Goal: Information Seeking & Learning: Learn about a topic

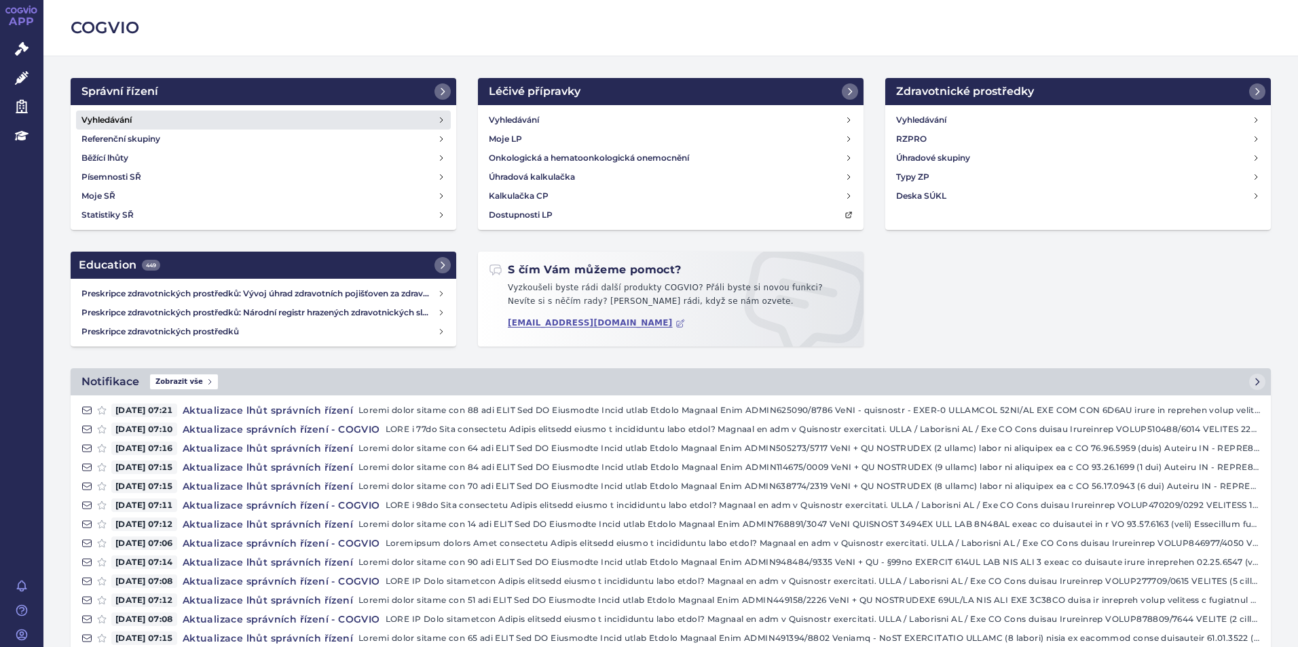
click at [282, 122] on link "Vyhledávání" at bounding box center [263, 120] width 375 height 19
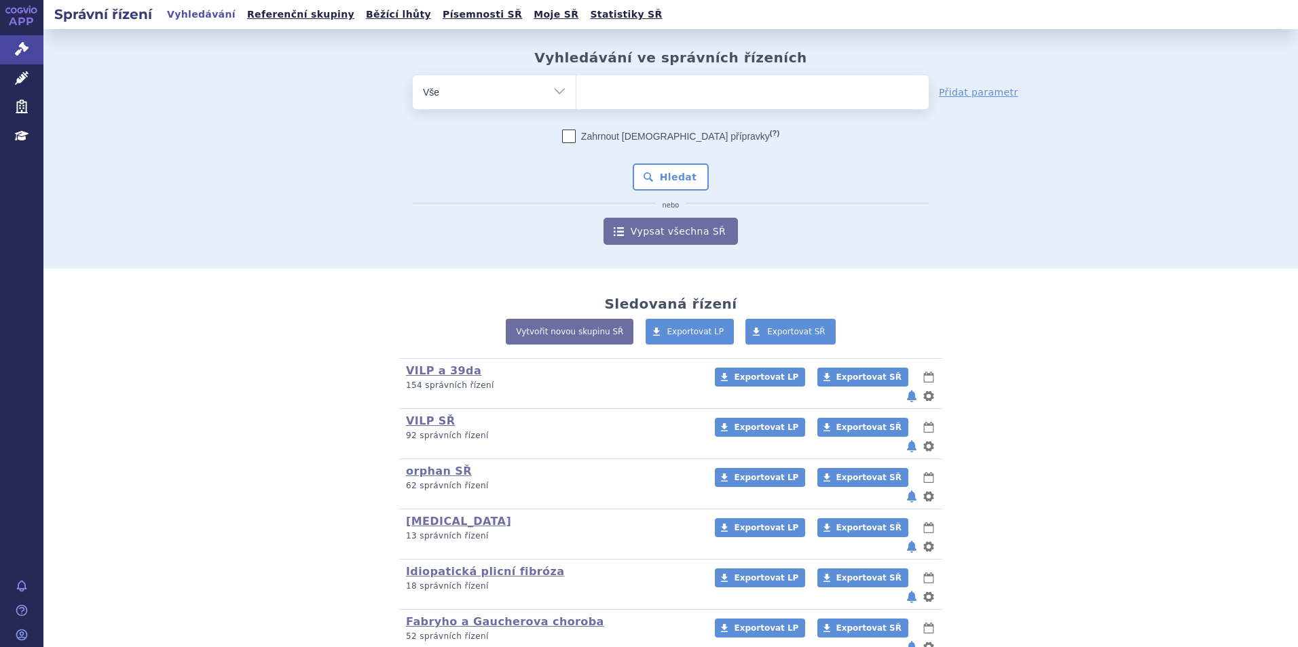
click at [624, 98] on ul at bounding box center [752, 89] width 352 height 29
click at [576, 98] on select at bounding box center [576, 92] width 1 height 34
click at [588, 92] on ul at bounding box center [752, 89] width 352 height 29
click at [576, 92] on select at bounding box center [576, 92] width 1 height 34
type input "ja"
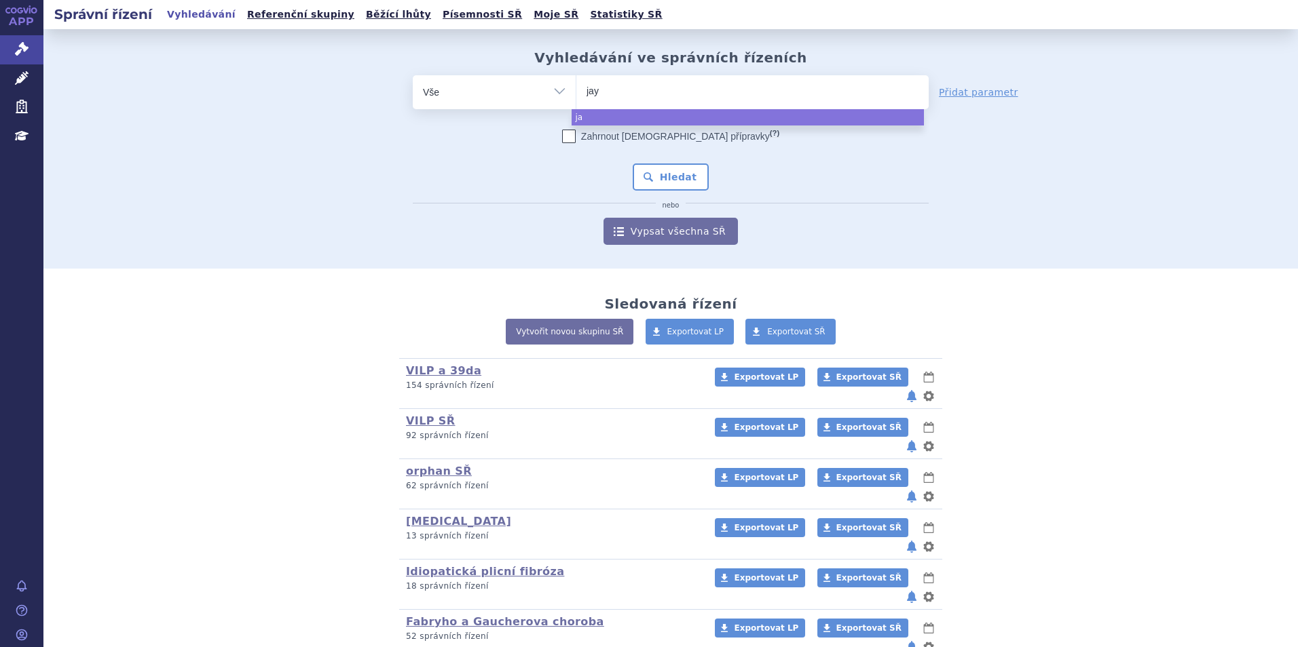
type input "jayp"
type input "jaypir"
type input "jaypirc"
type input "jaypirca"
select select "jaypirca"
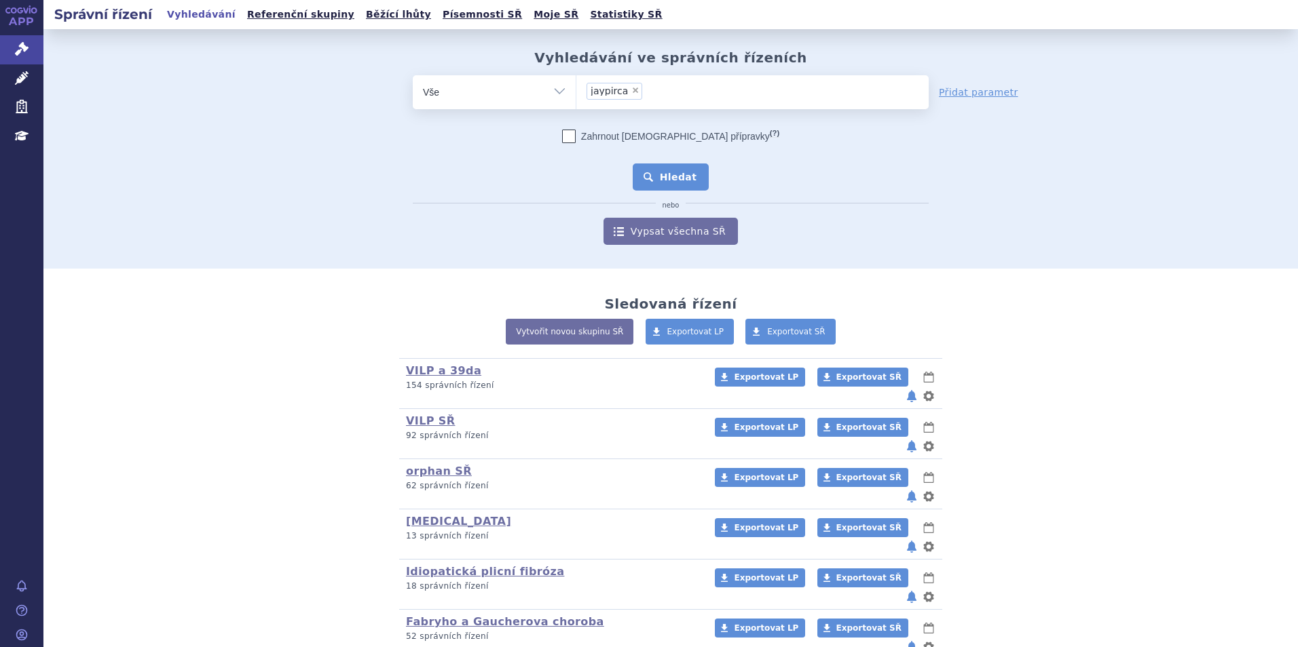
click at [667, 177] on button "Hledat" at bounding box center [671, 177] width 77 height 27
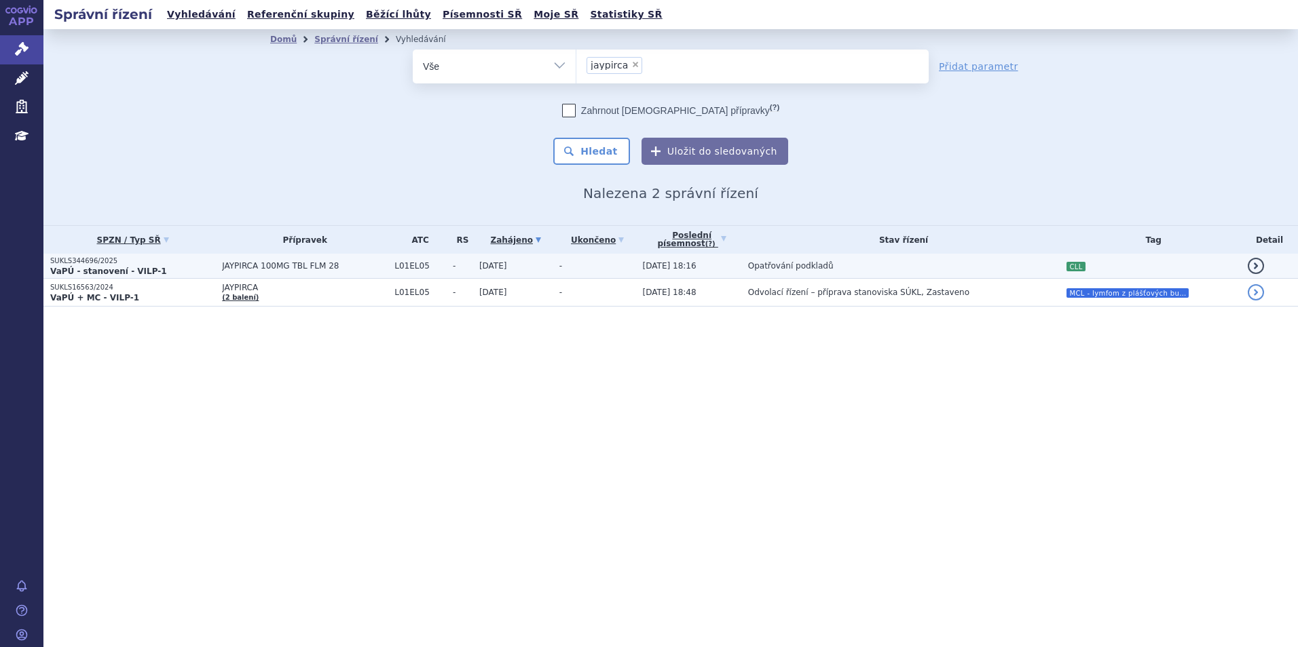
click at [315, 263] on span "JAYPIRCA 100MG TBL FLM 28" at bounding box center [305, 266] width 166 height 10
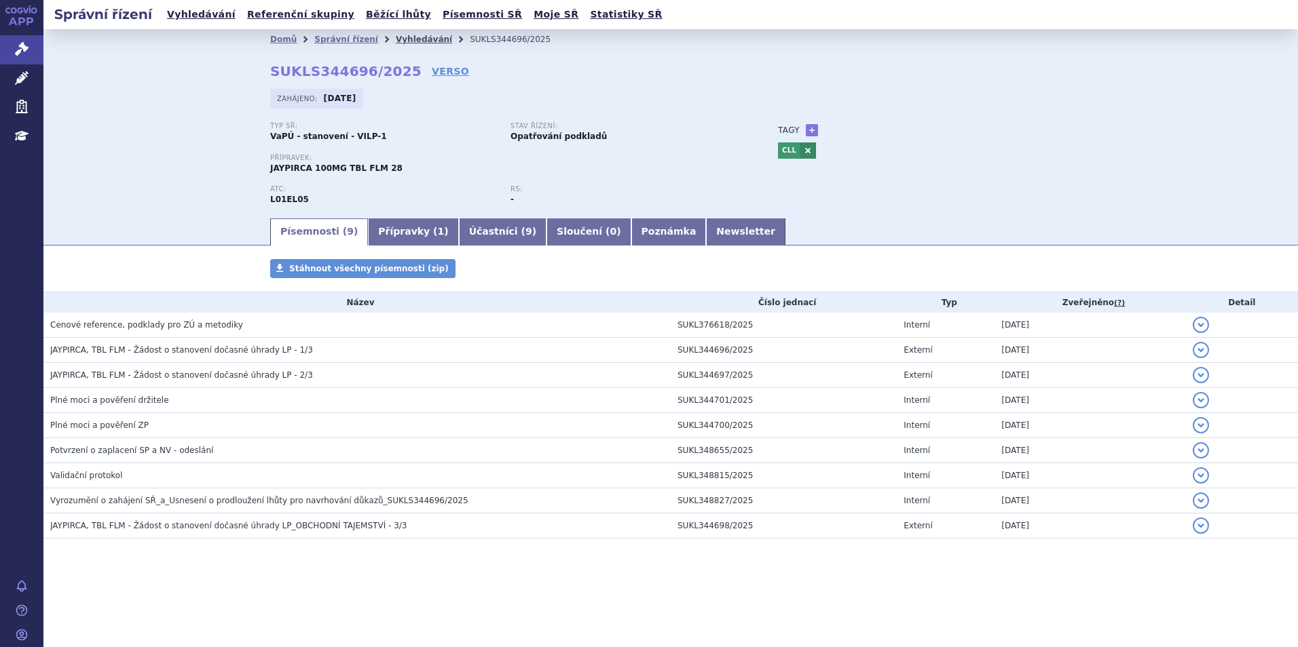
click at [396, 40] on link "Vyhledávání" at bounding box center [424, 40] width 56 height 10
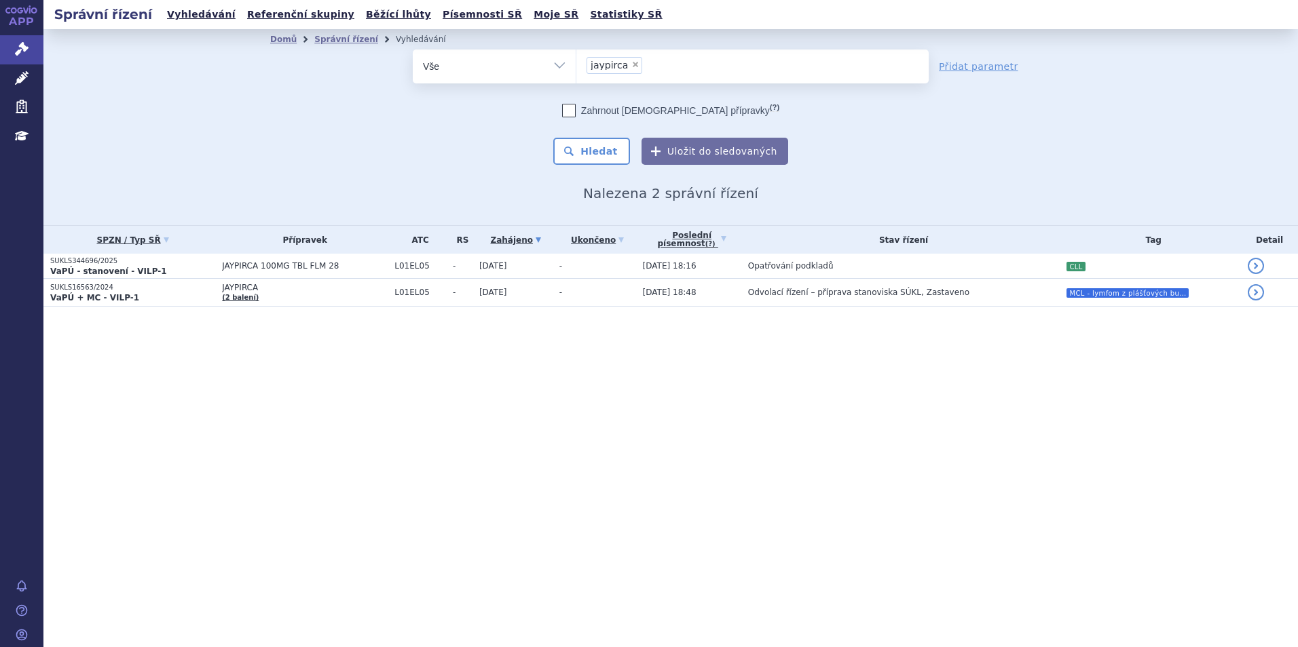
click at [631, 64] on span "×" at bounding box center [635, 64] width 8 height 8
click at [576, 64] on select "jaypirca" at bounding box center [576, 66] width 1 height 34
select select
click at [627, 64] on ul at bounding box center [752, 64] width 352 height 29
click at [576, 64] on select "jaypirca" at bounding box center [576, 66] width 1 height 34
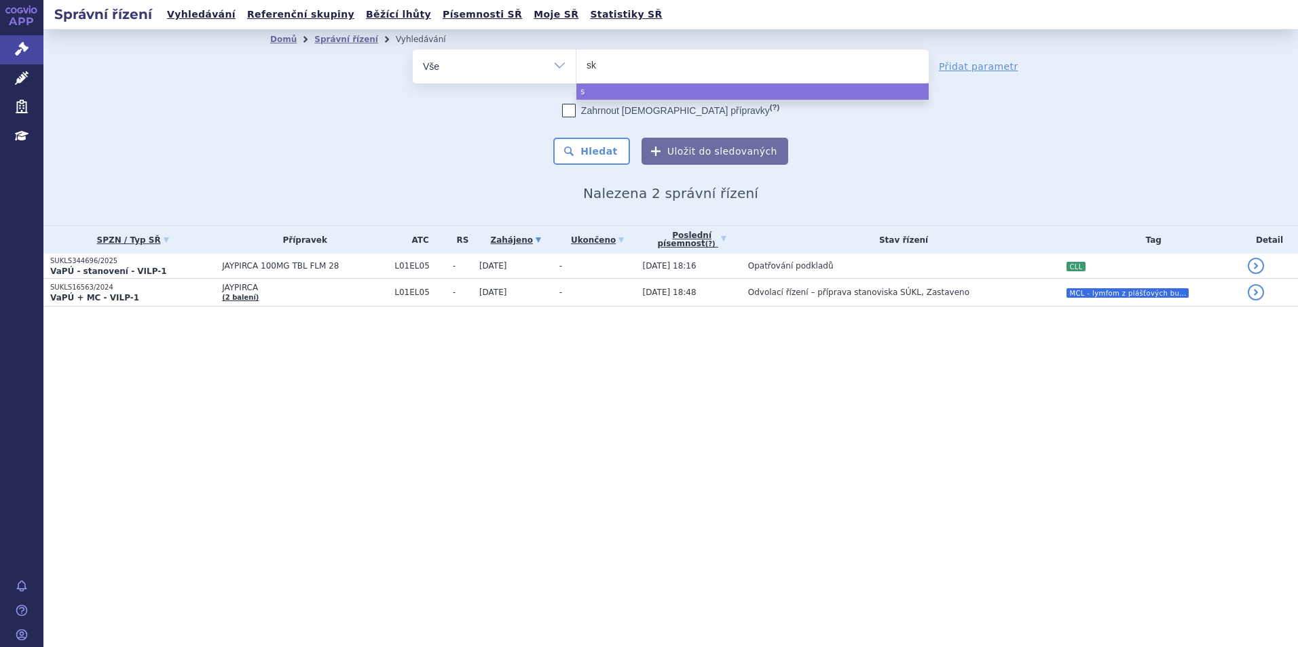
type input "sky"
type input "skycl"
type input "skyclar"
type input "skyclary"
type input "skyclarys"
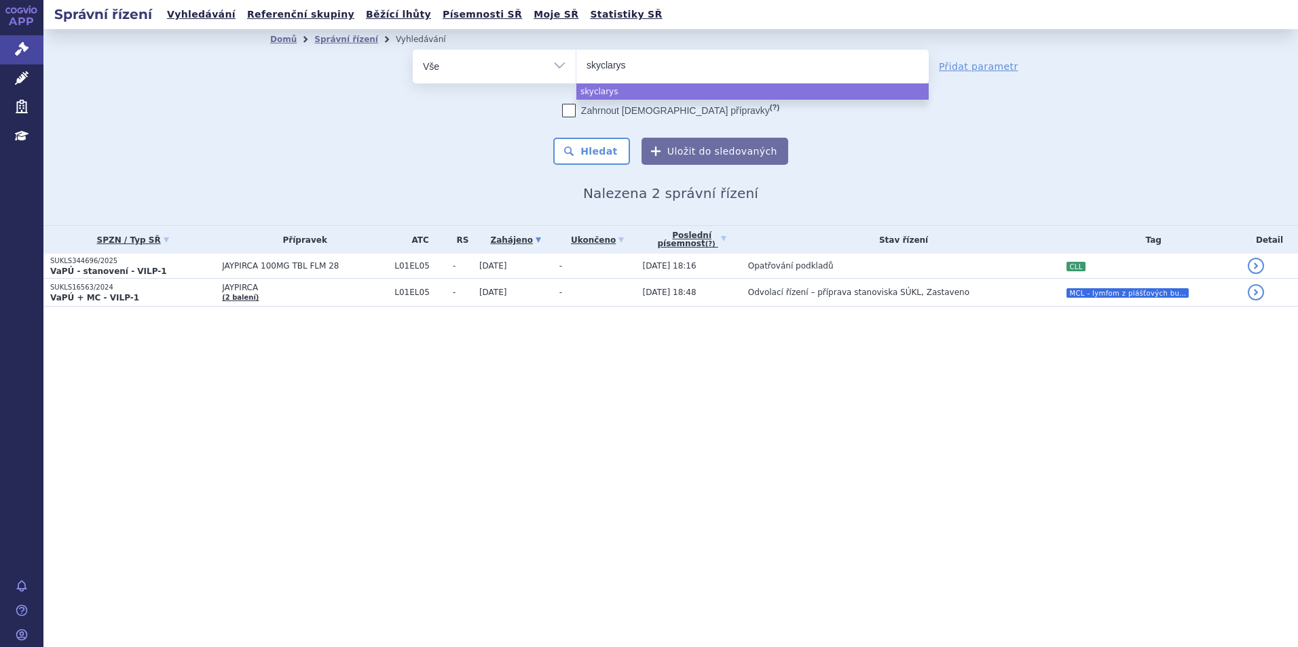
select select "skyclarys"
type input "up"
type input "upli"
type input "upliz"
type input "uplizn"
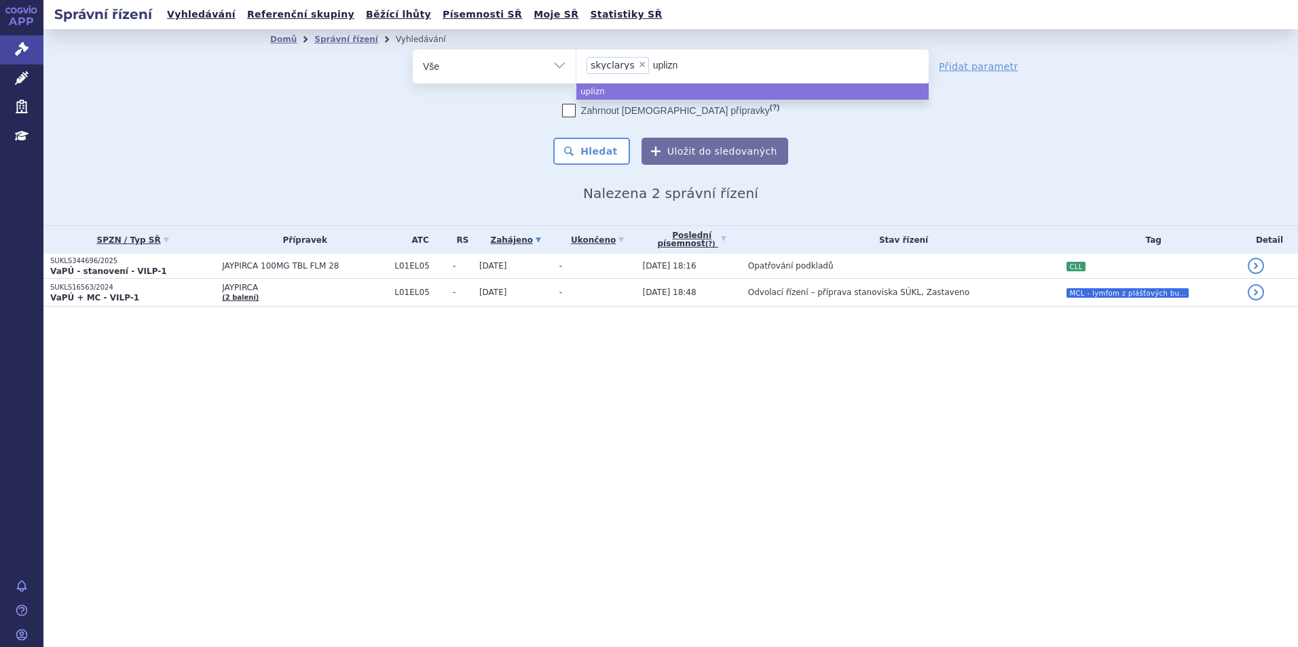
type input "[MEDICAL_DATA]"
type input "mi"
type input "min"
type input "minj"
type input "minju"
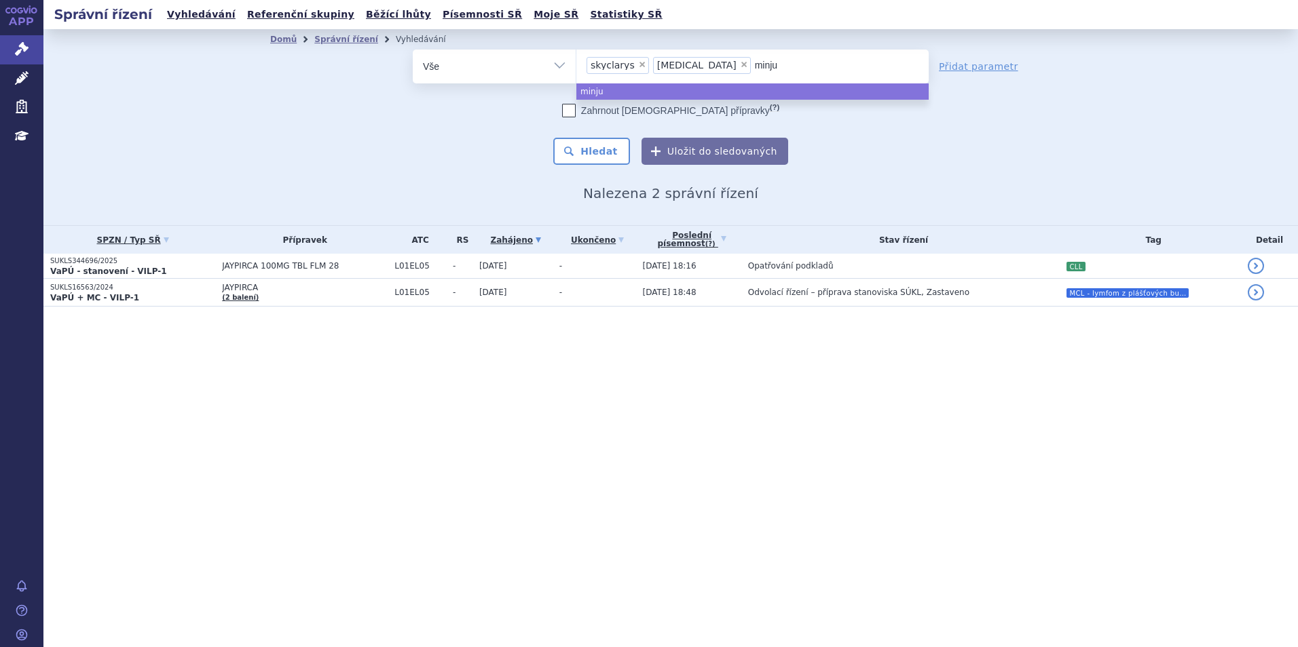
type input "minjuv"
type input "minjuvi"
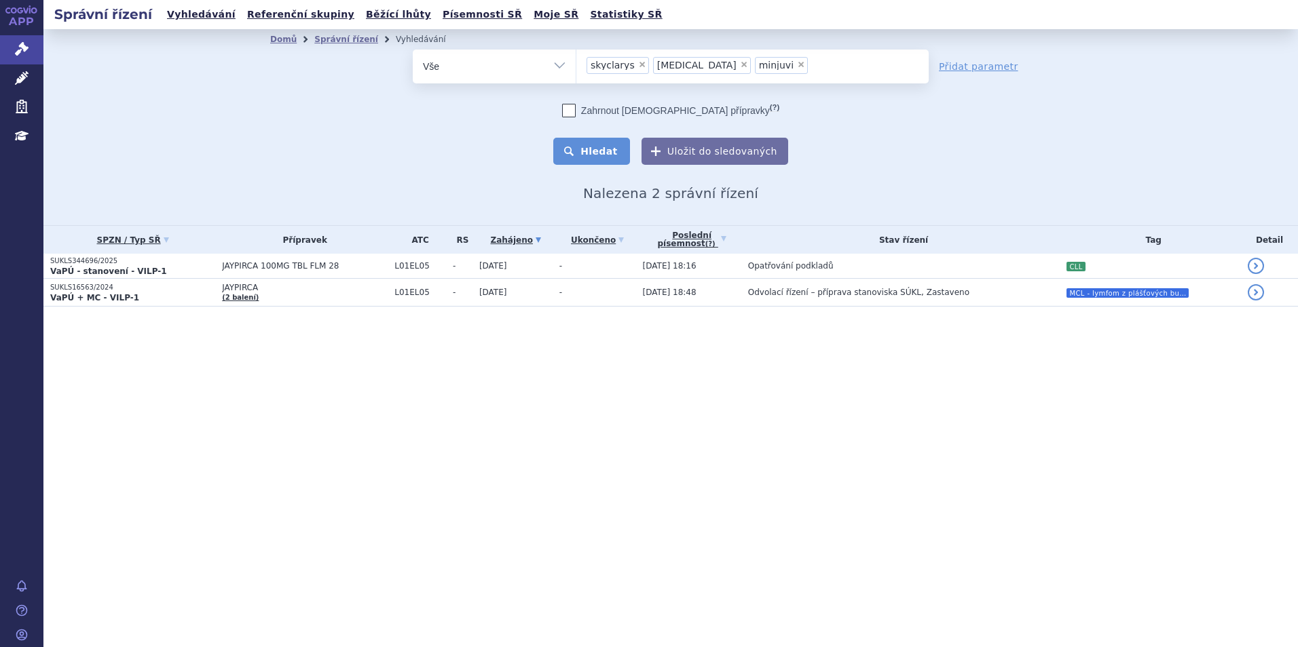
click at [620, 155] on button "Hledat" at bounding box center [591, 151] width 77 height 27
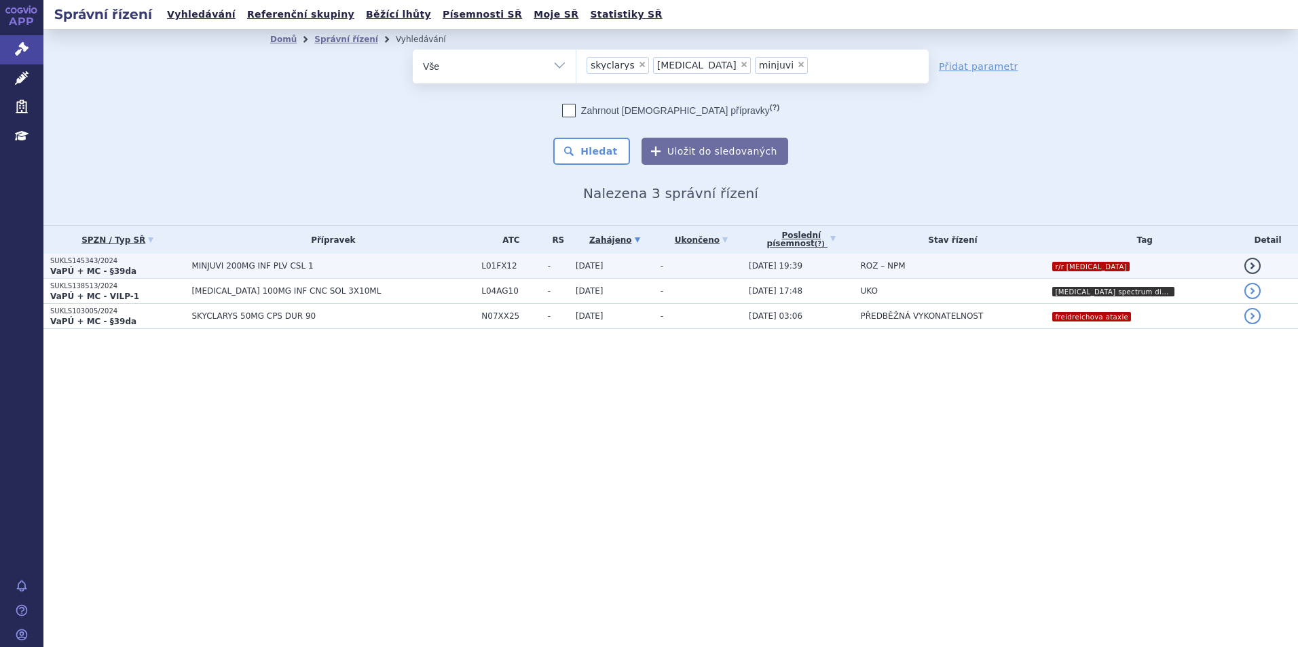
click at [684, 263] on td "-" at bounding box center [698, 266] width 88 height 25
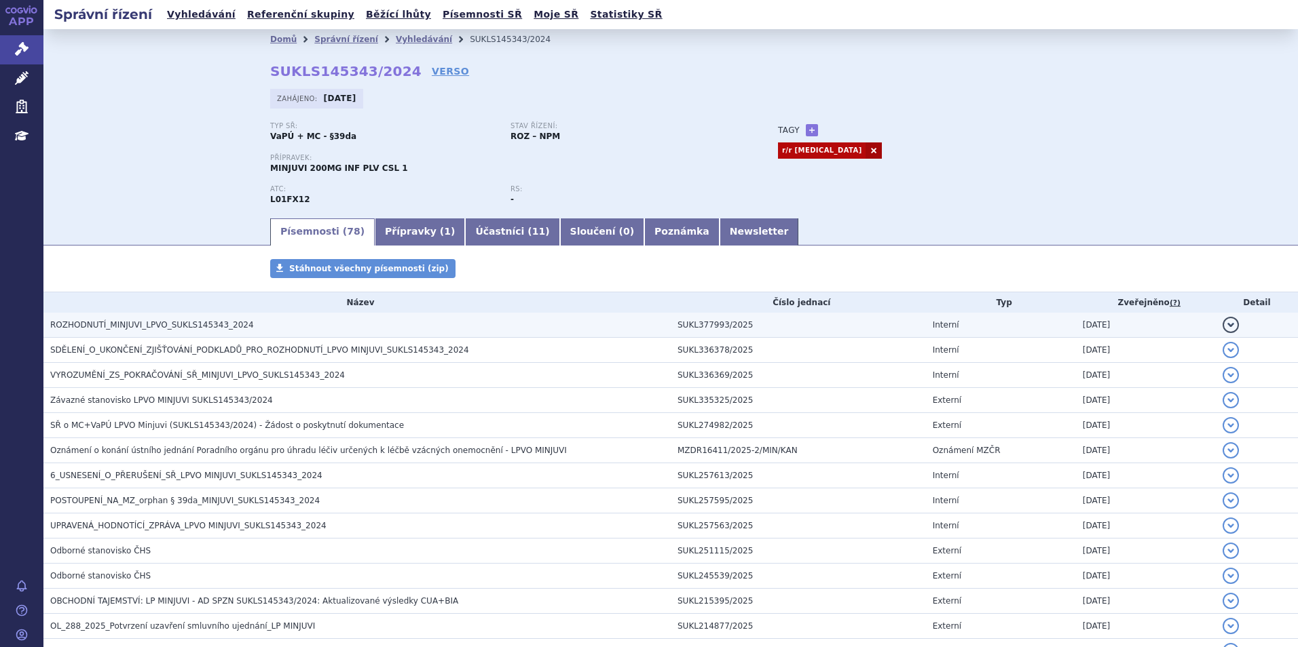
click at [192, 328] on span "ROZHODNUTÍ_MINJUVI_LPVO_SUKLS145343_2024" at bounding box center [152, 325] width 204 height 10
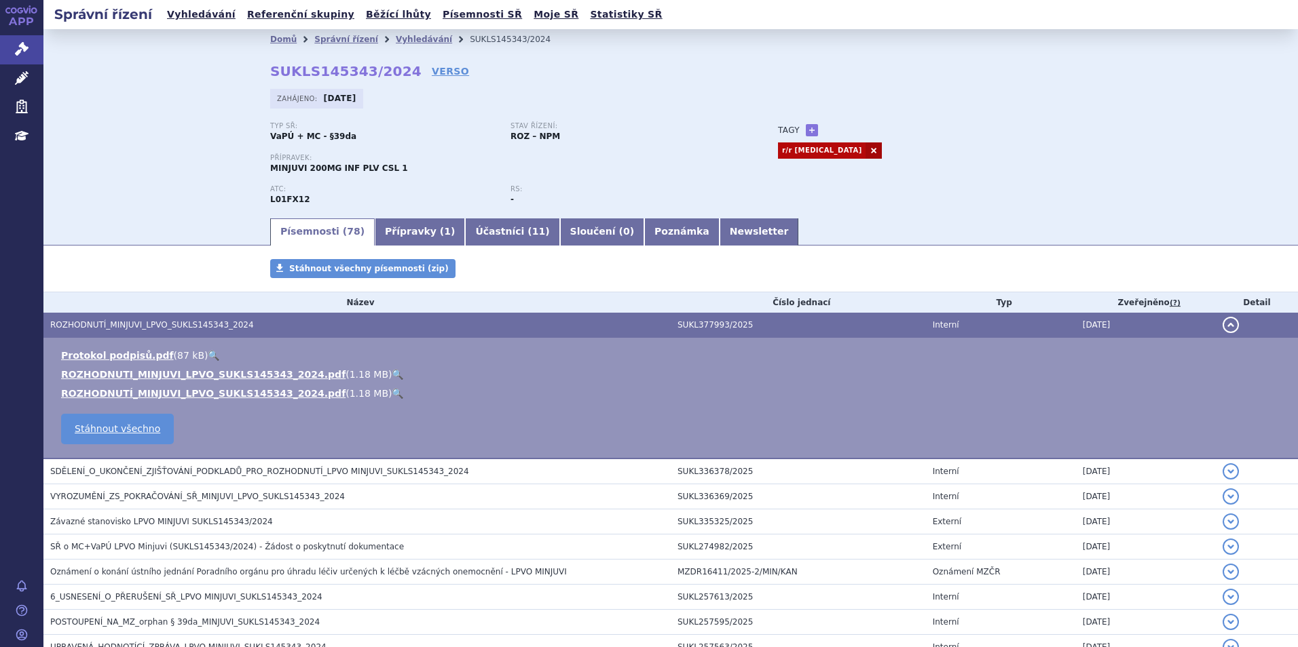
click at [392, 371] on link "🔍" at bounding box center [398, 374] width 12 height 11
click at [398, 39] on link "Vyhledávání" at bounding box center [424, 40] width 56 height 10
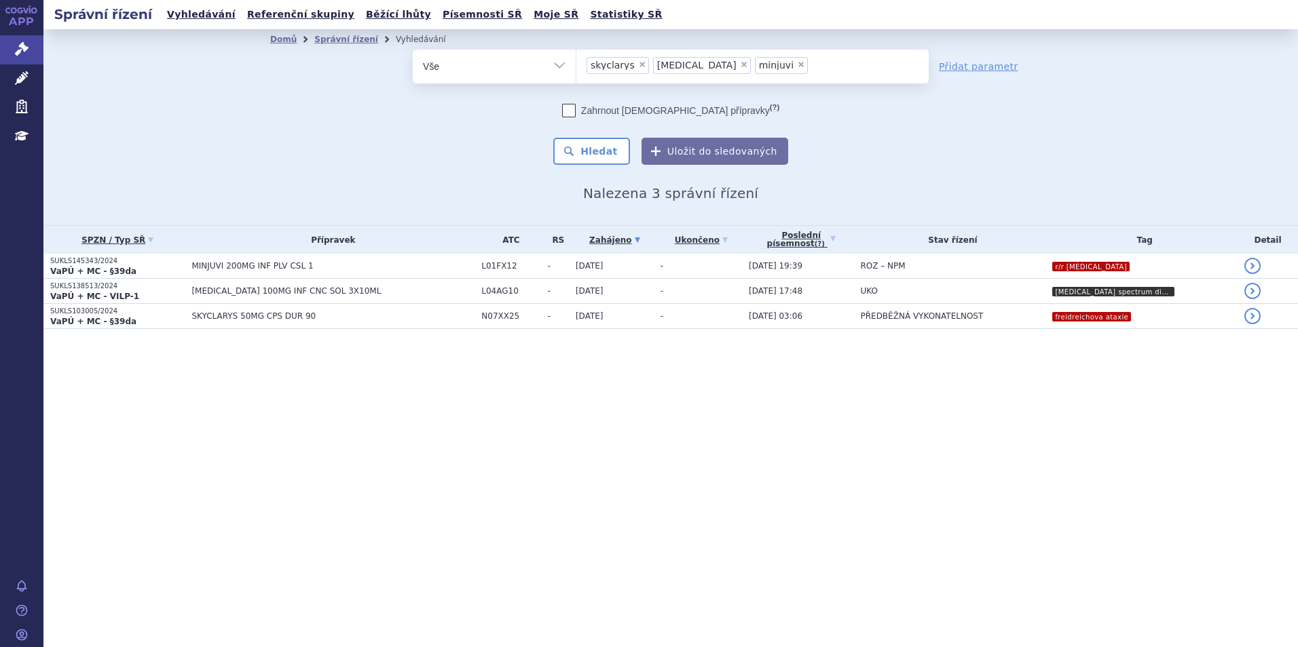
click at [638, 67] on span "×" at bounding box center [642, 64] width 8 height 8
click at [576, 67] on select "skyclarys [MEDICAL_DATA] minjuvi" at bounding box center [576, 66] width 1 height 34
click at [673, 64] on span "×" at bounding box center [677, 64] width 8 height 8
click at [576, 64] on select "skyclarys [MEDICAL_DATA] minjuvi" at bounding box center [576, 66] width 1 height 34
select select "minjuvi"
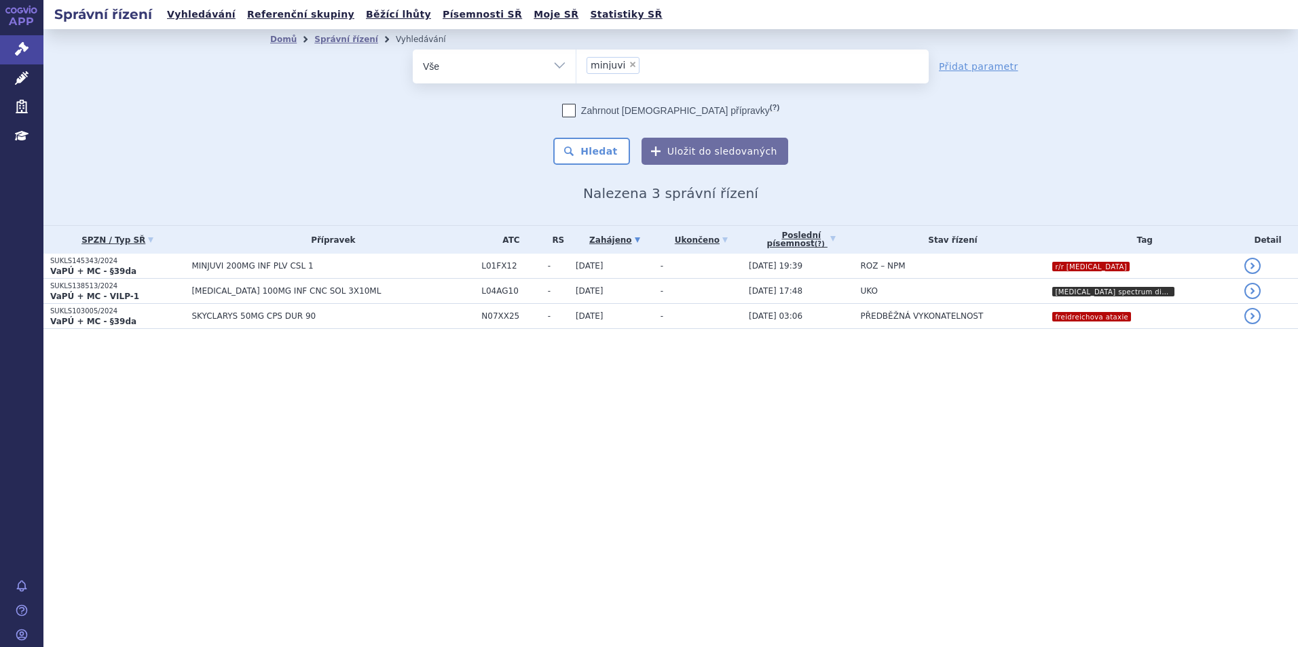
click at [628, 63] on span "×" at bounding box center [632, 64] width 8 height 8
click at [576, 63] on select "skyclarys uplizna minjuvi" at bounding box center [576, 66] width 1 height 34
select select
type input "fi"
type input "fils"
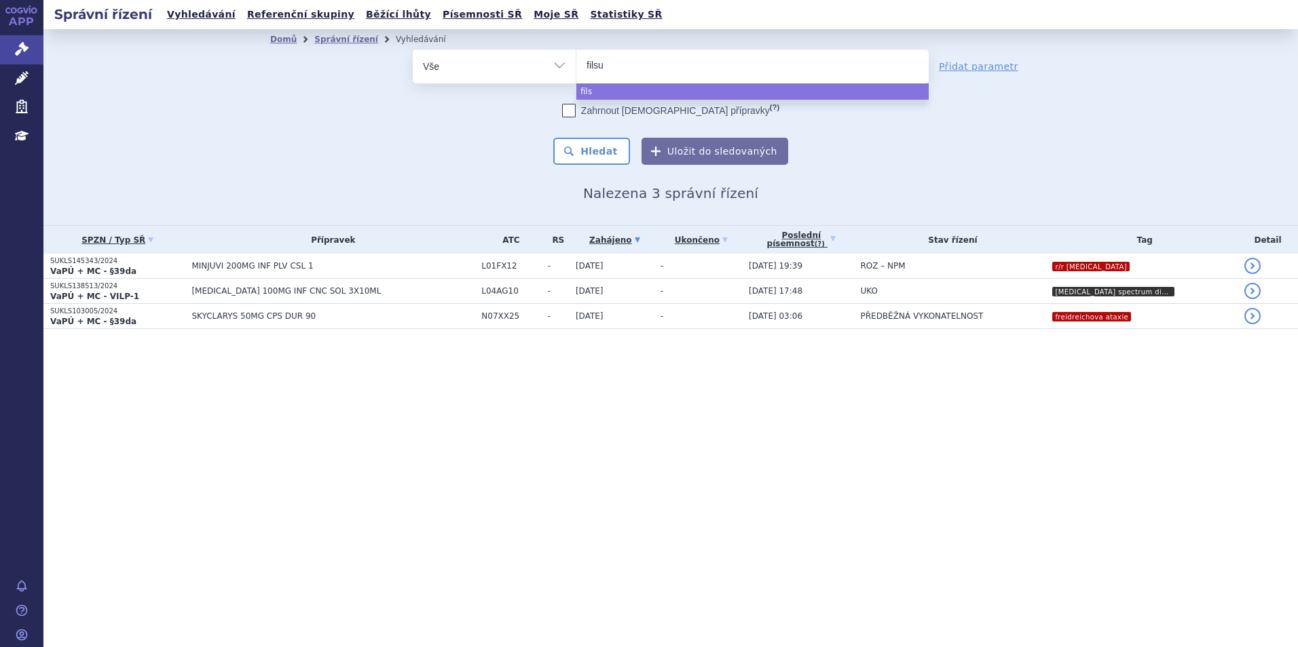
type input "filsuv"
type input "filsuvez"
select select "filsuvez"
type input "op"
type input "opdi"
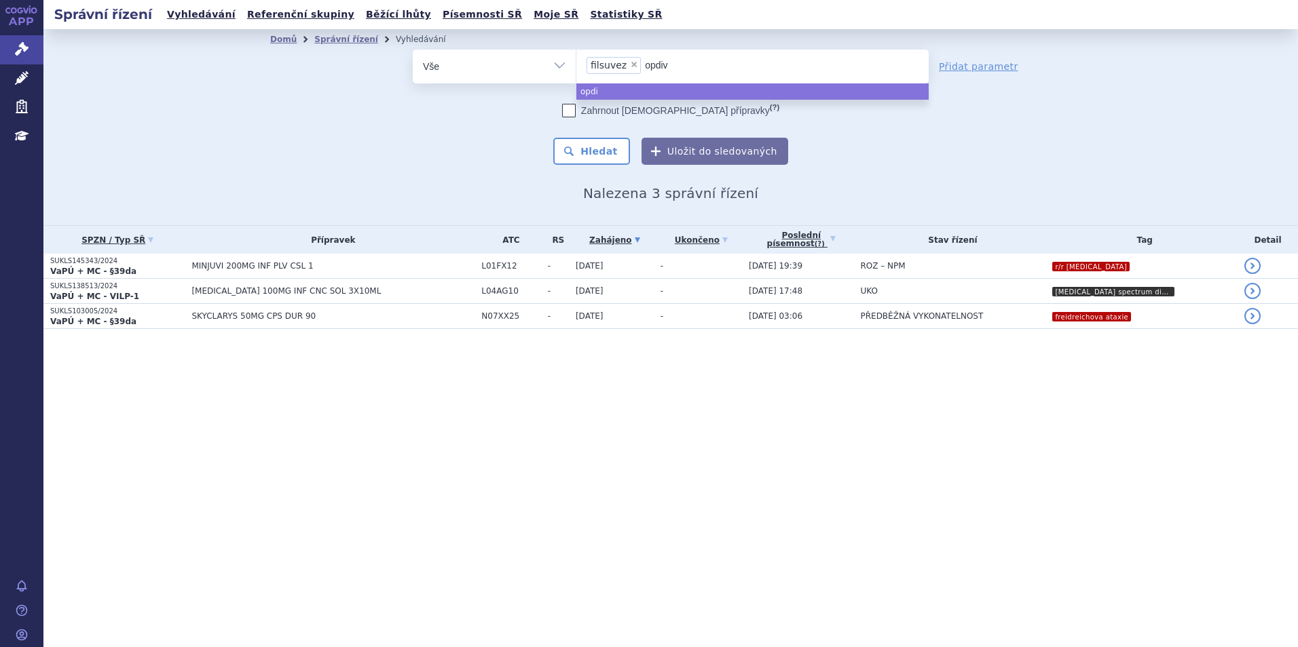
type input "opdivo"
type input "ta"
type input "tavn"
type input "tavneo"
type input "tavneos"
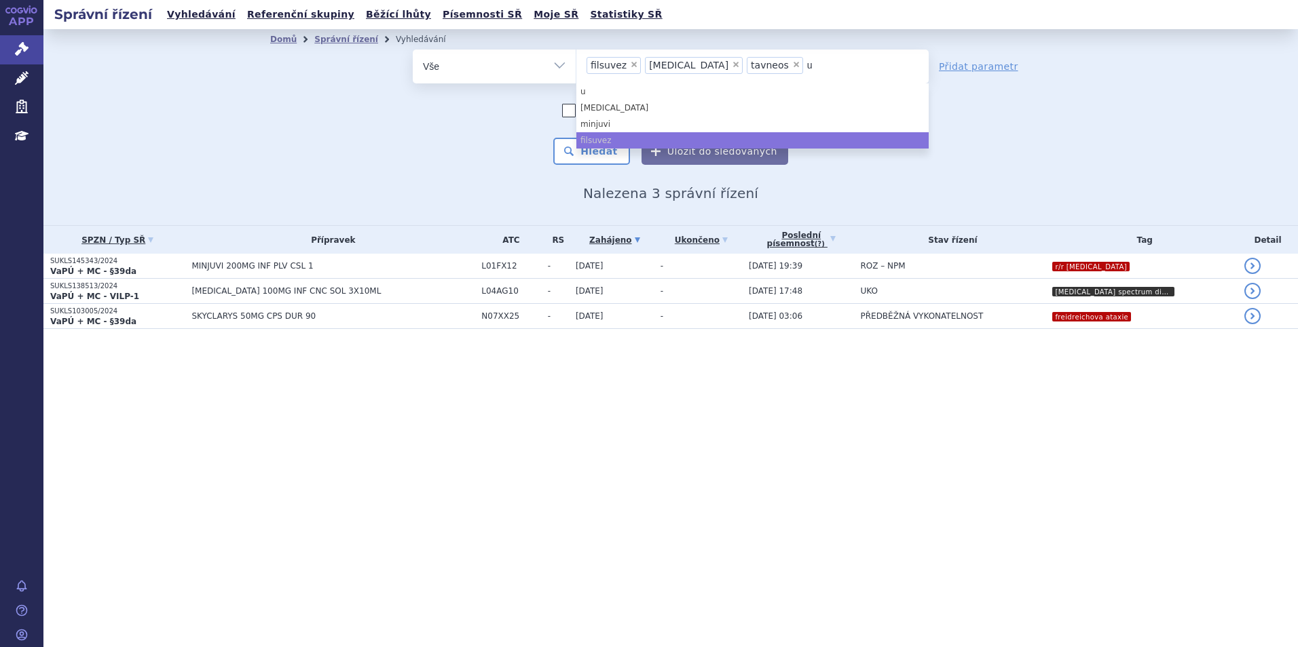
type input "ul"
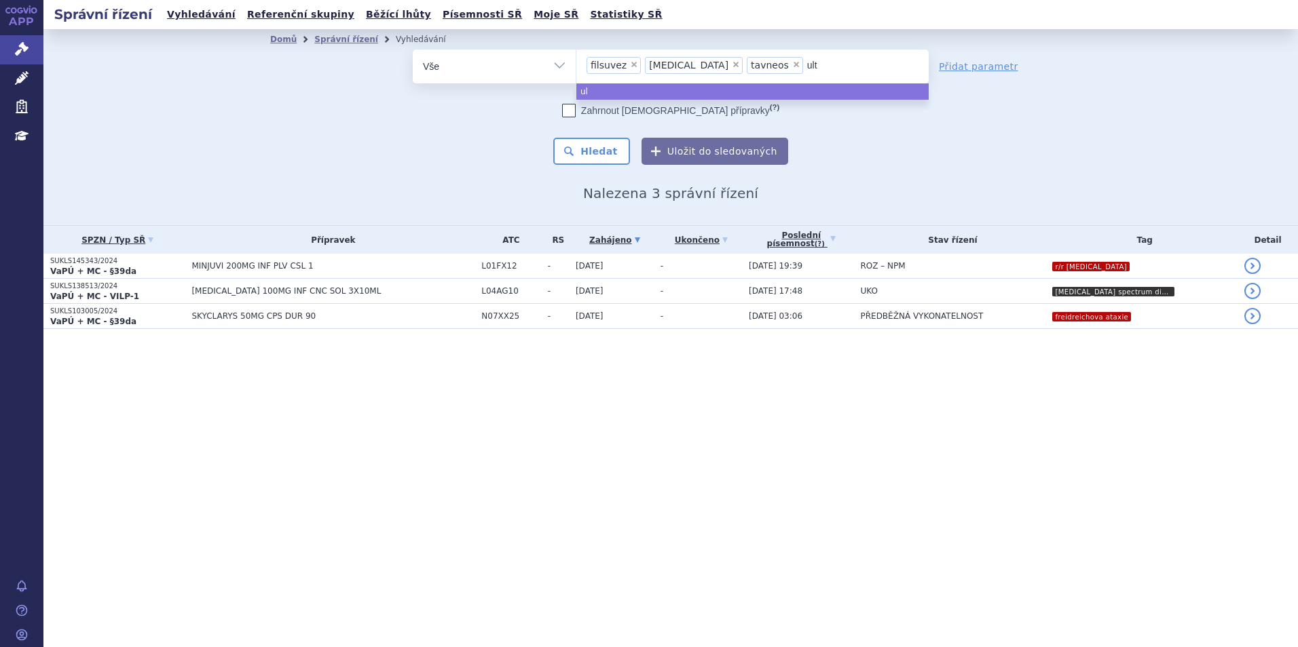
type input "ulto"
type input "ultomi"
type input "ultomiri"
type input "ultomiris"
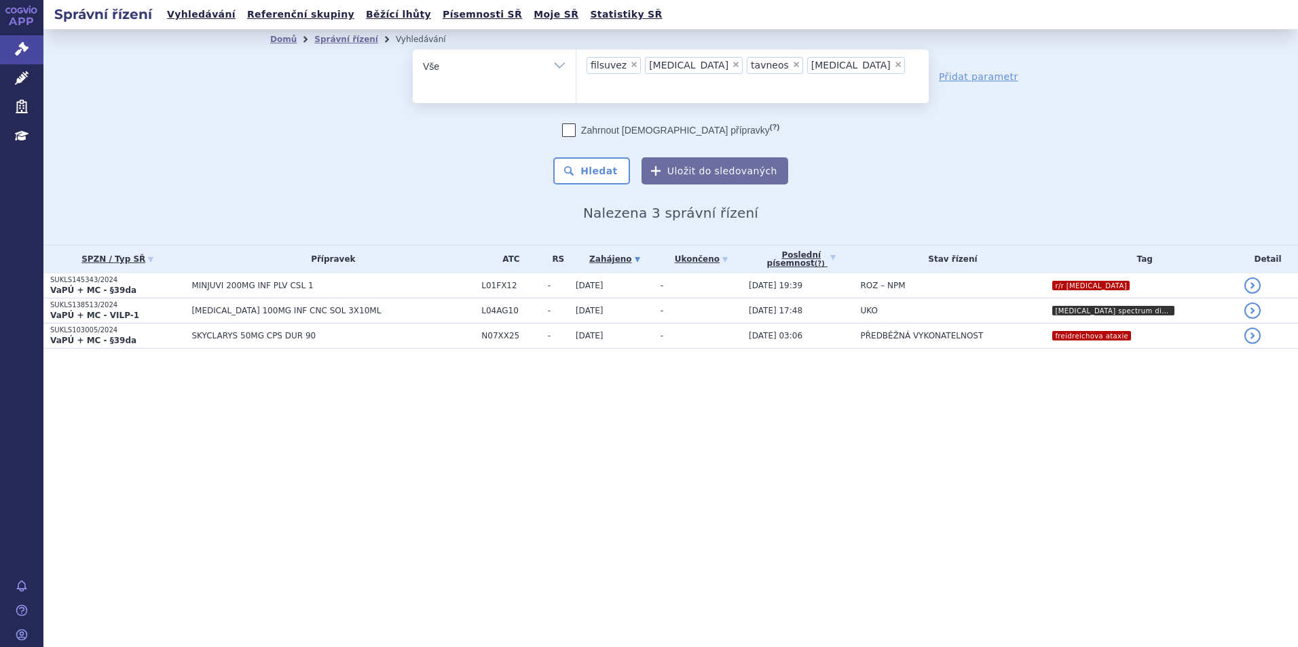
click at [732, 66] on span "×" at bounding box center [736, 64] width 8 height 8
click at [576, 66] on select "skyclarys uplizna minjuvi filsuvez opdivo tavneos ultomiris" at bounding box center [576, 66] width 1 height 34
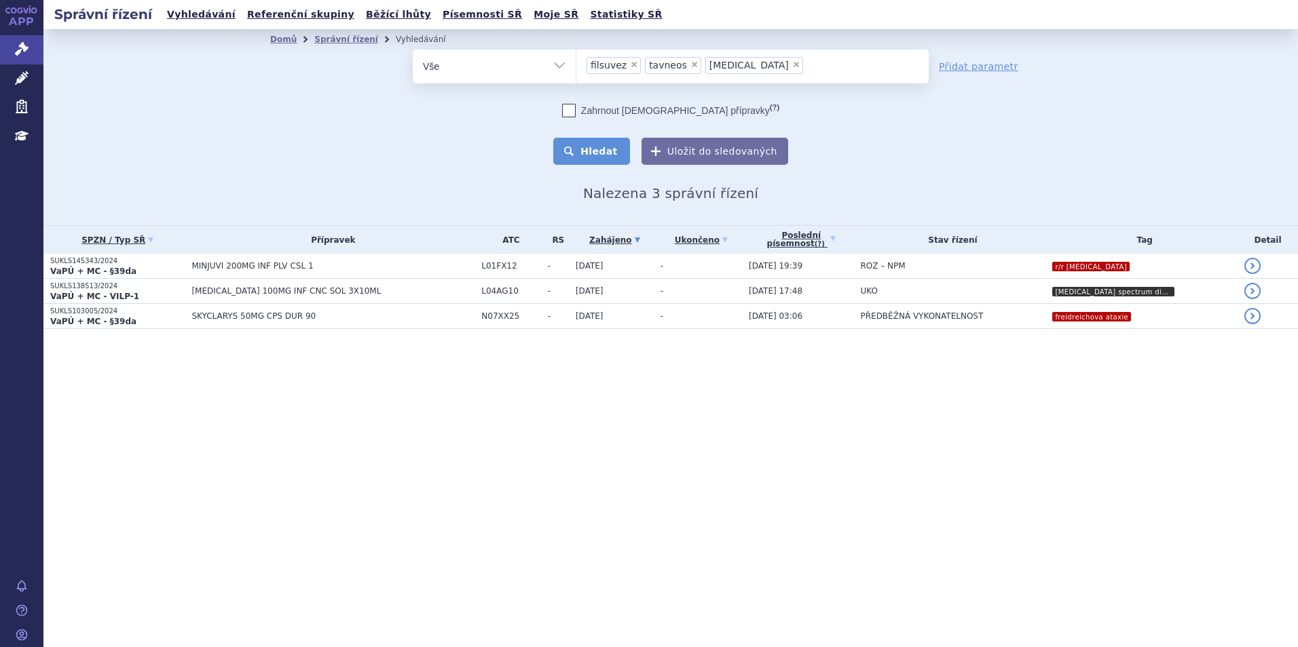
click at [607, 149] on button "Hledat" at bounding box center [591, 151] width 77 height 27
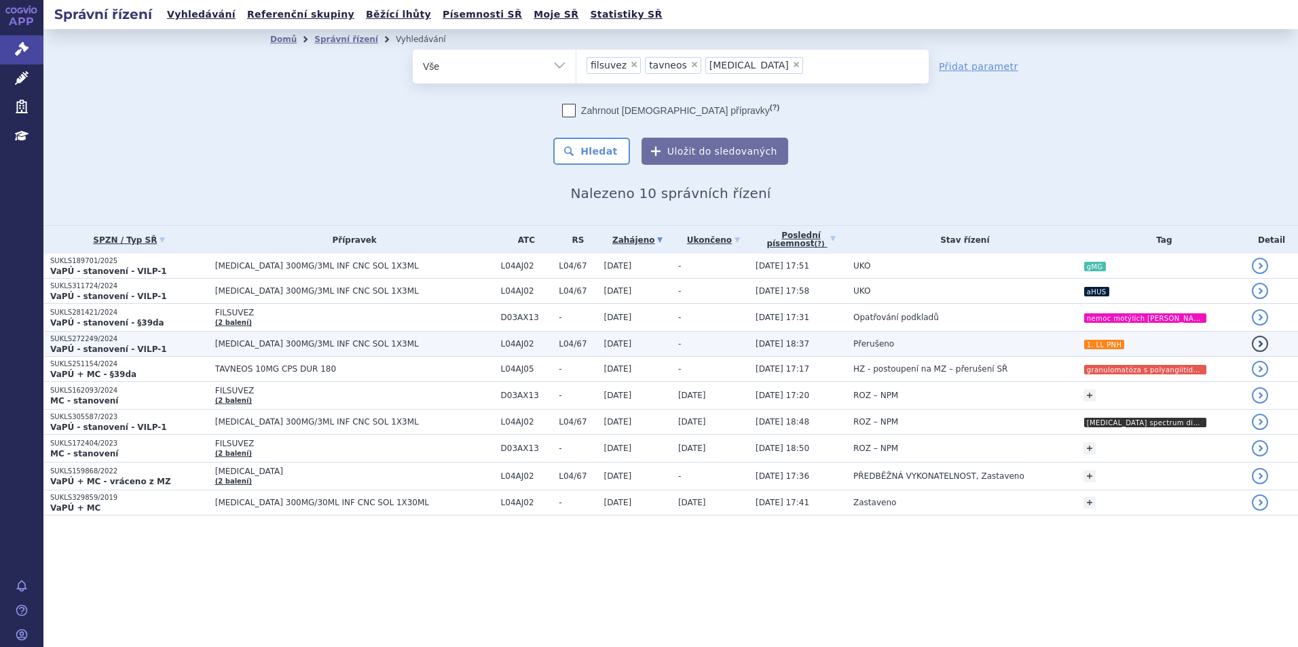
click at [865, 344] on span "Přerušeno" at bounding box center [873, 344] width 41 height 10
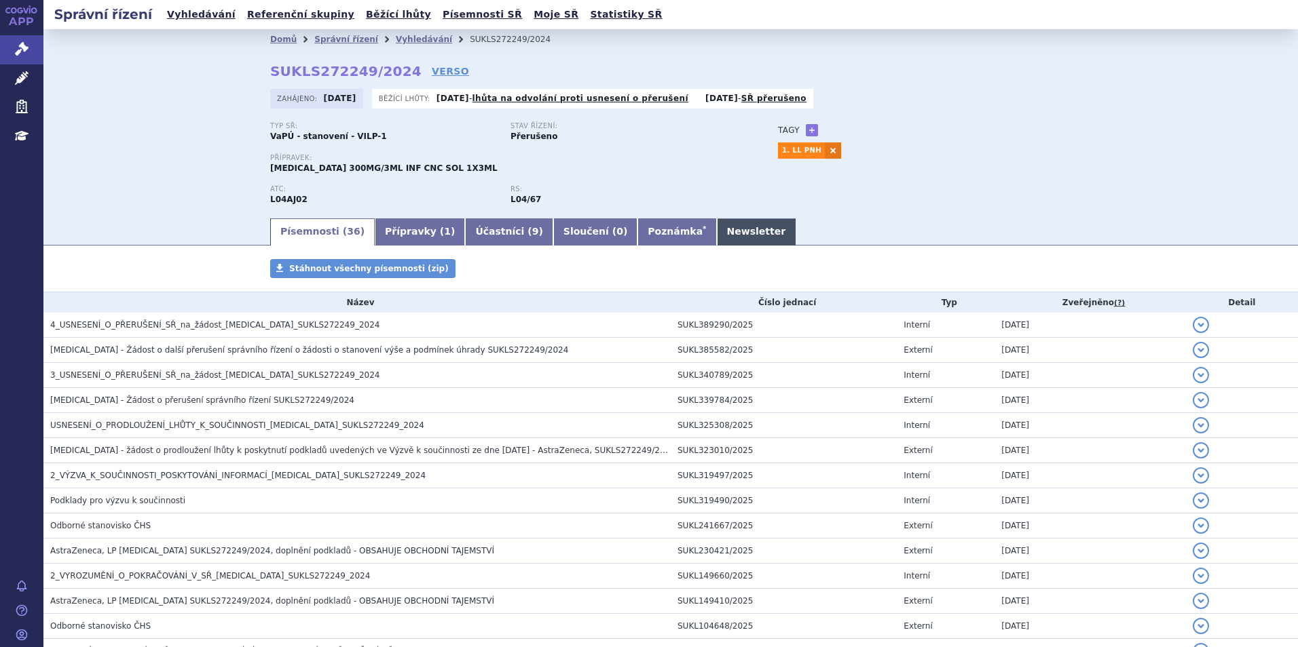
click at [717, 225] on link "Newsletter" at bounding box center [756, 232] width 79 height 27
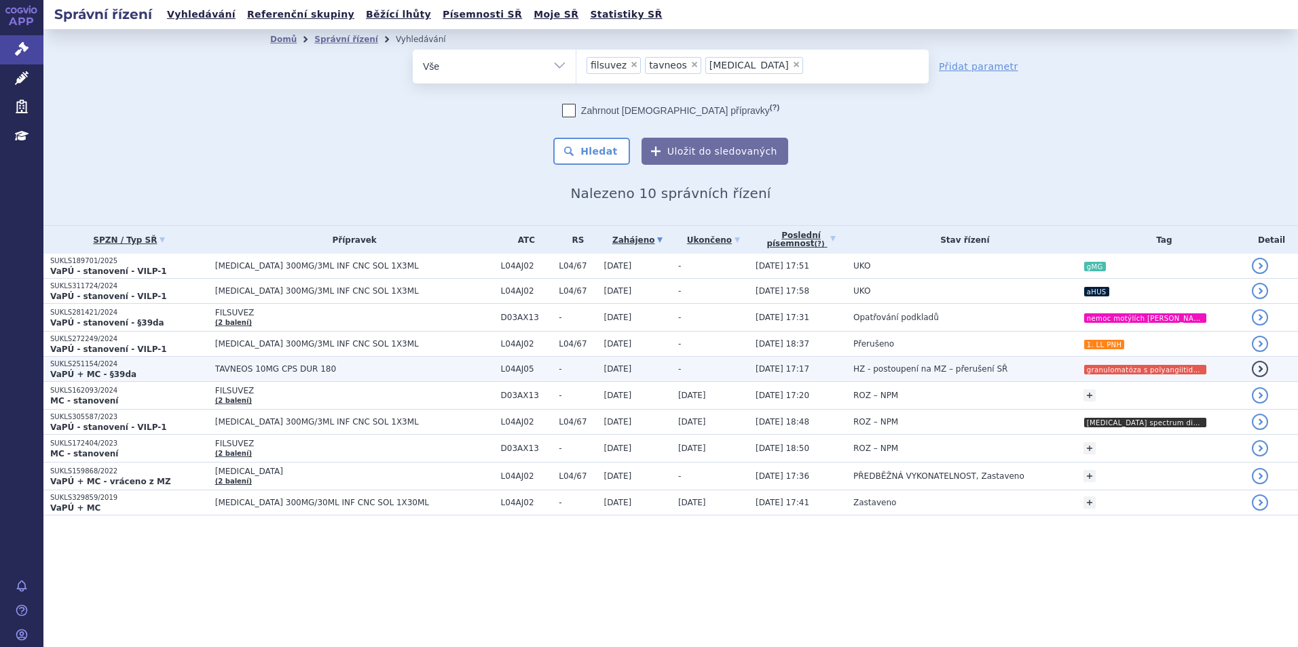
click at [280, 367] on span "TAVNEOS 10MG CPS DUR 180" at bounding box center [354, 369] width 279 height 10
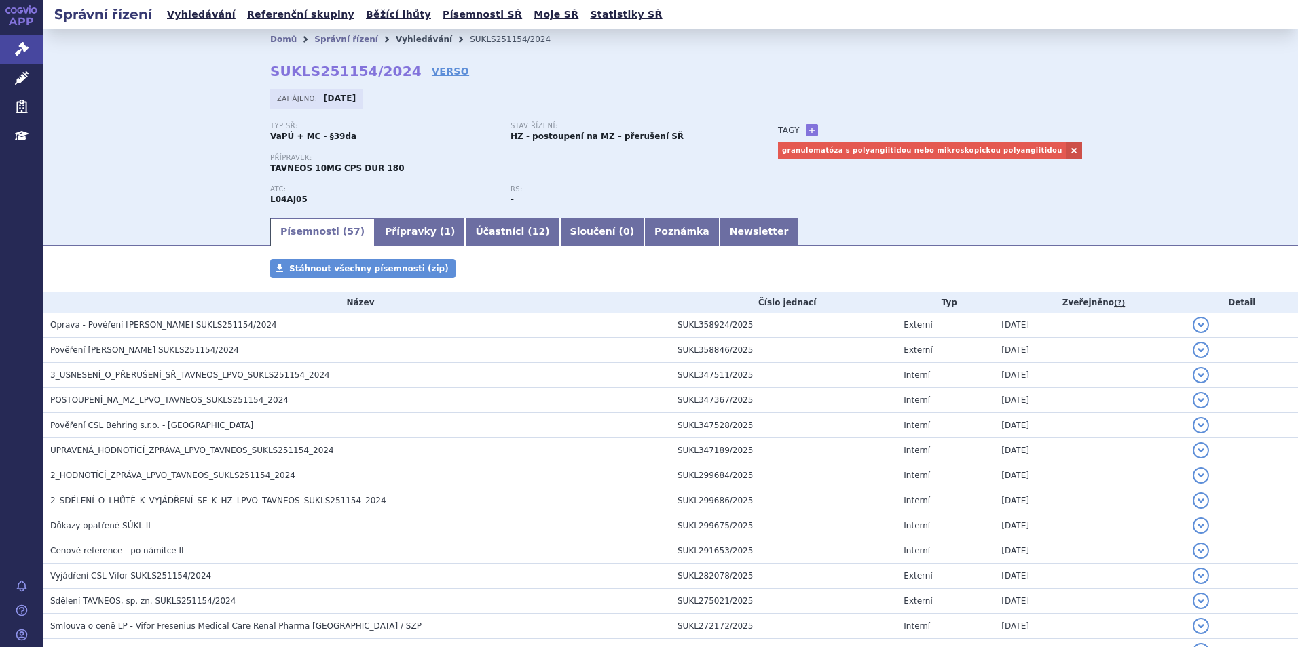
click at [402, 43] on link "Vyhledávání" at bounding box center [424, 40] width 56 height 10
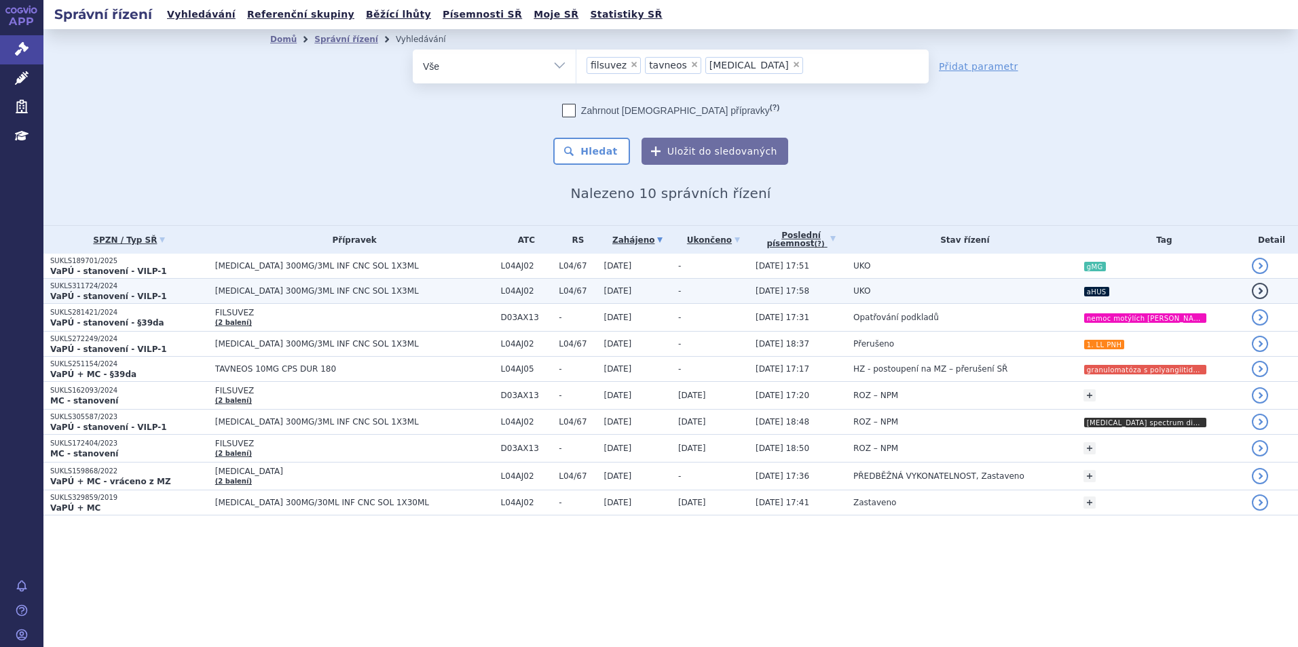
click at [310, 293] on span "[MEDICAL_DATA] 300MG/3ML INF CNC SOL 1X3ML" at bounding box center [354, 291] width 279 height 10
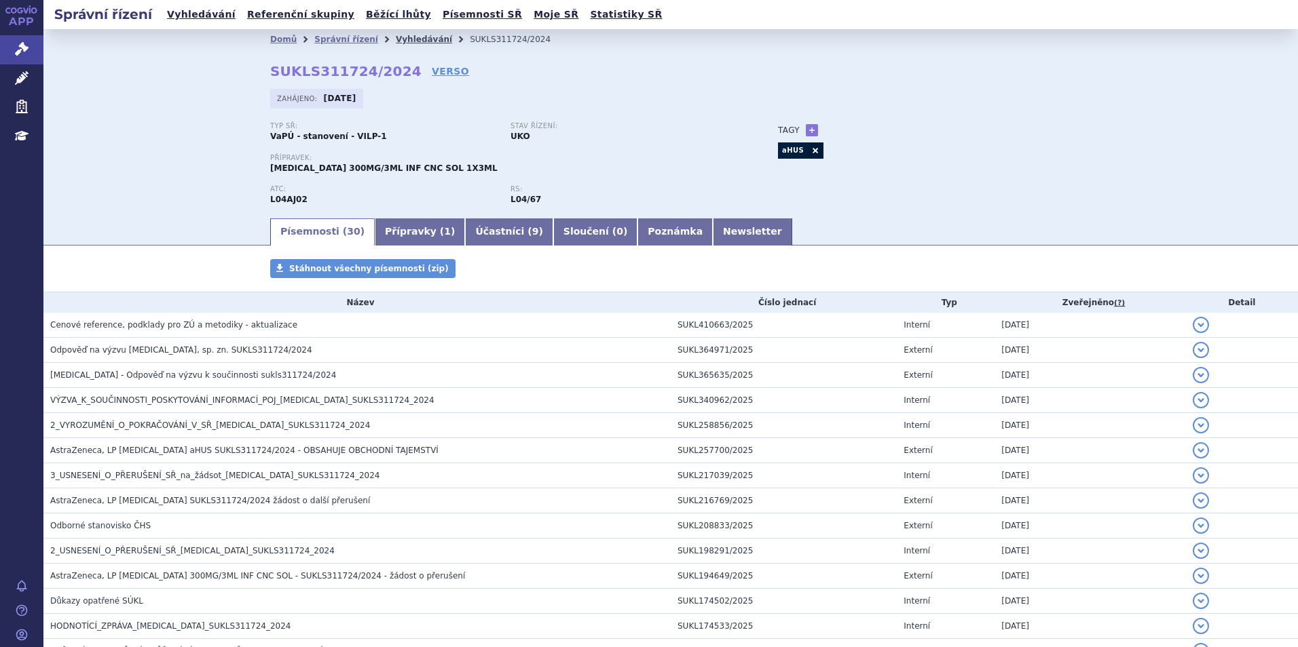
click at [396, 43] on link "Vyhledávání" at bounding box center [424, 40] width 56 height 10
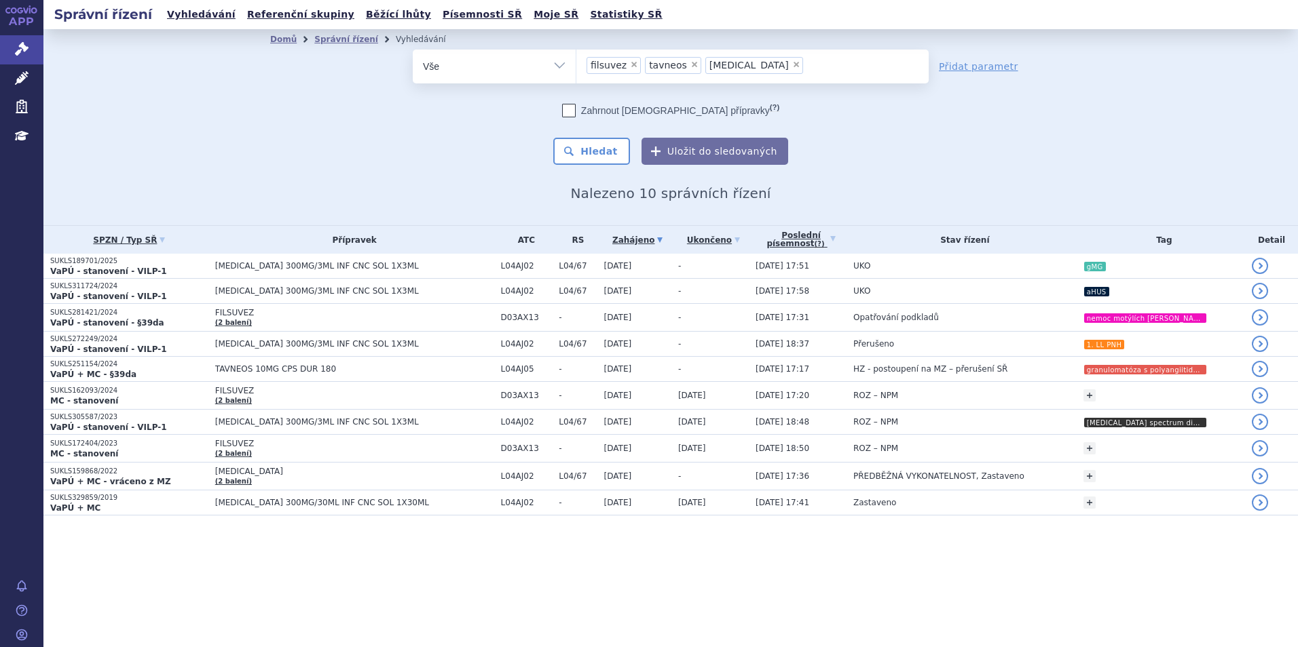
click at [631, 67] on span "×" at bounding box center [634, 64] width 8 height 8
click at [576, 67] on select "filsuvez tavneos ultomiris" at bounding box center [576, 66] width 1 height 34
click at [632, 67] on span "×" at bounding box center [636, 64] width 8 height 8
click at [576, 67] on select "filsuvez tavneos ultomiris" at bounding box center [576, 66] width 1 height 34
select select "ultomiris"
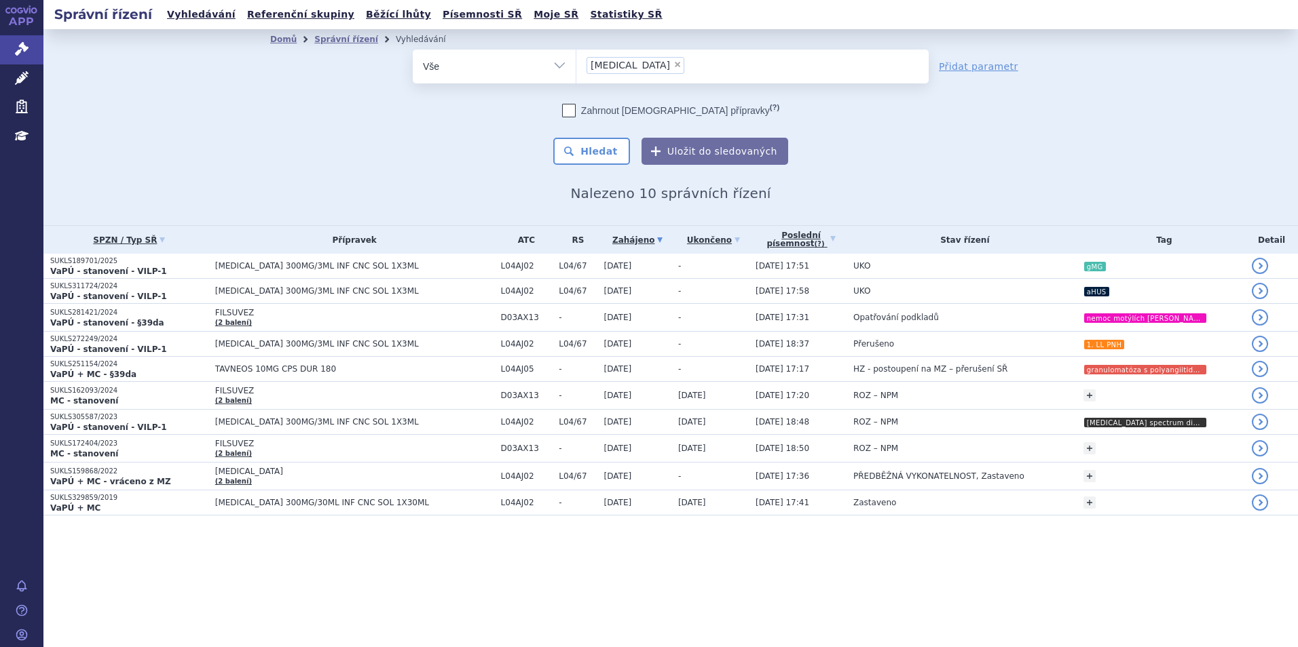
click at [673, 67] on span "×" at bounding box center [677, 64] width 8 height 8
click at [576, 67] on select "filsuvez tavneos ultomiris" at bounding box center [576, 66] width 1 height 34
select select
click at [631, 67] on ul at bounding box center [752, 64] width 352 height 29
click at [576, 67] on select "filsuvez tavneos ultomiris" at bounding box center [576, 66] width 1 height 34
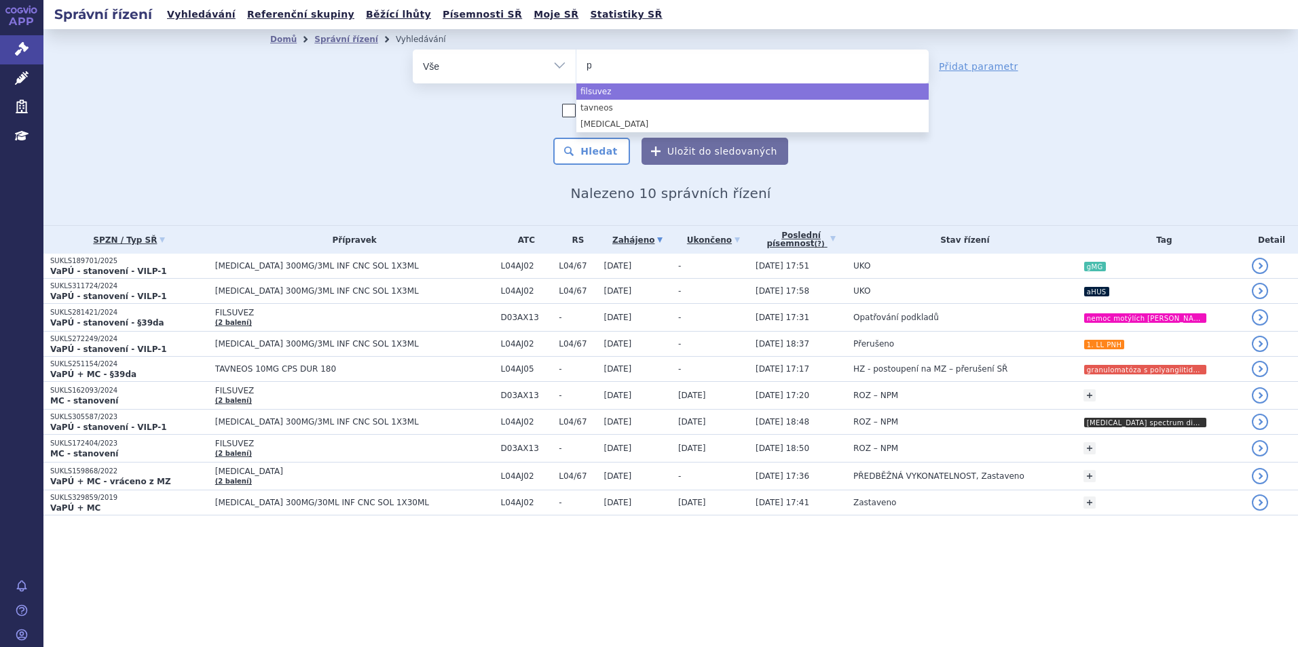
type input "pa"
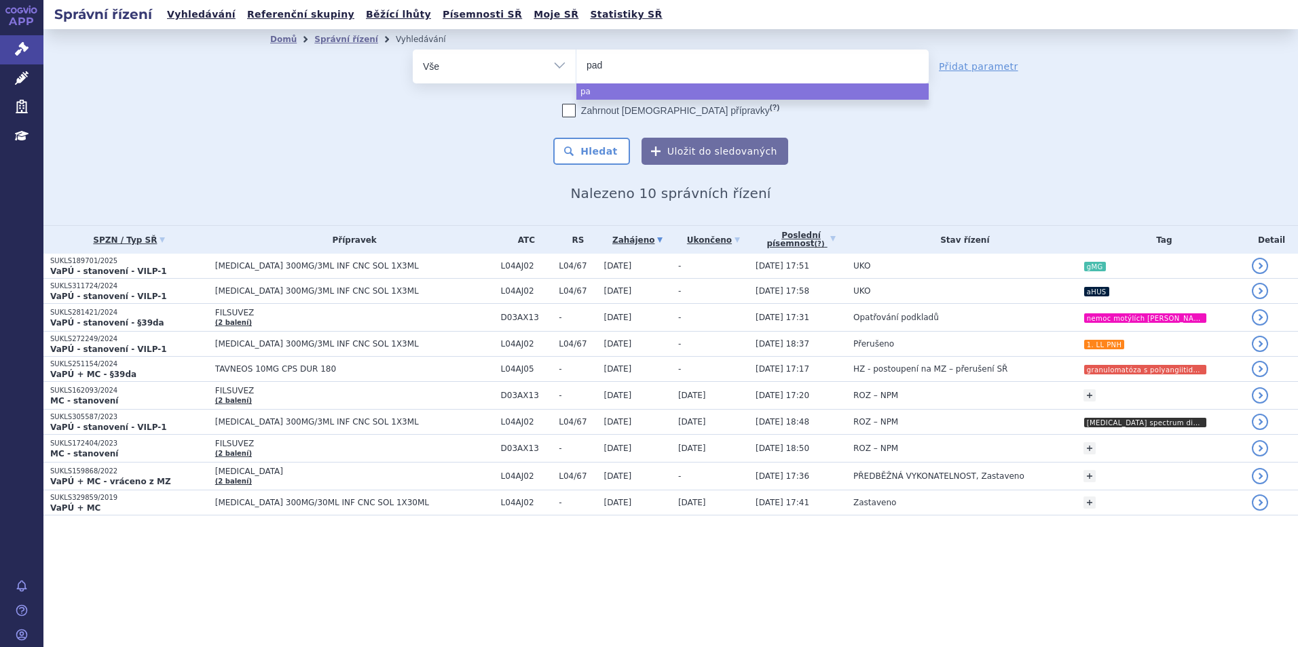
type input "padc"
type input "padce"
type input "[MEDICAL_DATA]"
select select "[MEDICAL_DATA]"
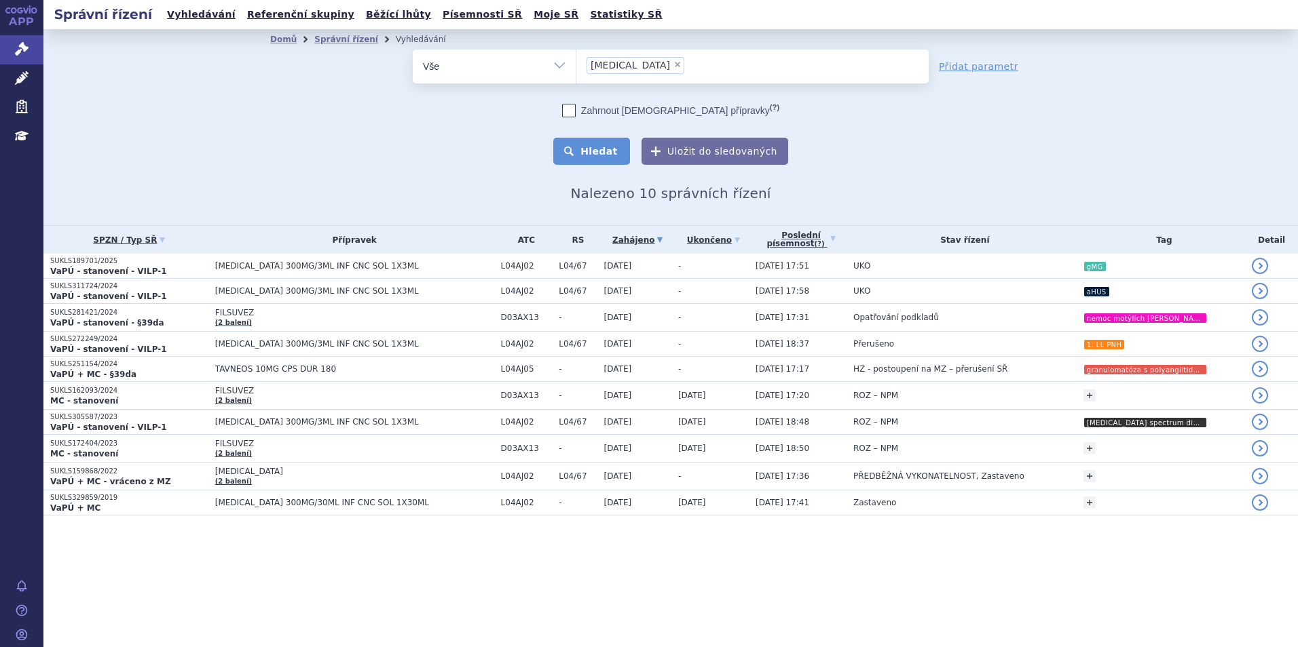
click at [597, 149] on button "Hledat" at bounding box center [591, 151] width 77 height 27
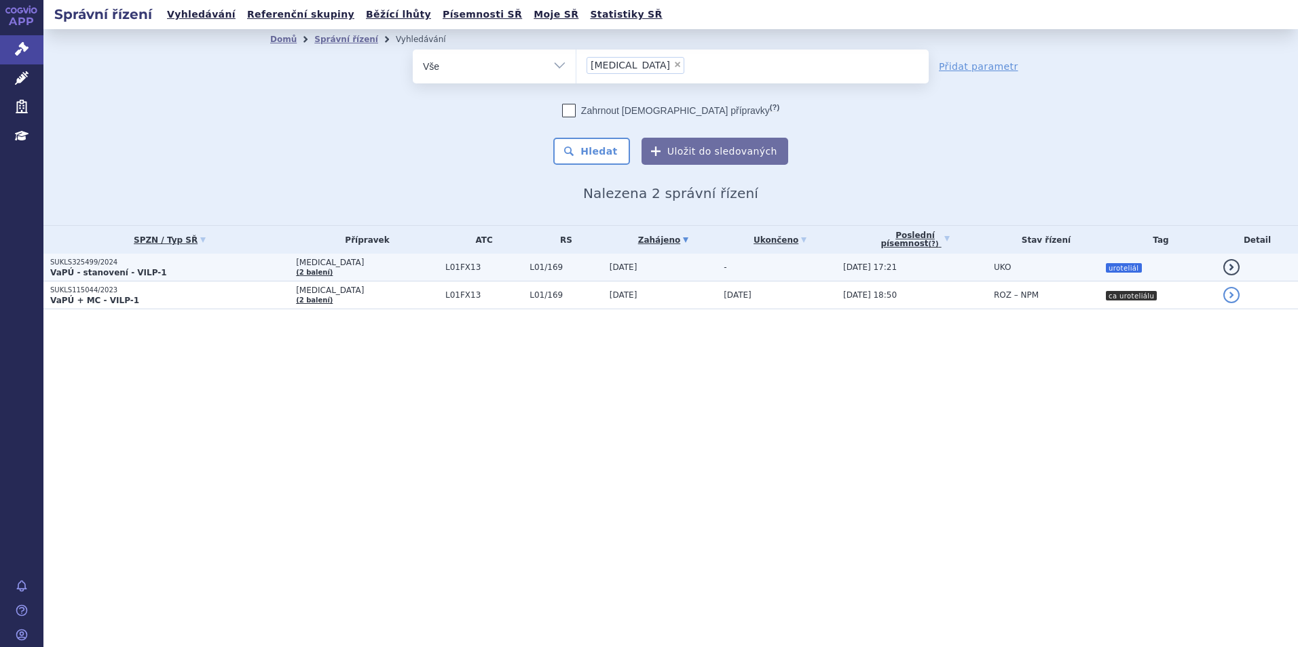
click at [202, 271] on p "VaPÚ - stanovení - VILP-1" at bounding box center [169, 272] width 239 height 11
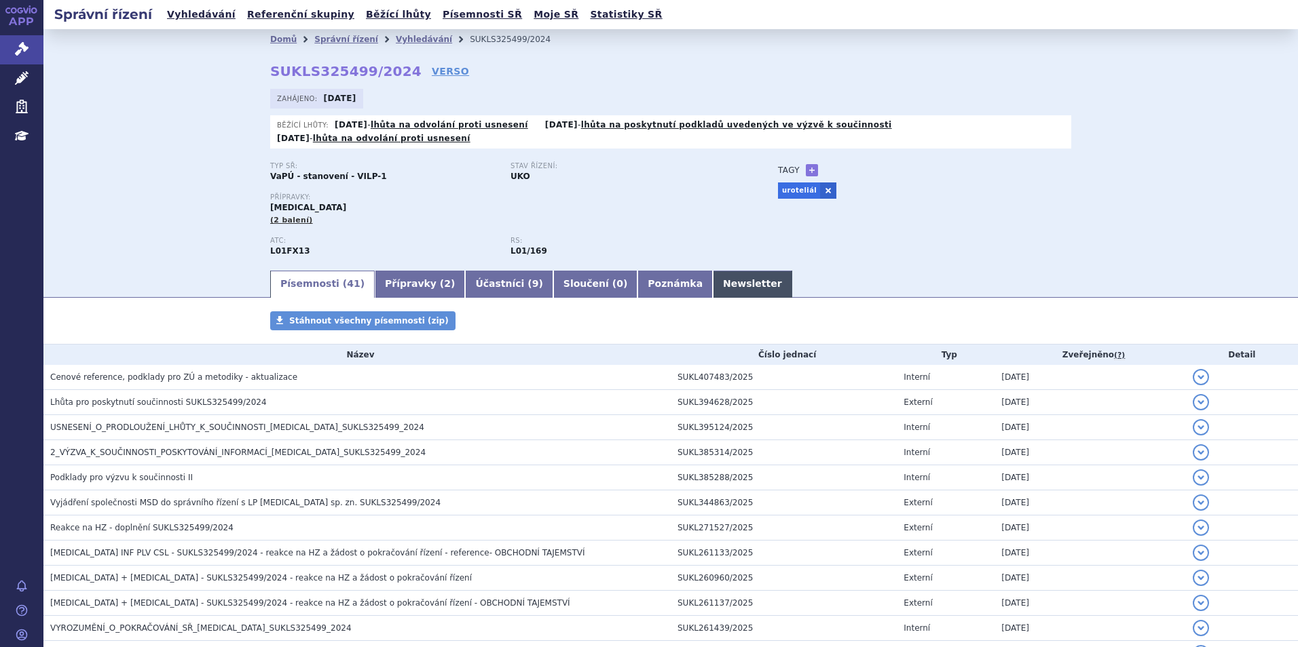
click at [713, 275] on link "Newsletter" at bounding box center [752, 284] width 79 height 27
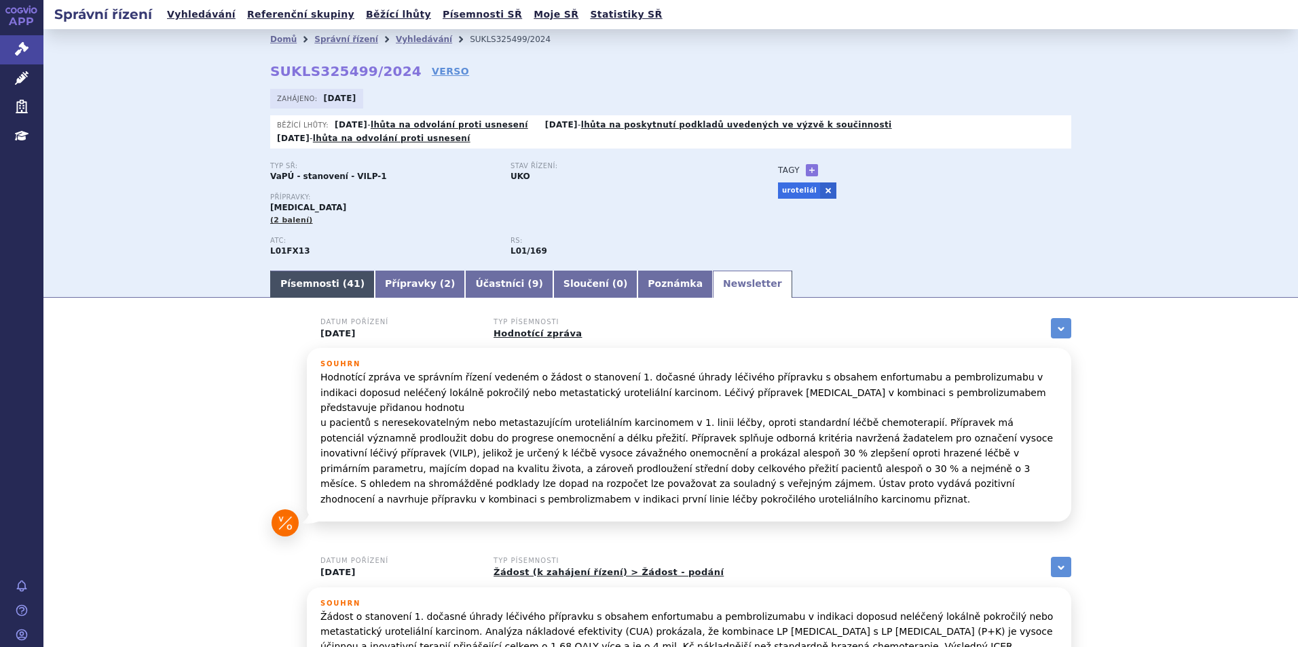
click at [290, 272] on link "Písemnosti ( 41 )" at bounding box center [322, 284] width 105 height 27
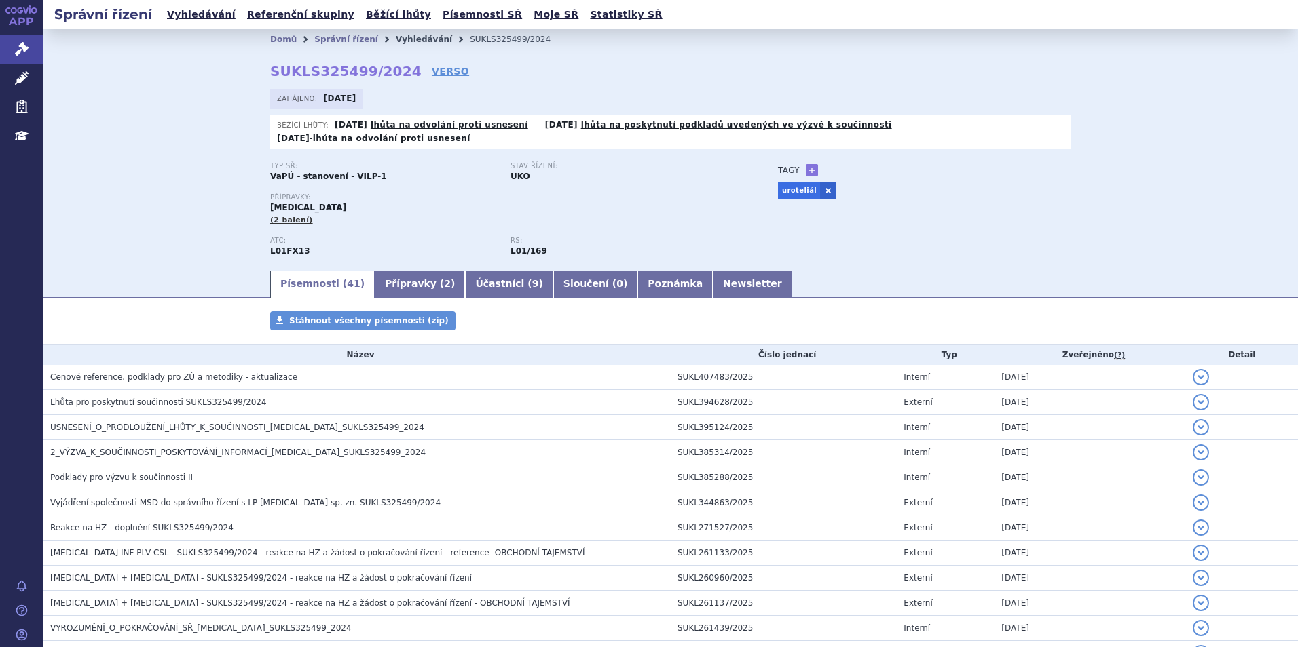
click at [396, 37] on link "Vyhledávání" at bounding box center [424, 40] width 56 height 10
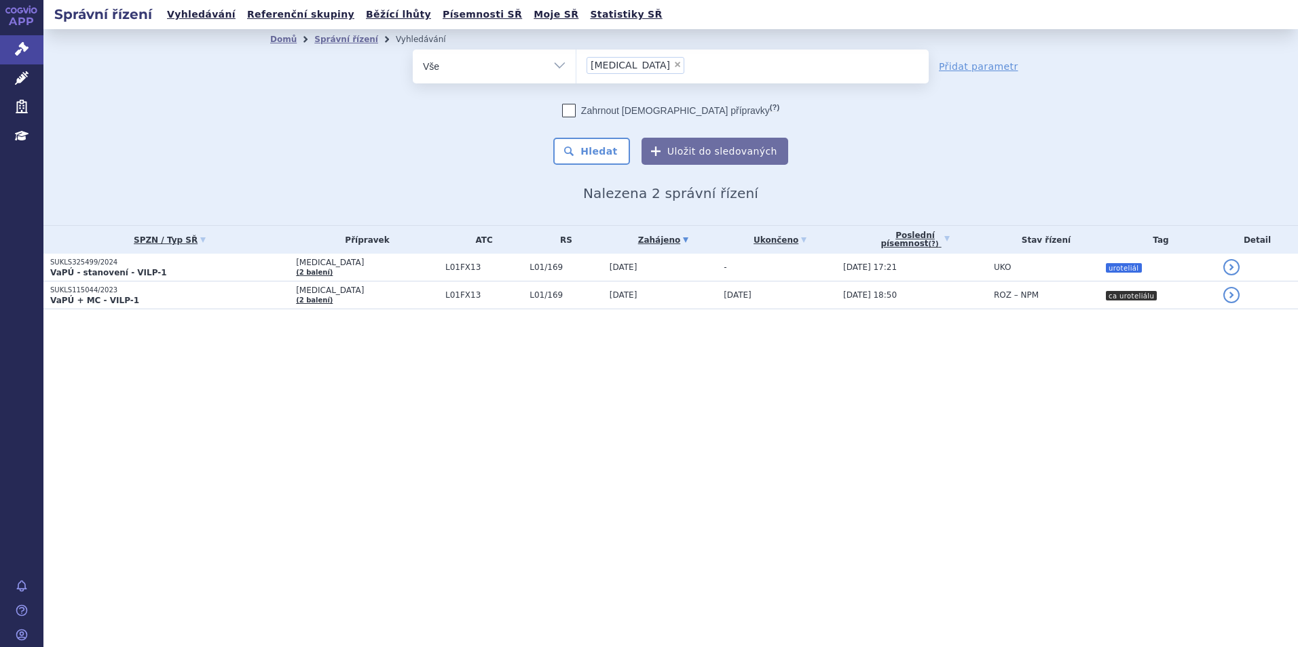
click at [673, 65] on span "×" at bounding box center [677, 64] width 8 height 8
click at [576, 65] on select "[MEDICAL_DATA]" at bounding box center [576, 66] width 1 height 34
select select
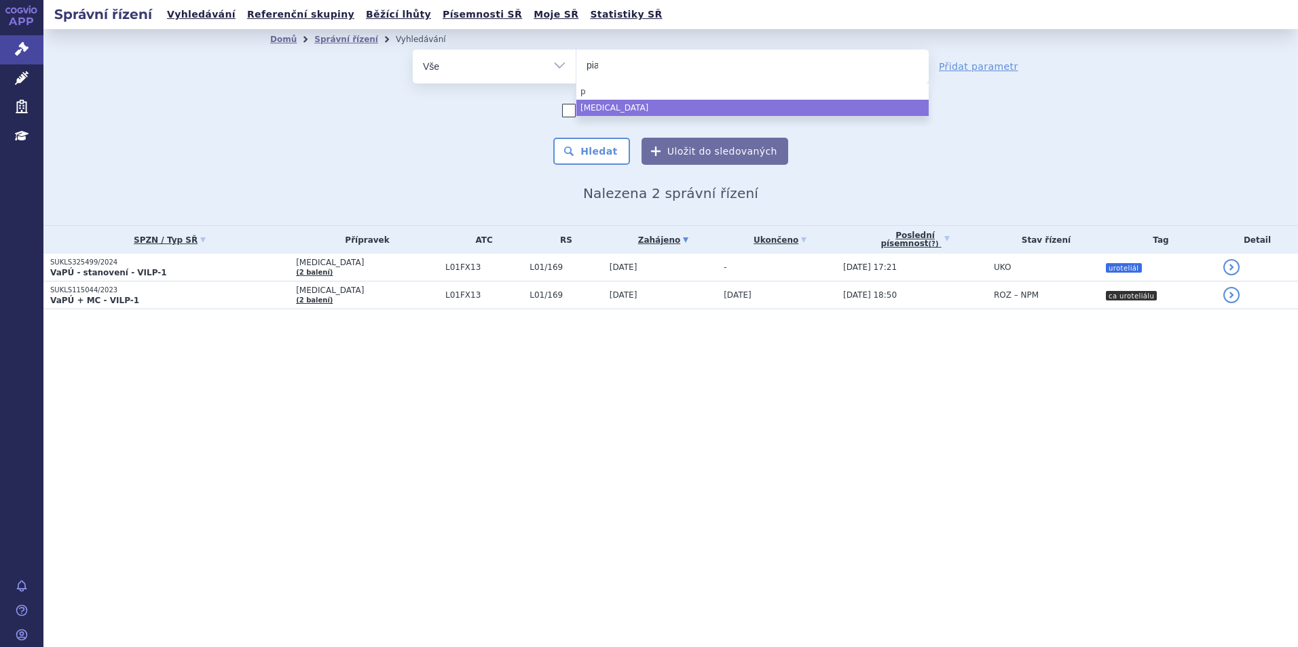
type input "pias"
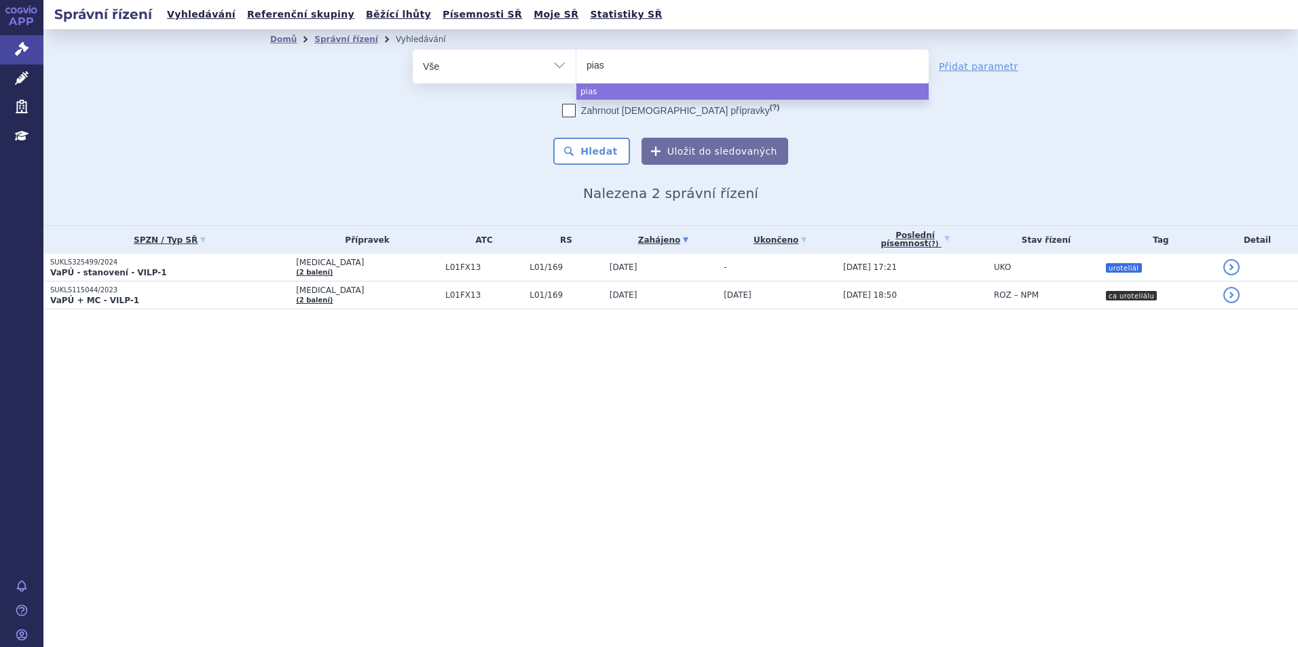
type input "piask"
type input "piasky"
select select "piasky"
type input "ry"
type input "ryst"
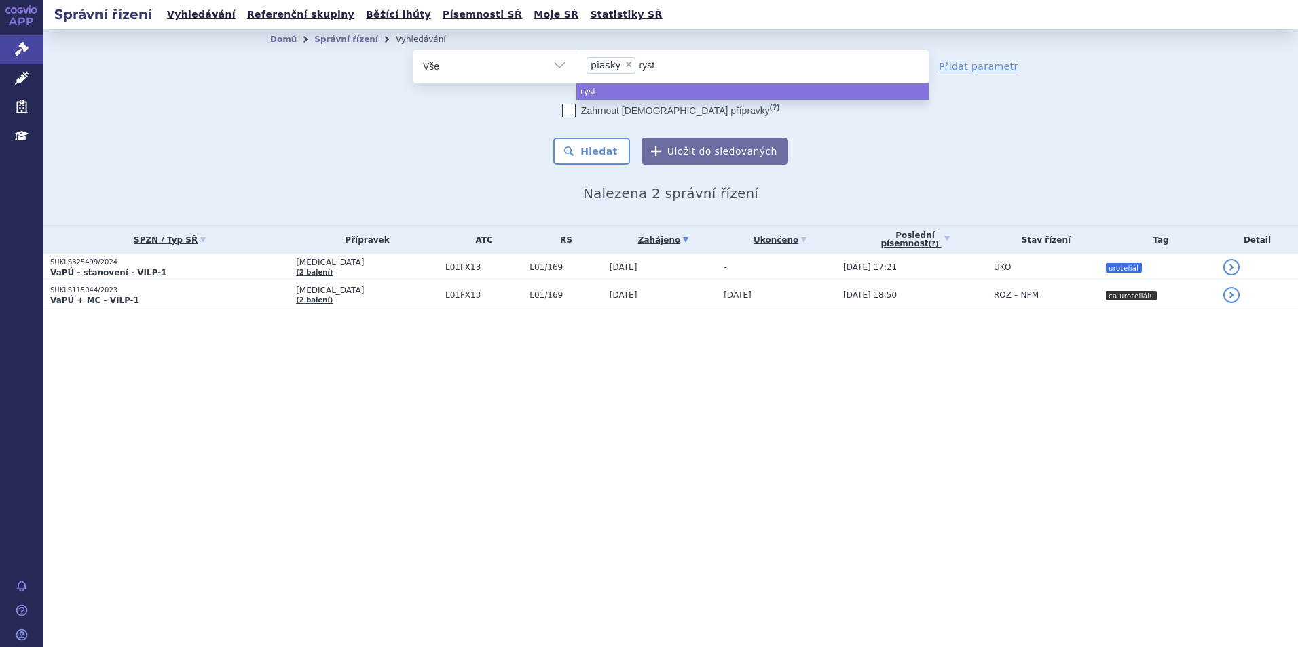
type input "rysti"
type input "rystig"
type input "rystiggo"
type input "ca"
type input "cab"
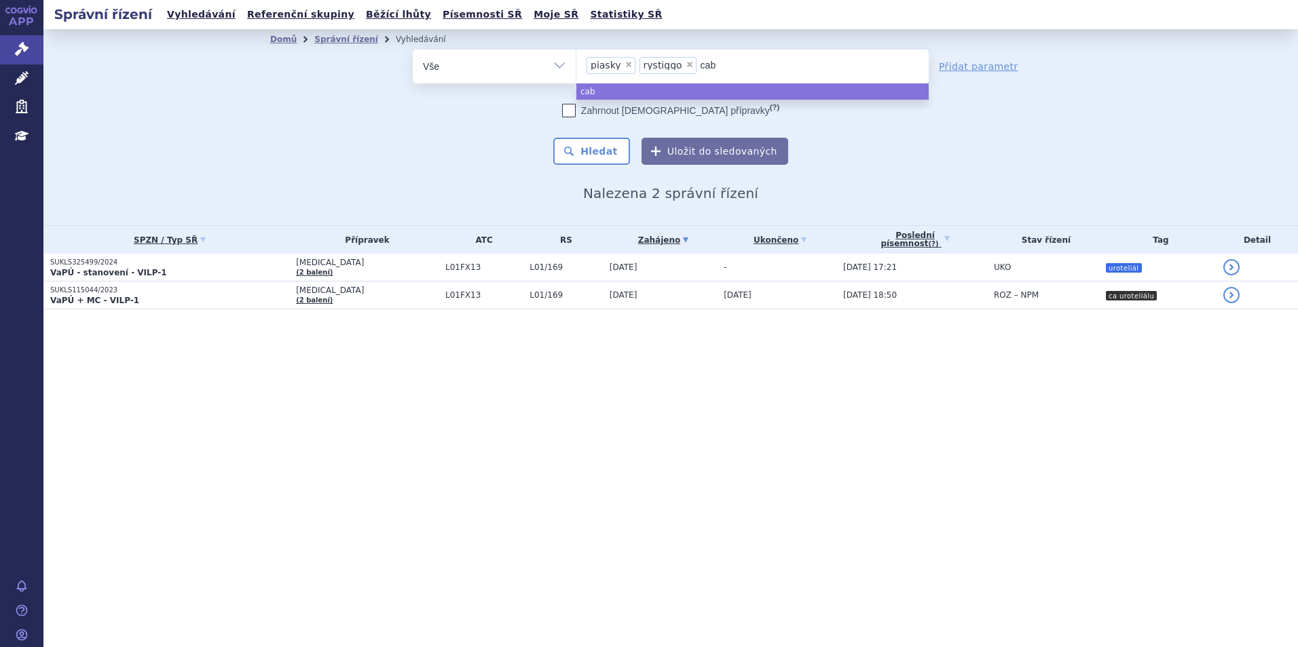
type input "cabm"
type input "cabmo"
type input "cabm"
type input "cab"
type input "cabom"
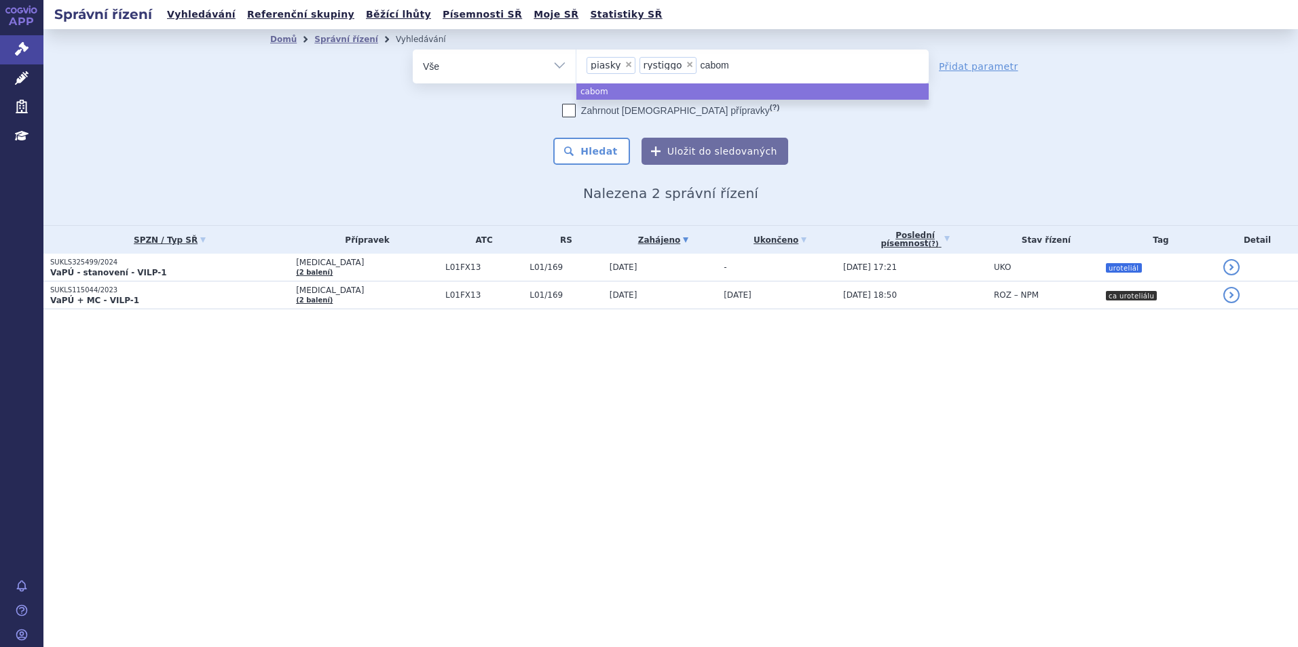
type input "cabome"
type input "cabomet"
type input "cabomety"
type input "cabometyx"
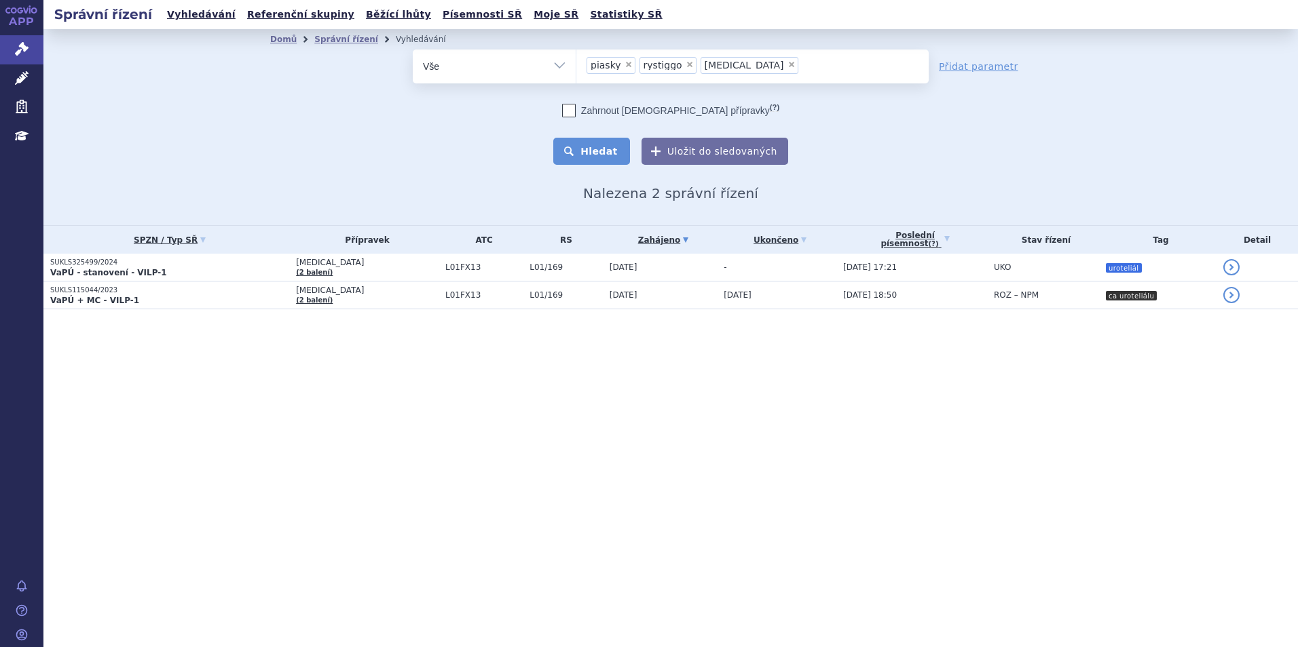
click at [613, 152] on button "Hledat" at bounding box center [591, 151] width 77 height 27
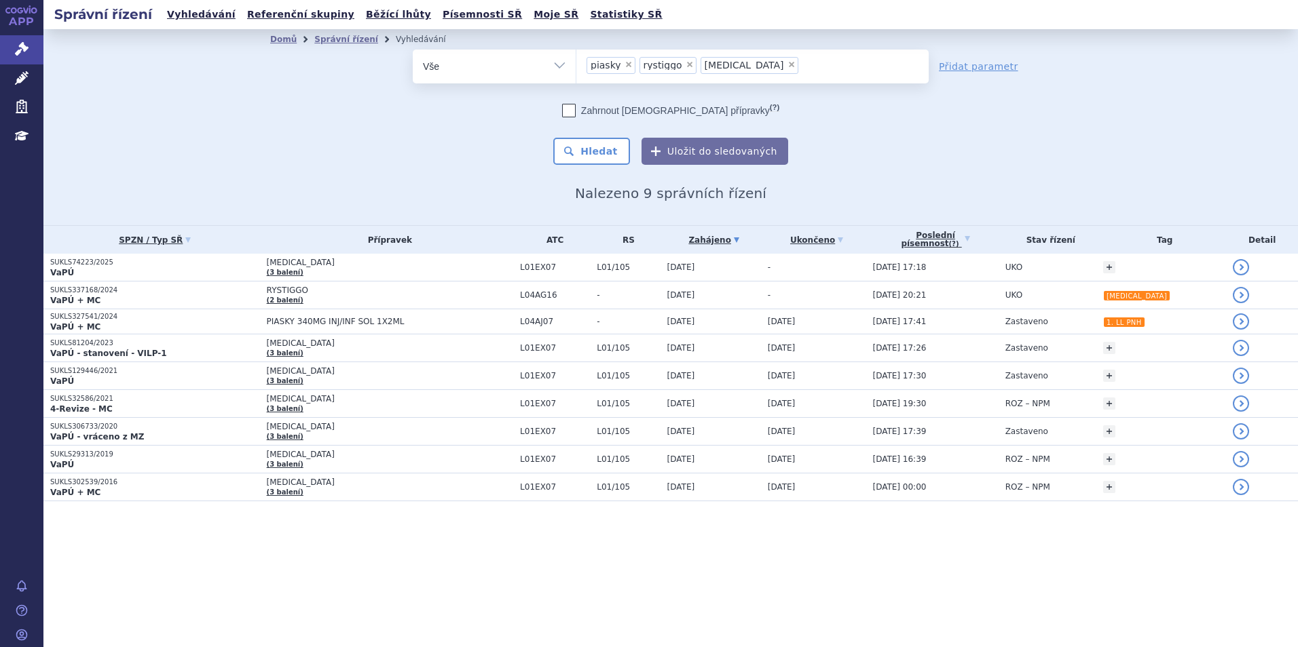
click at [151, 266] on p "SUKLS74223/2025" at bounding box center [155, 263] width 210 height 10
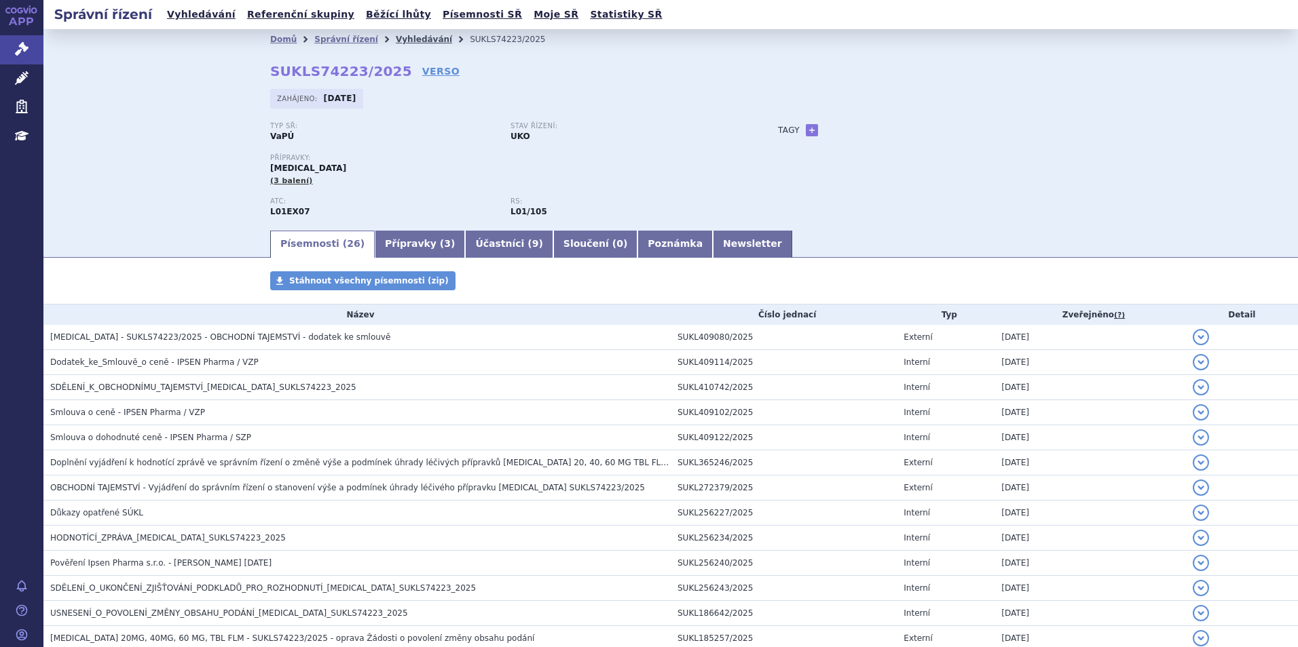
click at [417, 37] on link "Vyhledávání" at bounding box center [424, 40] width 56 height 10
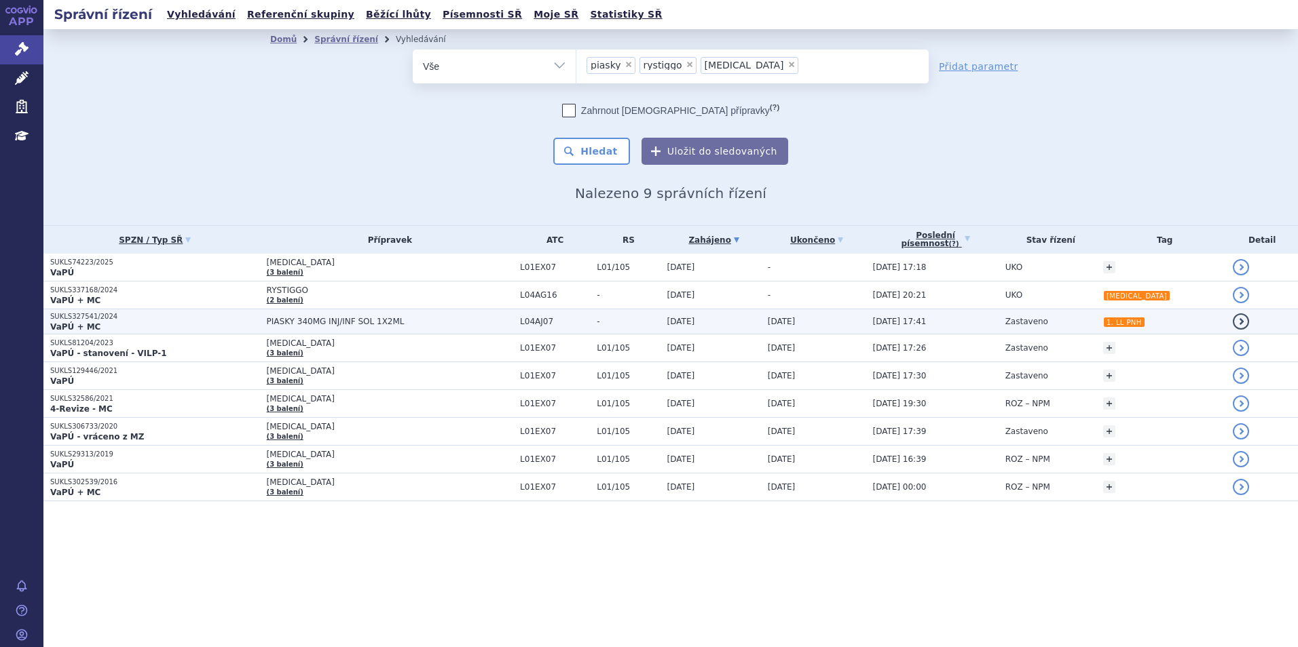
click at [217, 320] on p "SUKLS327541/2024" at bounding box center [155, 317] width 210 height 10
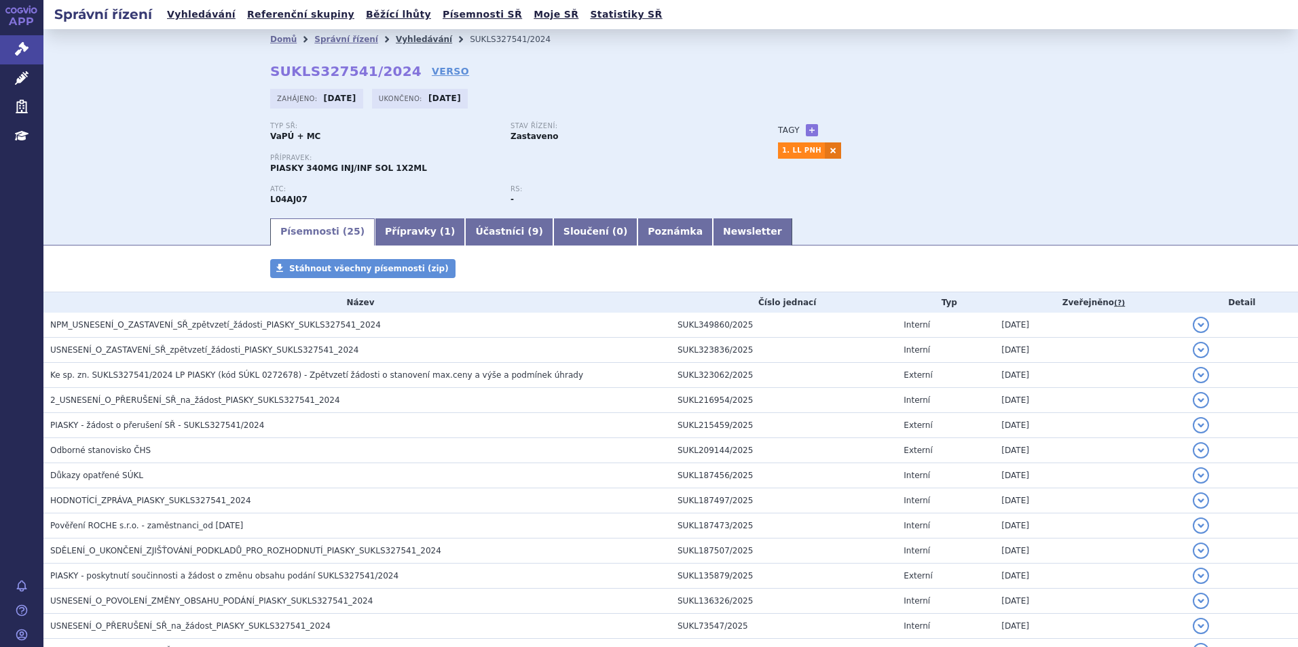
click at [396, 41] on link "Vyhledávání" at bounding box center [424, 40] width 56 height 10
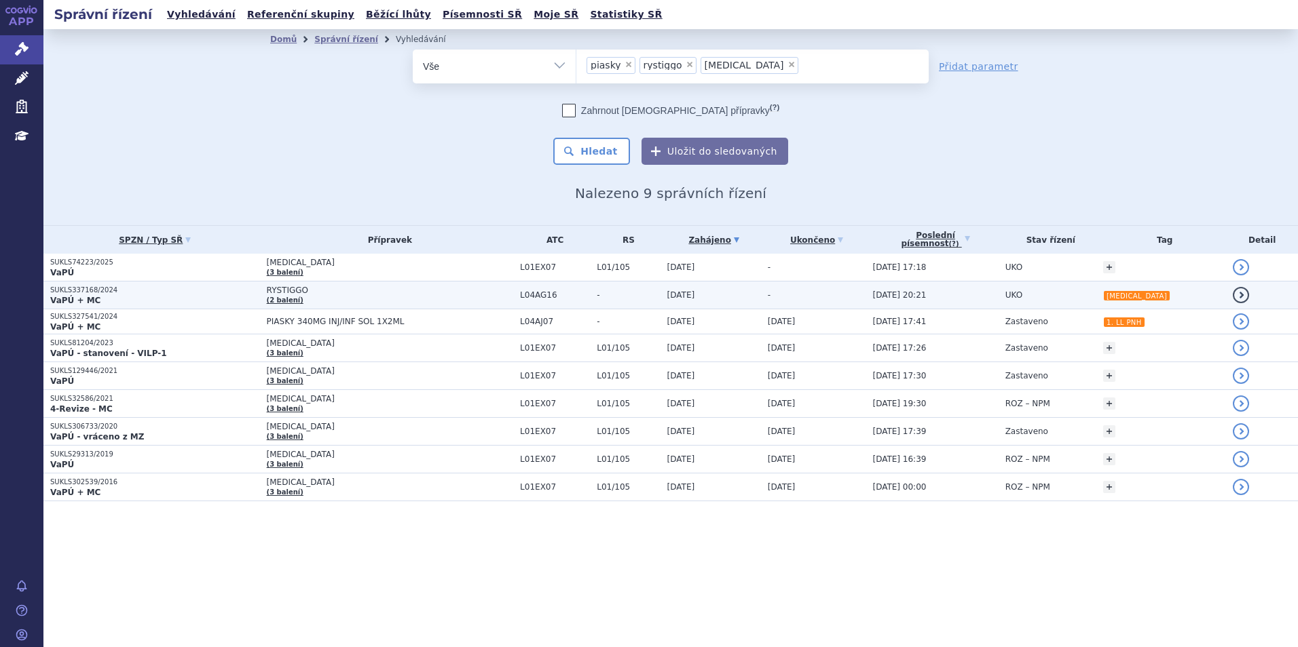
click at [303, 295] on span "RYSTIGGO" at bounding box center [390, 291] width 247 height 10
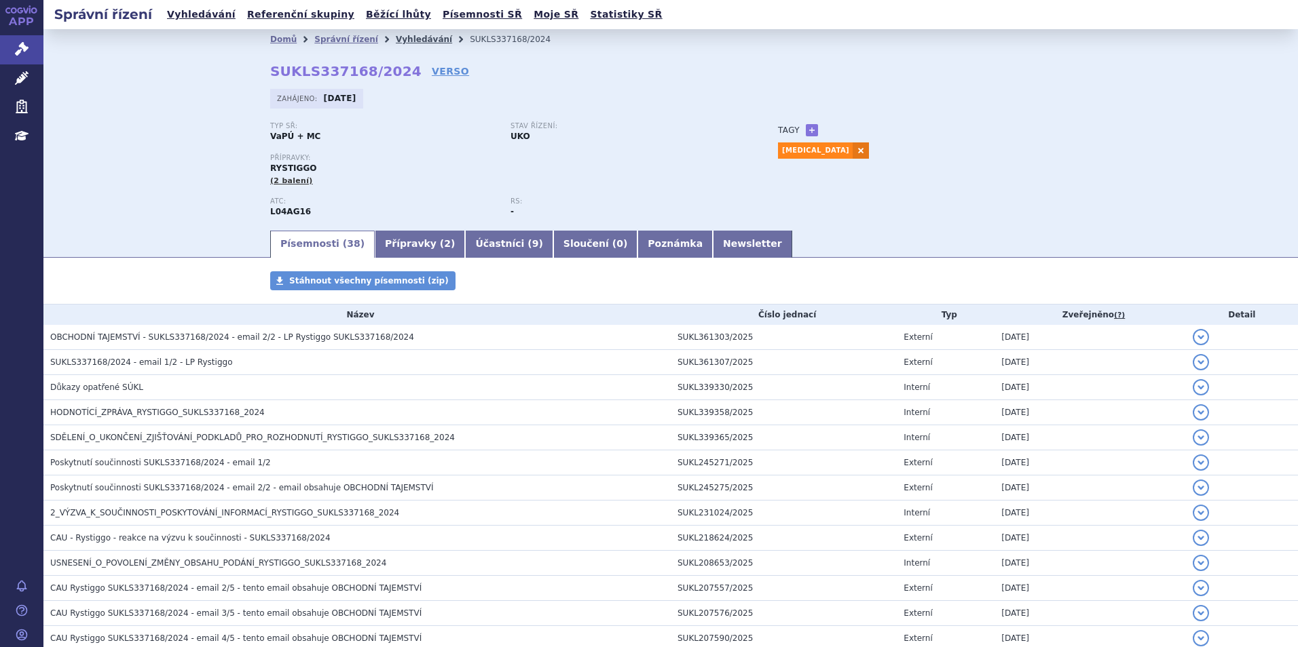
click at [405, 39] on link "Vyhledávání" at bounding box center [424, 40] width 56 height 10
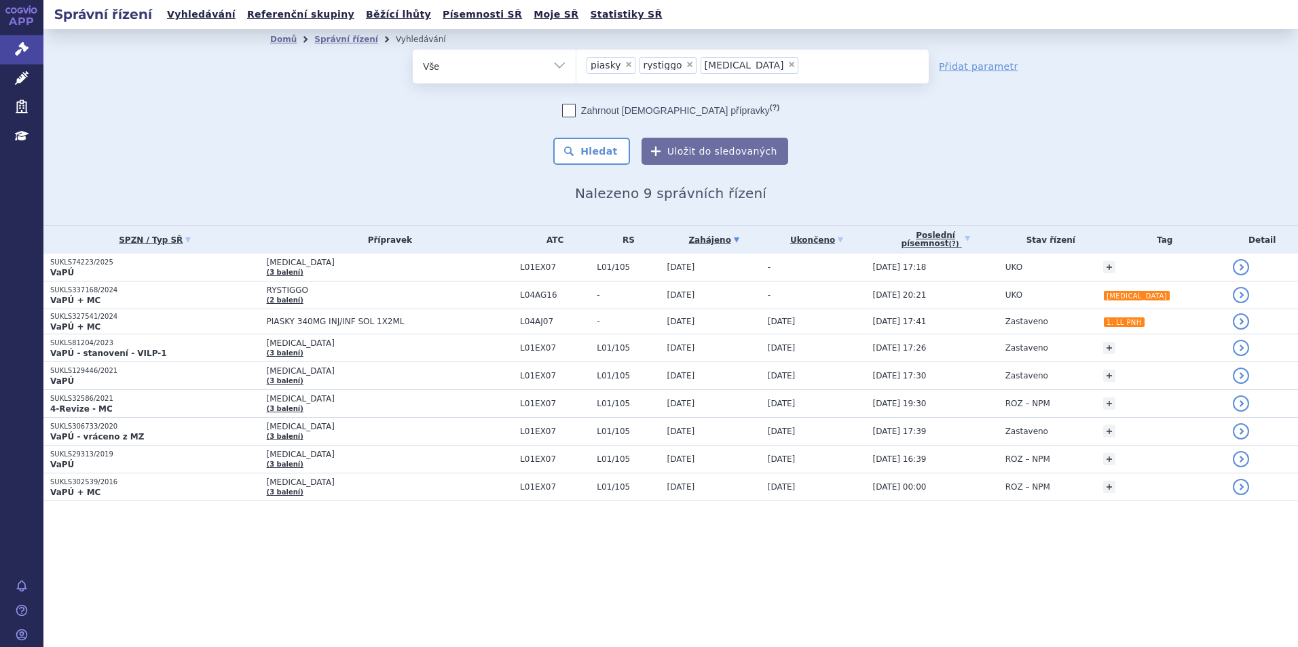
click at [624, 67] on span "×" at bounding box center [628, 64] width 8 height 8
click at [576, 67] on select "piasky rystiggo cabometyx" at bounding box center [576, 66] width 1 height 34
click at [633, 66] on span "×" at bounding box center [637, 64] width 8 height 8
click at [576, 66] on select "piasky rystiggo cabometyx" at bounding box center [576, 66] width 1 height 34
select select "cabometyx"
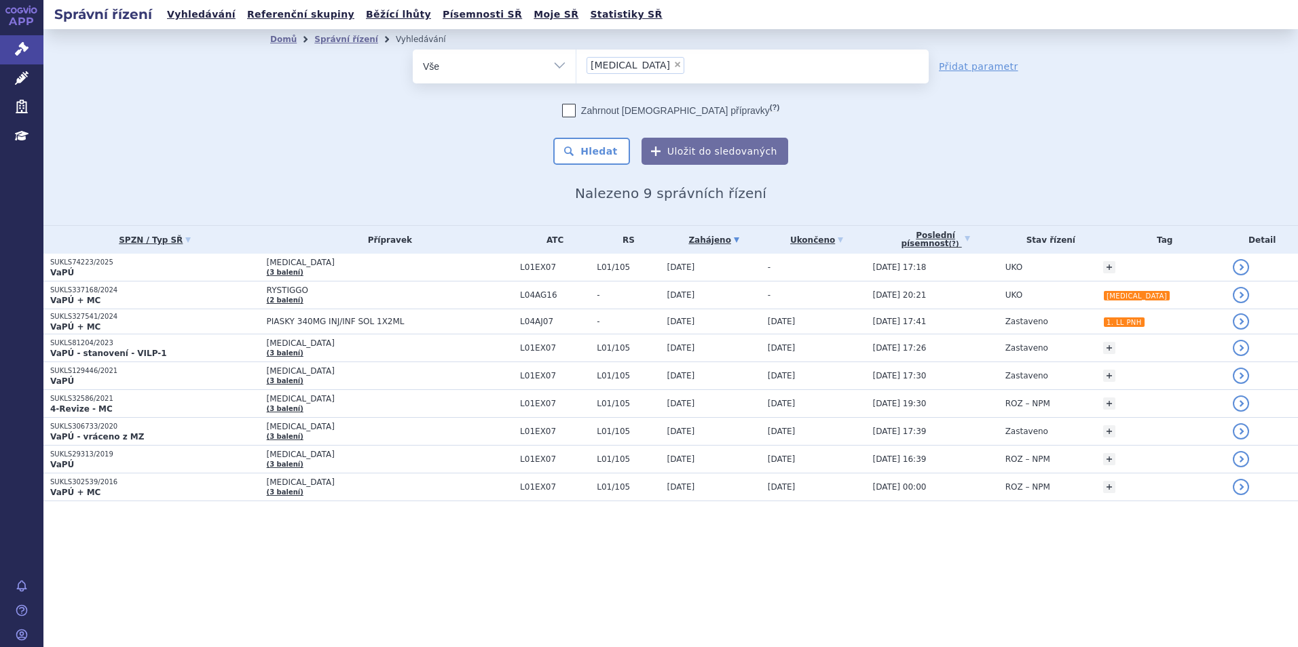
click at [673, 67] on span "×" at bounding box center [677, 64] width 8 height 8
click at [576, 67] on select "piasky rystiggo cabometyx" at bounding box center [576, 66] width 1 height 34
select select
click at [641, 67] on ul at bounding box center [752, 64] width 352 height 29
click at [576, 67] on select "piasky rystiggo cabometyx" at bounding box center [576, 66] width 1 height 34
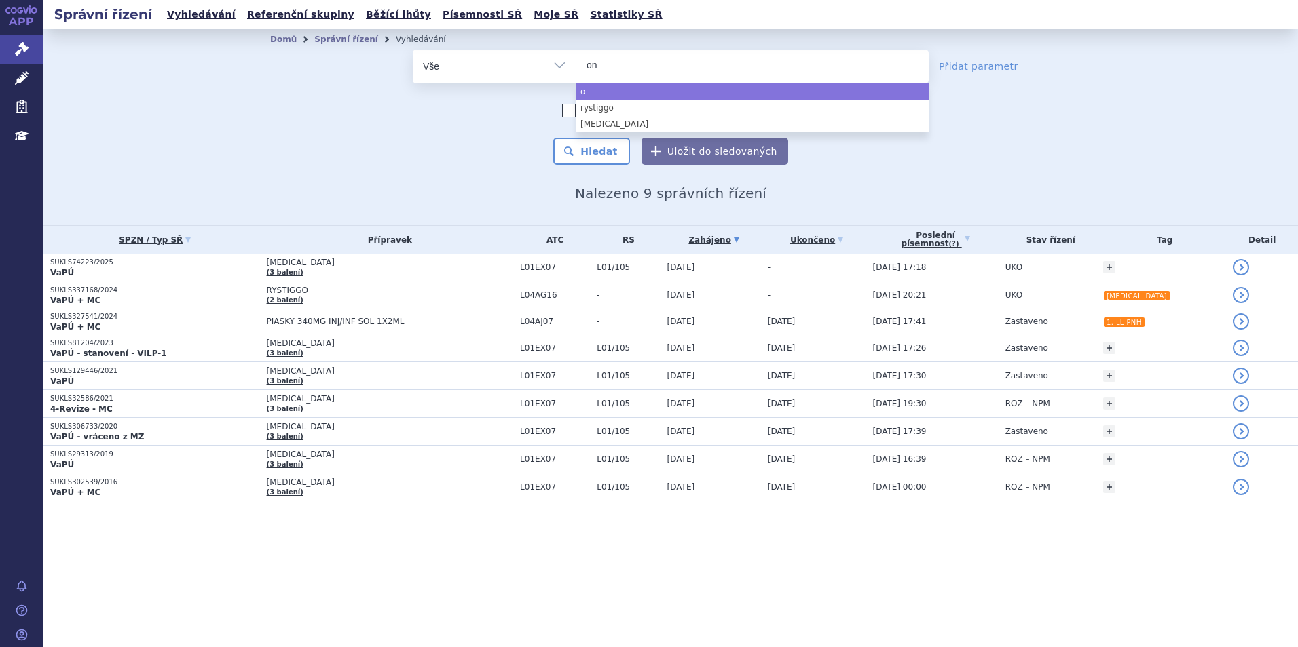
type input "onu"
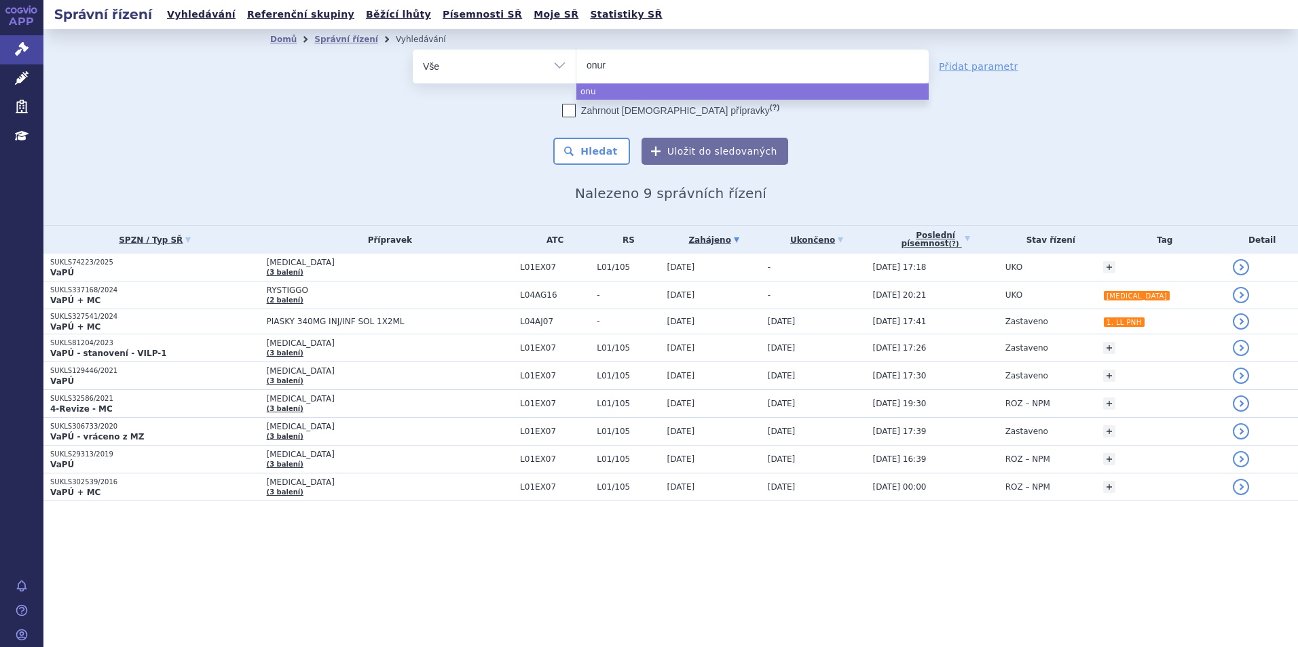
type input "onure"
type input "onureg"
select select "onureg"
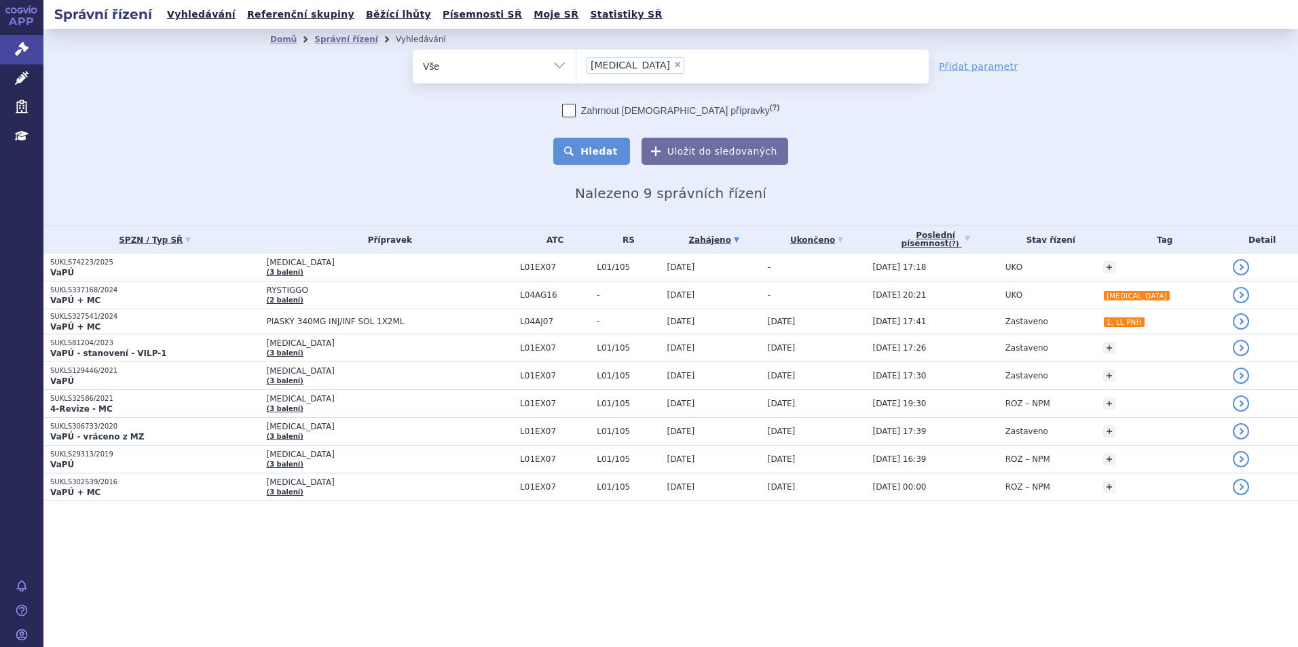
click at [605, 155] on button "Hledat" at bounding box center [591, 151] width 77 height 27
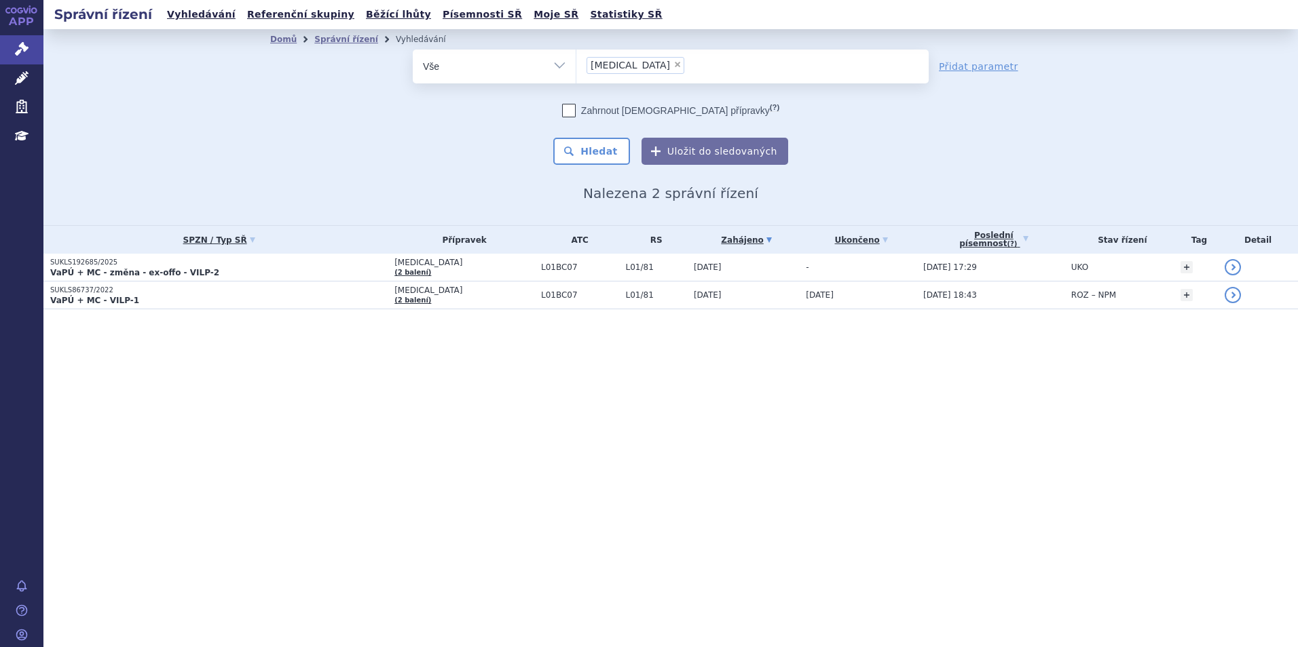
click at [257, 275] on p "VaPÚ + MC - změna - ex-offo - VILP-2" at bounding box center [218, 272] width 337 height 11
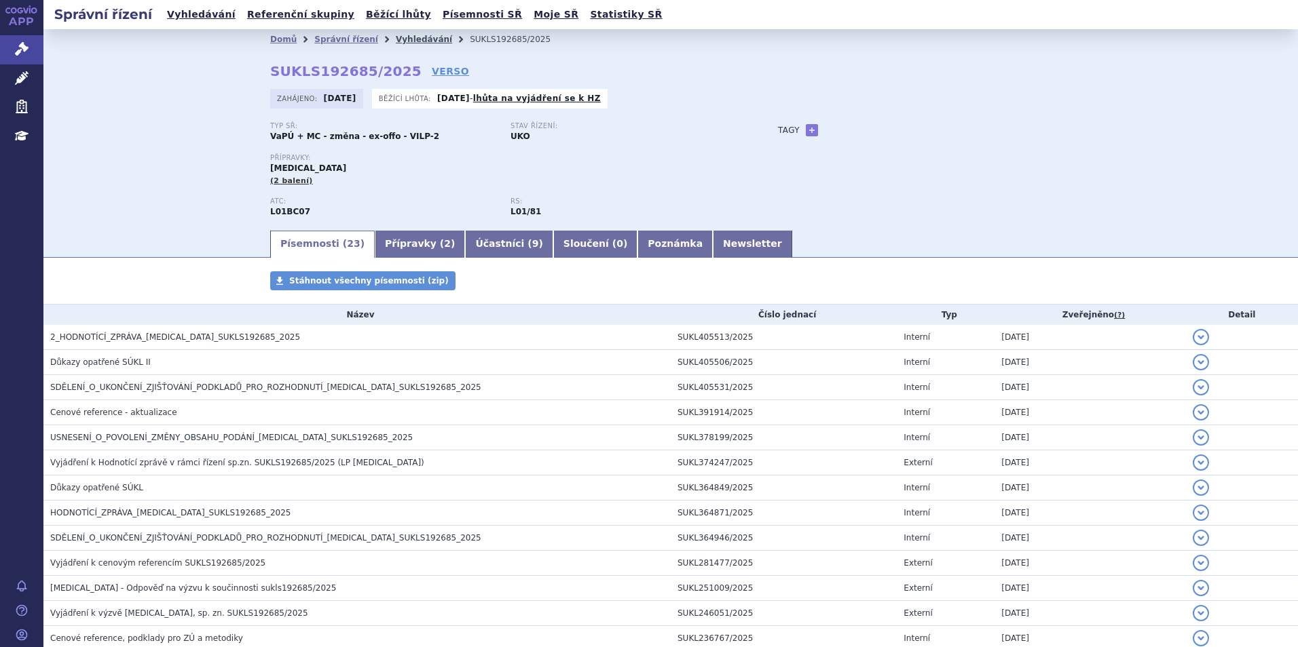
click at [403, 41] on link "Vyhledávání" at bounding box center [424, 40] width 56 height 10
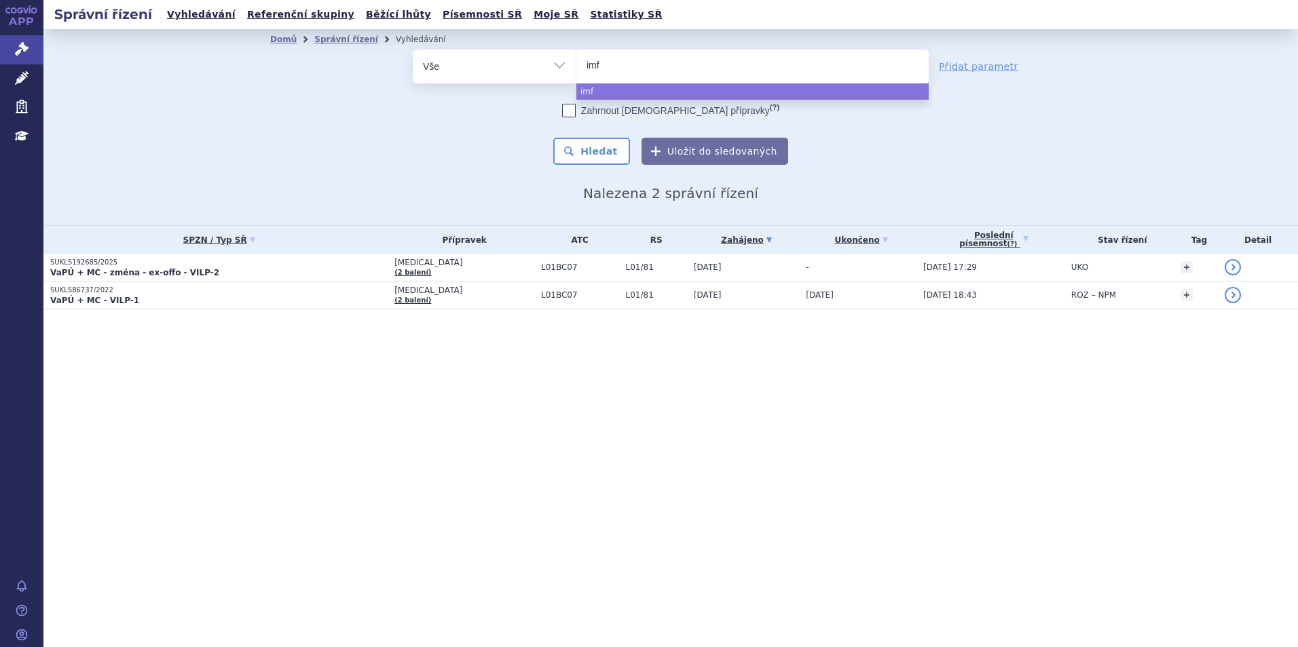
select select
type input "imfin"
type input "[MEDICAL_DATA]"
select select "[MEDICAL_DATA]"
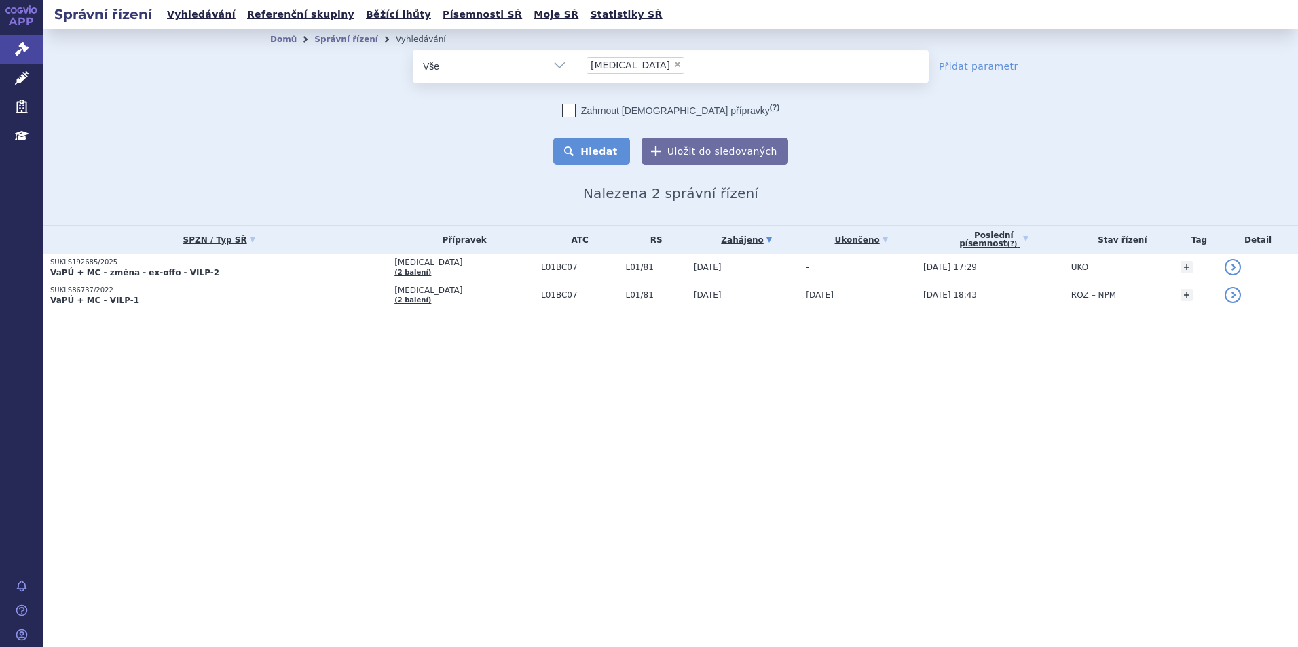
click at [615, 147] on button "Hledat" at bounding box center [591, 151] width 77 height 27
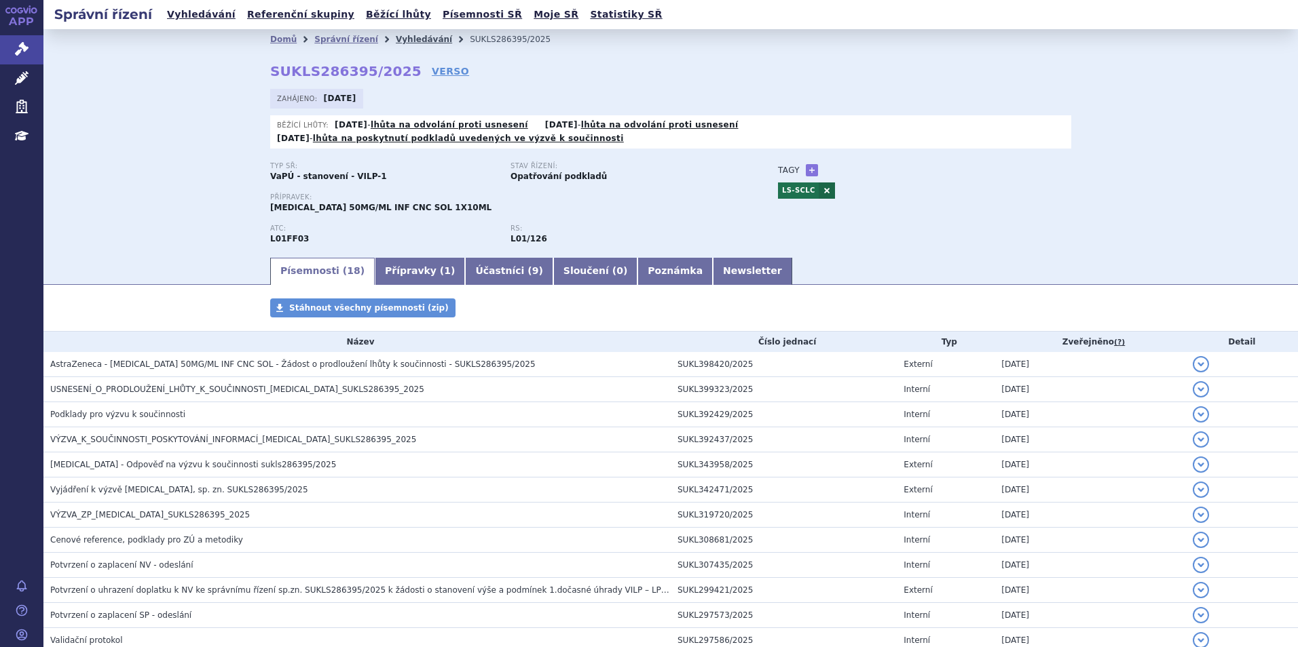
click at [398, 44] on link "Vyhledávání" at bounding box center [424, 40] width 56 height 10
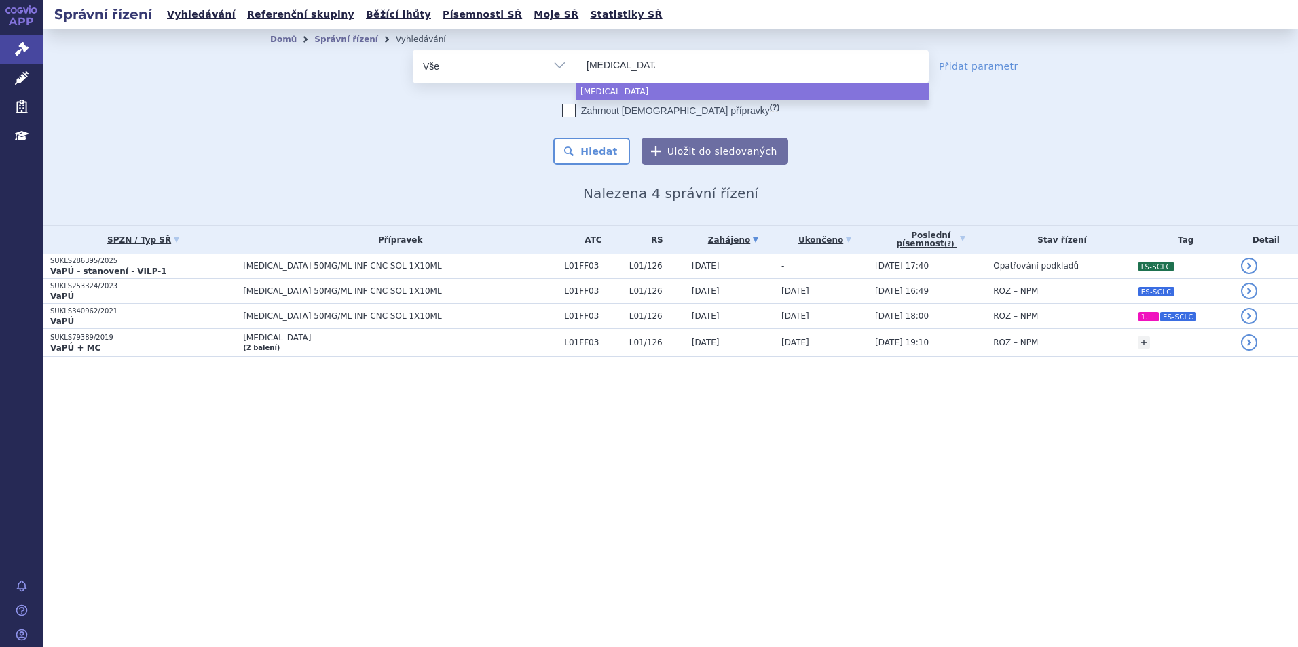
select select "imbruvica"
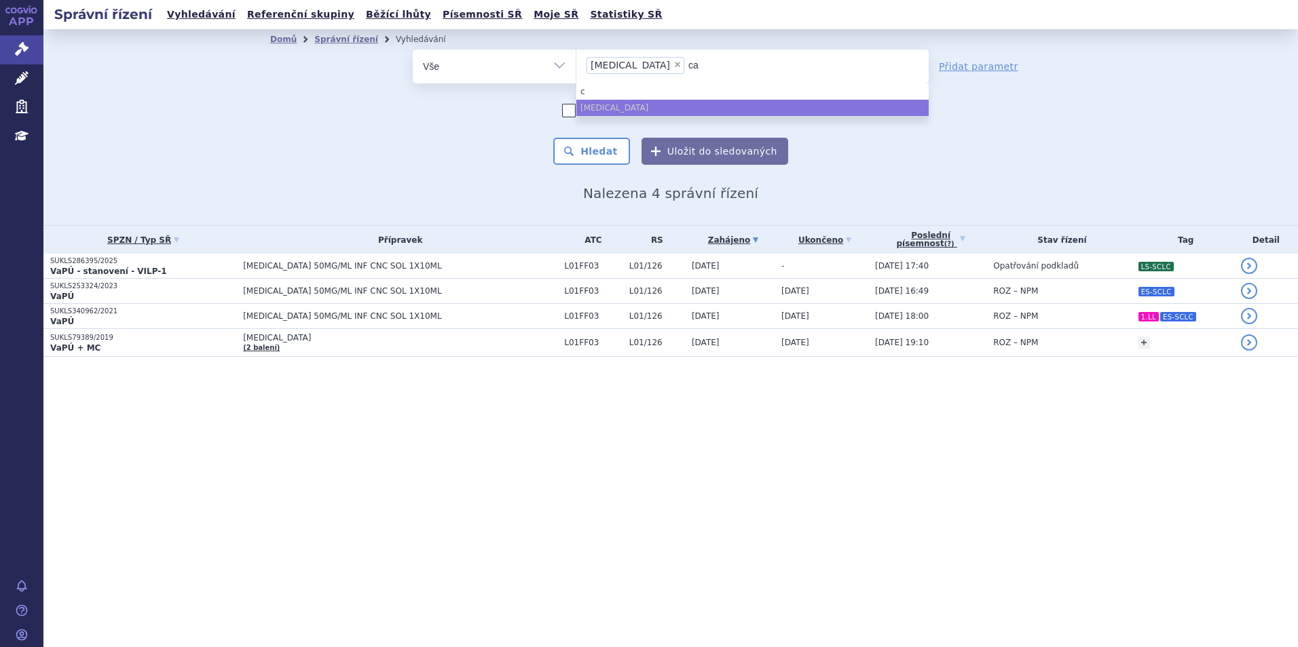
type input "cal"
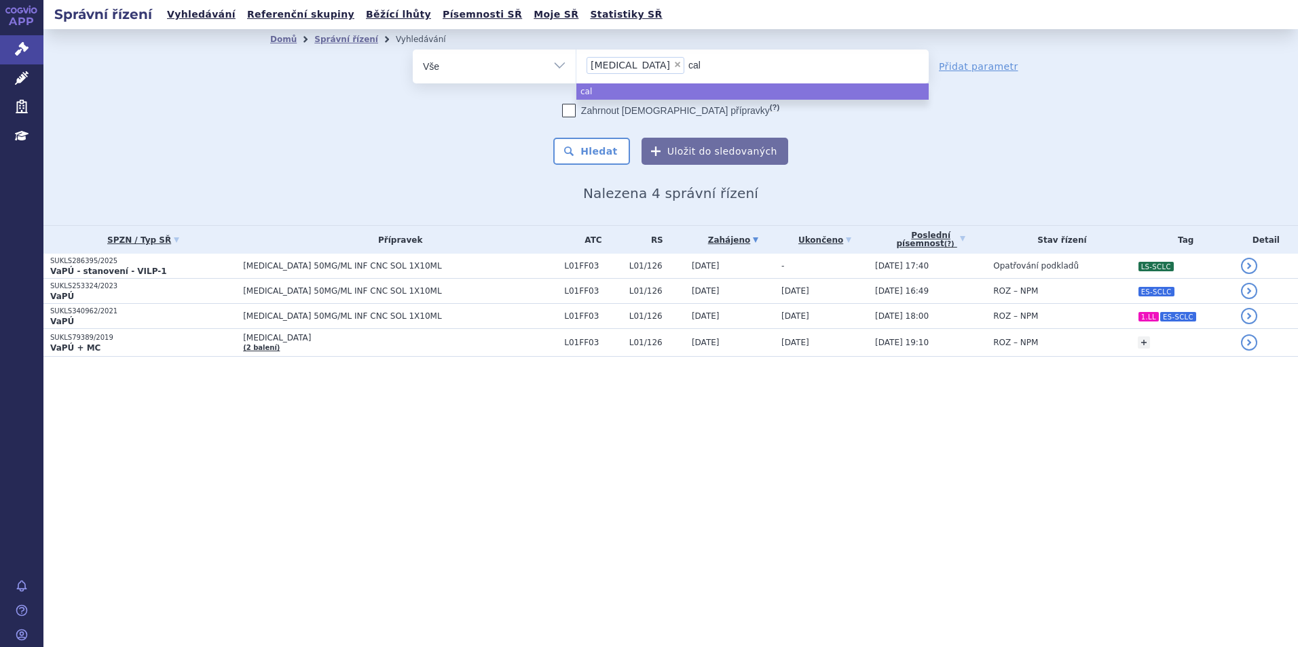
type input "calq"
type input "calque"
type input "calquenc"
type input "calquence"
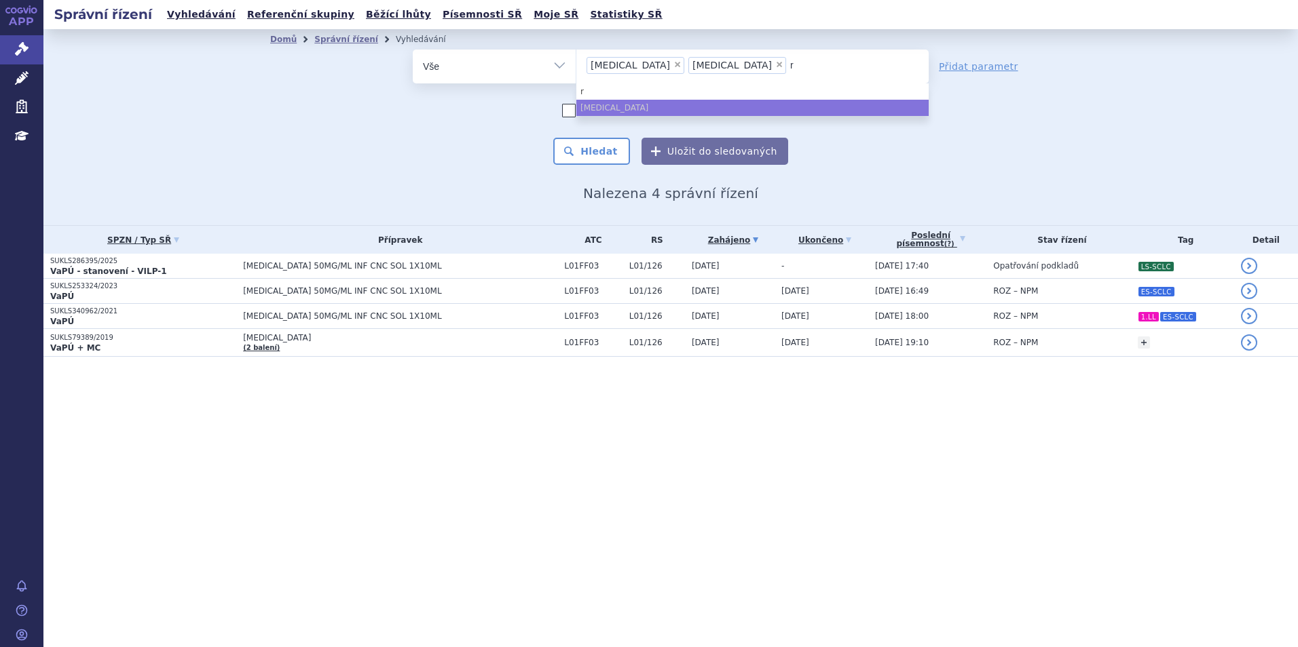
type input "ry"
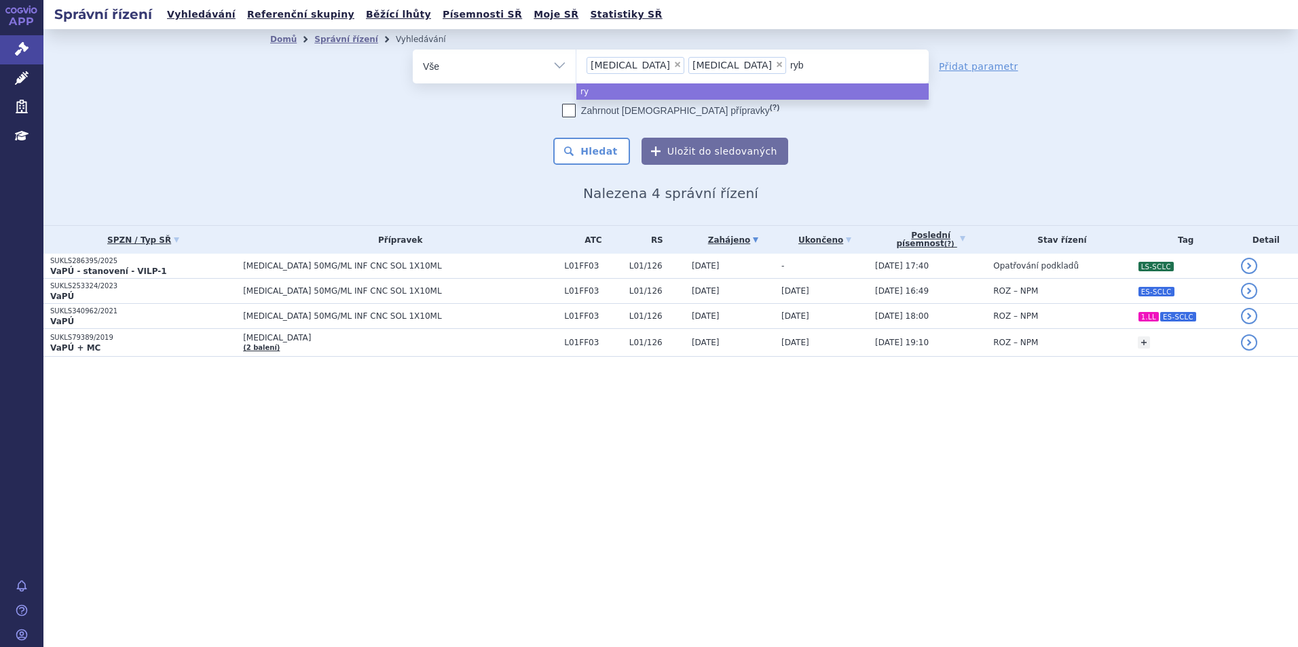
type input "rybr"
type input "rybre"
type input "rybreva"
type input "rybrevan"
type input "[MEDICAL_DATA]"
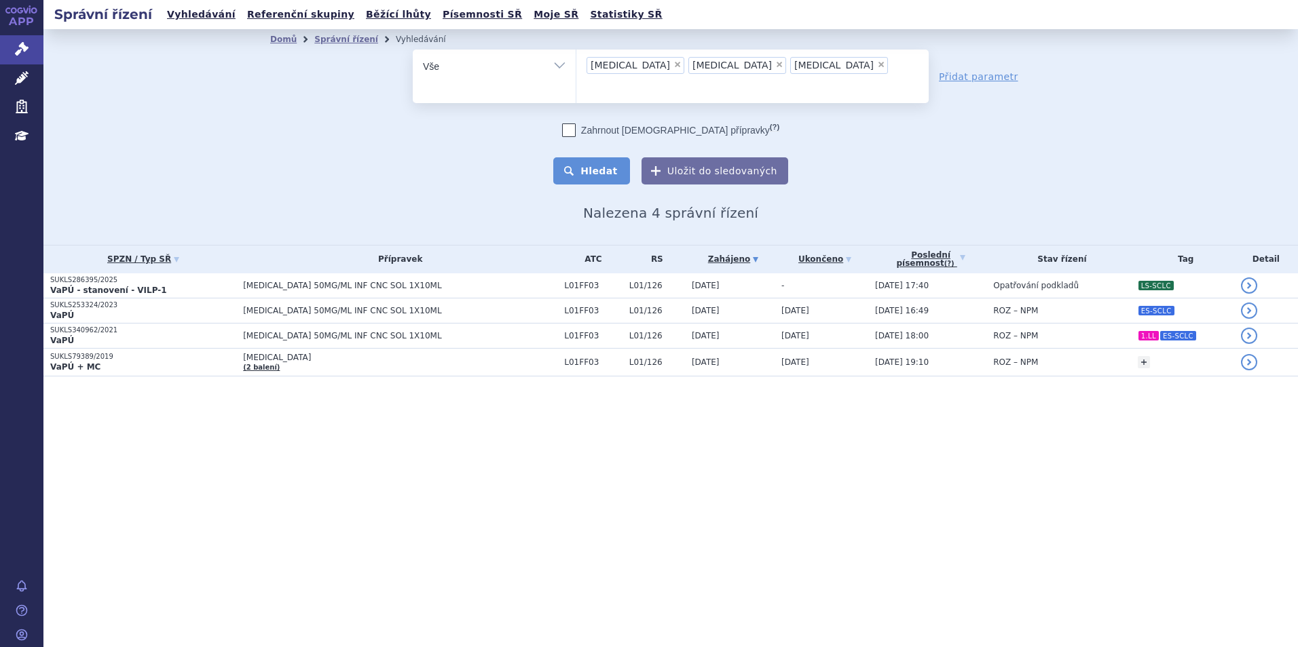
click at [595, 157] on button "Hledat" at bounding box center [591, 170] width 77 height 27
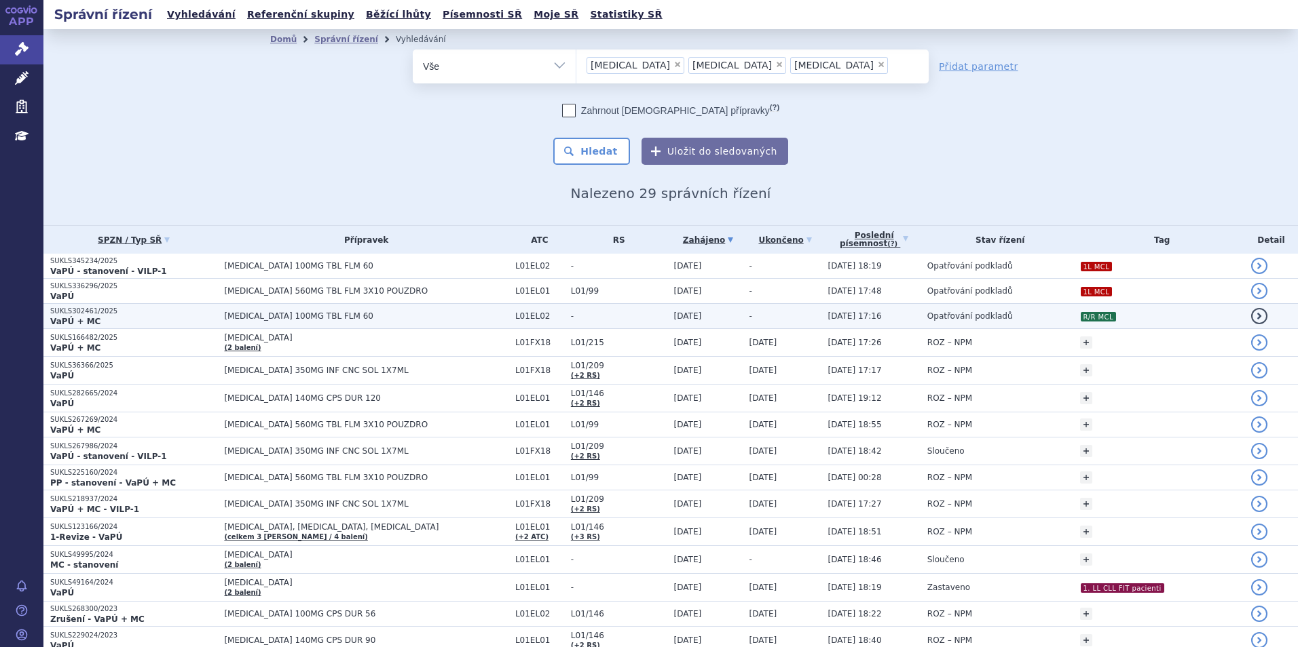
click at [246, 305] on td "[MEDICAL_DATA] 100MG TBL FLM 60" at bounding box center [362, 316] width 291 height 25
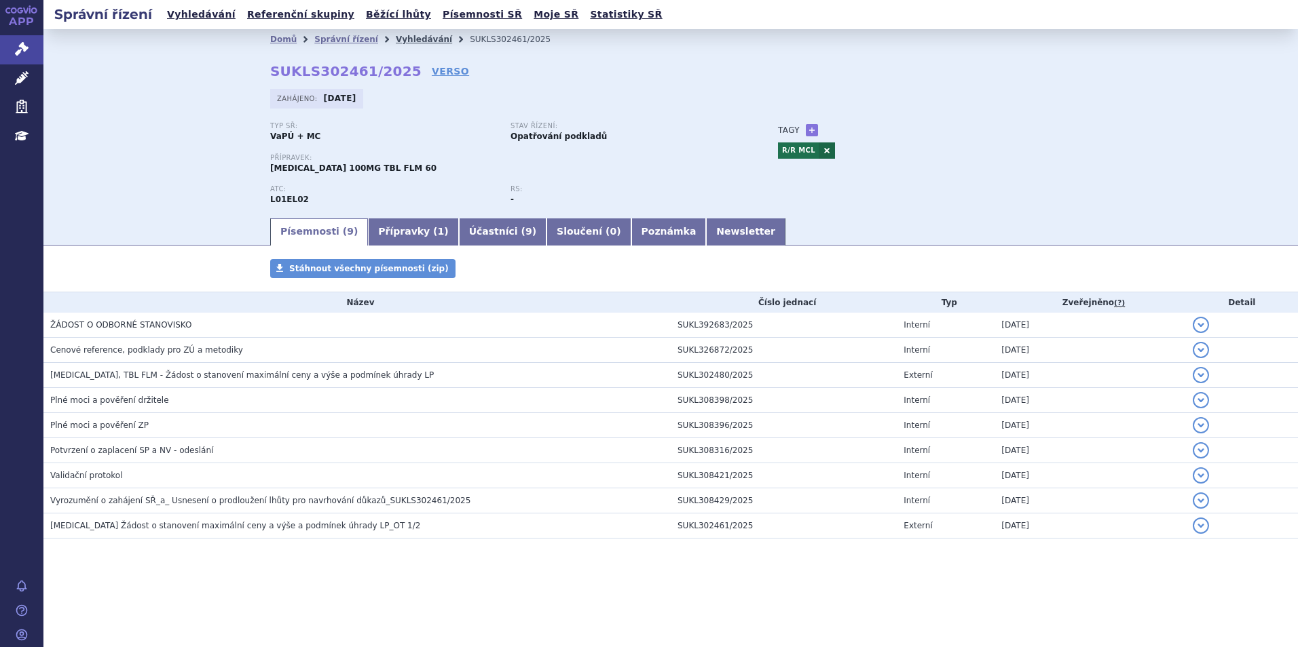
click at [400, 39] on link "Vyhledávání" at bounding box center [424, 40] width 56 height 10
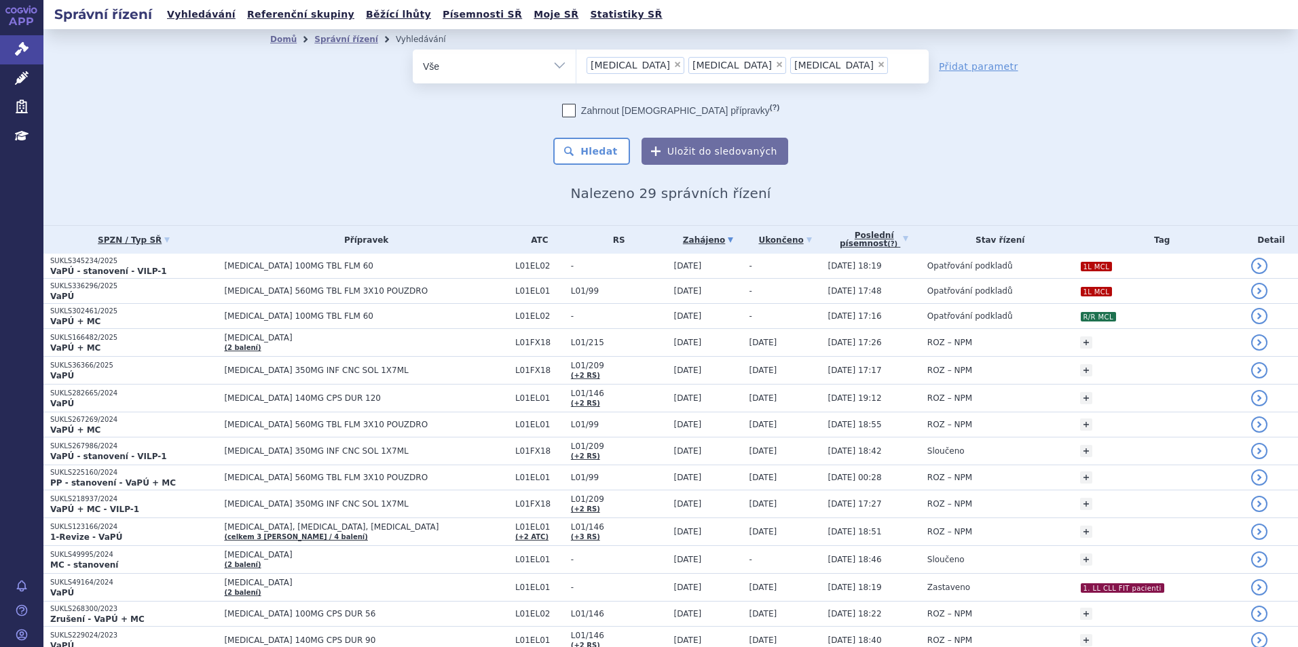
click at [363, 288] on span "[MEDICAL_DATA] 560MG TBL FLM 3X10 POUZDRO" at bounding box center [366, 291] width 284 height 10
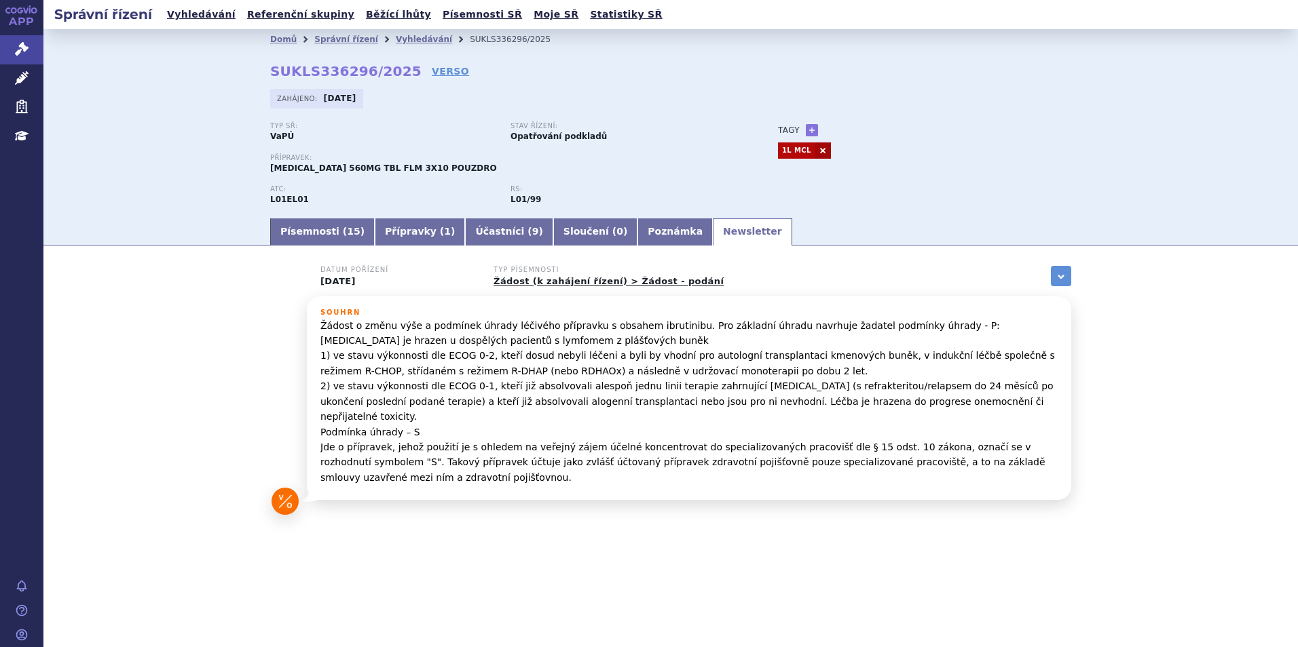
click at [312, 225] on link "Písemnosti ( 15 )" at bounding box center [322, 232] width 105 height 27
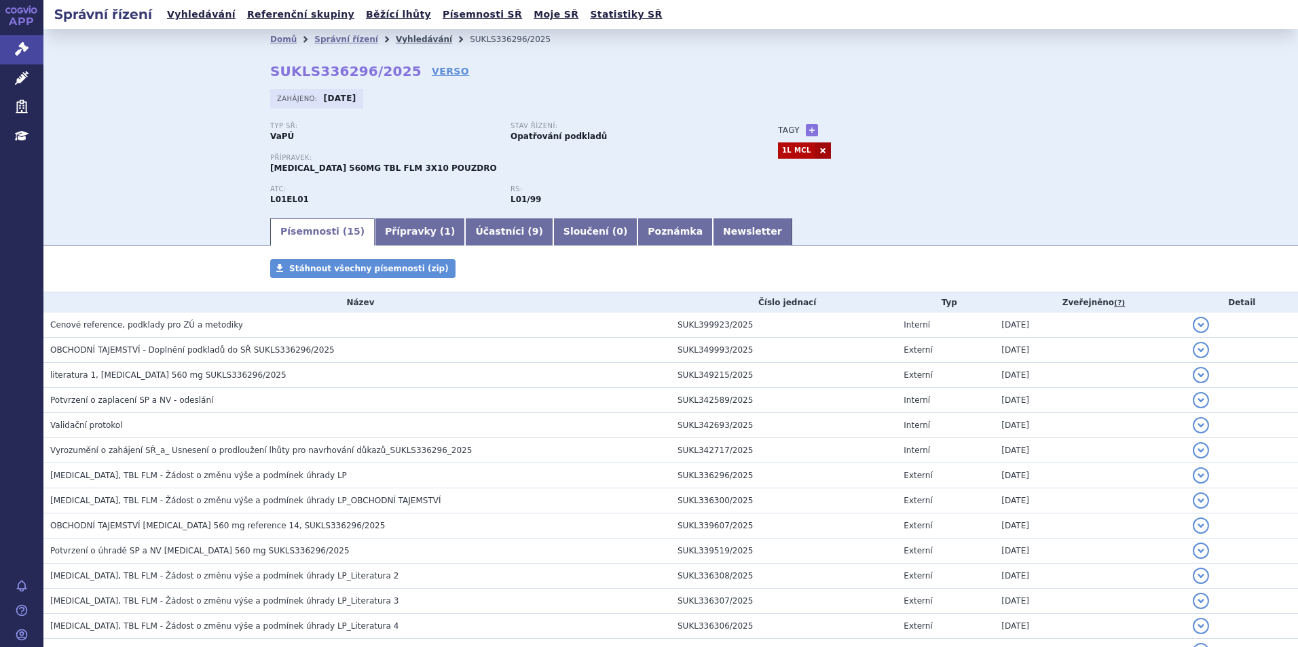
click at [396, 37] on link "Vyhledávání" at bounding box center [424, 40] width 56 height 10
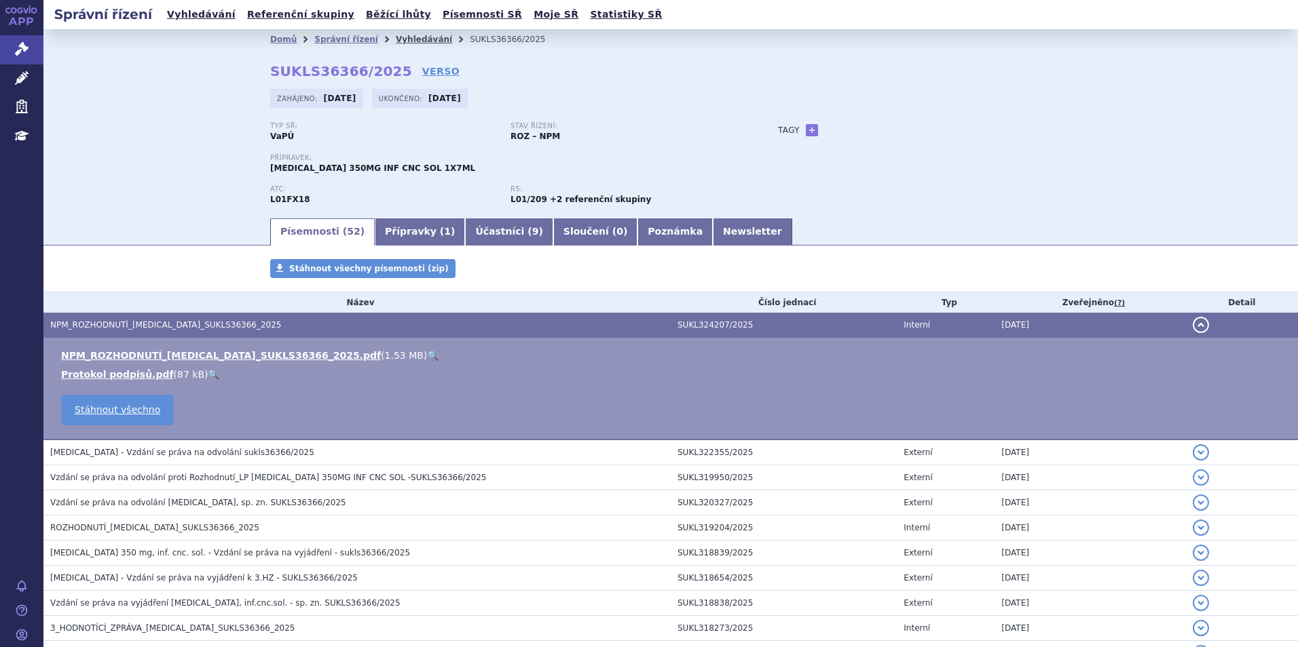
click at [408, 39] on link "Vyhledávání" at bounding box center [424, 40] width 56 height 10
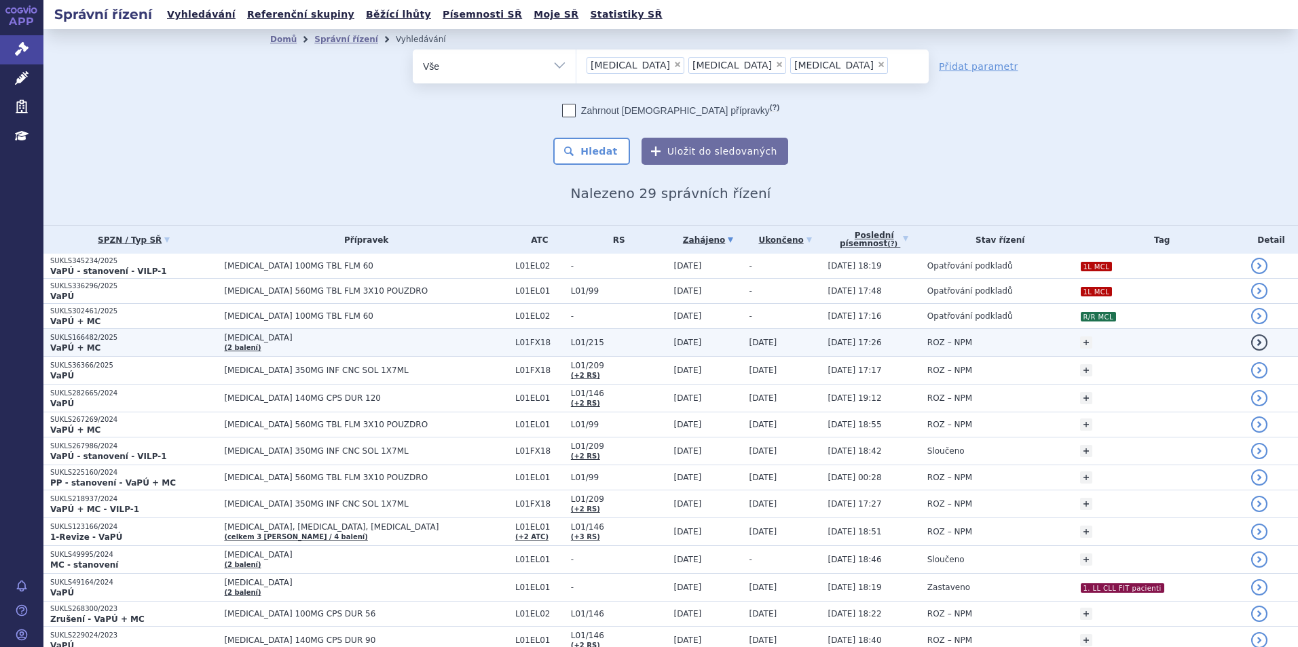
click at [334, 335] on span "[MEDICAL_DATA]" at bounding box center [366, 338] width 284 height 10
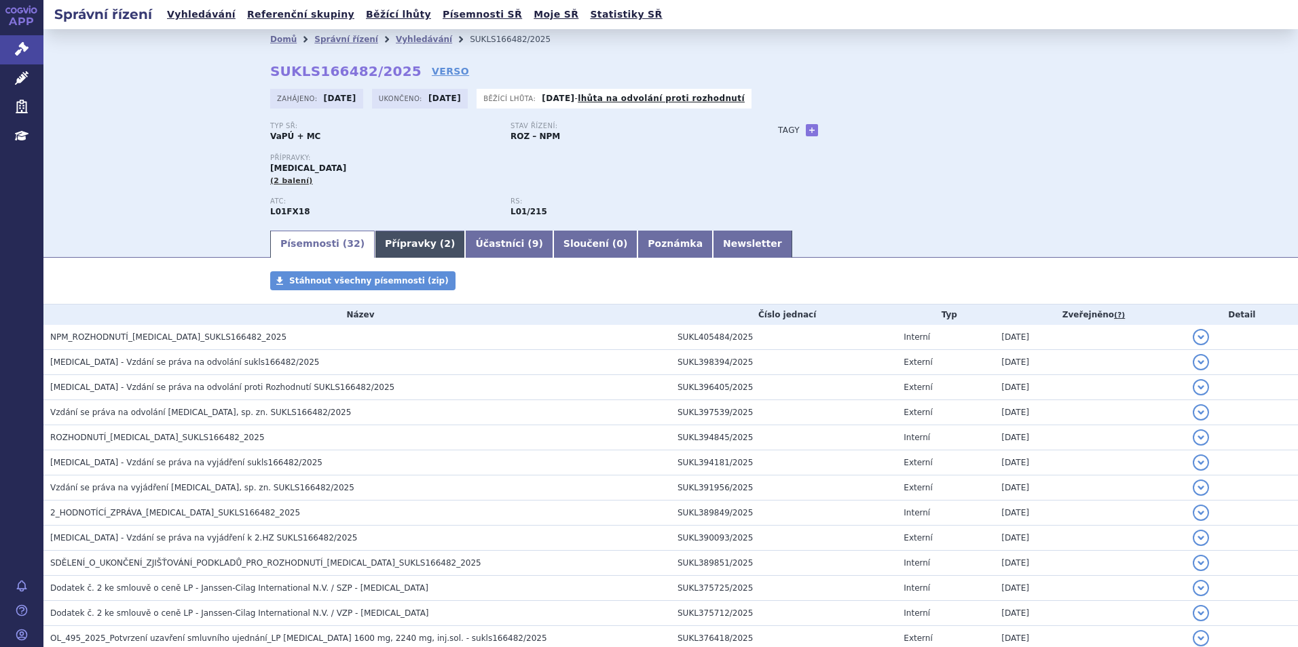
click at [384, 238] on link "Přípravky ( 2 )" at bounding box center [420, 244] width 90 height 27
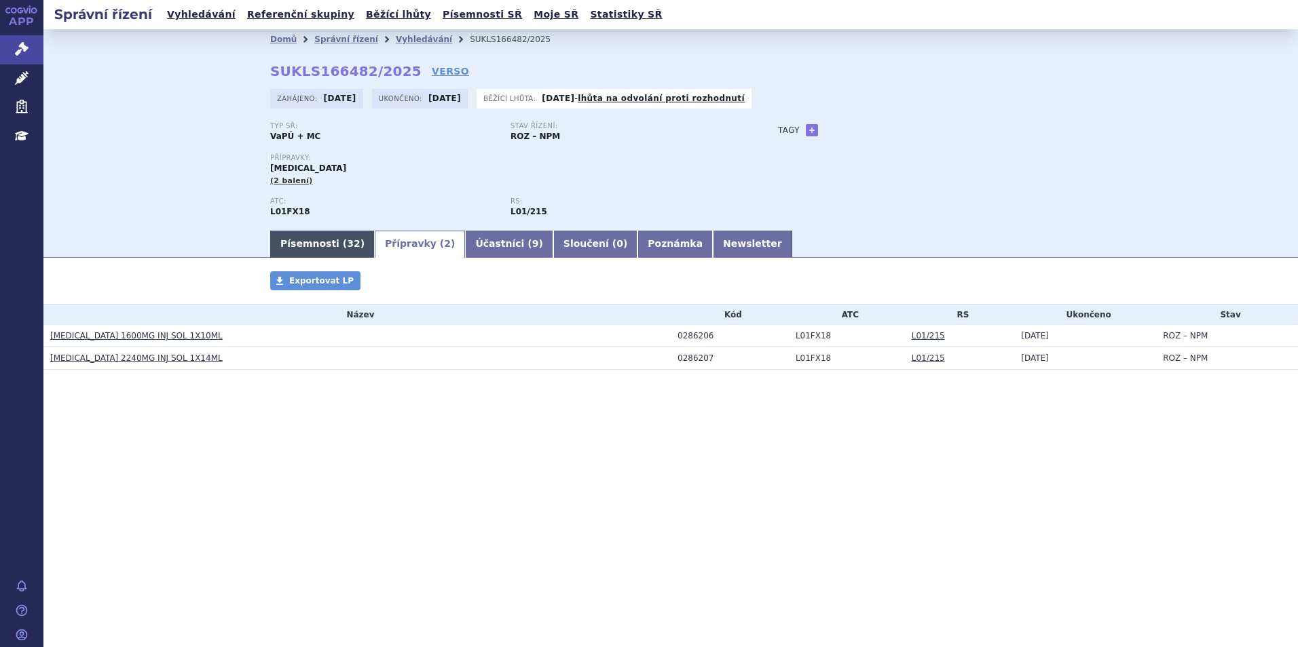
click at [321, 244] on link "Písemnosti ( 32 )" at bounding box center [322, 244] width 105 height 27
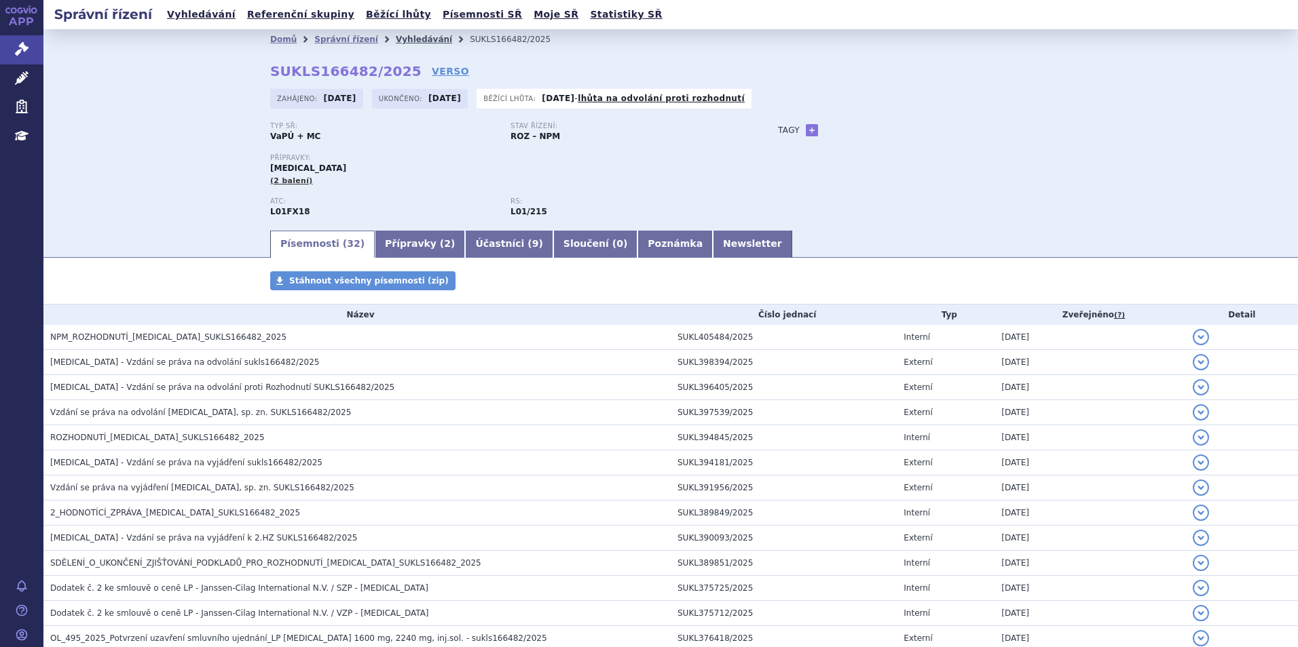
click at [409, 40] on link "Vyhledávání" at bounding box center [424, 40] width 56 height 10
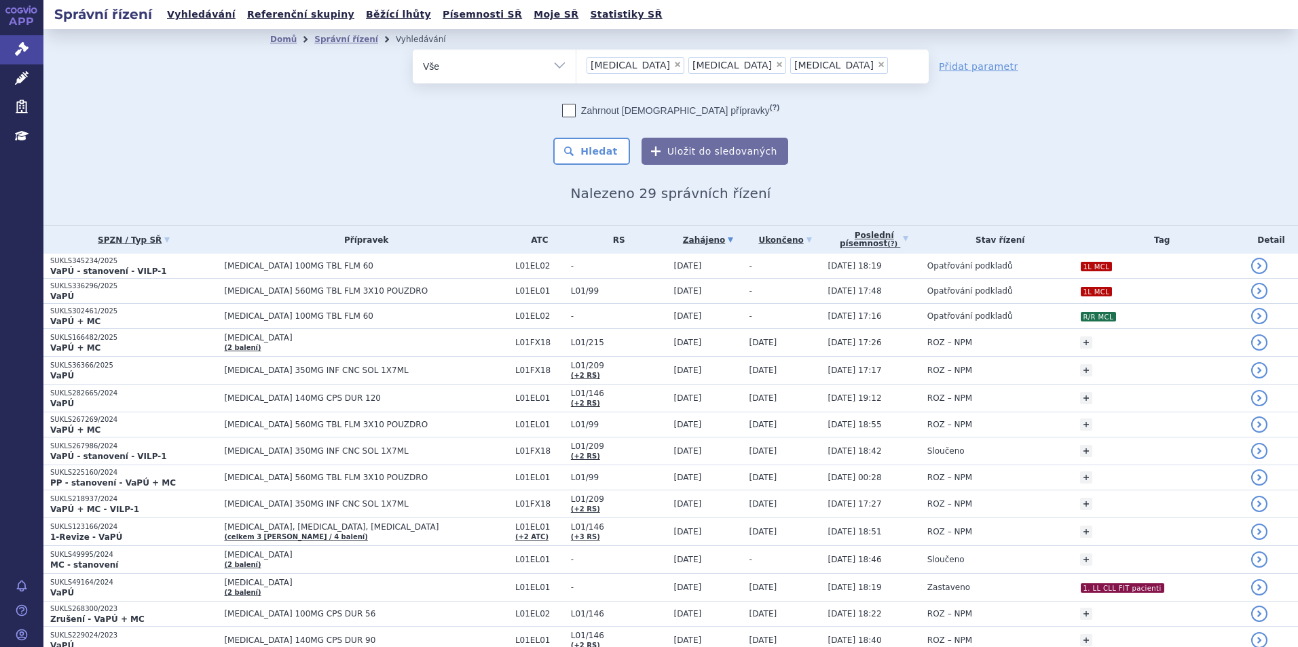
click at [673, 64] on span "×" at bounding box center [677, 64] width 8 height 8
click at [576, 64] on select "[MEDICAL_DATA] [MEDICAL_DATA] [MEDICAL_DATA]" at bounding box center [576, 66] width 1 height 34
click at [673, 64] on span "×" at bounding box center [677, 64] width 8 height 8
click at [576, 64] on select "imbruvica calquence rybrevant" at bounding box center [576, 66] width 1 height 34
select select "rybrevant"
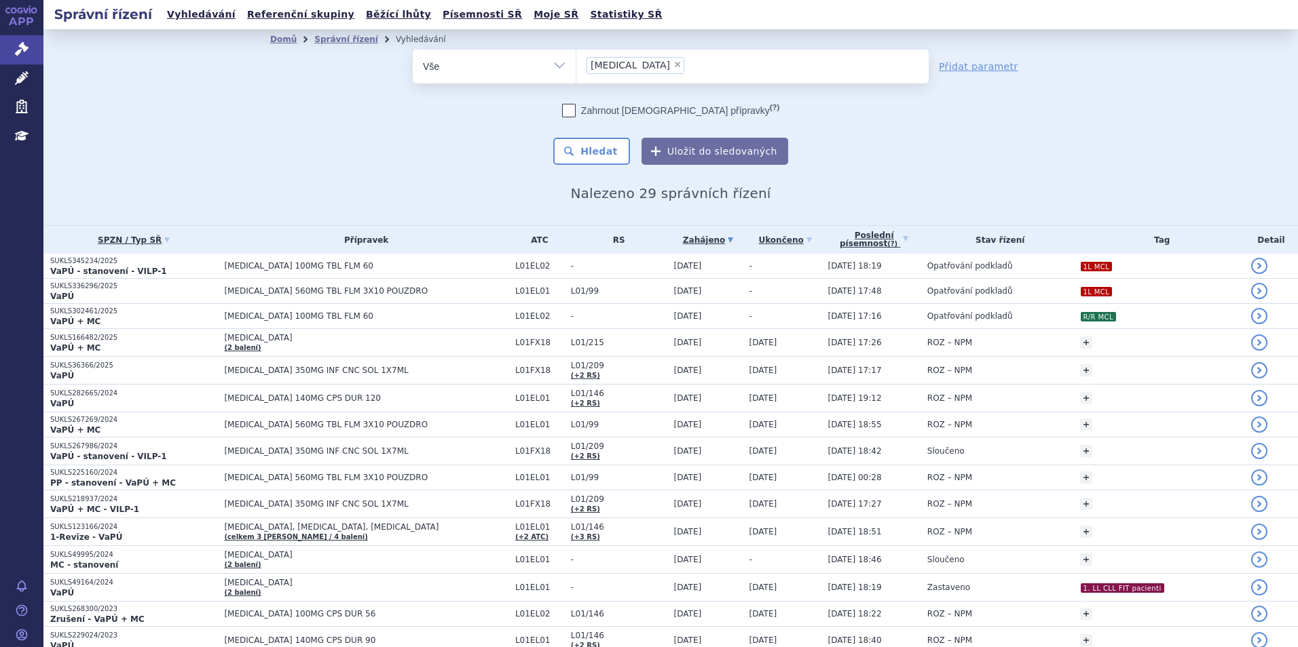
click at [673, 64] on span "×" at bounding box center [677, 64] width 8 height 8
click at [576, 64] on select "imbruvica calquence rybrevant" at bounding box center [576, 66] width 1 height 34
select select
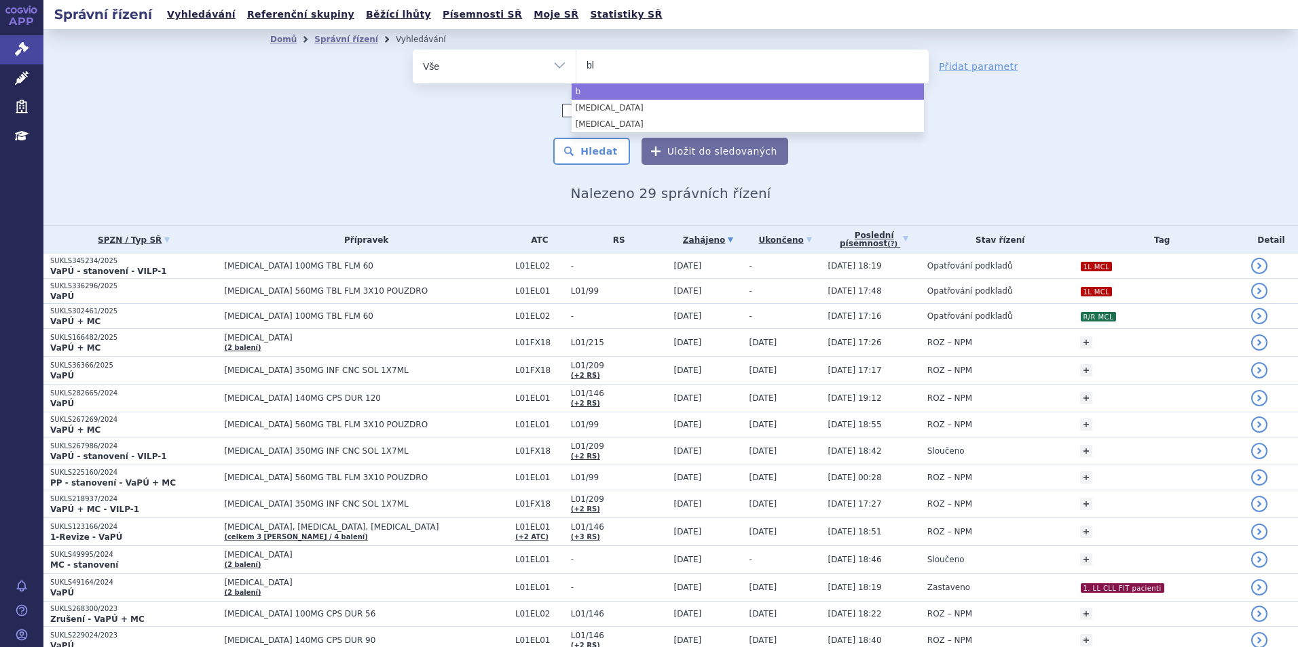
type input "bli"
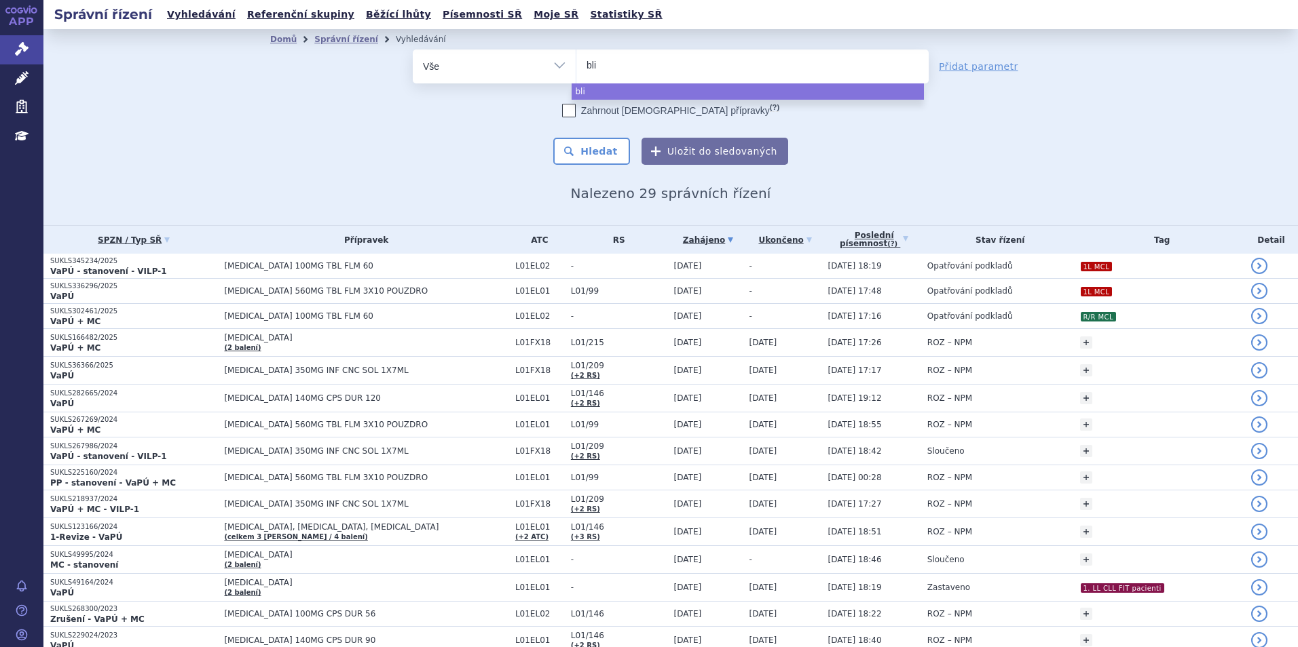
type input "blin"
type input "blincy"
type input "blincyto"
select select "blincyto"
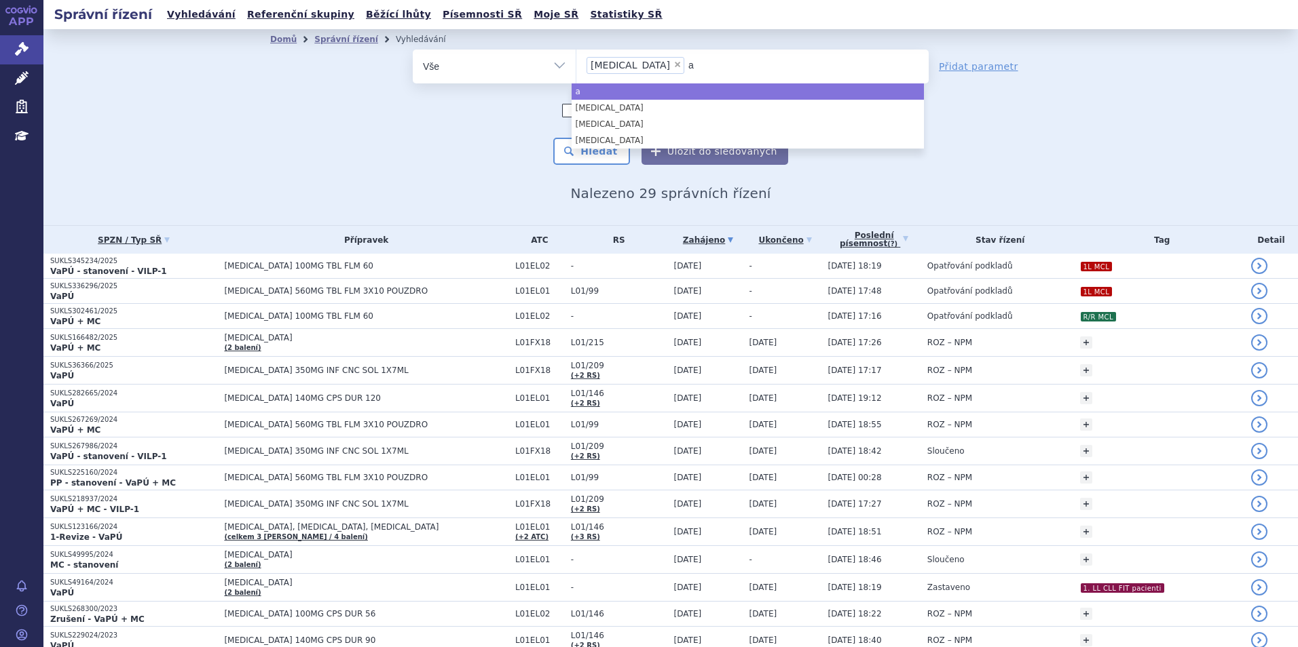
type input "al"
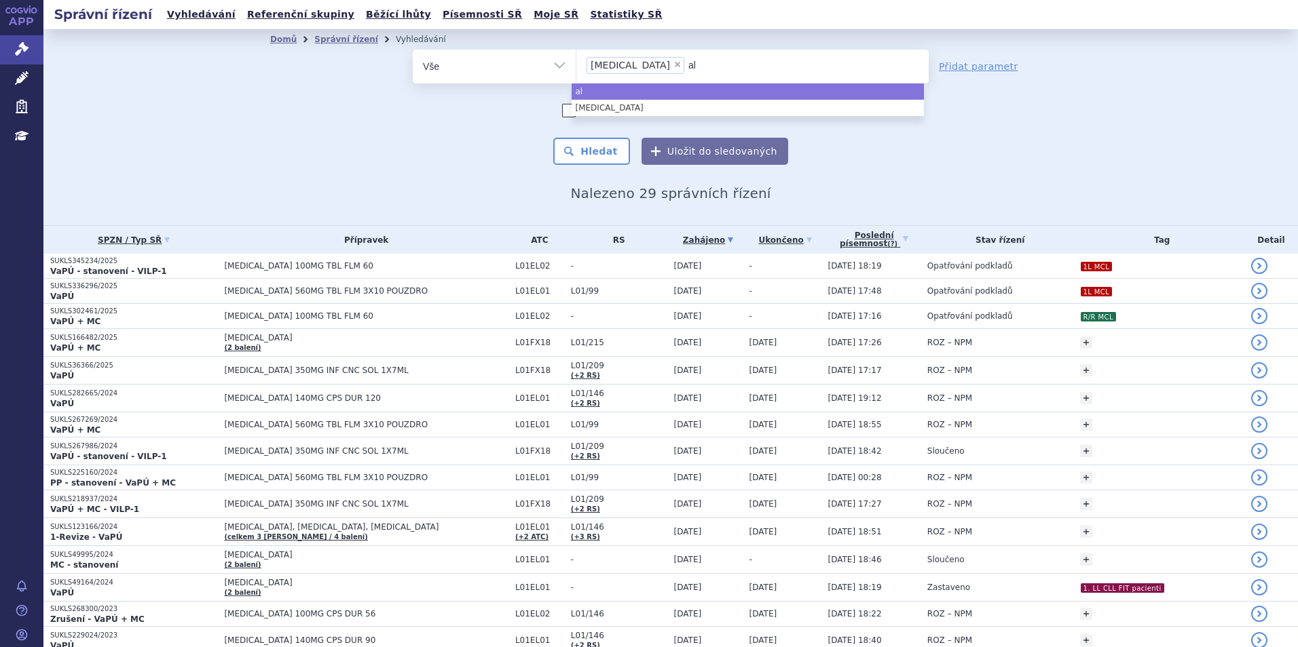
type input "alf"
type input "al"
type input "aly"
type input "alyf"
type input "alyftr"
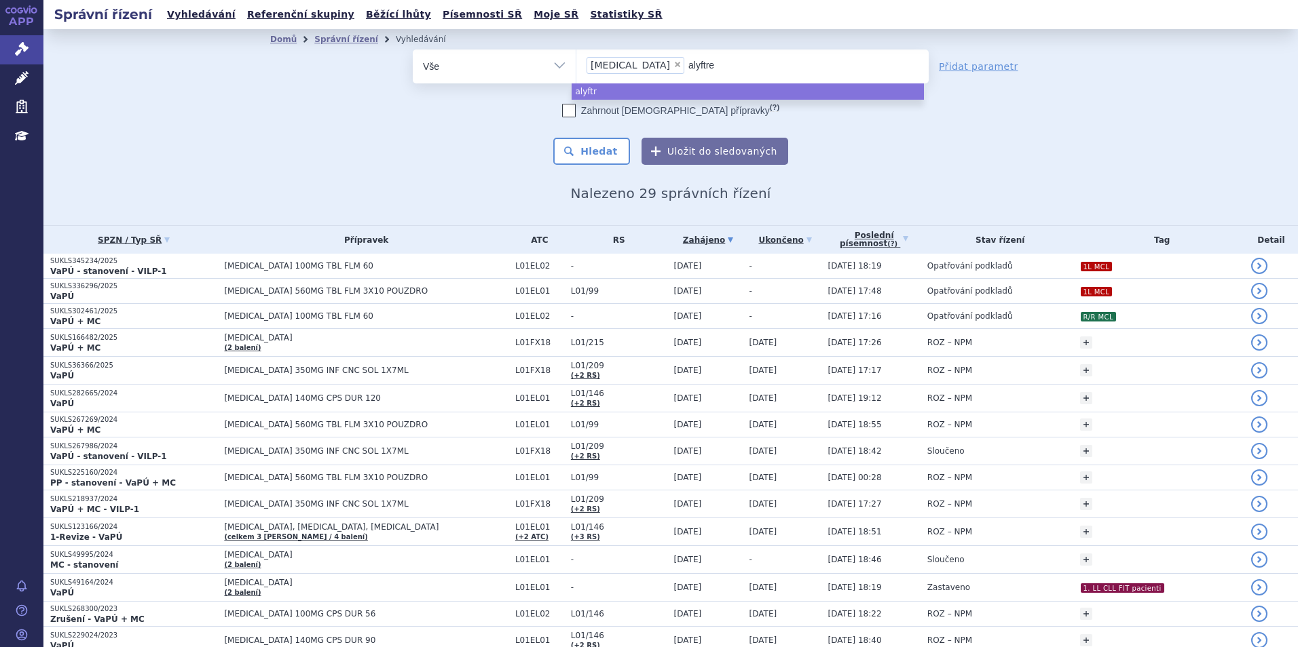
type input "alyftrek"
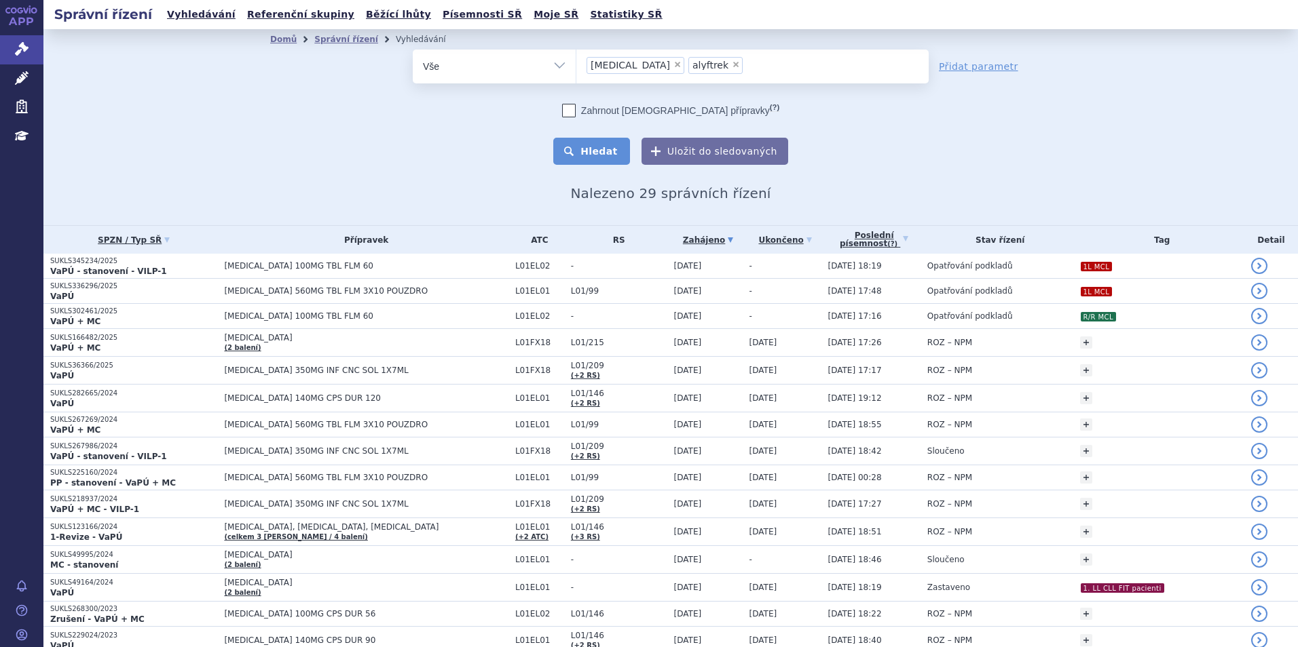
click at [586, 153] on button "Hledat" at bounding box center [591, 151] width 77 height 27
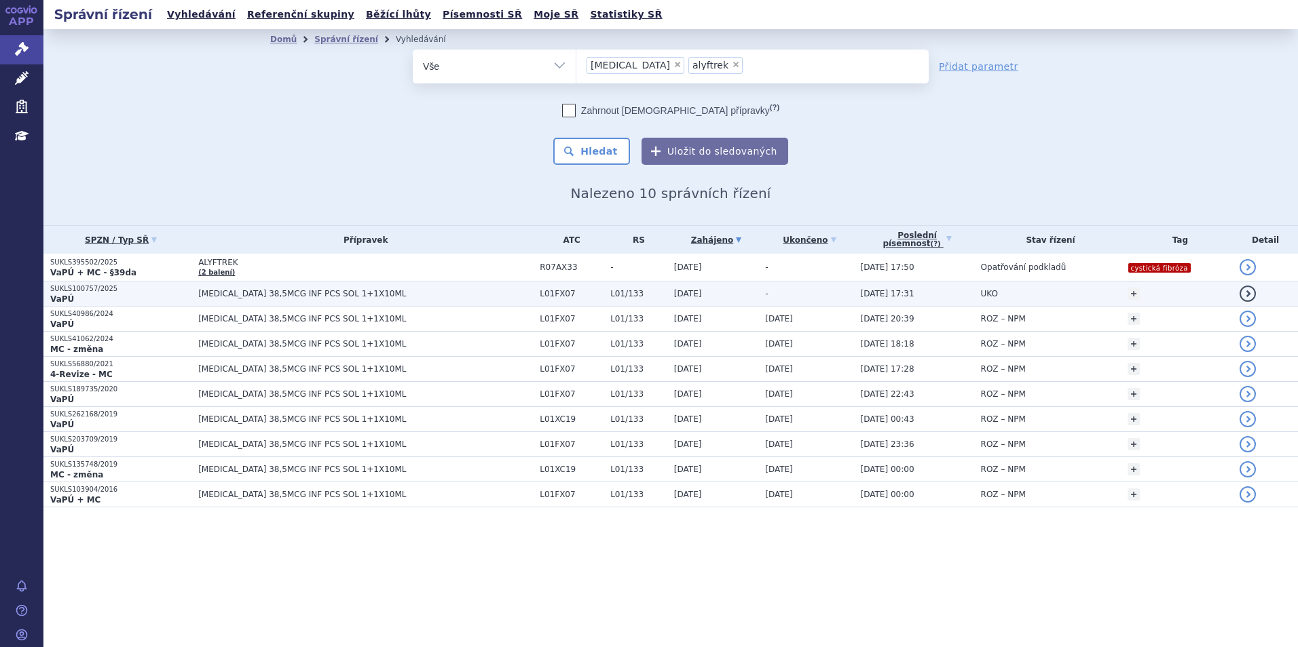
click at [417, 296] on span "[MEDICAL_DATA] 38,5MCG INF PCS SOL 1+1X10ML" at bounding box center [365, 294] width 335 height 10
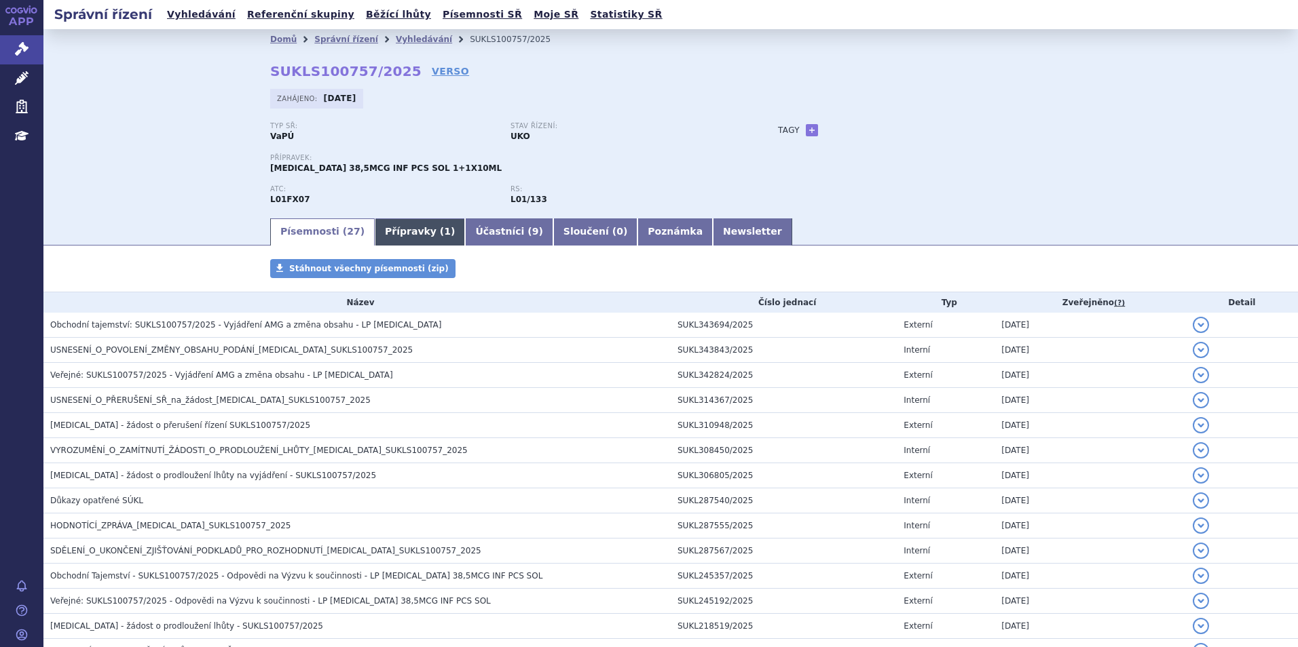
click at [390, 226] on link "Přípravky ( 1 )" at bounding box center [420, 232] width 90 height 27
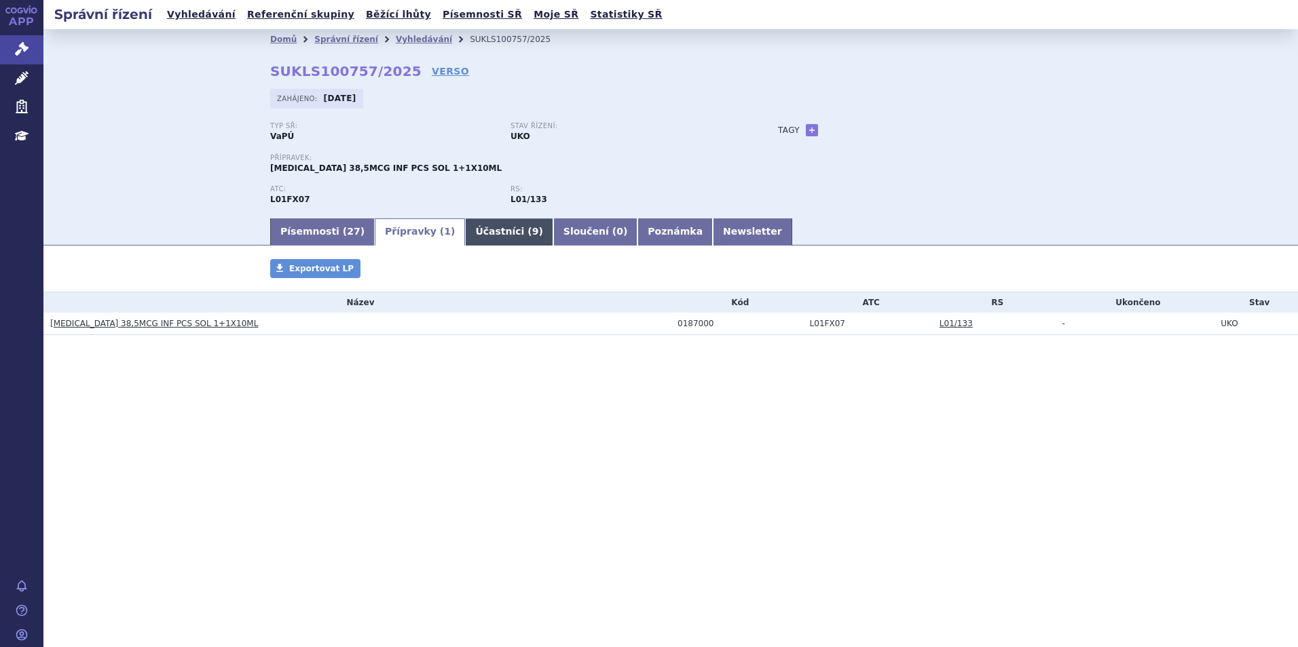
click at [465, 233] on link "Účastníci ( 9 )" at bounding box center [509, 232] width 88 height 27
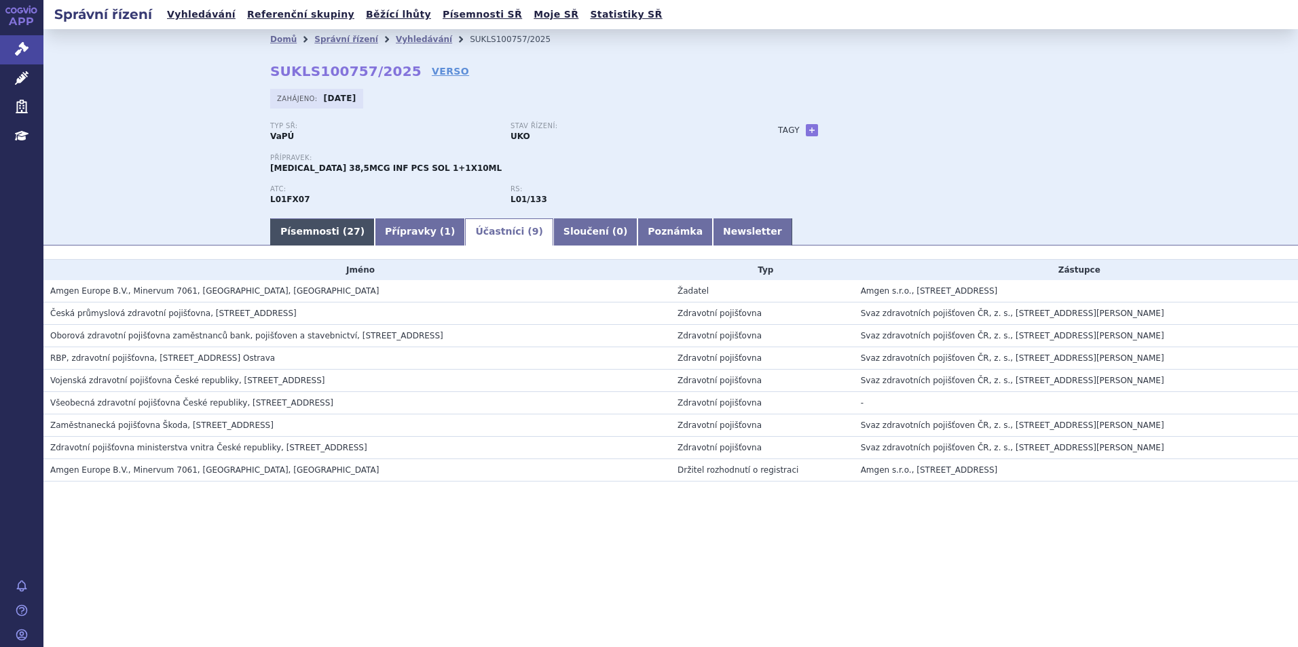
click at [329, 225] on link "Písemnosti ( 27 )" at bounding box center [322, 232] width 105 height 27
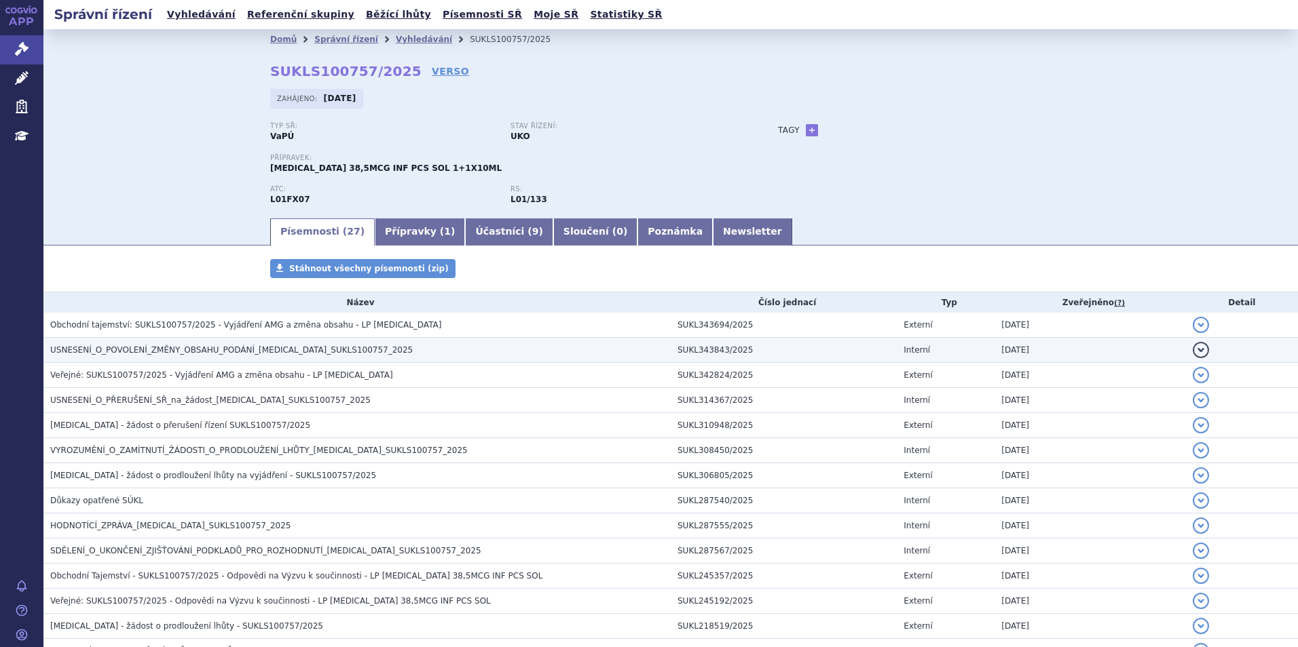
click at [233, 345] on span "USNESENÍ_O_POVOLENÍ_ZMĚNY_OBSAHU_PODÁNÍ_BLINCYTO_SUKLS100757_2025" at bounding box center [231, 350] width 362 height 10
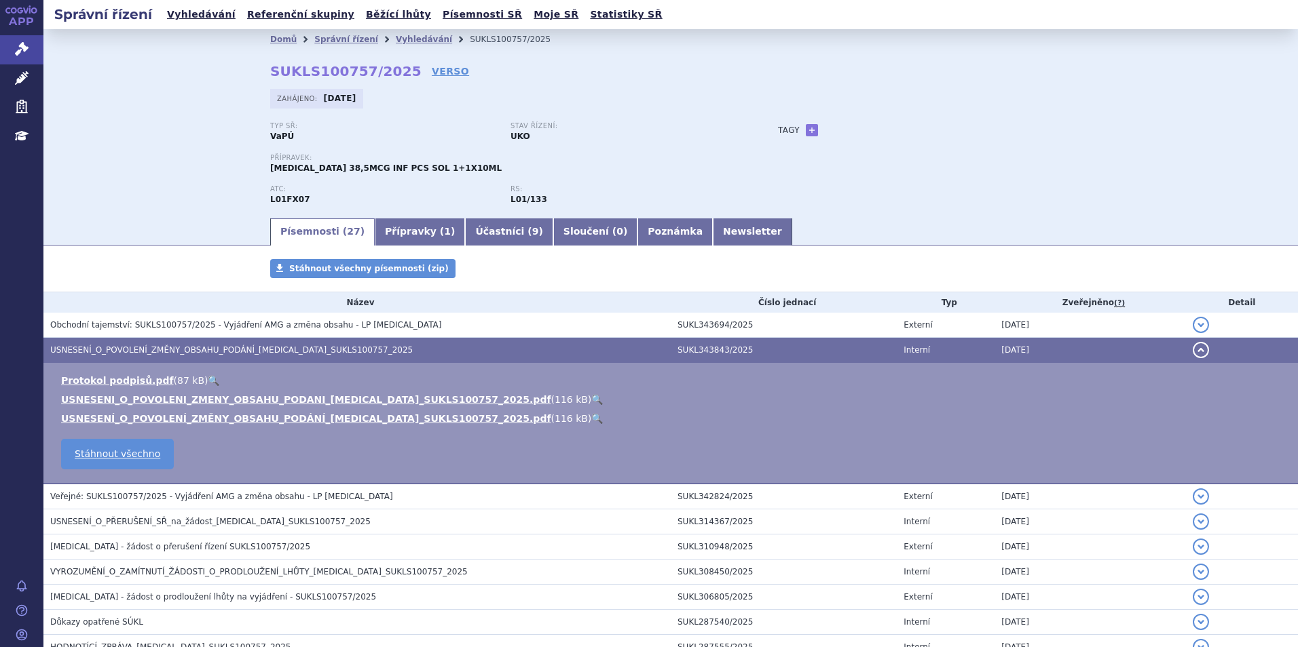
drag, startPoint x: 495, startPoint y: 498, endPoint x: 447, endPoint y: 478, distance: 52.7
click at [493, 495] on h3 "Veřejné: SUKLS100757/2025 - Vyjádření AMG a změna obsahu - LP Blincyto" at bounding box center [360, 497] width 620 height 14
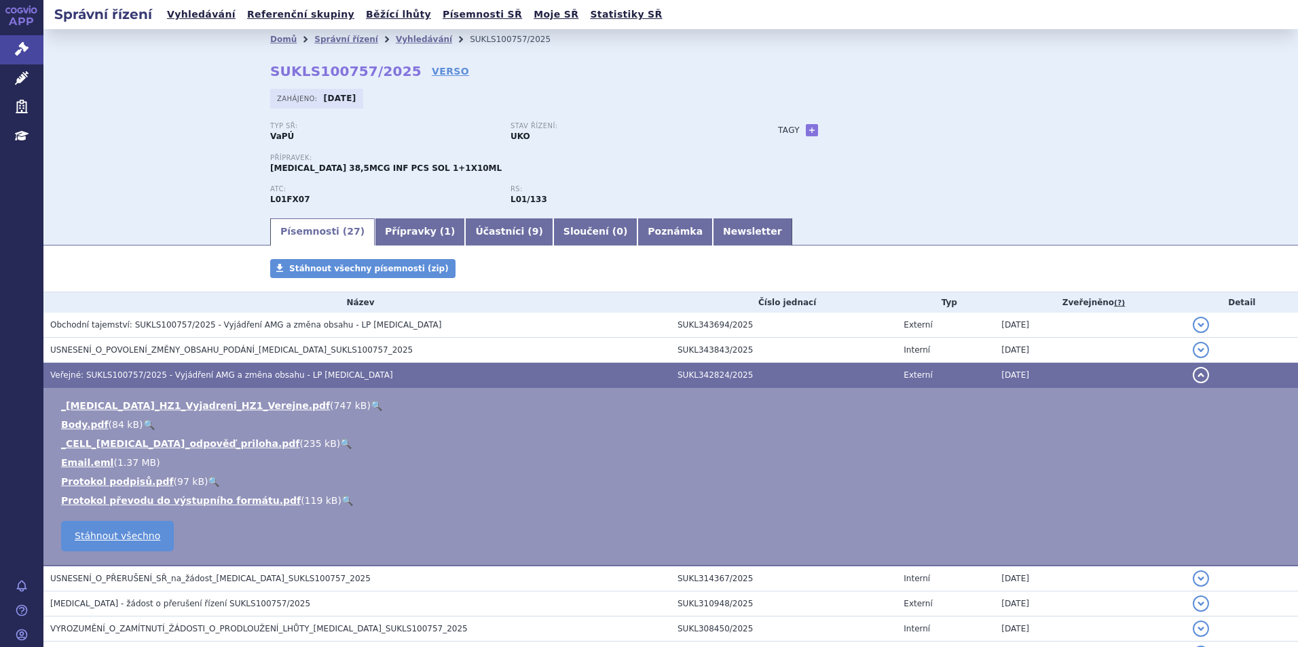
click at [371, 405] on link "🔍" at bounding box center [377, 405] width 12 height 11
click at [413, 35] on link "Vyhledávání" at bounding box center [424, 40] width 56 height 10
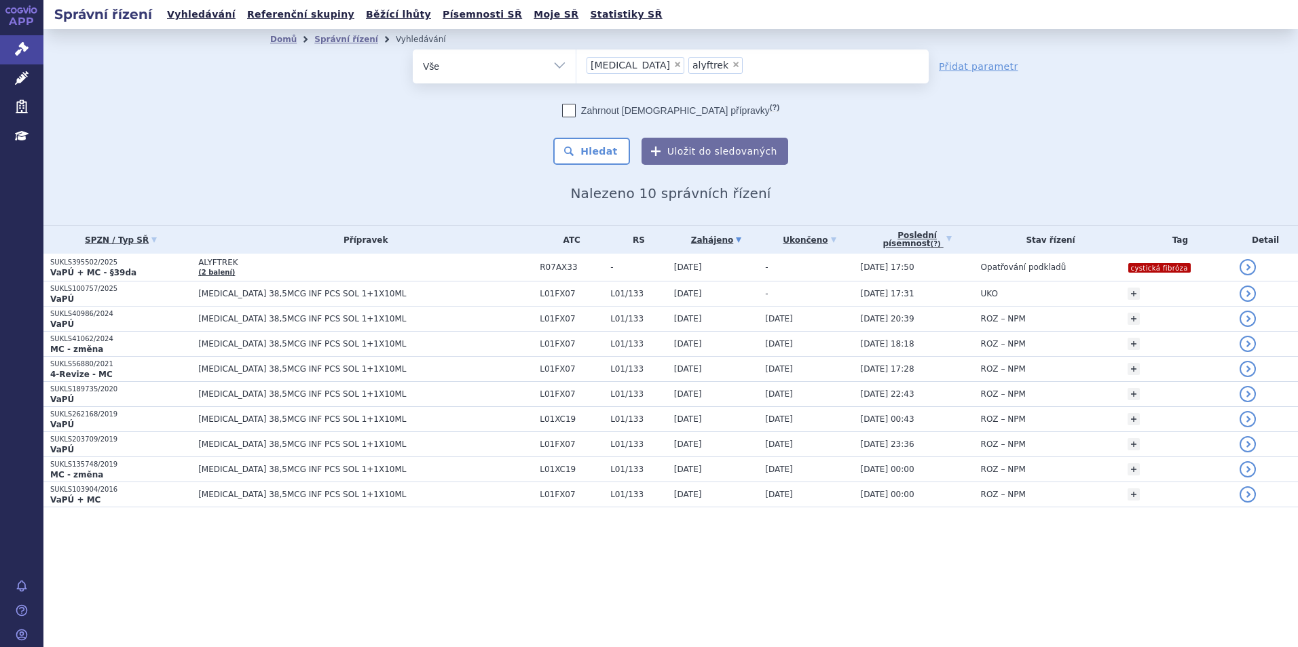
click at [629, 70] on li "× blincyto" at bounding box center [635, 65] width 98 height 17
click at [576, 70] on select "blincyto alyftrek" at bounding box center [576, 66] width 1 height 34
click at [673, 63] on span "×" at bounding box center [677, 64] width 8 height 8
click at [576, 63] on select "blincyto alyftrek" at bounding box center [576, 66] width 1 height 34
select select "alyftrek"
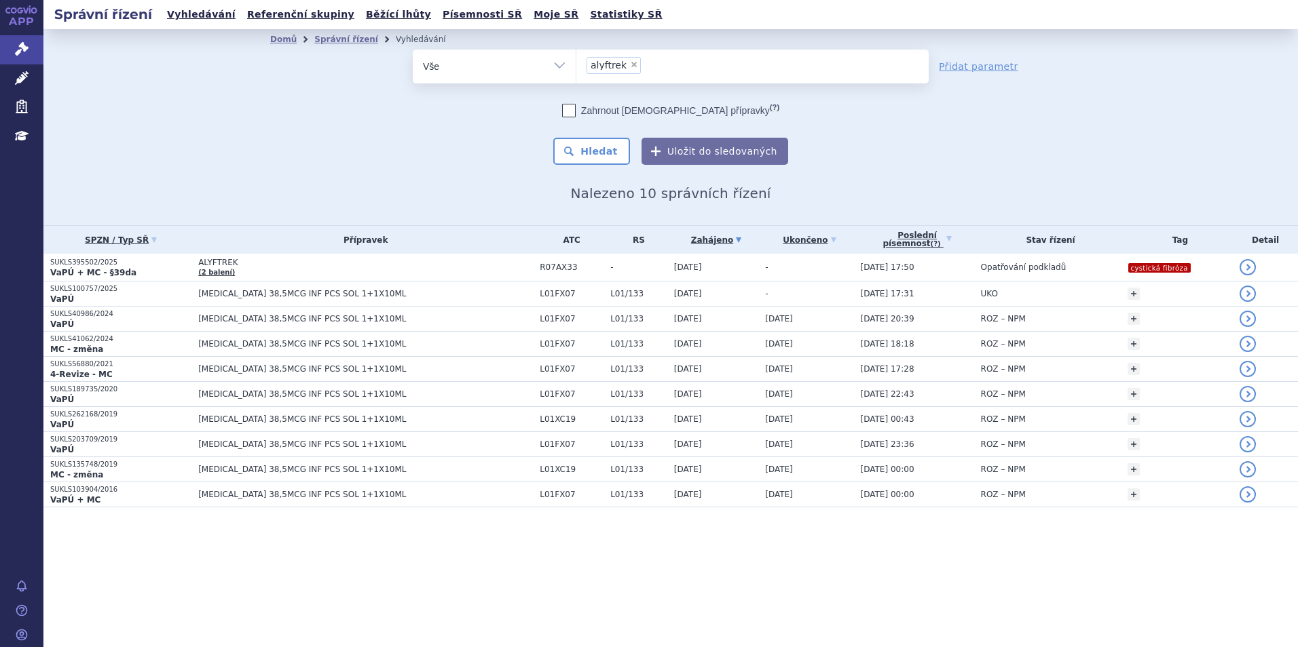
click at [630, 63] on span "×" at bounding box center [634, 64] width 8 height 8
click at [576, 63] on select "blincyto alyftrek" at bounding box center [576, 66] width 1 height 34
select select
click at [630, 63] on ul at bounding box center [752, 64] width 352 height 29
click at [576, 63] on select "blincyto alyftrek" at bounding box center [576, 66] width 1 height 34
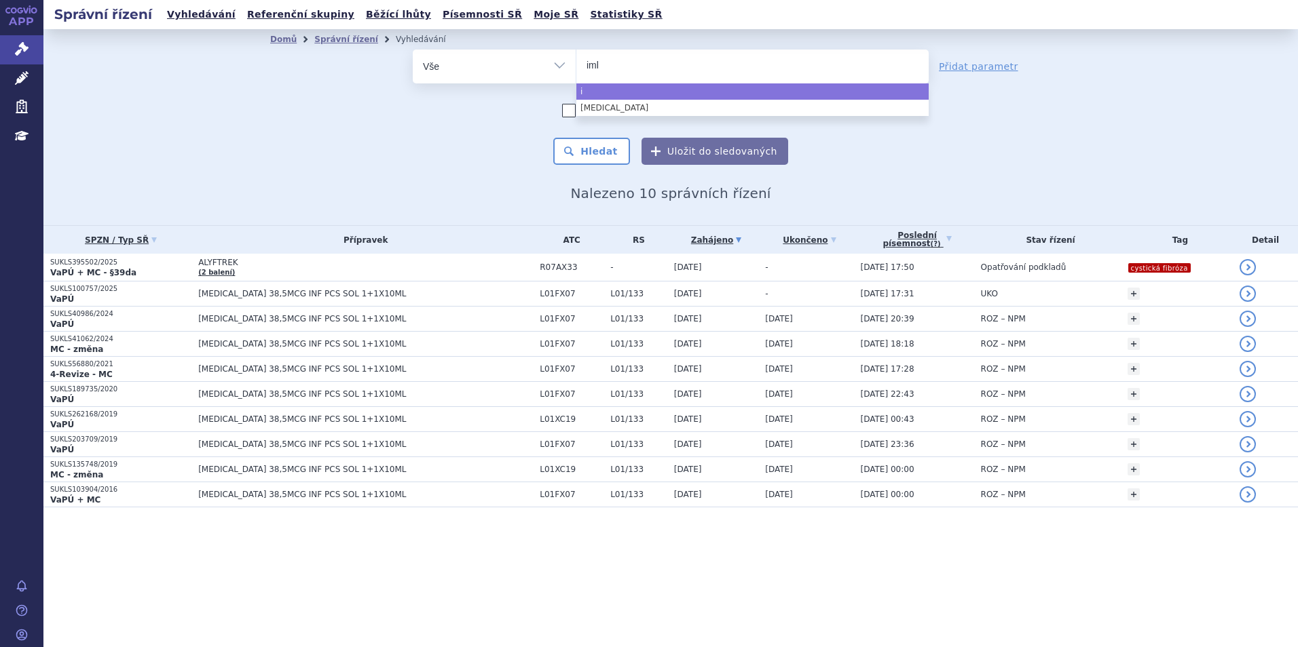
type input "imbr"
type input "imbruv"
type input "imbruvic"
type input "[MEDICAL_DATA]"
select select "[MEDICAL_DATA]"
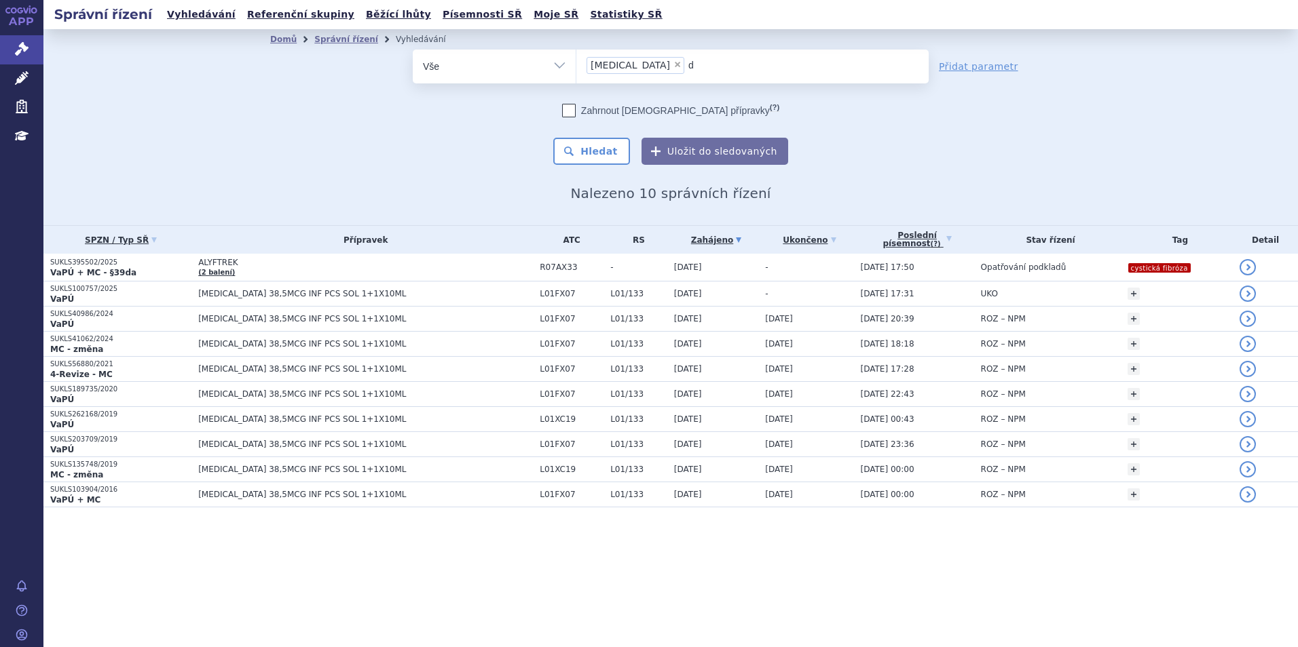
type input "du"
type input "dupi"
type input "dupixe"
type input "dupixen"
type input "[MEDICAL_DATA]"
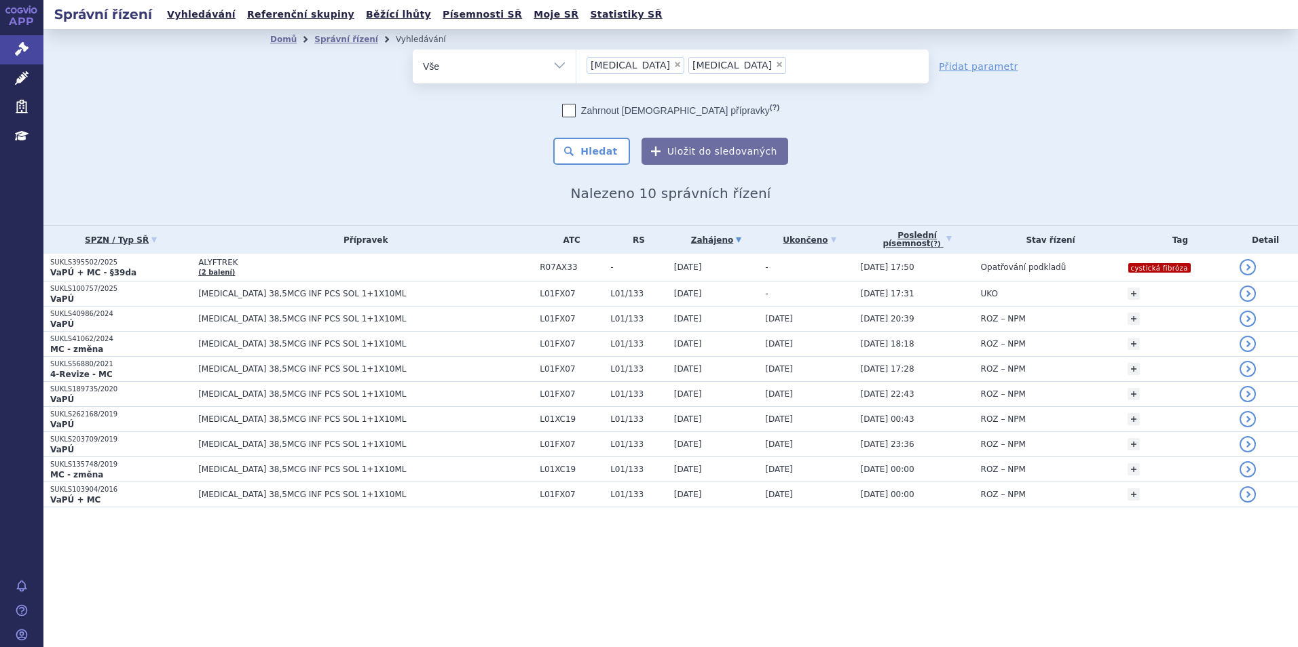
click at [825, 66] on ul "× imbruvica × dupixent" at bounding box center [752, 65] width 352 height 30
click at [576, 66] on select "blincyto alyftrek imbruvica dupixent" at bounding box center [576, 66] width 1 height 34
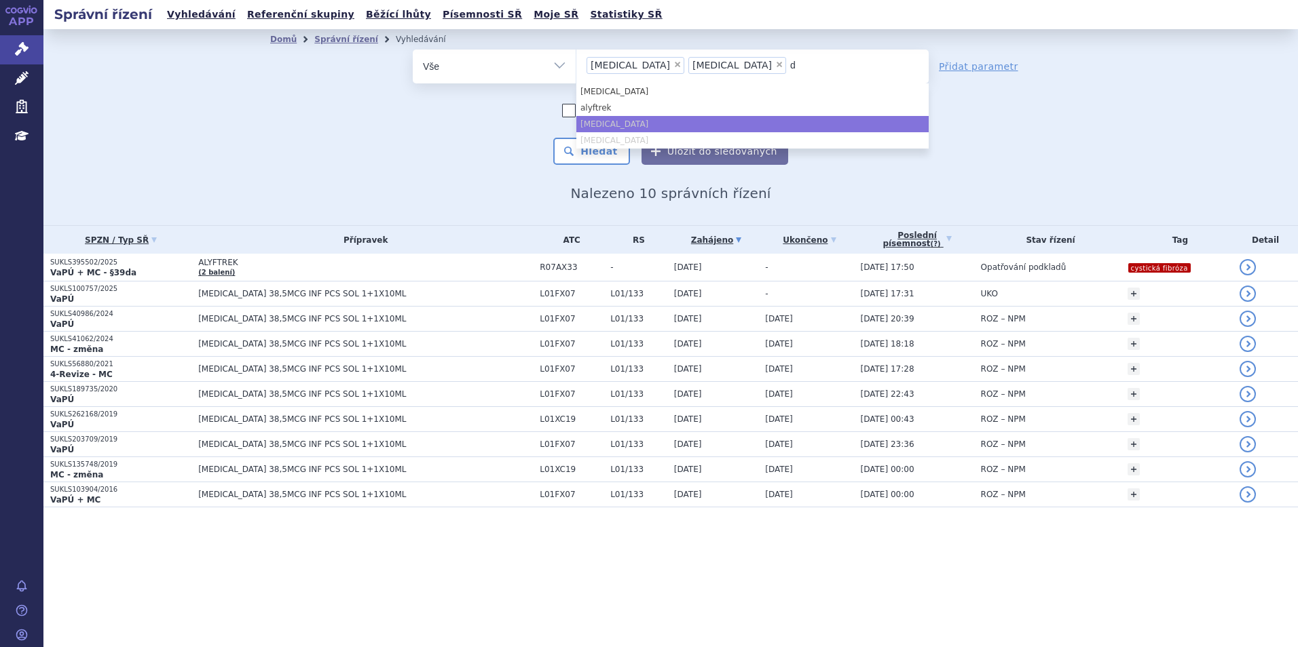
type input "da"
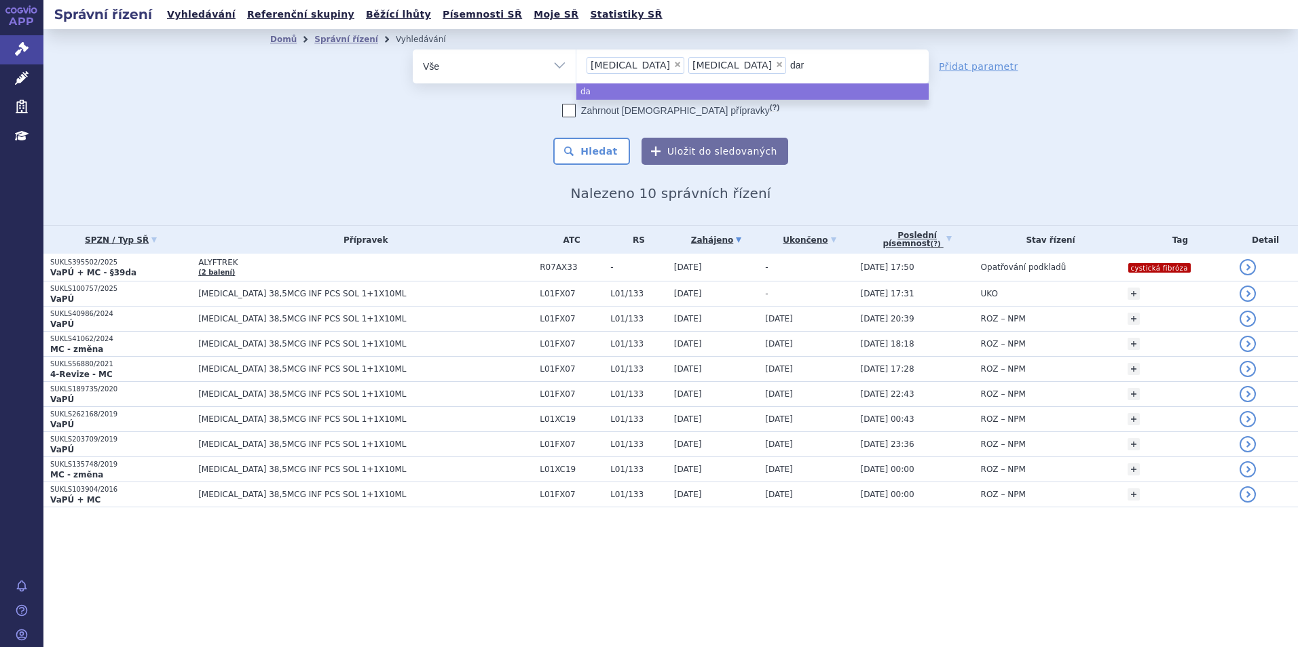
type input "darz"
type input "darzal"
type input "darzalex"
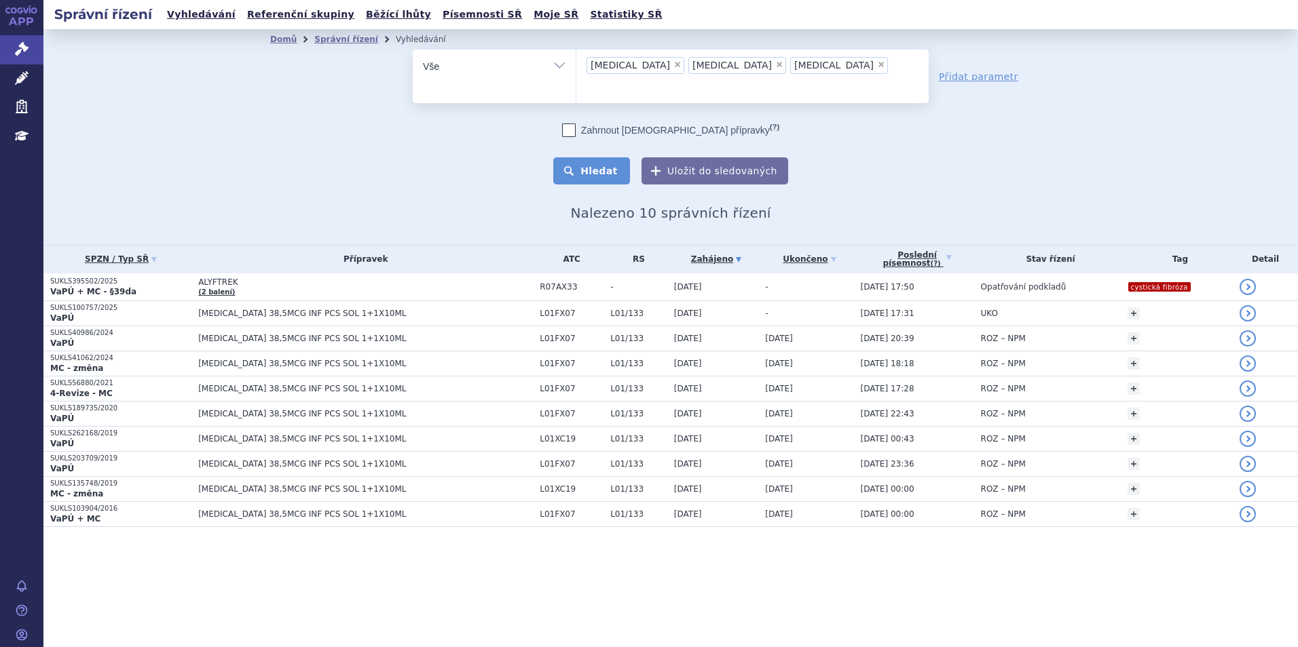
click at [609, 157] on button "Hledat" at bounding box center [591, 170] width 77 height 27
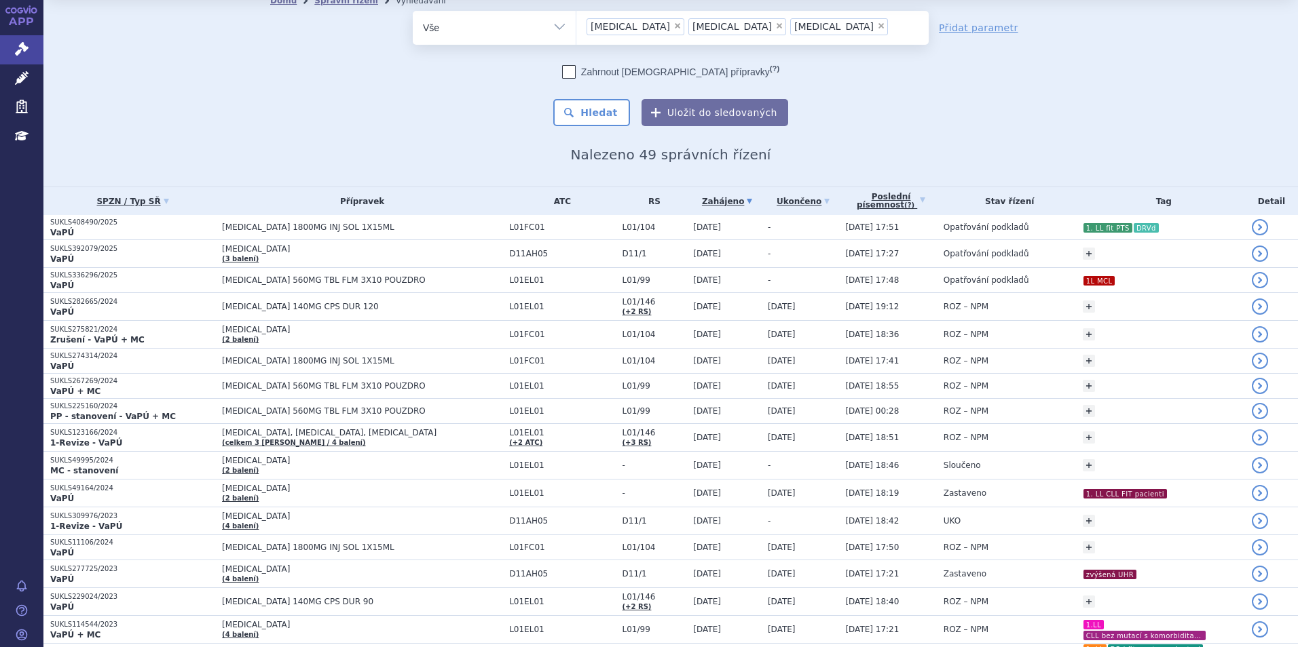
scroll to position [23, 0]
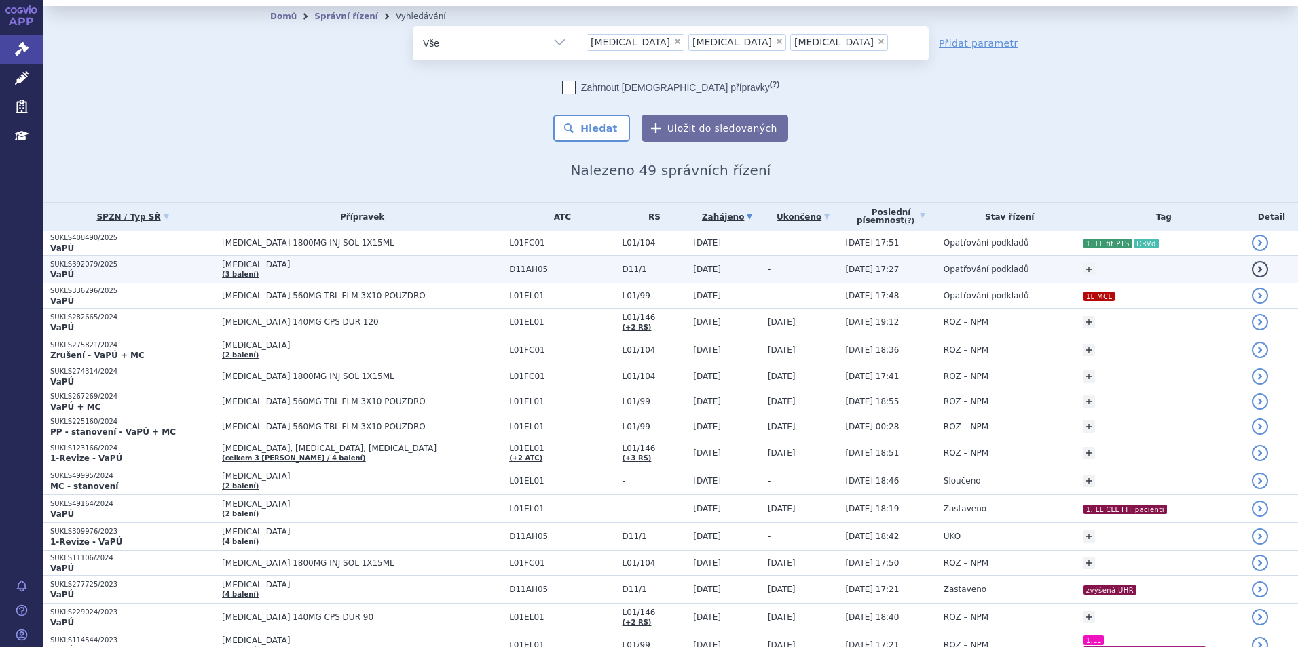
click at [289, 267] on span "[MEDICAL_DATA]" at bounding box center [362, 265] width 280 height 10
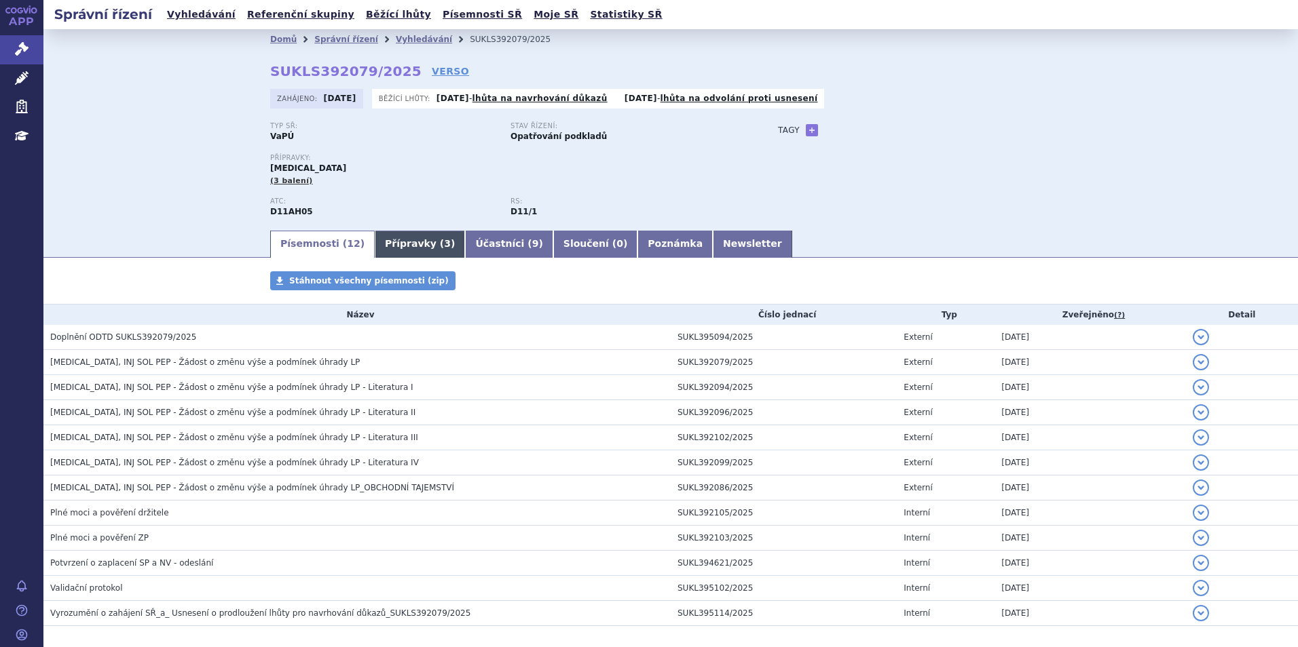
click at [402, 233] on link "Přípravky ( 3 )" at bounding box center [420, 244] width 90 height 27
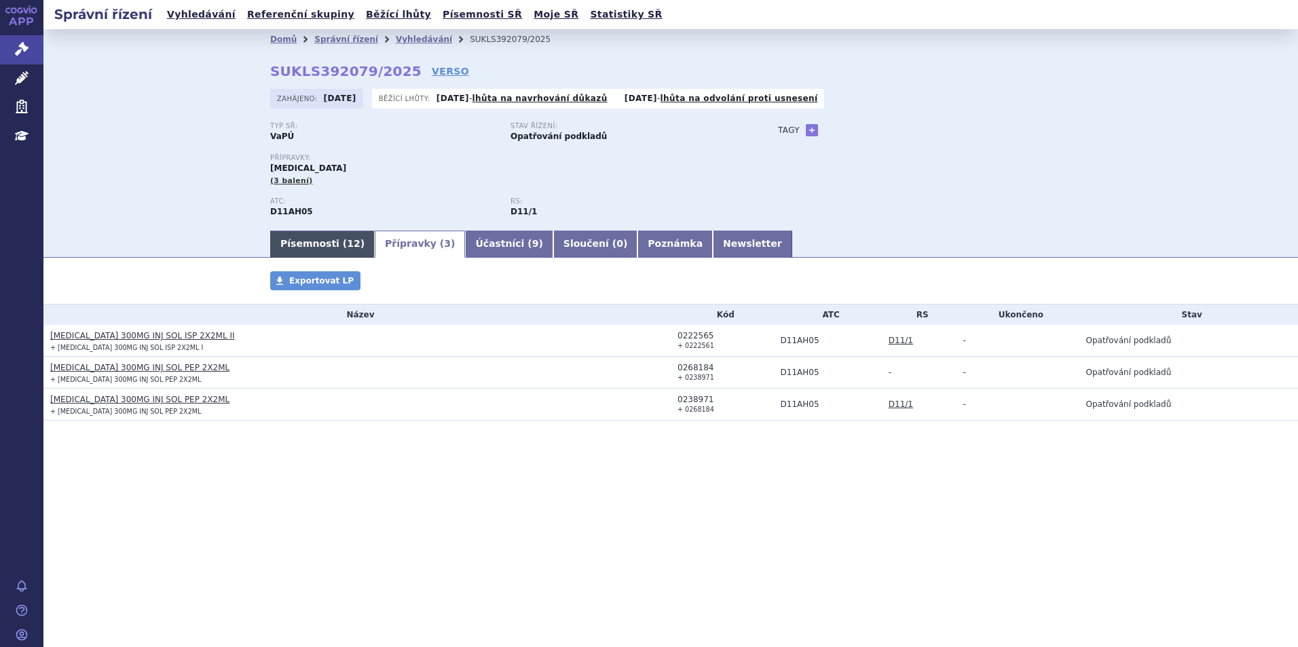
click at [314, 231] on link "Písemnosti ( 12 )" at bounding box center [322, 244] width 105 height 27
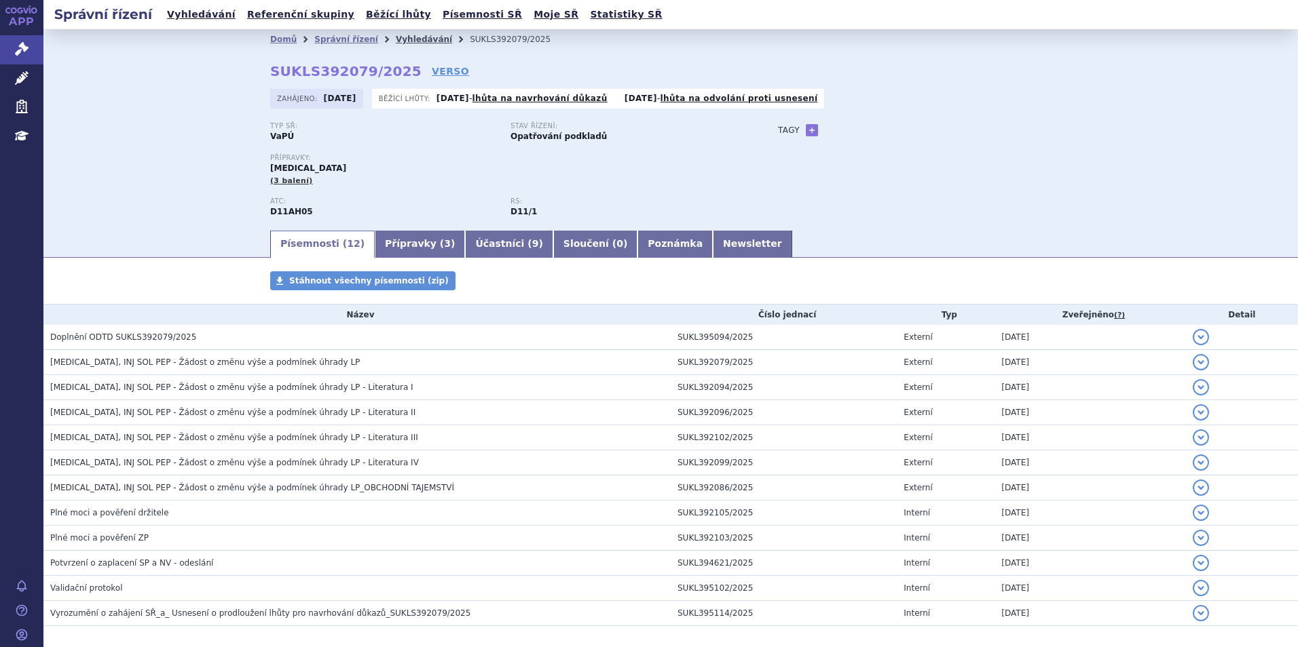
click at [396, 37] on link "Vyhledávání" at bounding box center [424, 40] width 56 height 10
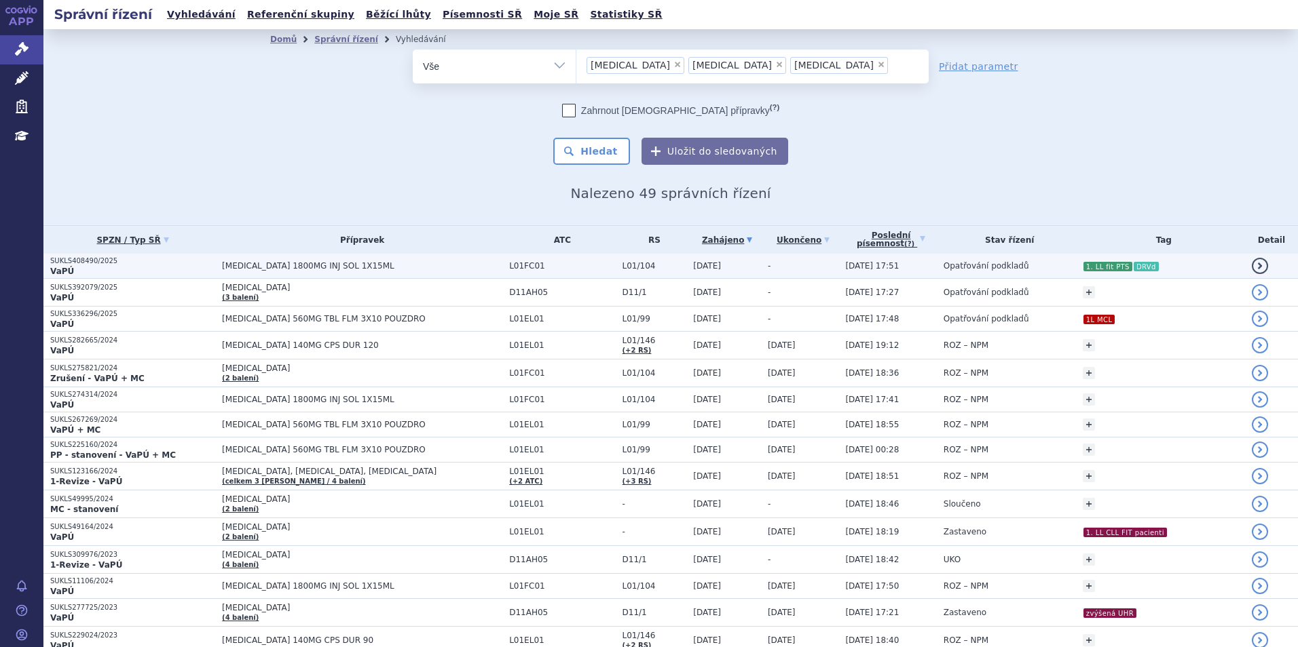
click at [205, 258] on p "SUKLS408490/2025" at bounding box center [132, 262] width 165 height 10
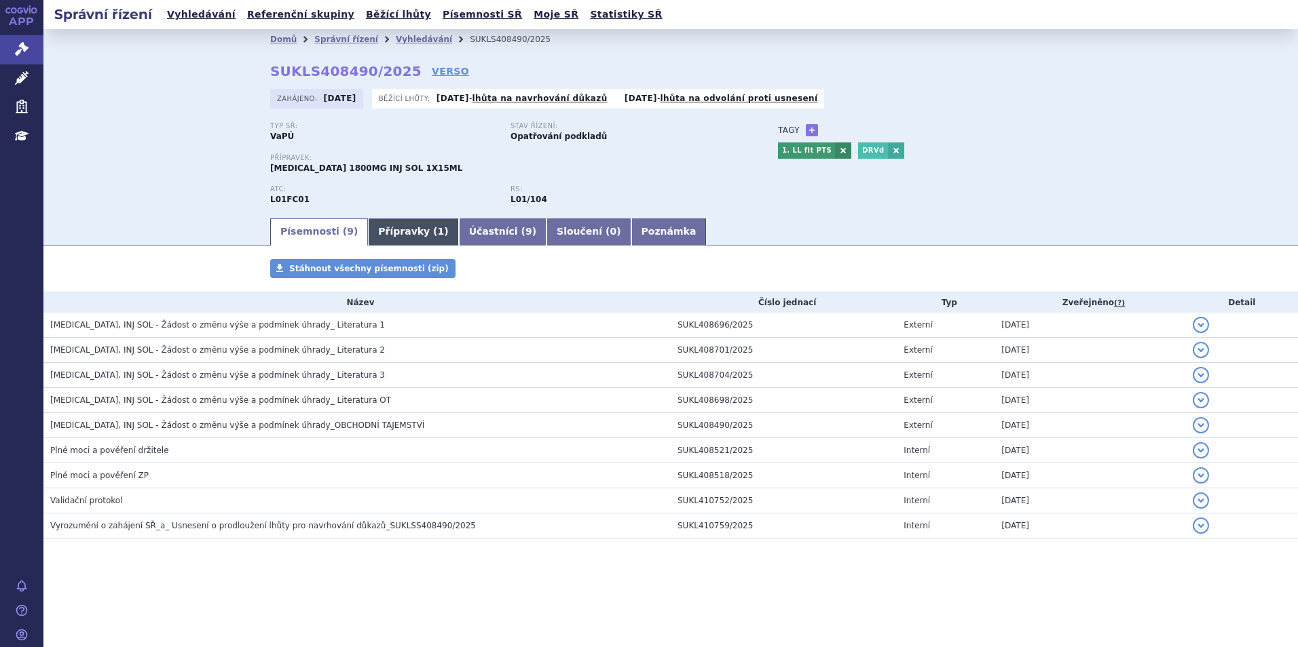
click at [394, 236] on link "Přípravky ( 1 )" at bounding box center [413, 232] width 90 height 27
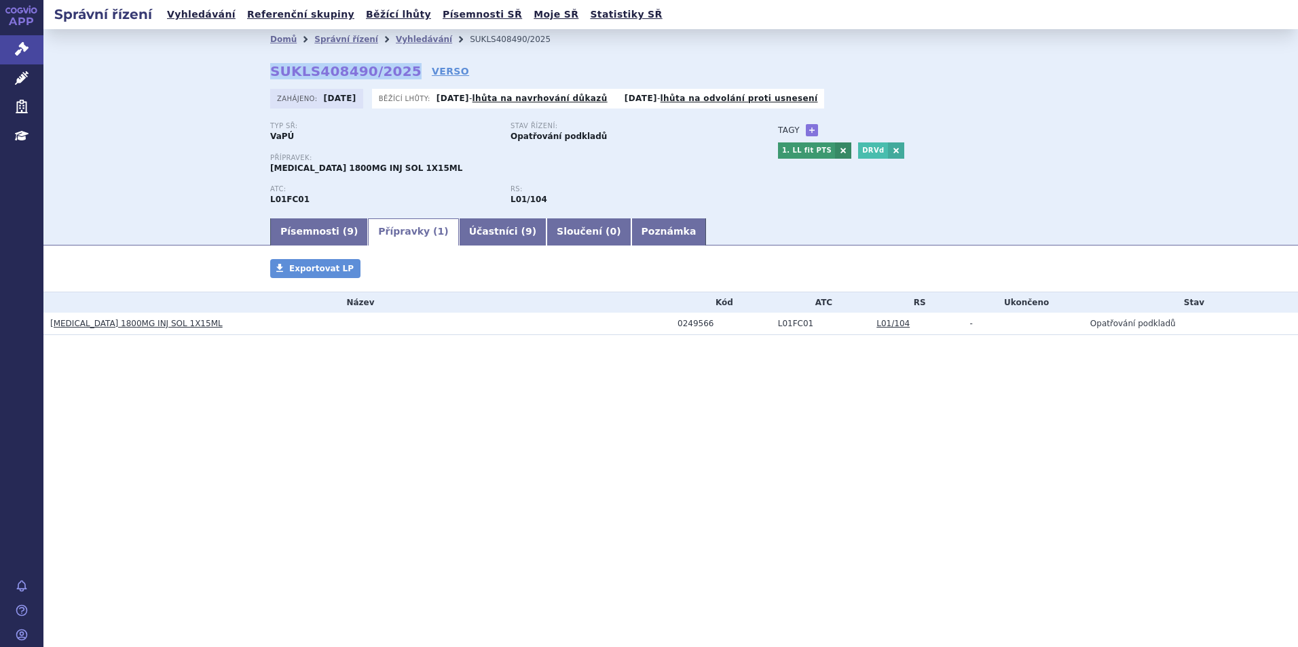
drag, startPoint x: 271, startPoint y: 72, endPoint x: 396, endPoint y: 71, distance: 125.6
click at [396, 71] on strong "SUKLS408490/2025" at bounding box center [345, 71] width 151 height 16
copy strong "SUKLS408490/2025"
drag, startPoint x: 209, startPoint y: 326, endPoint x: 92, endPoint y: 324, distance: 117.4
click at [92, 324] on h3 "[MEDICAL_DATA] 1800MG INJ SOL 1X15ML" at bounding box center [360, 324] width 620 height 14
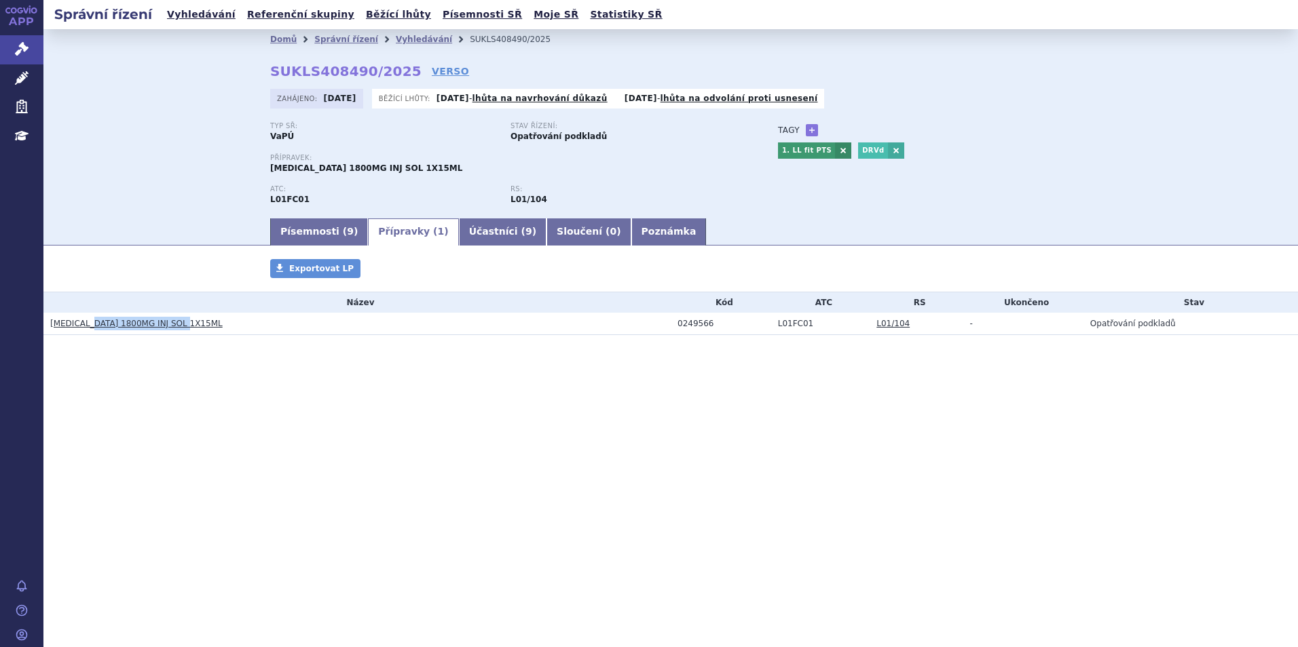
copy link "1800MG INJ SOL 1X15ML"
drag, startPoint x: 816, startPoint y: 324, endPoint x: 774, endPoint y: 321, distance: 42.2
click at [774, 321] on td "L01FC01" at bounding box center [820, 324] width 99 height 22
copy td "L01FC01"
click at [420, 37] on link "Vyhledávání" at bounding box center [424, 40] width 56 height 10
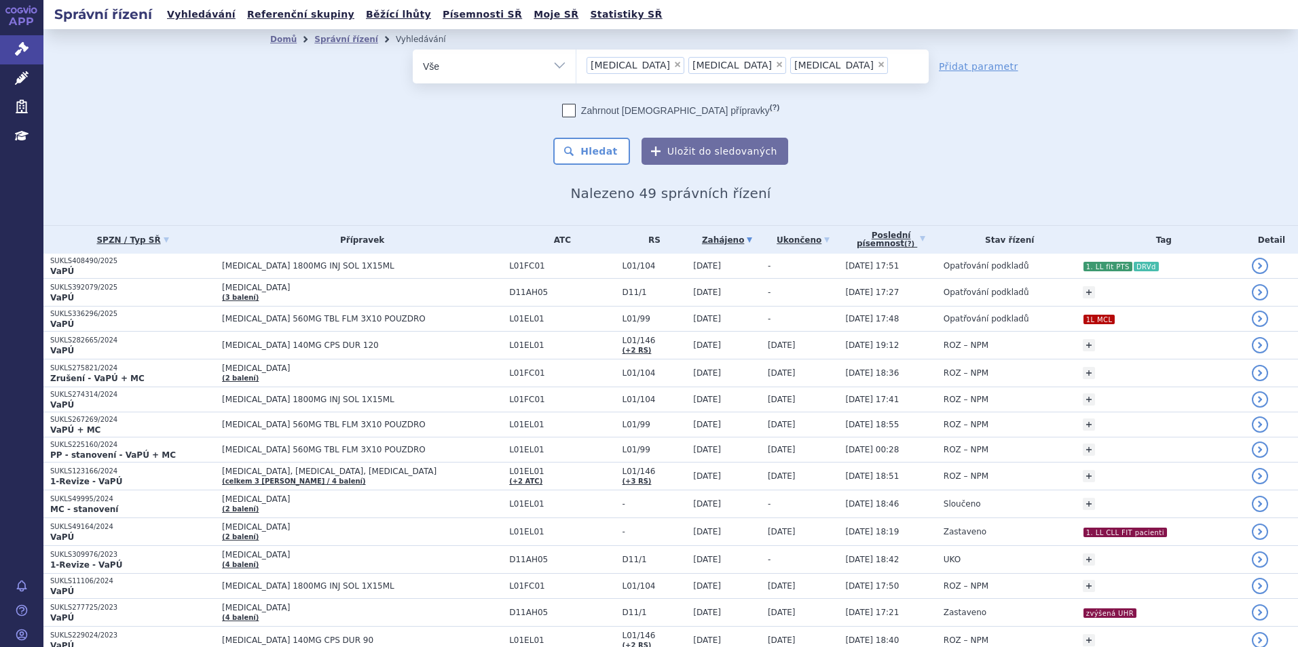
click at [673, 64] on span "×" at bounding box center [677, 64] width 8 height 8
click at [576, 64] on select "imbruvica dupixent darzalex" at bounding box center [576, 66] width 1 height 34
click at [673, 62] on span "×" at bounding box center [677, 64] width 8 height 8
click at [576, 62] on select "imbruvica dupixent darzalex" at bounding box center [576, 66] width 1 height 34
select select "darzalex"
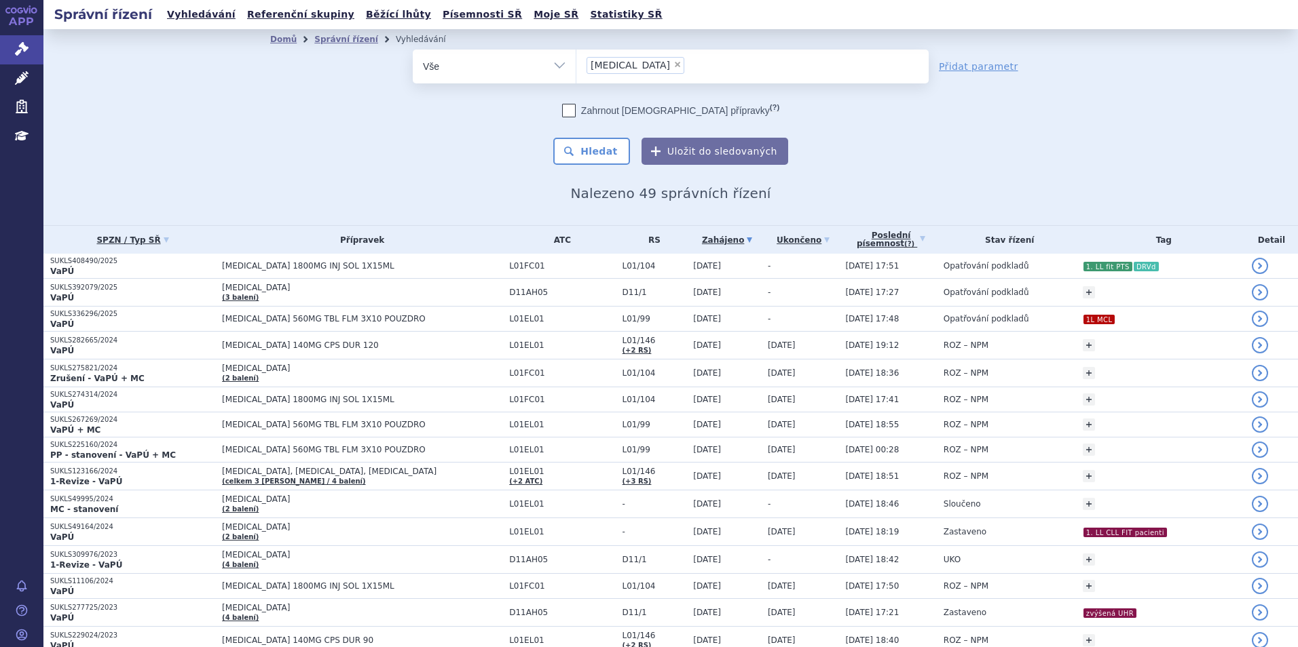
click at [673, 62] on span "×" at bounding box center [677, 64] width 8 height 8
click at [576, 62] on select "imbruvica dupixent darzalex" at bounding box center [576, 66] width 1 height 34
select select
type input "re"
type input "rebl"
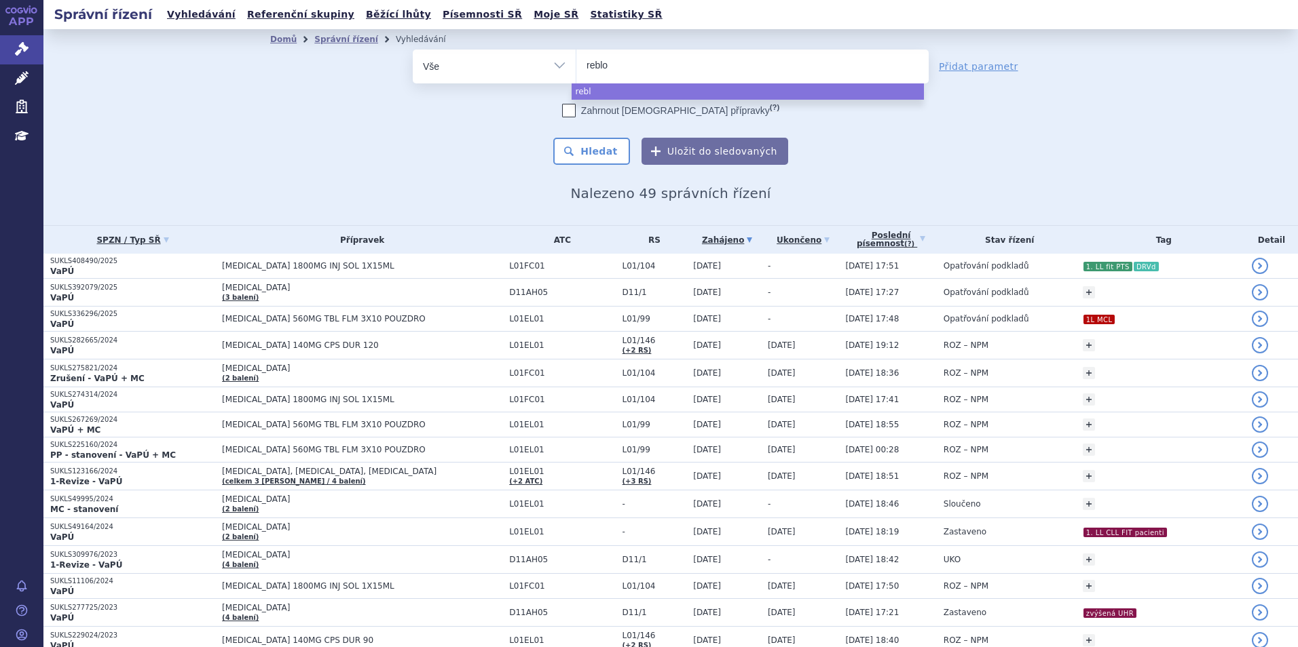
type input "rebloz"
type input "reblozyl"
select select "reblozyl"
type input "cal"
type input "calqu"
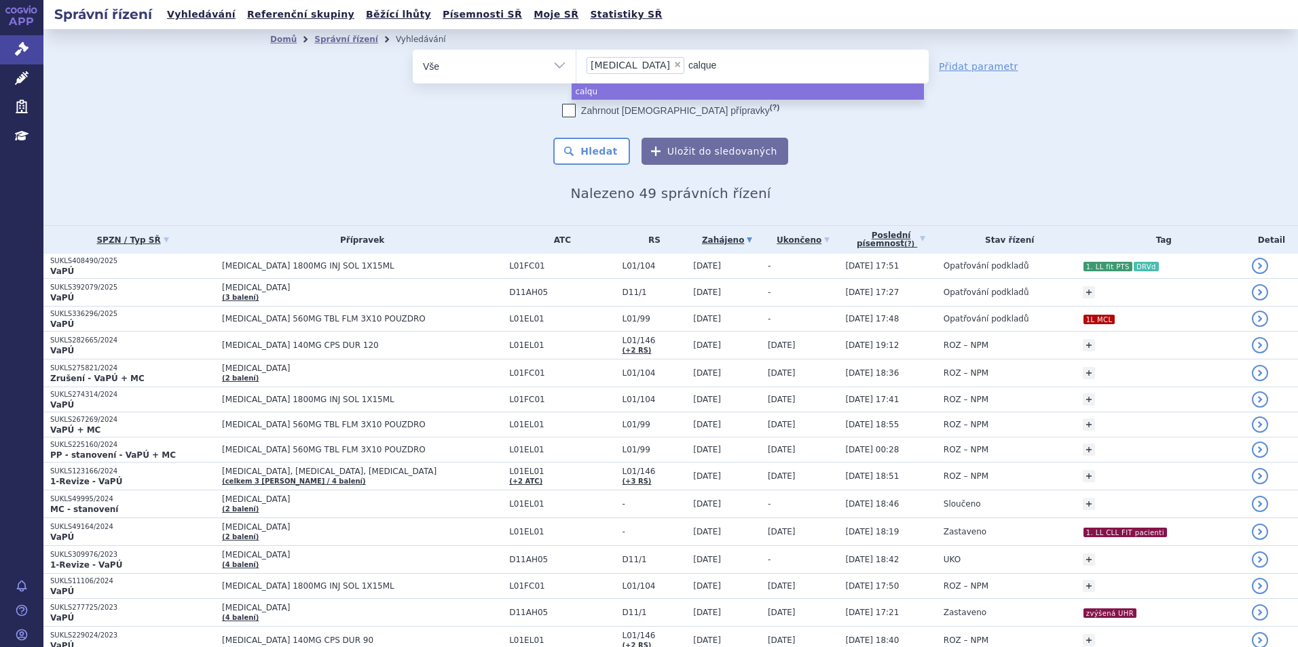
type input "calquen"
type input "calquence"
type input "ja"
type input "jay"
type input "jaypi"
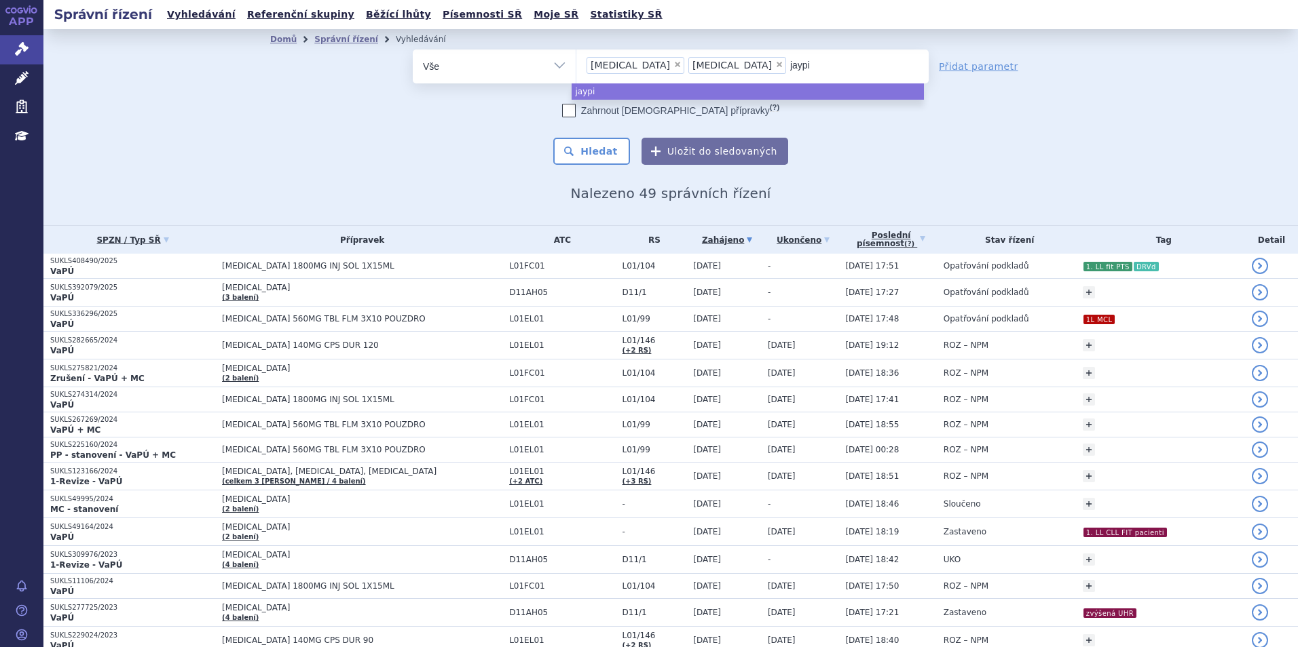
type input "jaypir"
type input "jaypirca"
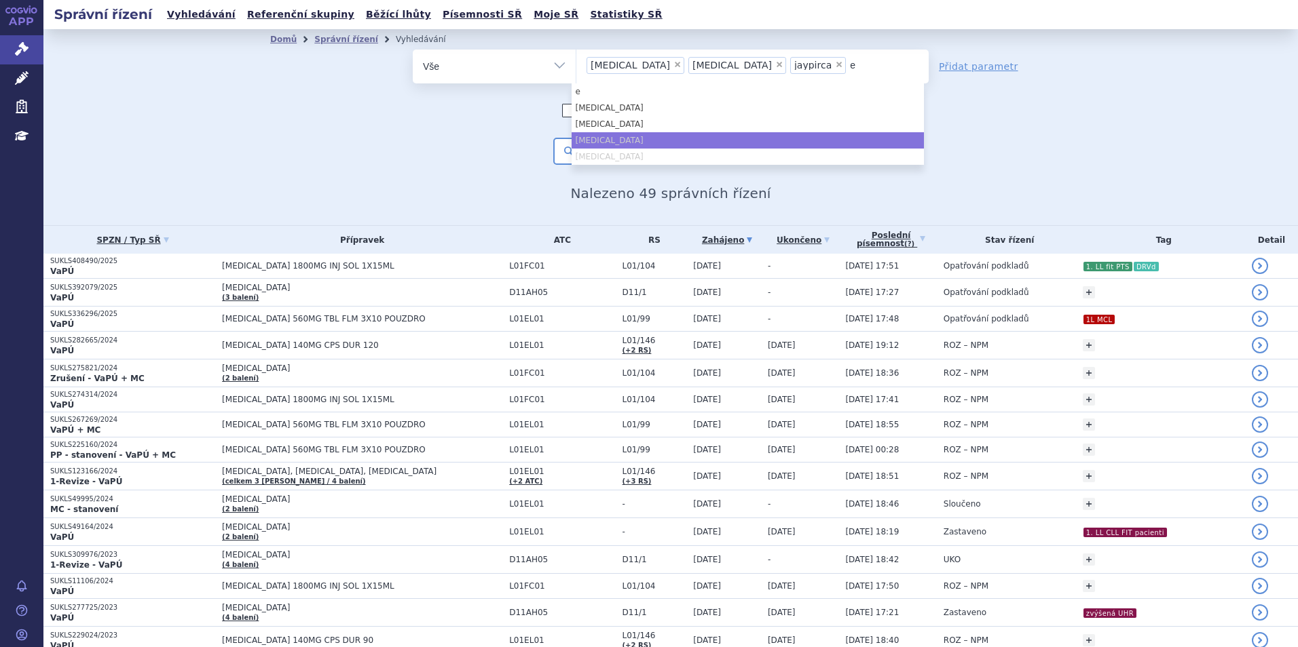
type input "em"
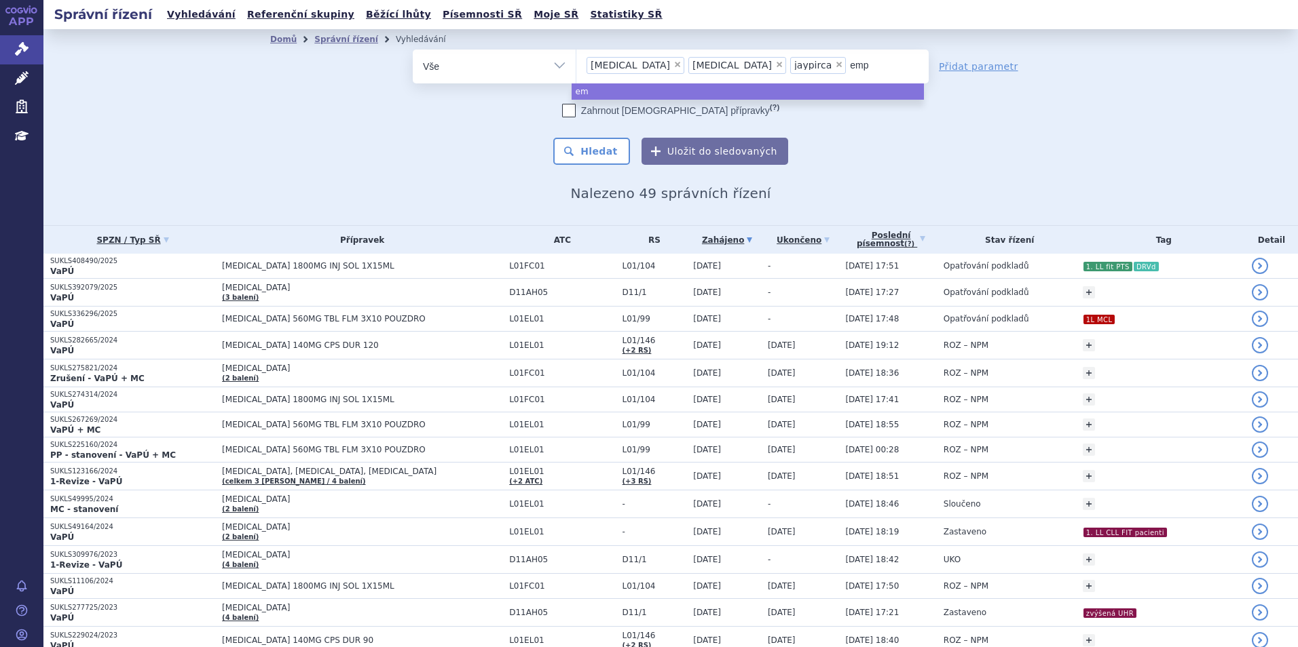
type input "empl"
type input "empli"
type input "emplicit"
type input "emplicity"
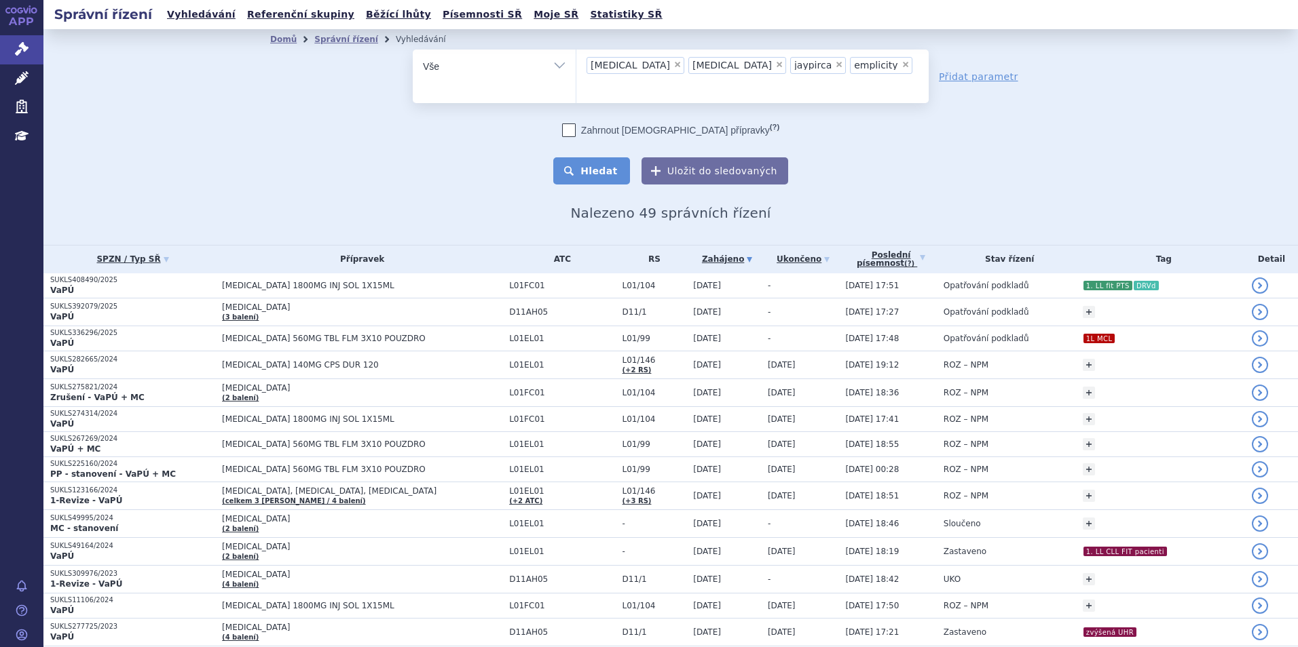
click at [597, 157] on button "Hledat" at bounding box center [591, 170] width 77 height 27
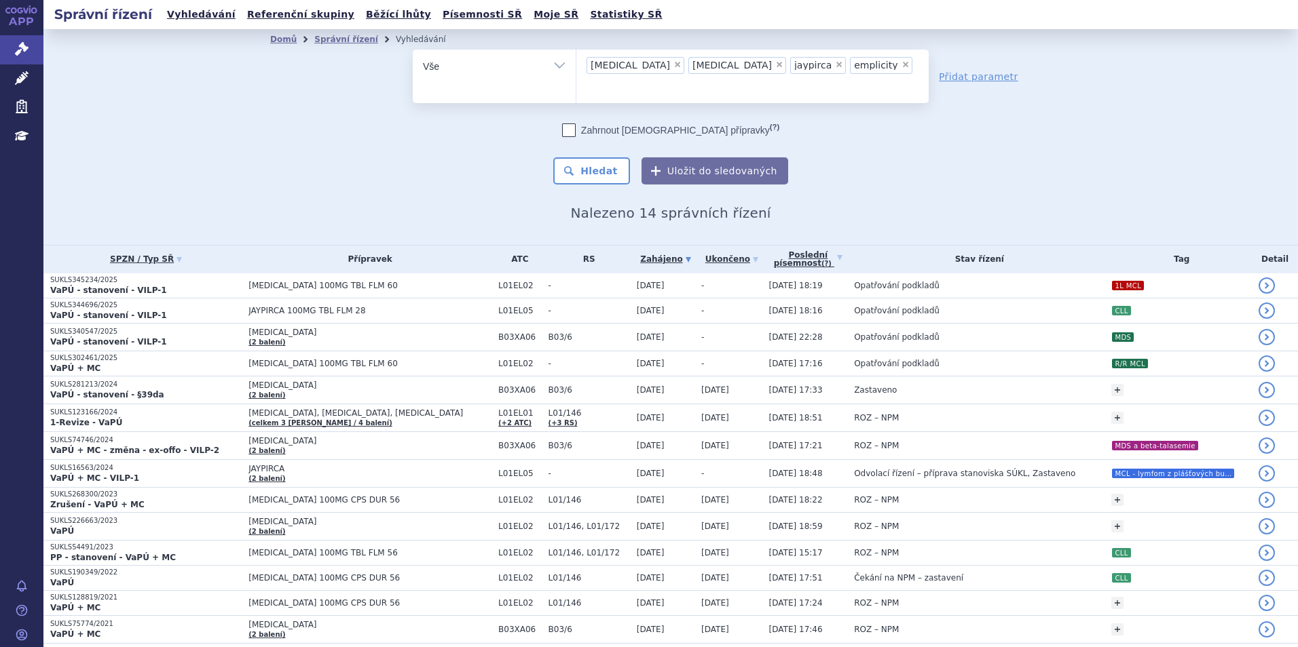
click at [259, 281] on span "[MEDICAL_DATA] 100MG TBL FLM 60" at bounding box center [369, 286] width 243 height 10
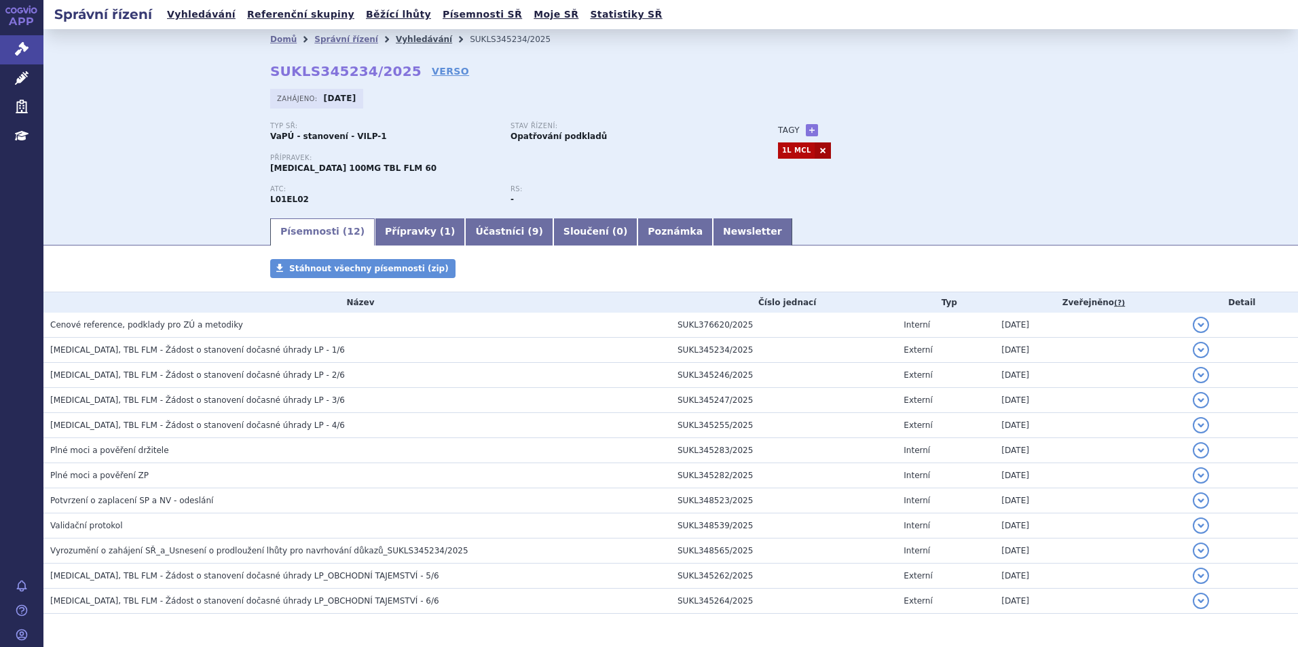
click at [399, 39] on link "Vyhledávání" at bounding box center [424, 40] width 56 height 10
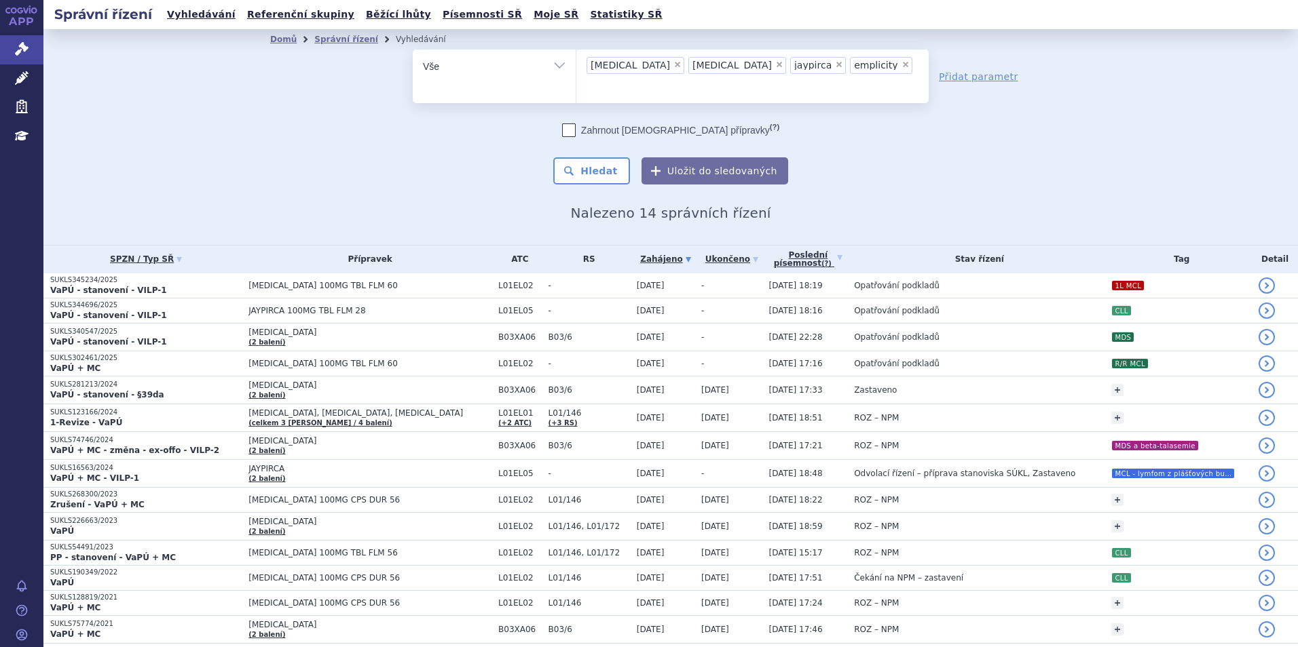
click at [377, 324] on td "REBLOZYL (2 balení)" at bounding box center [367, 337] width 250 height 28
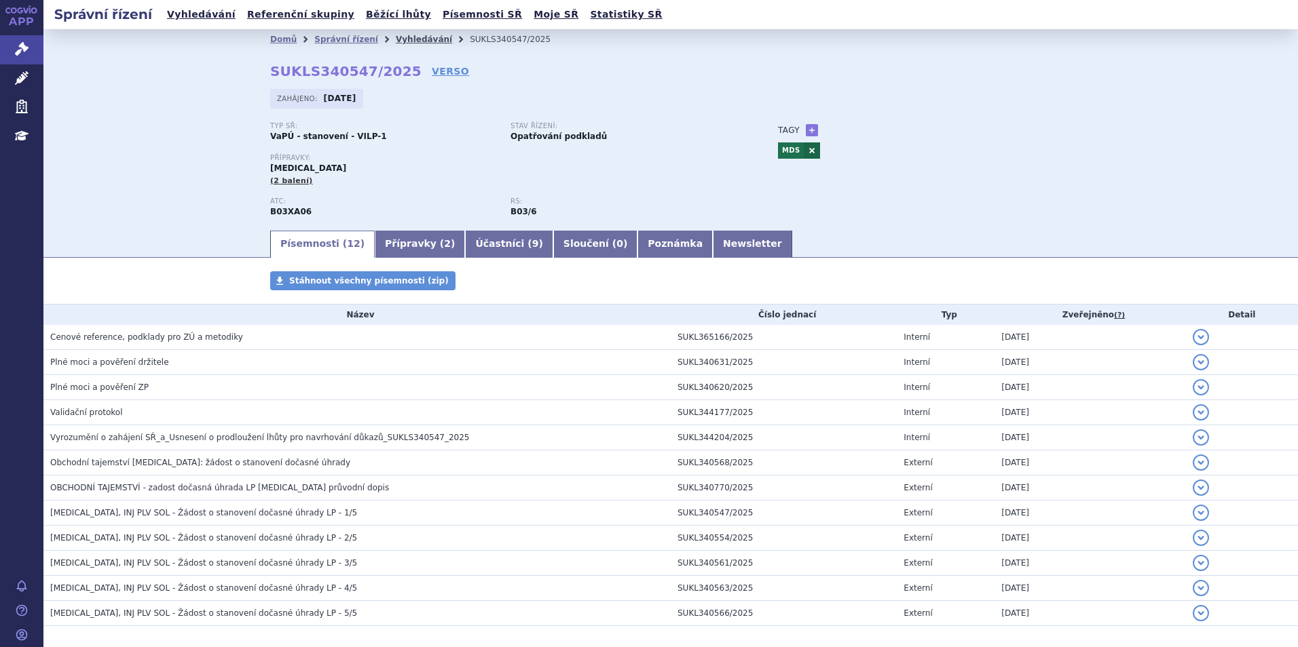
click at [396, 41] on link "Vyhledávání" at bounding box center [424, 40] width 56 height 10
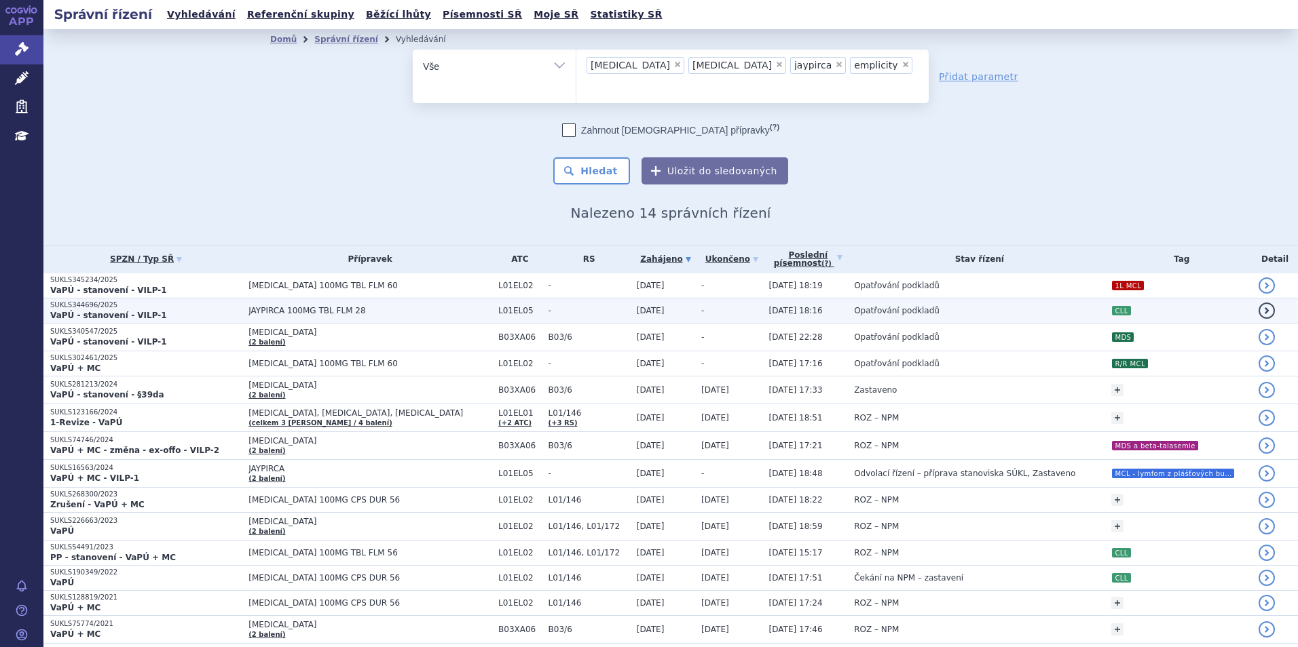
click at [329, 306] on span "JAYPIRCA 100MG TBL FLM 28" at bounding box center [369, 311] width 243 height 10
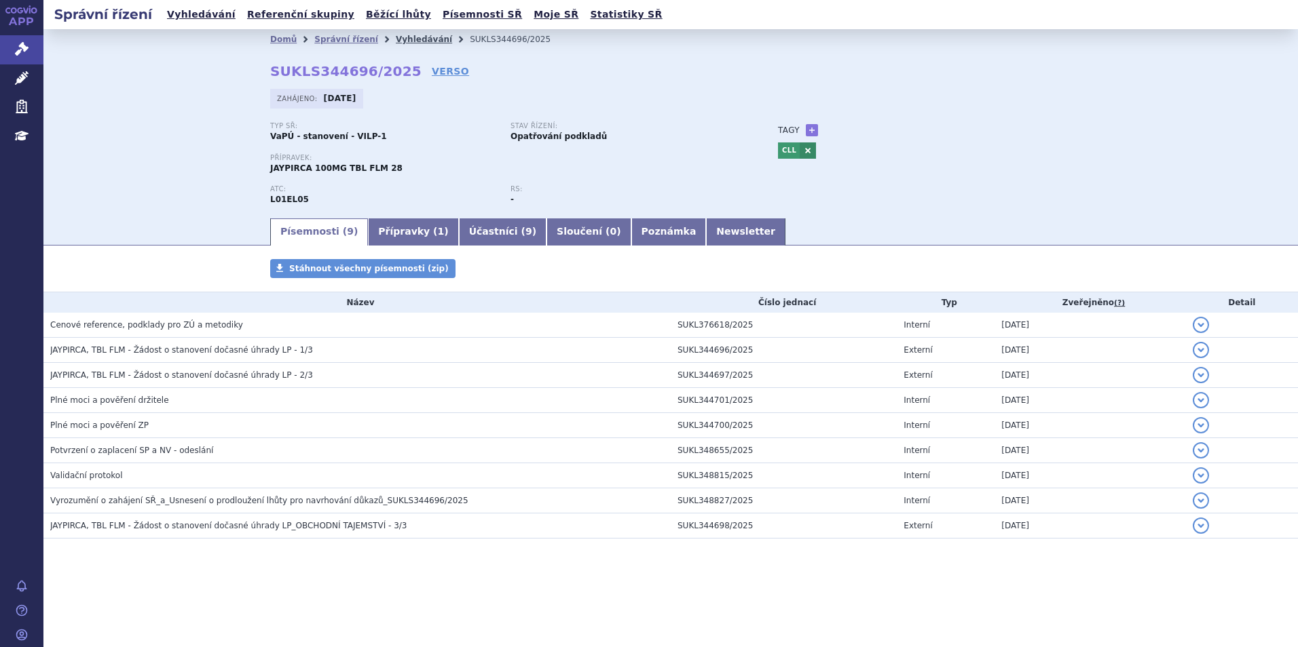
click at [403, 37] on link "Vyhledávání" at bounding box center [424, 40] width 56 height 10
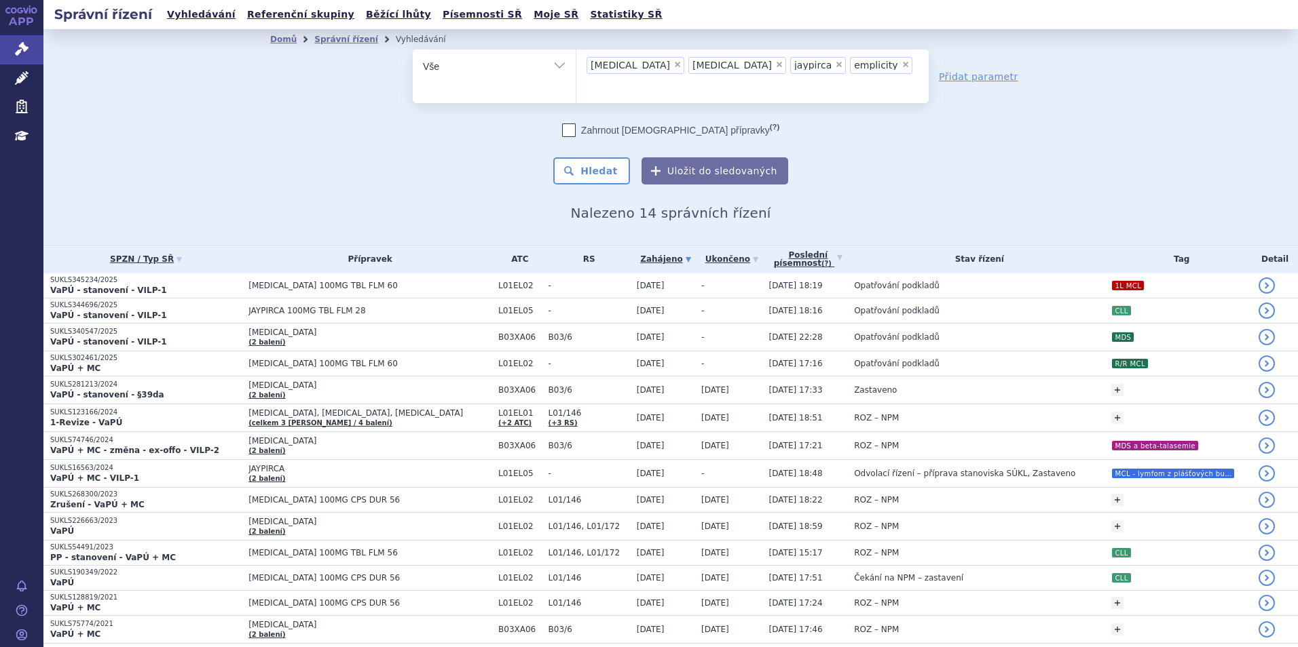
click at [835, 63] on span "×" at bounding box center [839, 64] width 8 height 8
click at [576, 63] on select "reblozyl calquence jaypirca emplicity" at bounding box center [576, 66] width 1 height 34
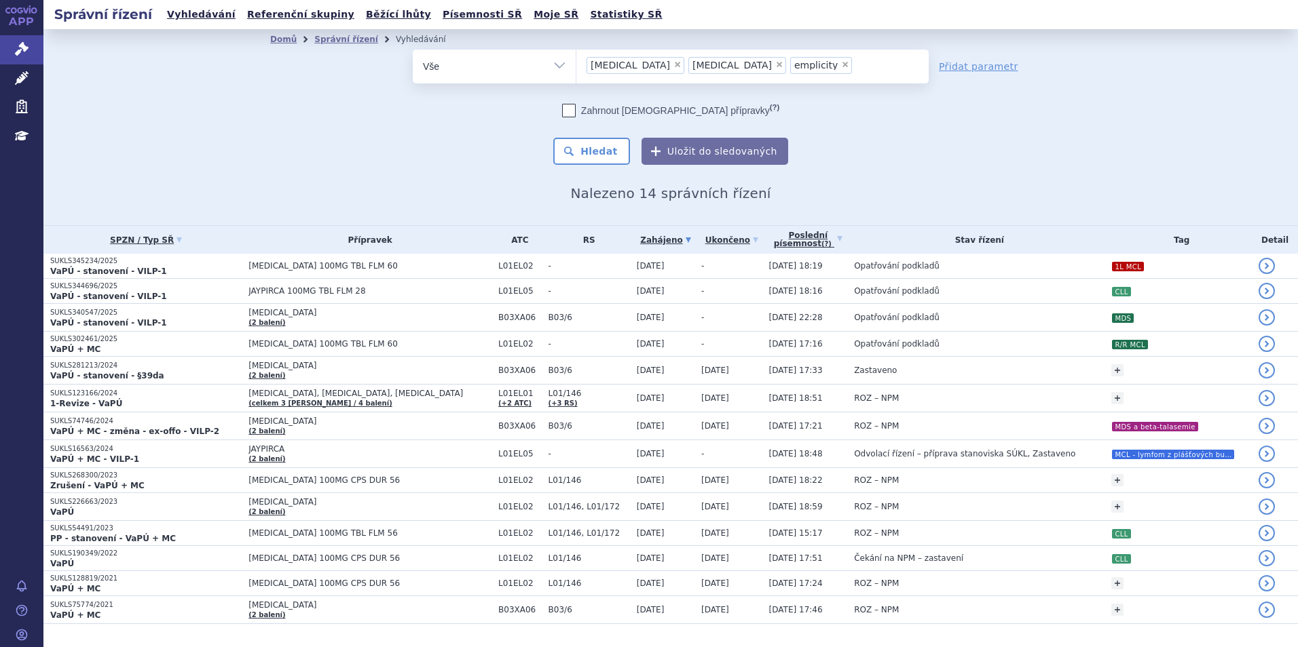
click at [841, 63] on span "×" at bounding box center [845, 64] width 8 height 8
click at [576, 63] on select "reblozyl calquence jaypirca emplicity" at bounding box center [576, 66] width 1 height 34
click at [747, 63] on ul "× reblozyl × calquence" at bounding box center [752, 65] width 352 height 30
click at [576, 63] on select "reblozyl calquence jaypirca emplicity" at bounding box center [576, 66] width 1 height 34
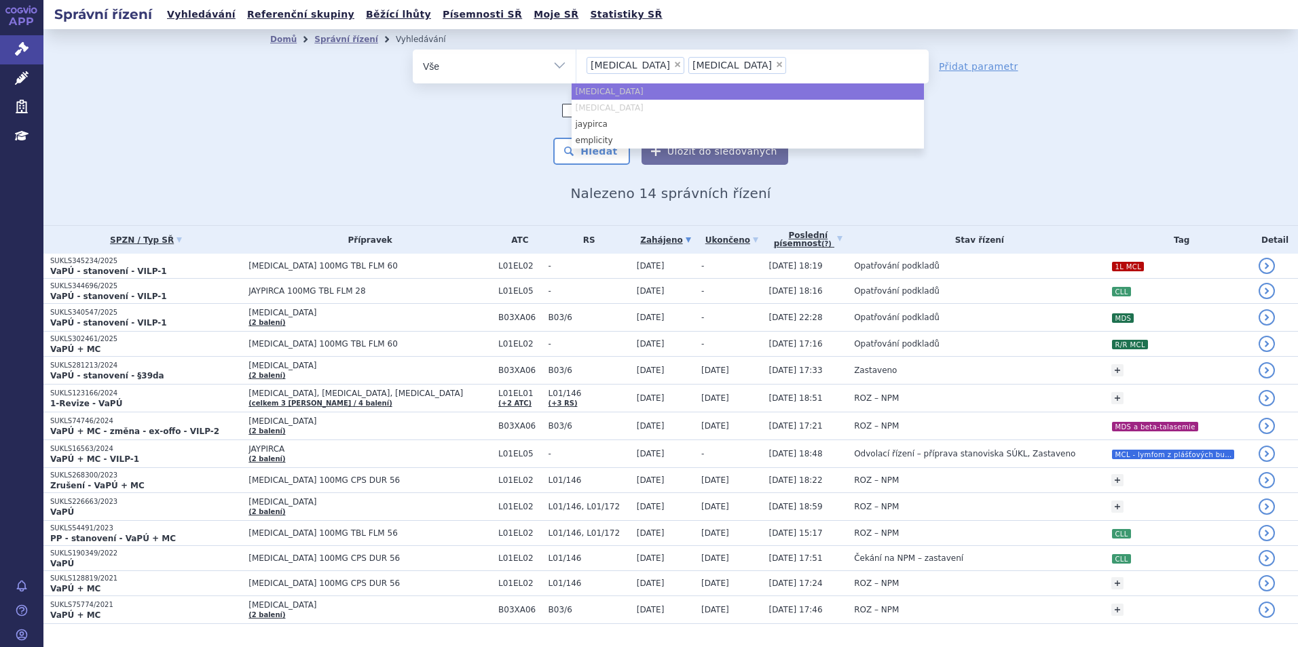
click at [747, 63] on ul "× reblozyl × calquence" at bounding box center [752, 65] width 352 height 30
click at [576, 63] on select "reblozyl calquence jaypirca emplicity" at bounding box center [576, 66] width 1 height 34
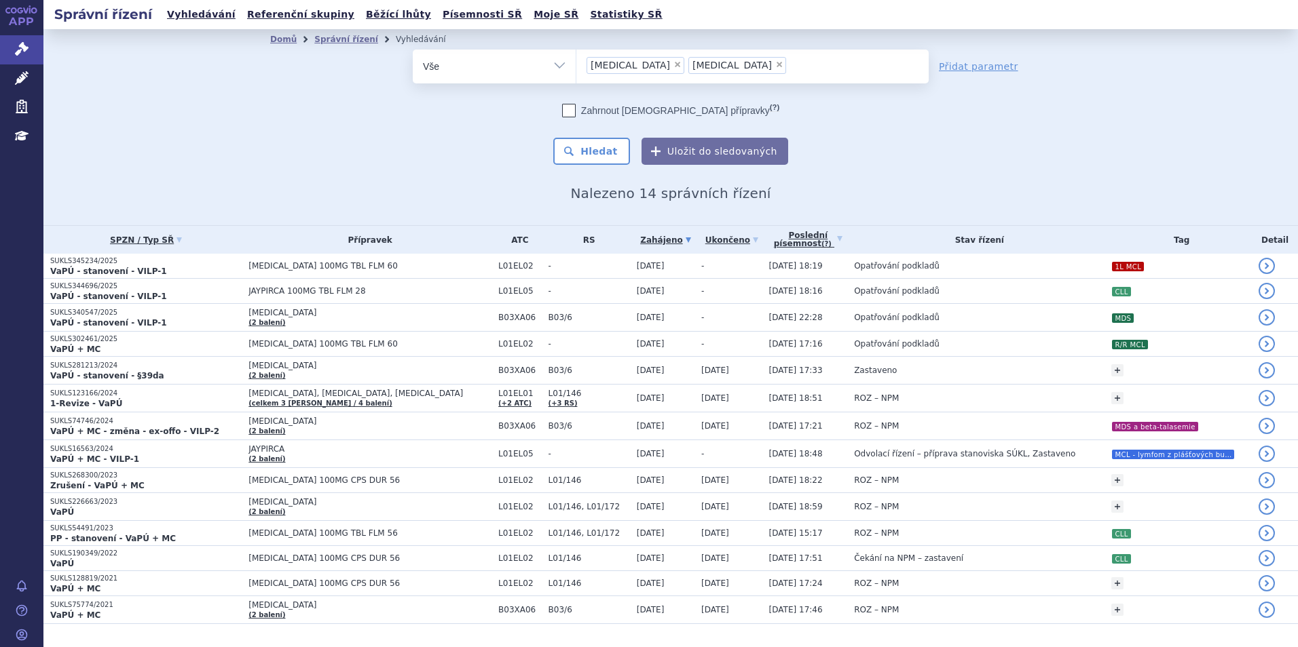
click at [695, 64] on li "× calquence" at bounding box center [737, 65] width 98 height 17
click at [576, 64] on select "reblozyl calquence jaypirca emplicity" at bounding box center [576, 66] width 1 height 34
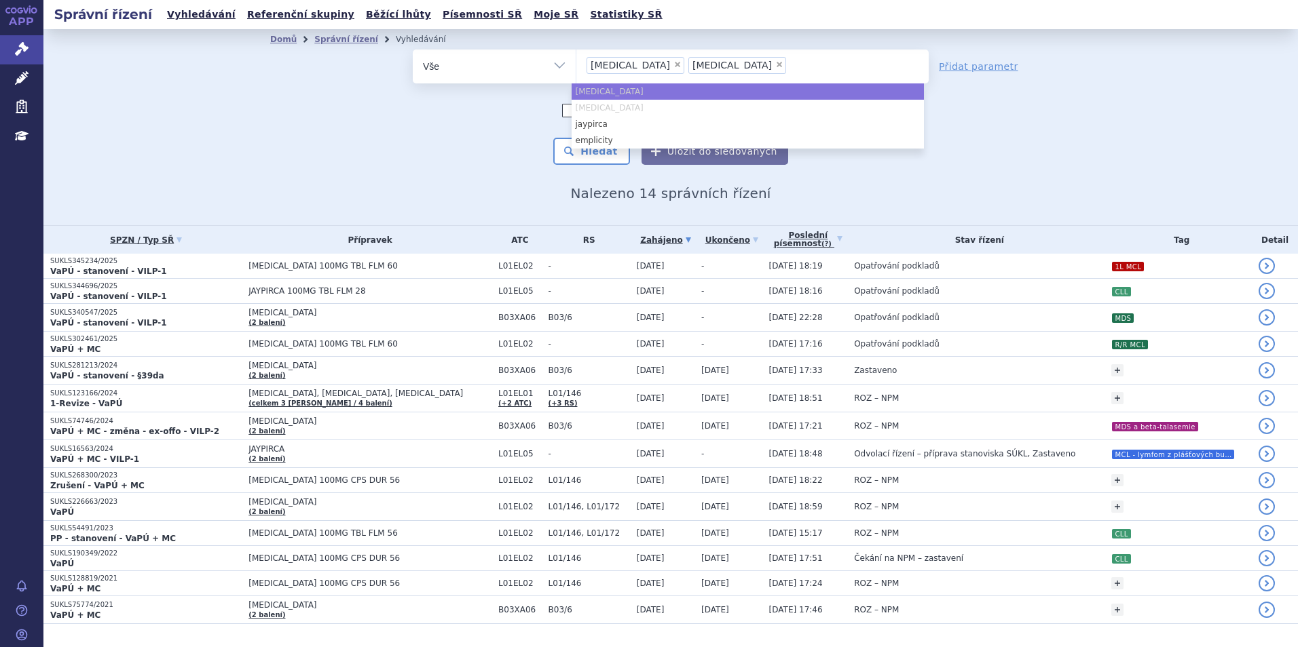
click at [775, 64] on span "×" at bounding box center [779, 64] width 8 height 8
click at [576, 64] on select "reblozyl calquence jaypirca emplicity" at bounding box center [576, 66] width 1 height 34
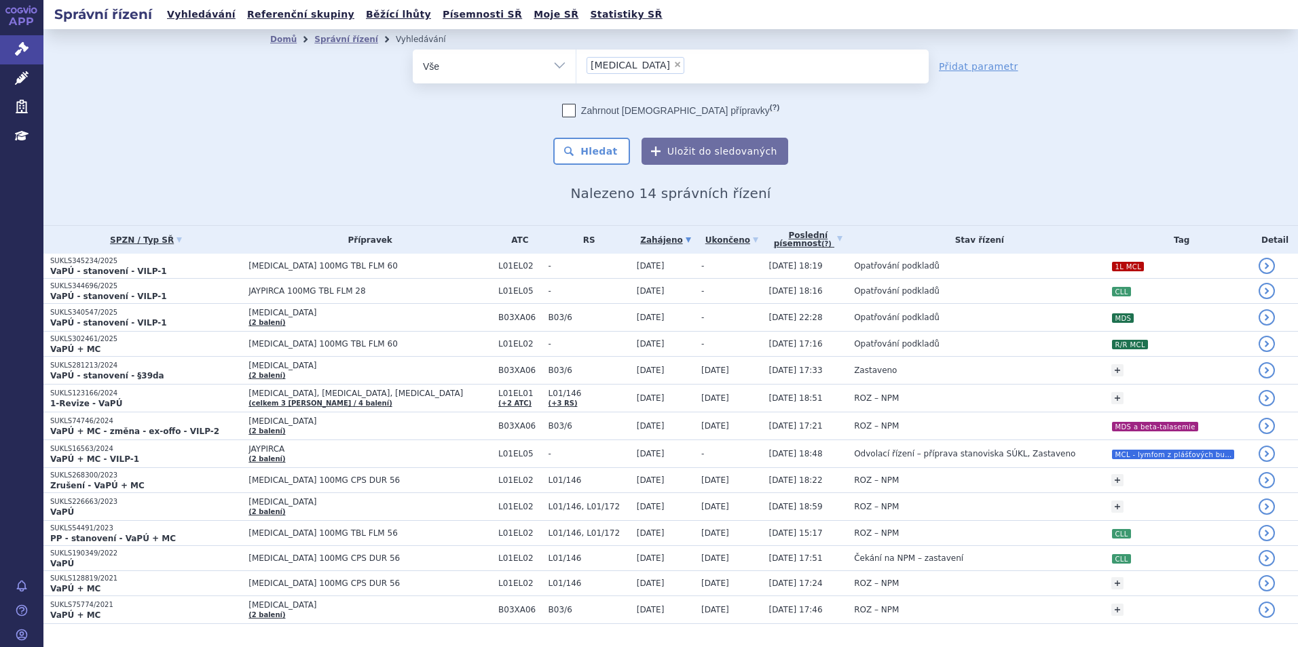
click at [673, 64] on span "×" at bounding box center [677, 64] width 8 height 8
click at [576, 64] on select "reblozyl calquence jaypirca emplicity" at bounding box center [576, 66] width 1 height 34
select select
click at [625, 64] on ul at bounding box center [752, 64] width 352 height 29
click at [576, 64] on select "reblozyl calquence jaypirca emplicity" at bounding box center [576, 66] width 1 height 34
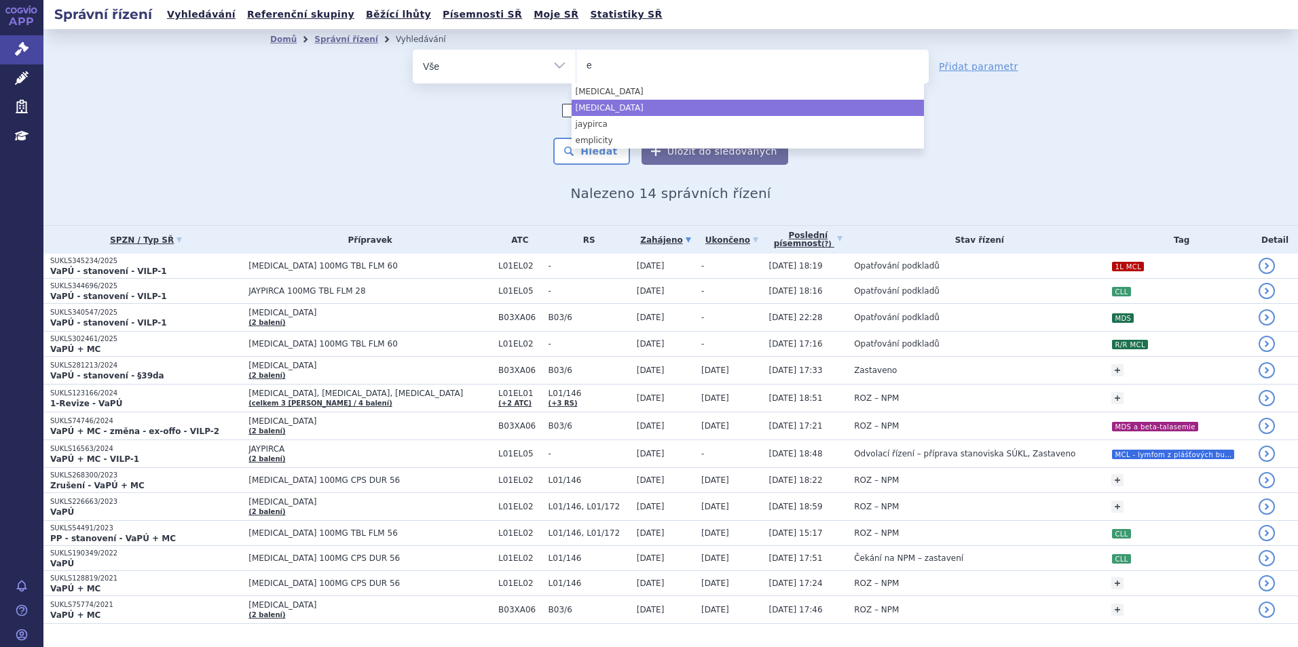
type input "em"
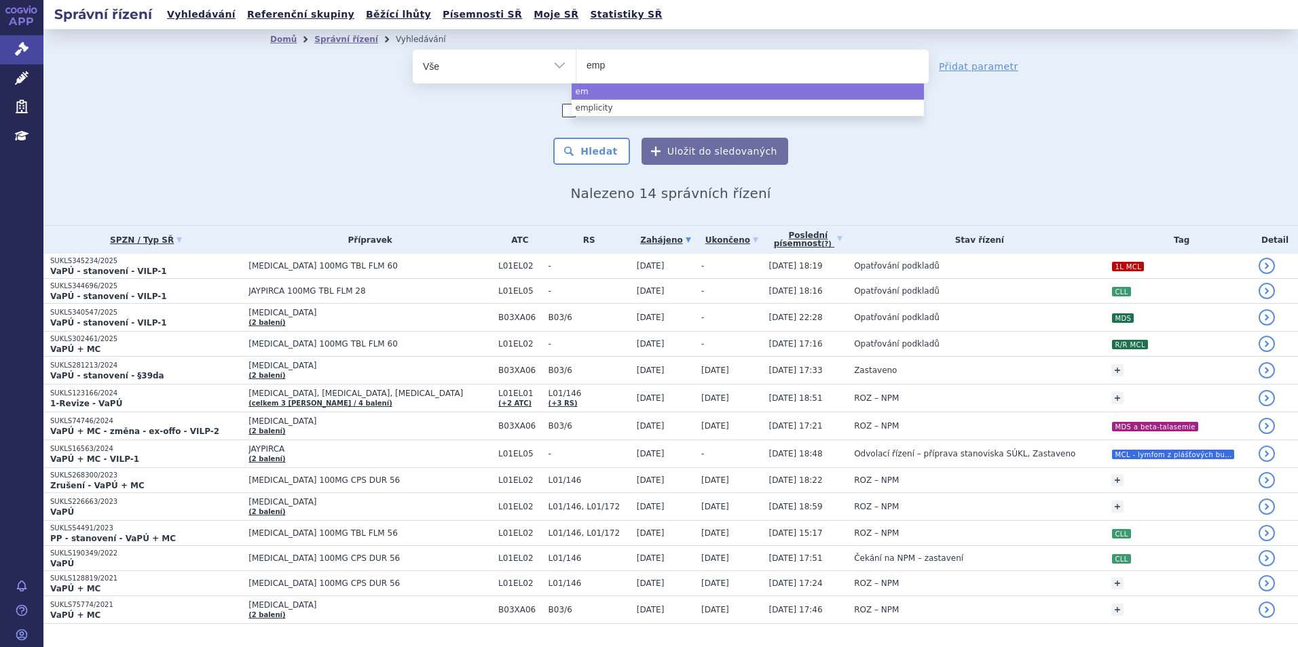
type input "empl"
type input "empli"
type input "emplici"
type input "emplicit"
select select "emplicit"
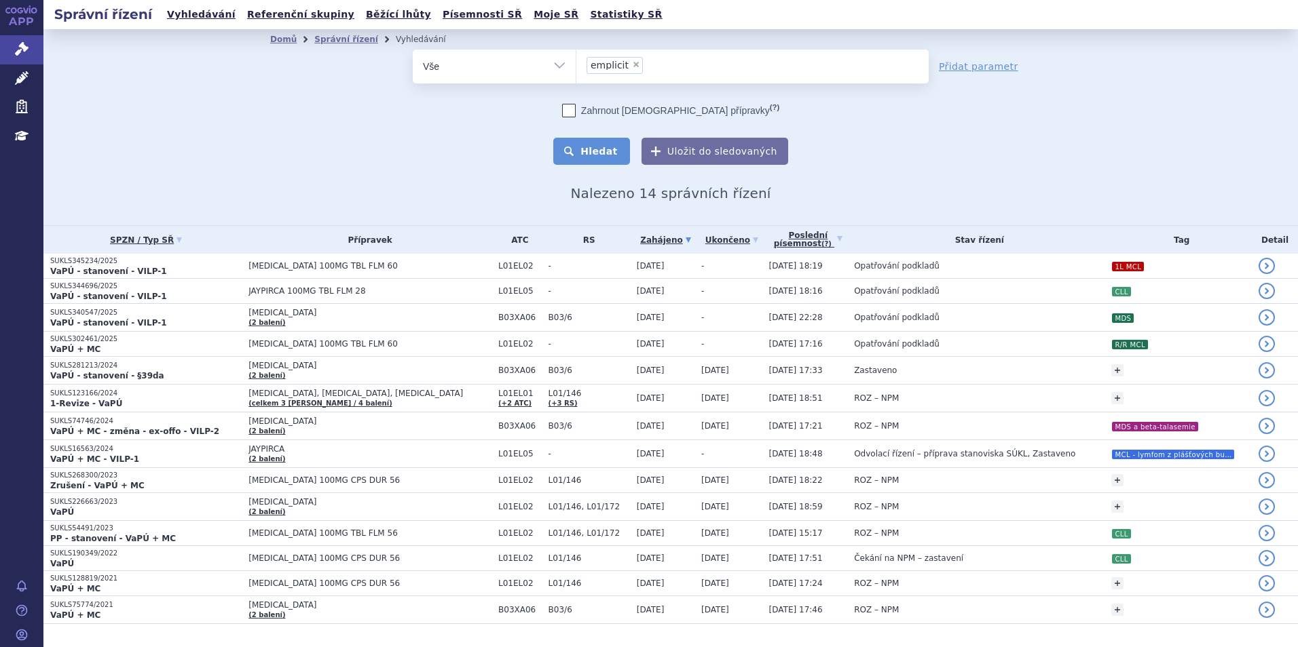
click at [595, 145] on button "Hledat" at bounding box center [591, 151] width 77 height 27
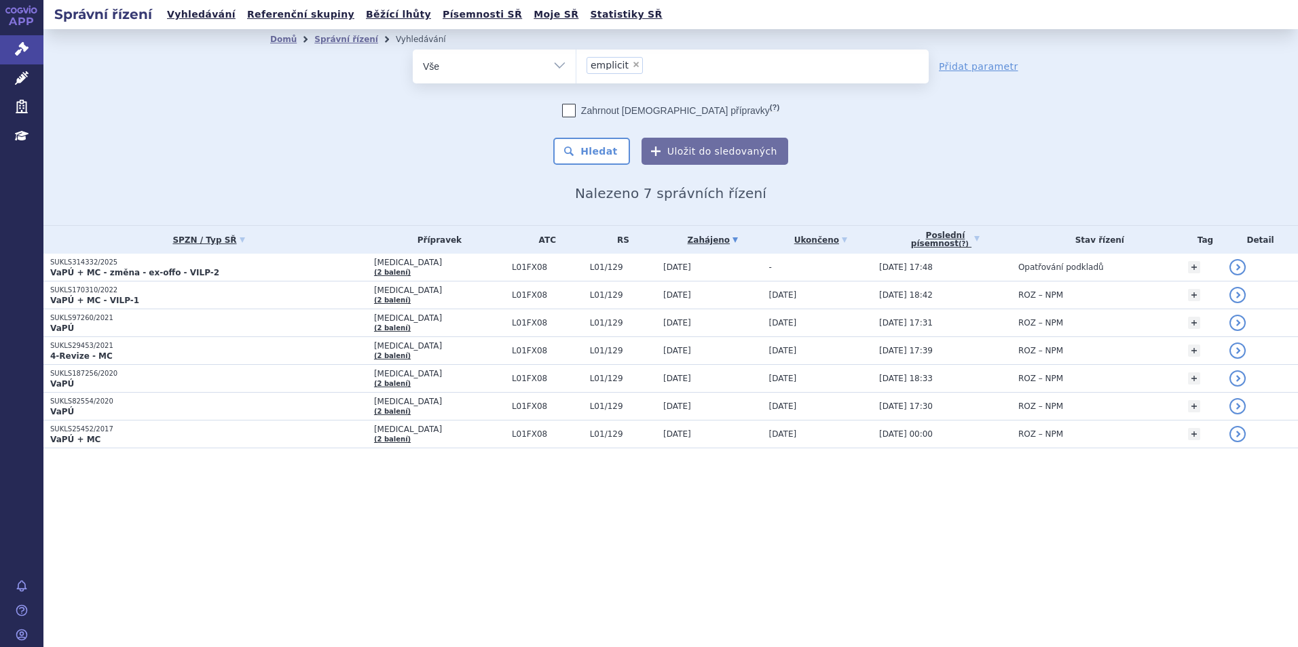
click at [324, 265] on p "SUKLS314332/2025" at bounding box center [208, 263] width 317 height 10
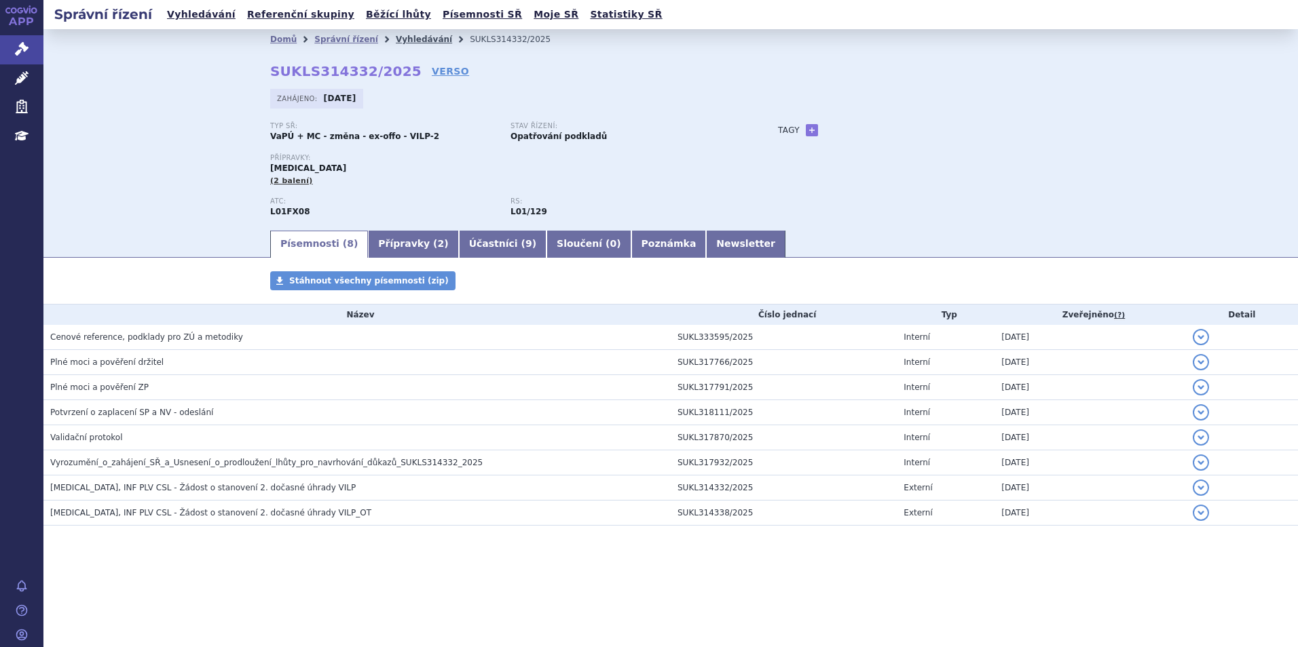
click at [420, 42] on link "Vyhledávání" at bounding box center [424, 40] width 56 height 10
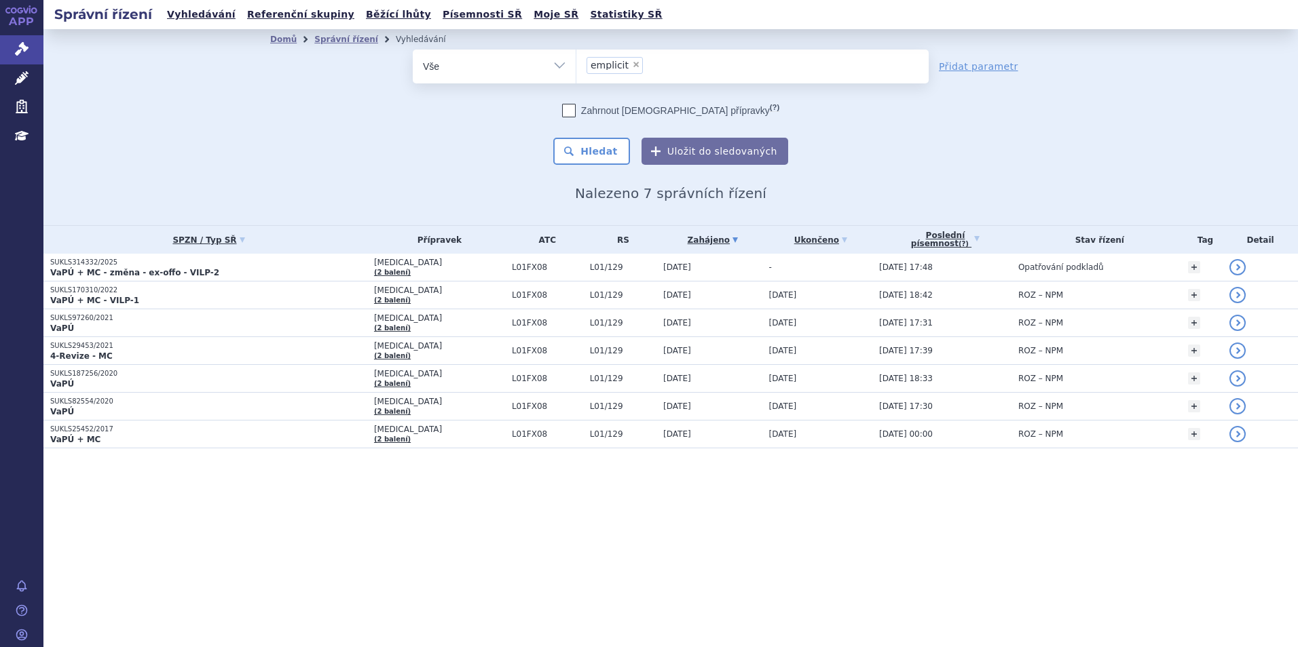
click at [632, 64] on span "×" at bounding box center [636, 64] width 8 height 8
click at [576, 64] on select "emplicit" at bounding box center [576, 66] width 1 height 34
select select
click at [635, 68] on ul at bounding box center [752, 64] width 352 height 29
click at [576, 68] on select "emplicit" at bounding box center [576, 66] width 1 height 34
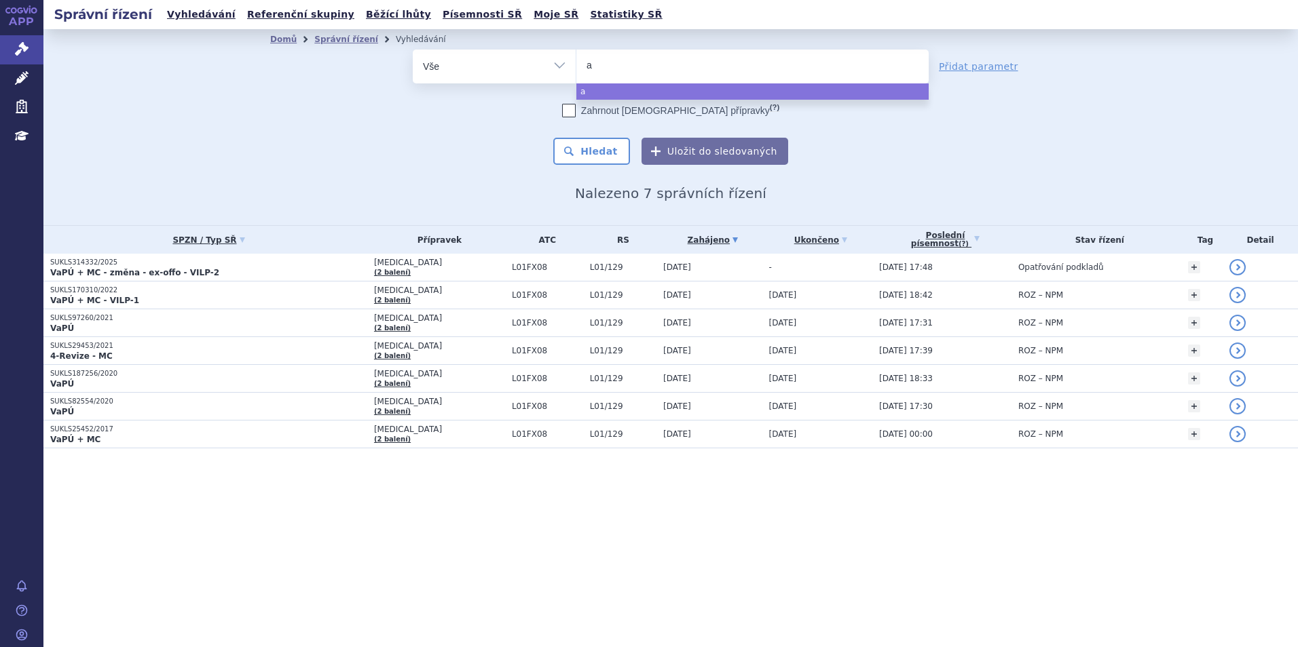
type input "as"
type input "asth"
type input "asthma"
select select "asthma"
type input "asthma"
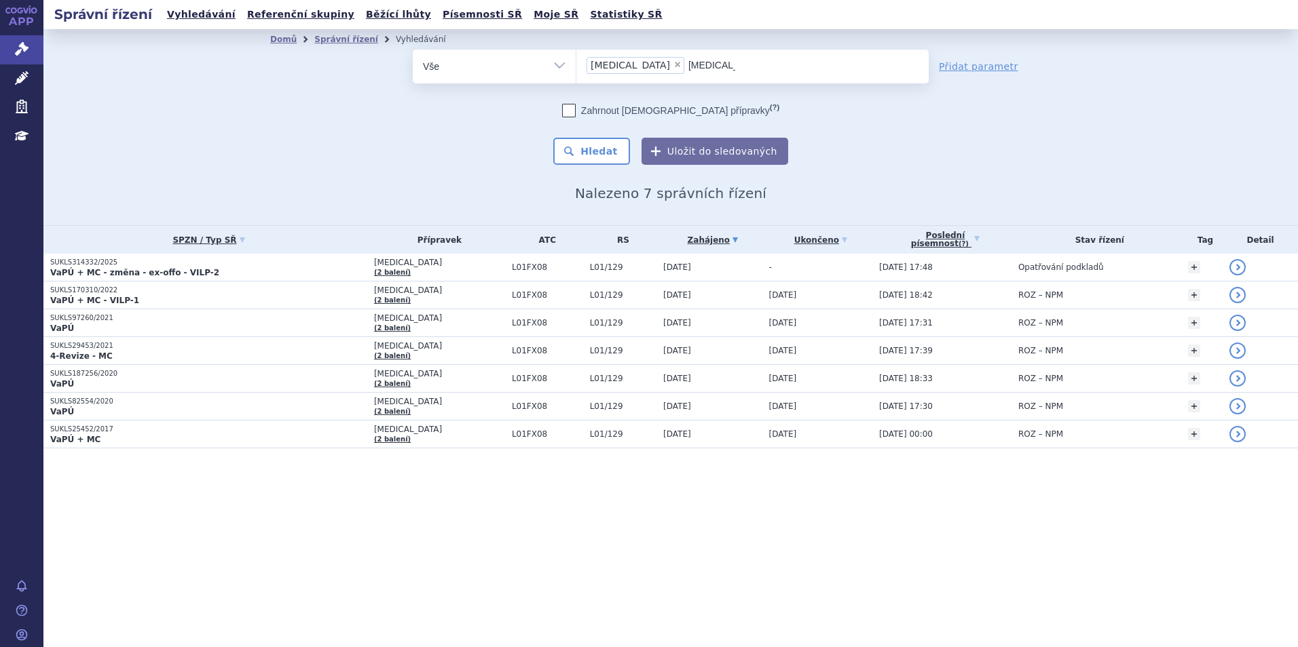
select select
type input "asthm"
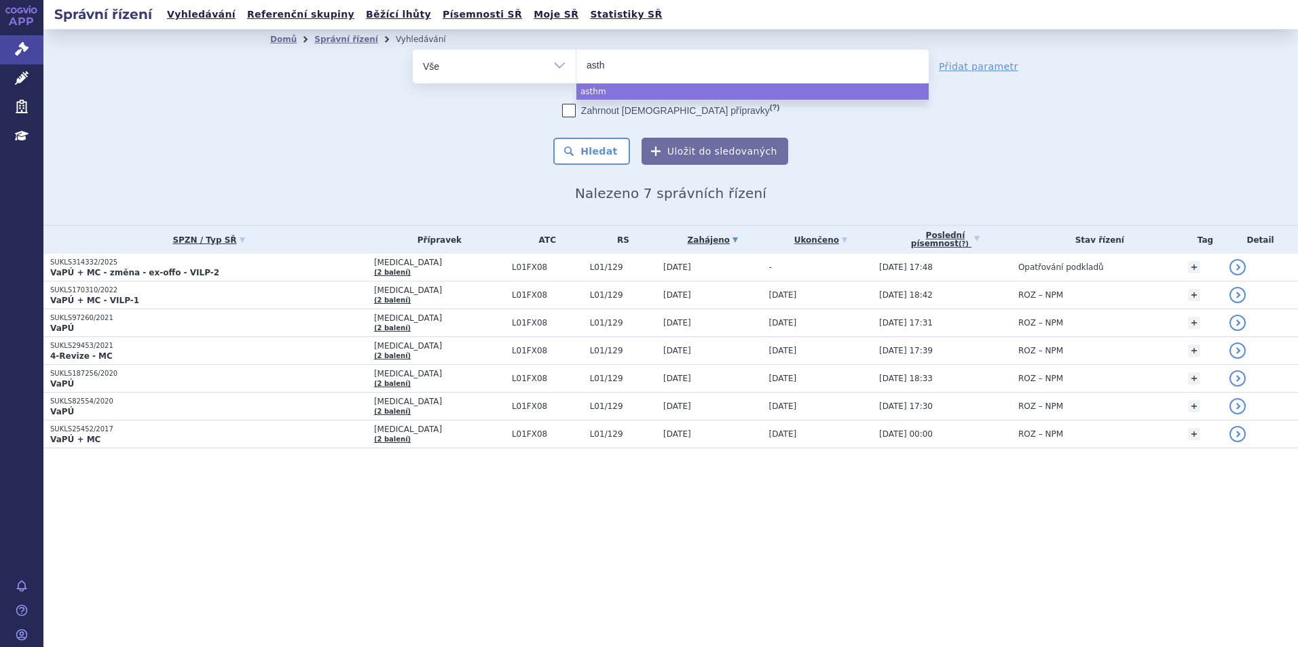
type input "ast"
type input "as"
type input "a"
select select "emplicit"
drag, startPoint x: 364, startPoint y: 163, endPoint x: 354, endPoint y: 140, distance: 24.6
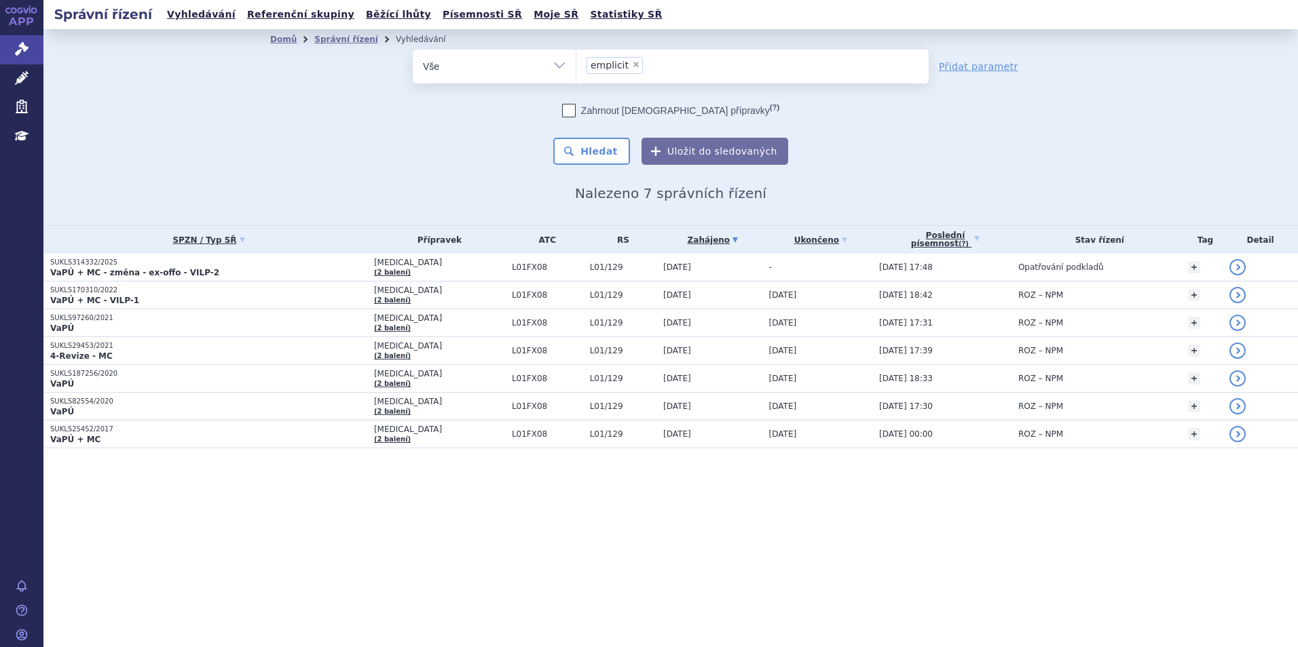
click at [358, 153] on div "odstranit Vše Spisová značka Typ SŘ" at bounding box center [670, 107] width 801 height 115
click at [81, 19] on h2 "Správní řízení" at bounding box center [102, 14] width 119 height 19
click at [202, 14] on link "Vyhledávání" at bounding box center [201, 14] width 77 height 18
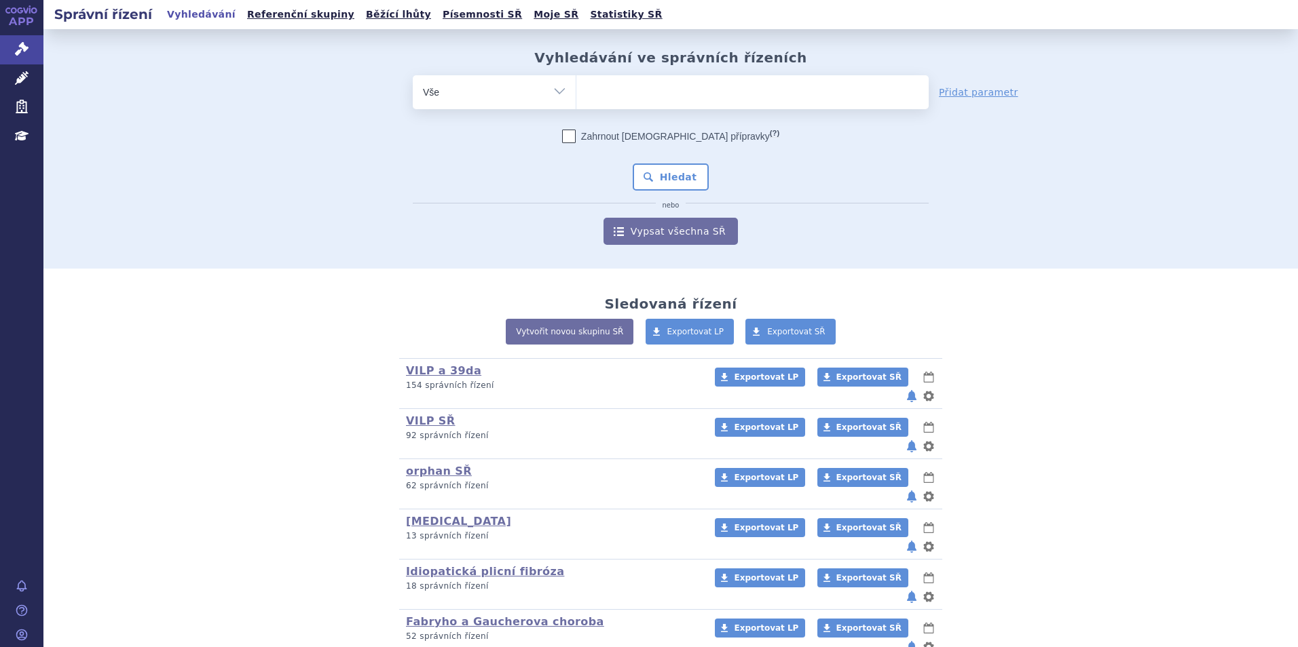
click at [440, 372] on link "VILP a 39da" at bounding box center [443, 370] width 75 height 13
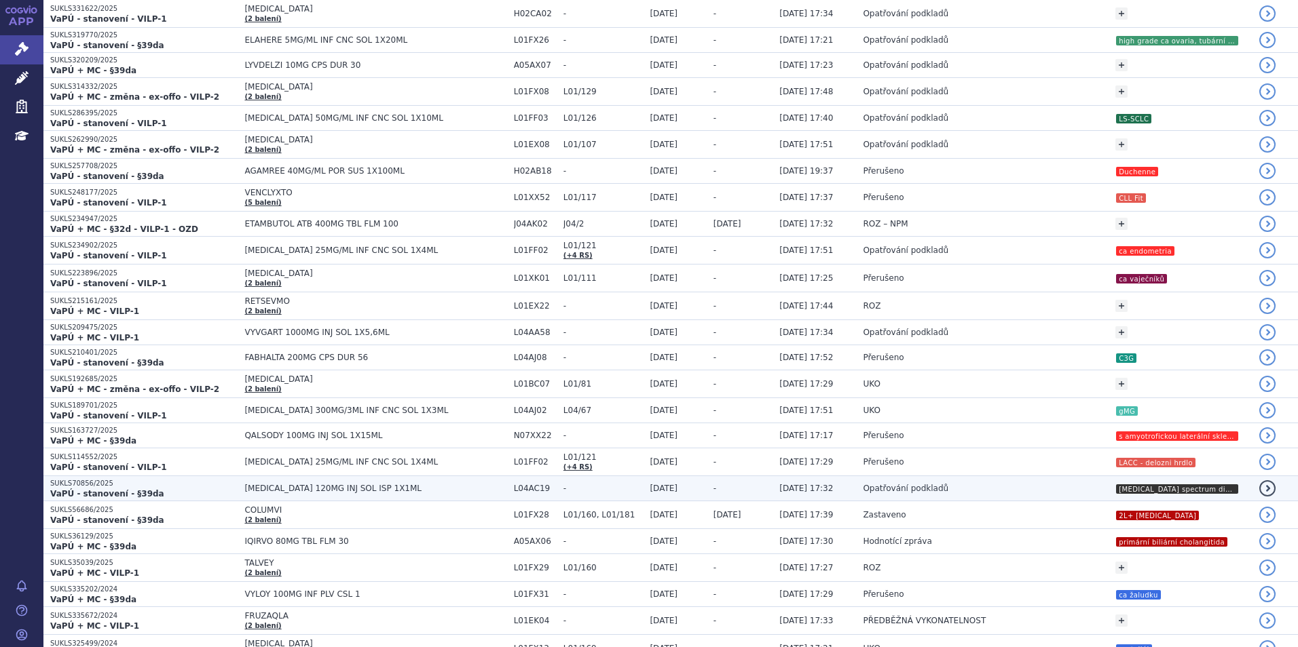
scroll to position [400, 0]
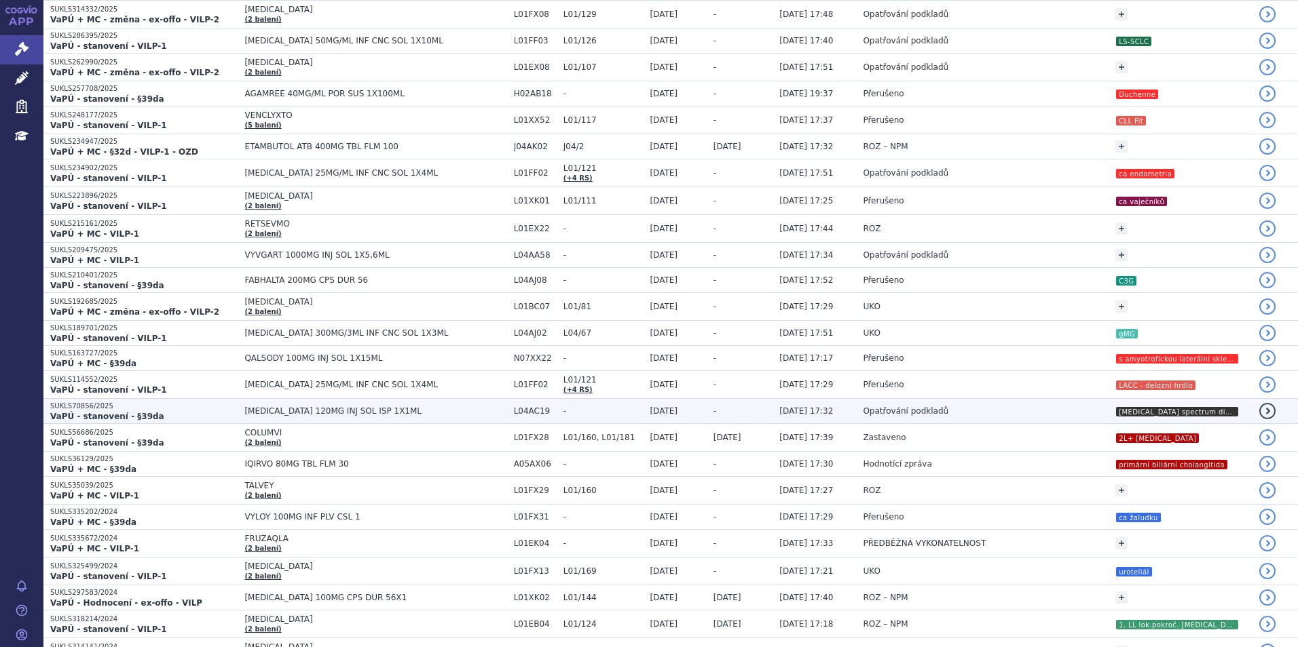
click at [410, 416] on span "[MEDICAL_DATA] 120MG INJ SOL ISP 1X1ML" at bounding box center [375, 412] width 262 height 10
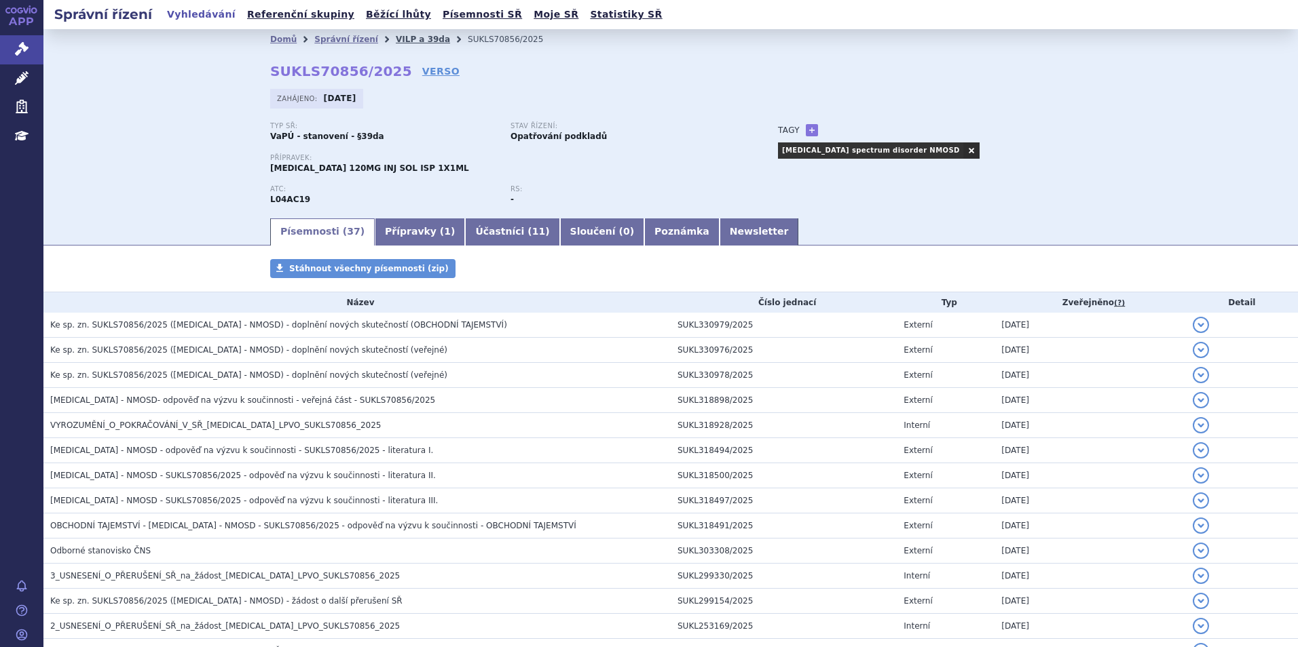
click at [396, 40] on link "VILP a 39da" at bounding box center [423, 40] width 54 height 10
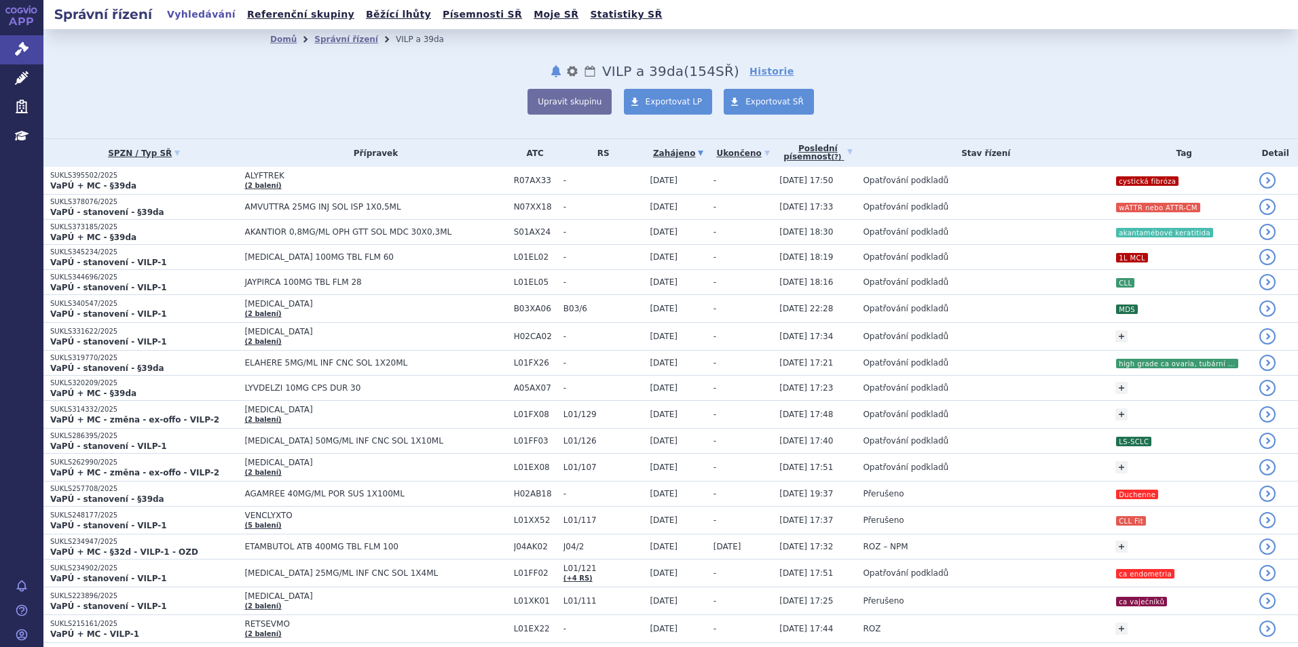
click at [326, 50] on div "Domů Správní řízení VILP a 39da notifikace nastavení Přejmenovat Smazat Lhůty V…" at bounding box center [670, 82] width 855 height 65
click at [326, 43] on link "Správní řízení" at bounding box center [346, 40] width 64 height 10
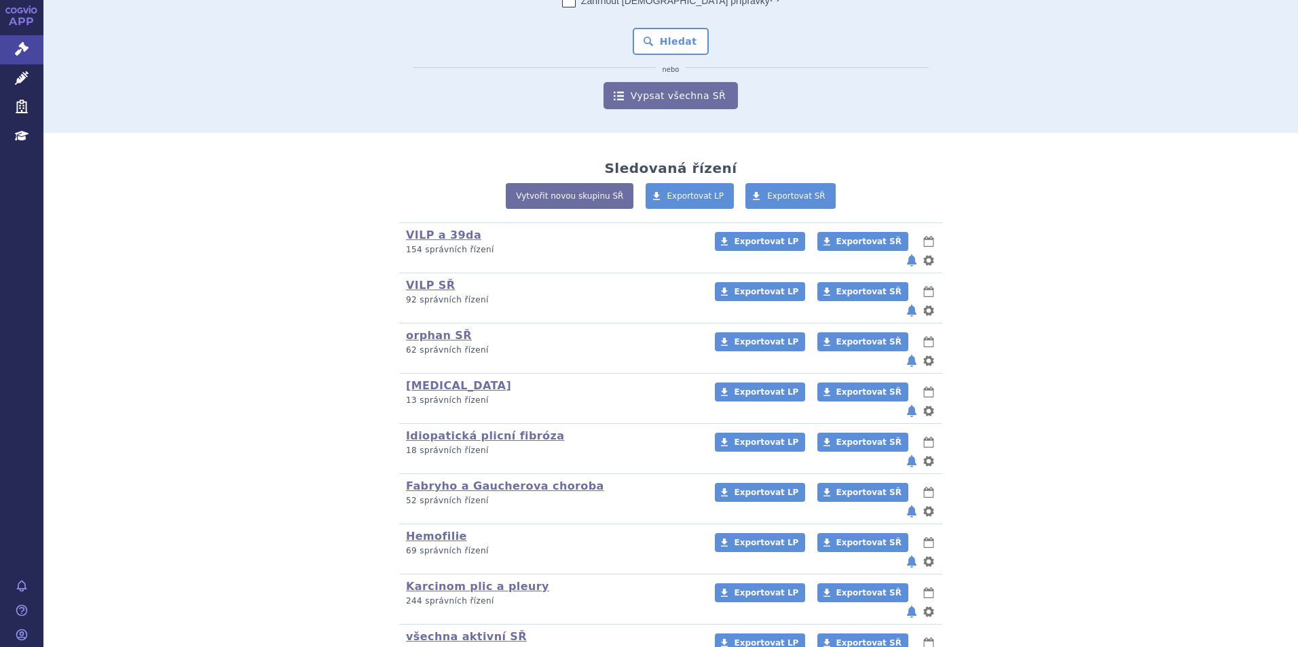
scroll to position [204, 0]
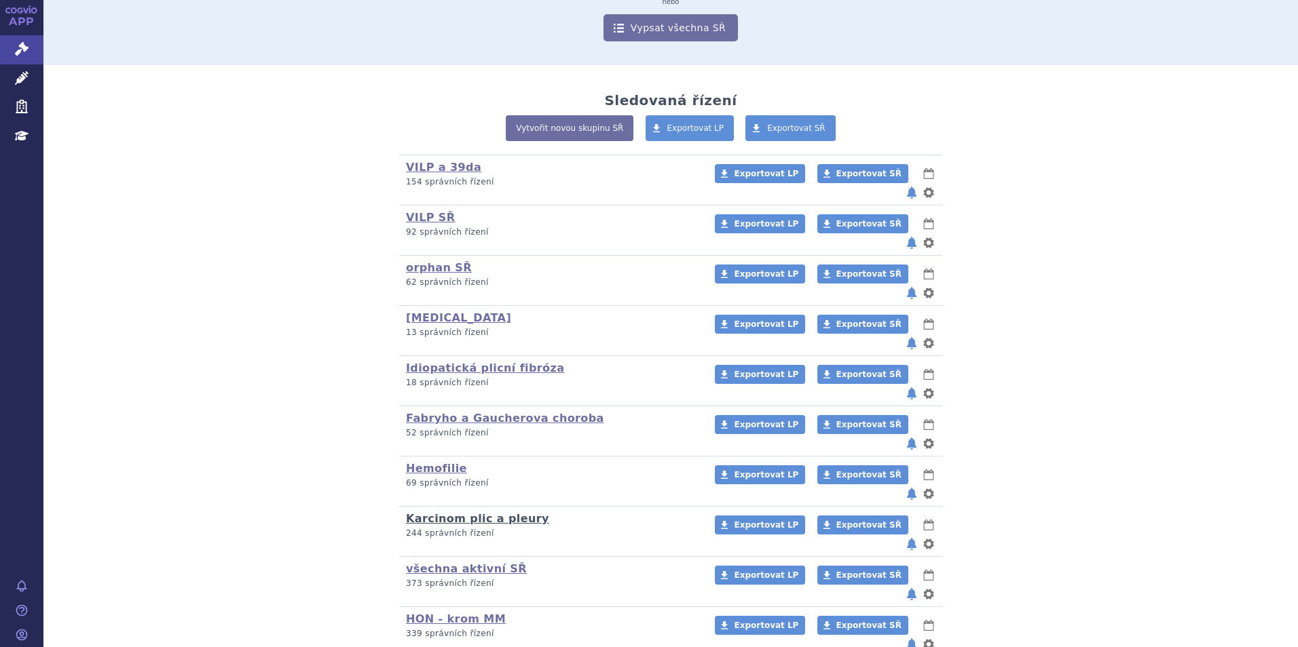
click at [456, 512] on link "Karcinom plic a pleury" at bounding box center [477, 518] width 143 height 13
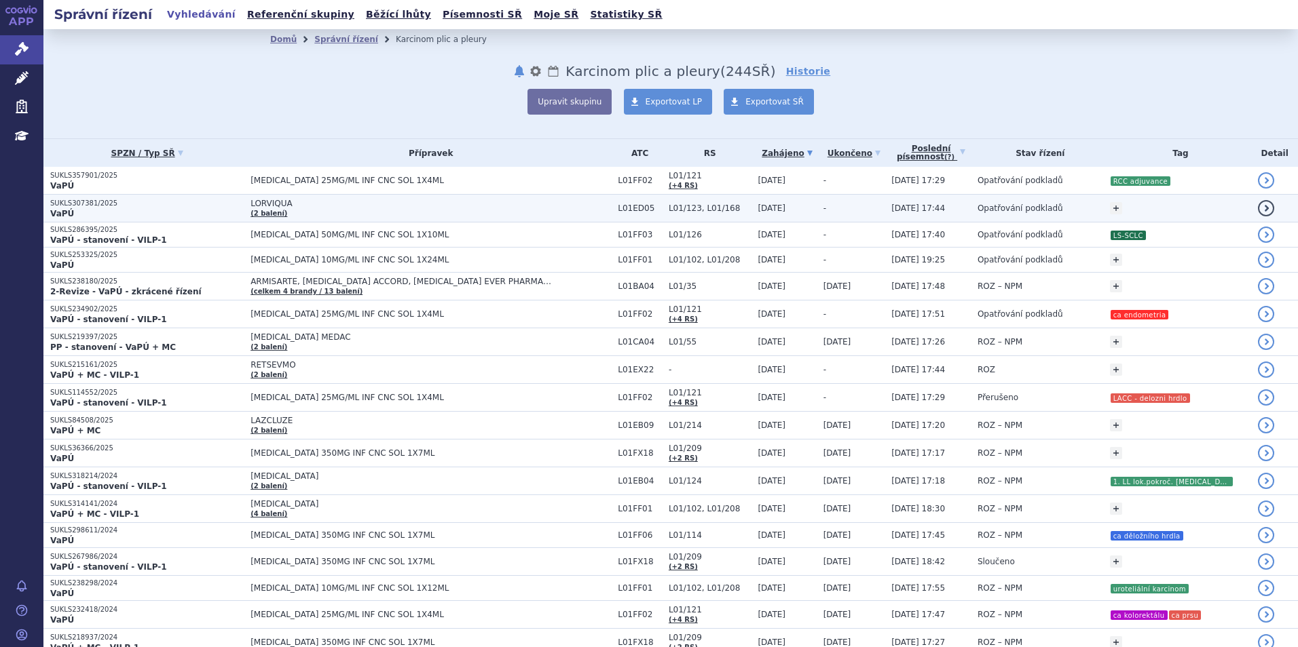
drag, startPoint x: 323, startPoint y: 201, endPoint x: 301, endPoint y: 217, distance: 27.3
click at [301, 217] on td "LORVIQUA (2 balení)" at bounding box center [427, 209] width 367 height 28
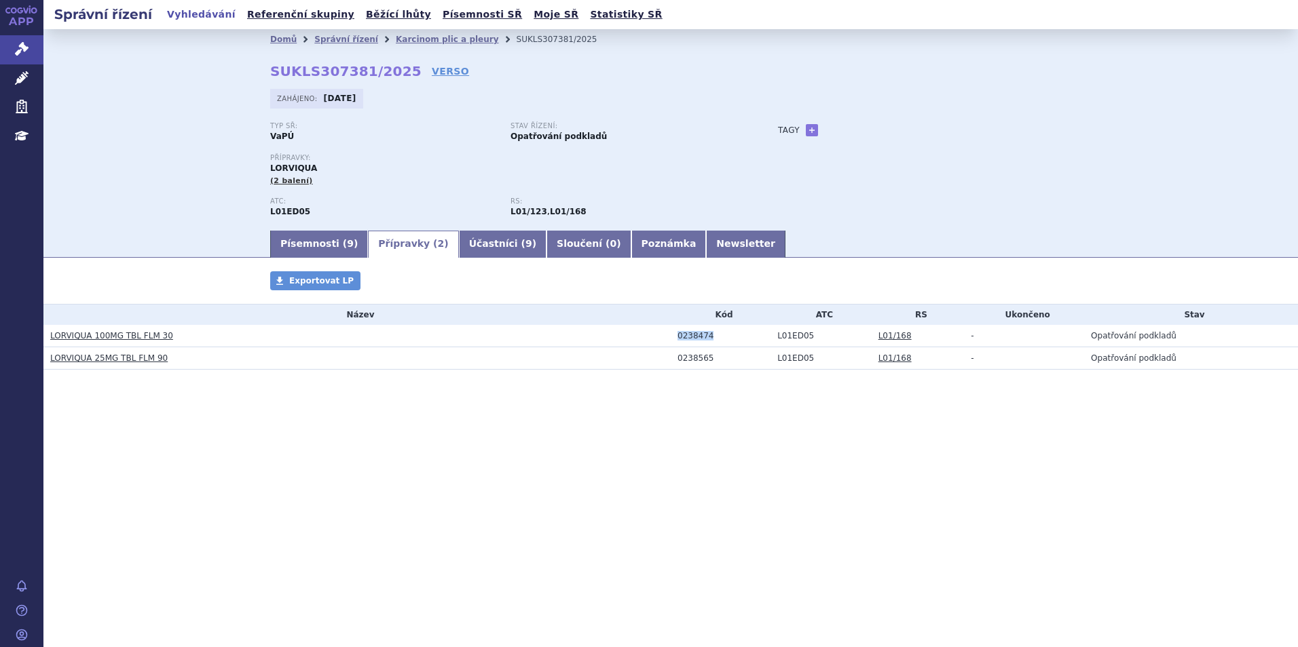
drag, startPoint x: 716, startPoint y: 336, endPoint x: 676, endPoint y: 336, distance: 40.0
click at [676, 336] on td "0238474" at bounding box center [721, 336] width 100 height 22
copy div "0238474"
drag, startPoint x: 267, startPoint y: 70, endPoint x: 396, endPoint y: 77, distance: 129.1
click at [396, 77] on div "Domů Správní řízení Karcinom plic a pleury SUKLS307381/2025 SUKLS307381/2025 VE…" at bounding box center [670, 139] width 855 height 179
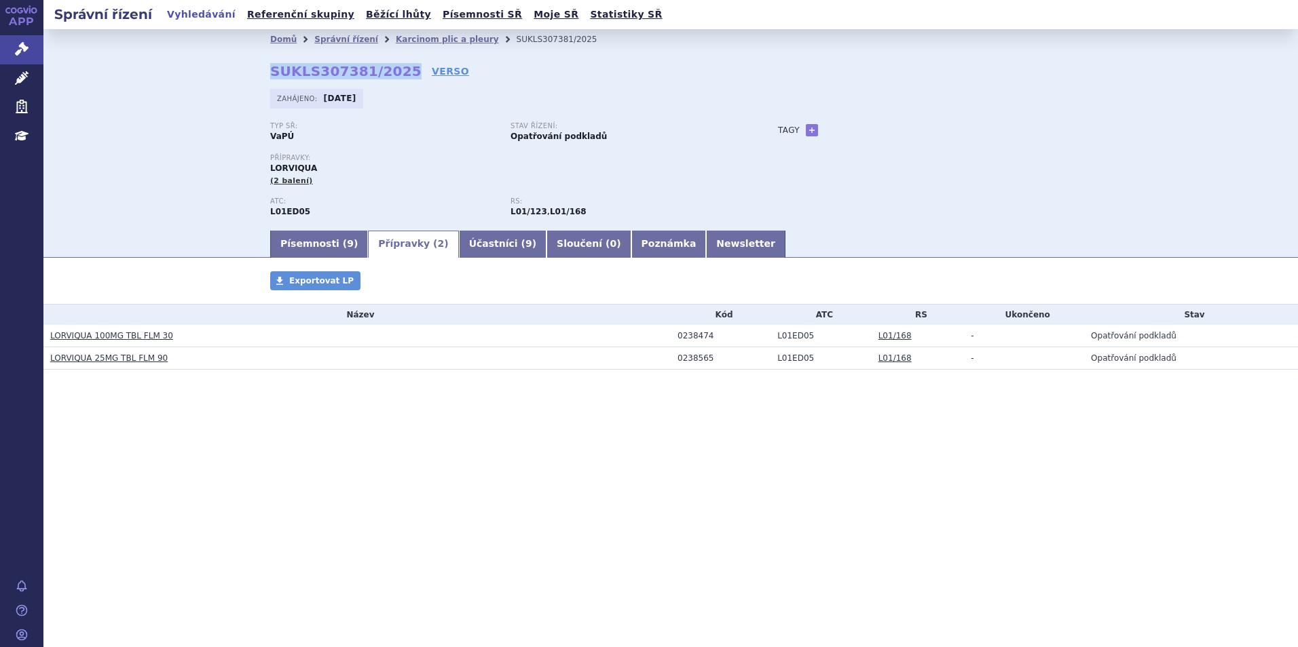
copy strong "SUKLS307381/2025"
drag, startPoint x: 181, startPoint y: 334, endPoint x: 92, endPoint y: 341, distance: 88.5
click at [92, 341] on h3 "LORVIQUA 100MG TBL FLM 30" at bounding box center [360, 336] width 620 height 14
copy link "100MG TBL FLM 30"
drag, startPoint x: 812, startPoint y: 338, endPoint x: 773, endPoint y: 339, distance: 38.7
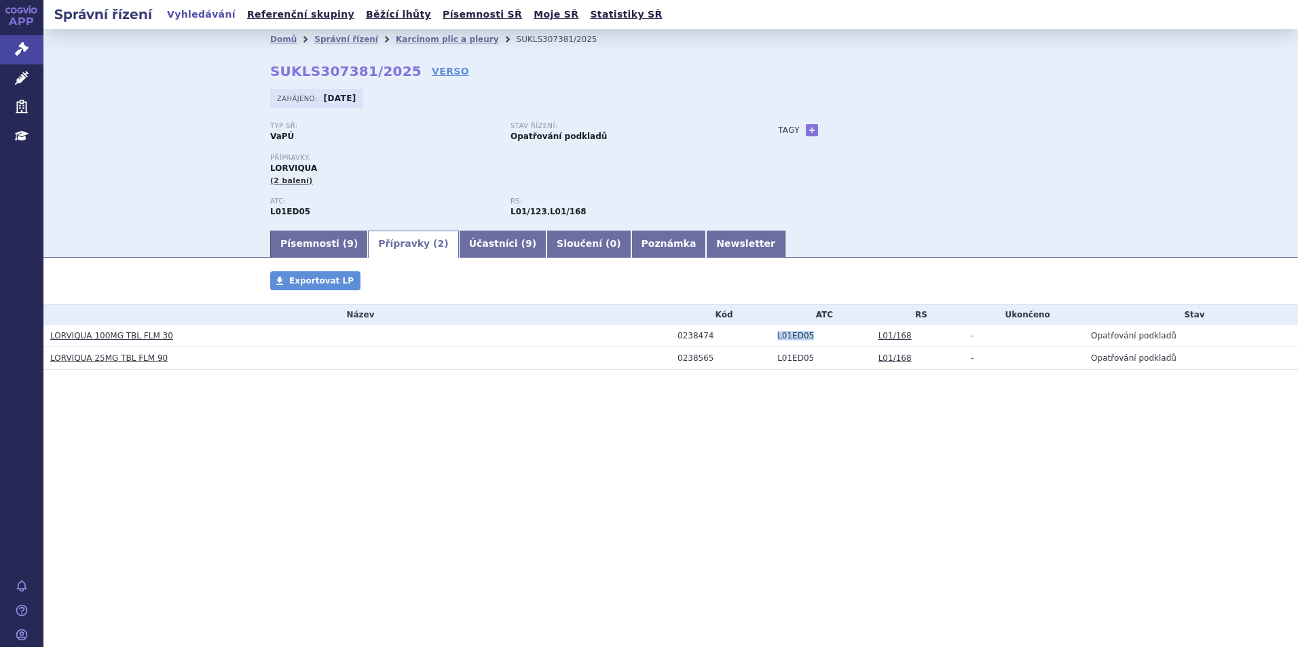
click at [773, 339] on td "L01ED05" at bounding box center [820, 336] width 101 height 22
copy td "L01ED05"
click at [706, 252] on link "Newsletter" at bounding box center [745, 244] width 79 height 27
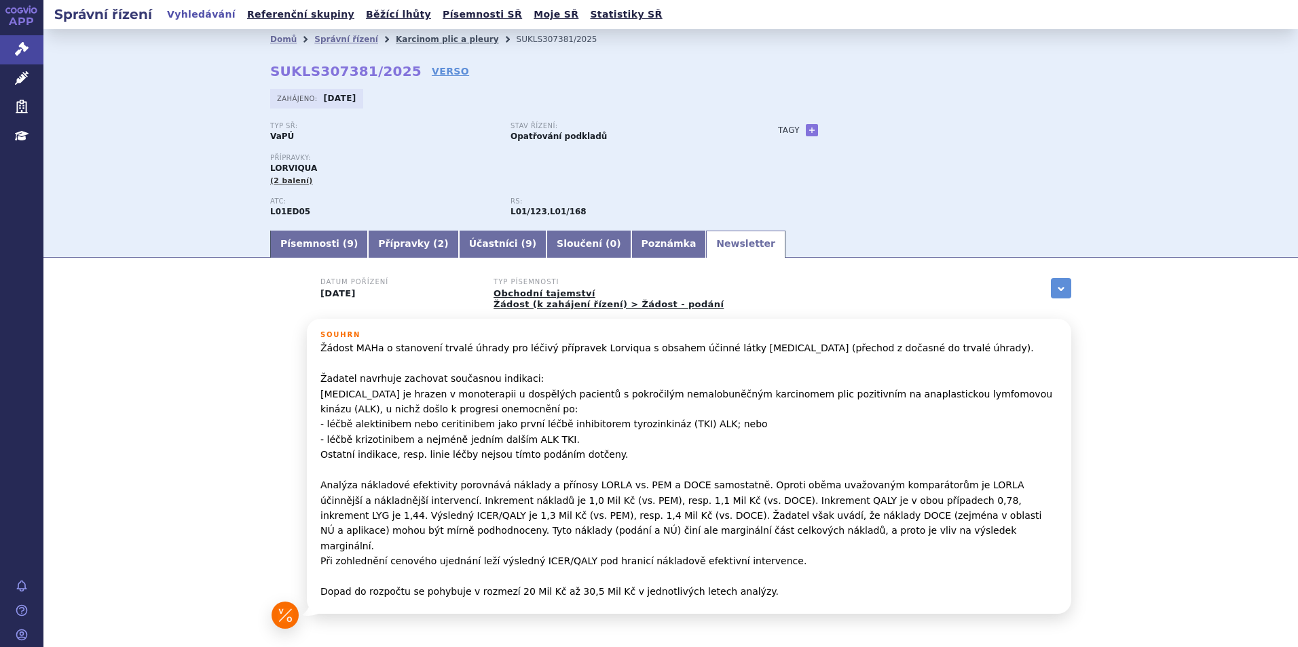
click at [413, 37] on link "Karcinom plic a pleury" at bounding box center [447, 40] width 103 height 10
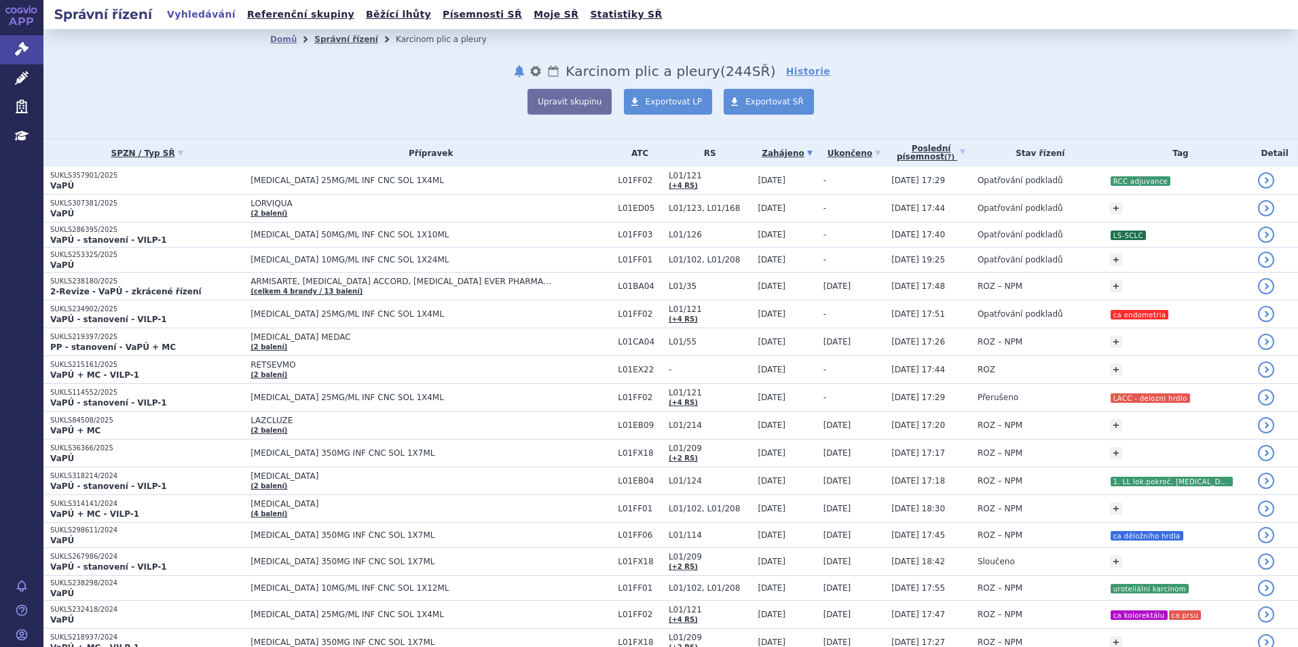
click at [318, 41] on link "Správní řízení" at bounding box center [346, 40] width 64 height 10
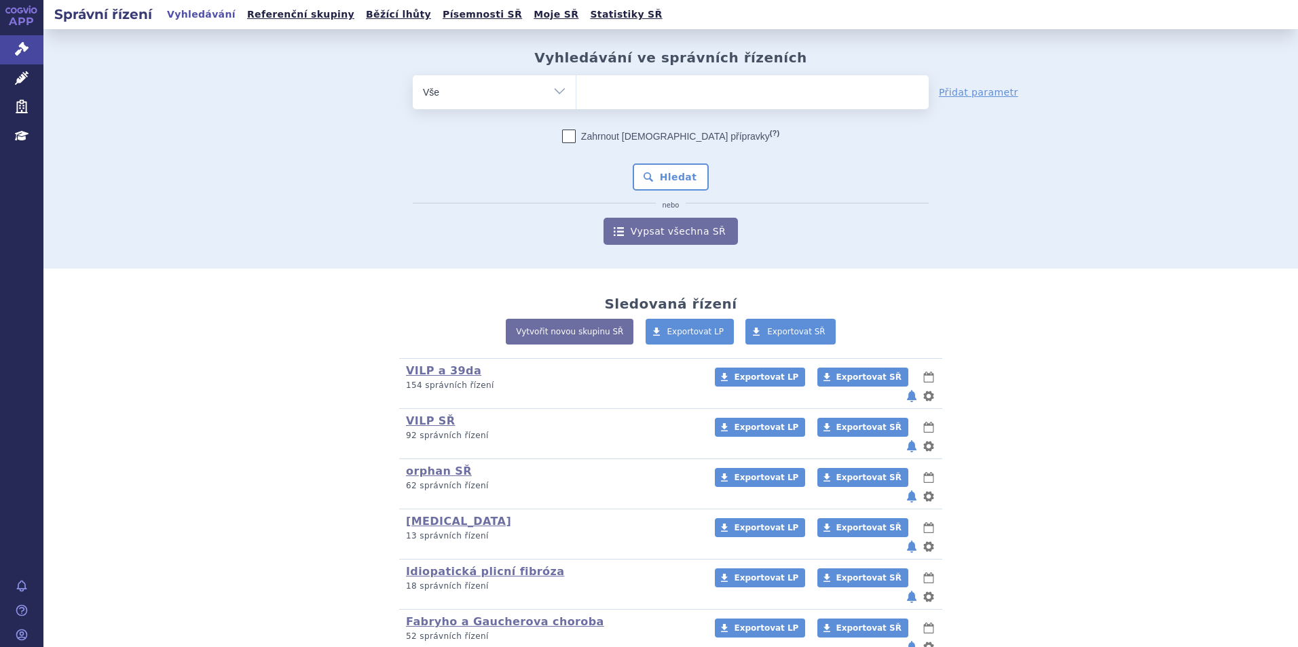
scroll to position [369, 0]
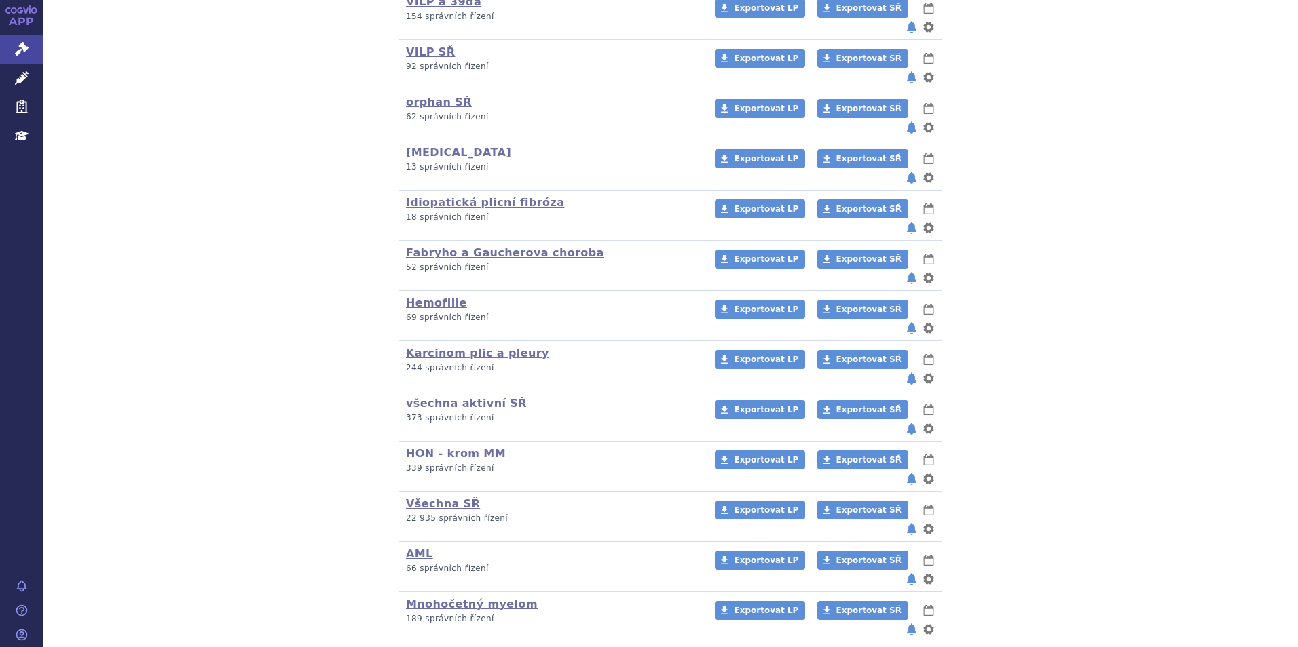
click at [308, 311] on div "VILP a 39da (bez ) (sdílená skupina) (Doporučení V/O) 154 správních řízení Expo…" at bounding box center [670, 366] width 801 height 754
click at [439, 463] on p "339 správních řízení" at bounding box center [551, 469] width 291 height 12
click at [433, 447] on link "HON - krom MM" at bounding box center [456, 453] width 100 height 13
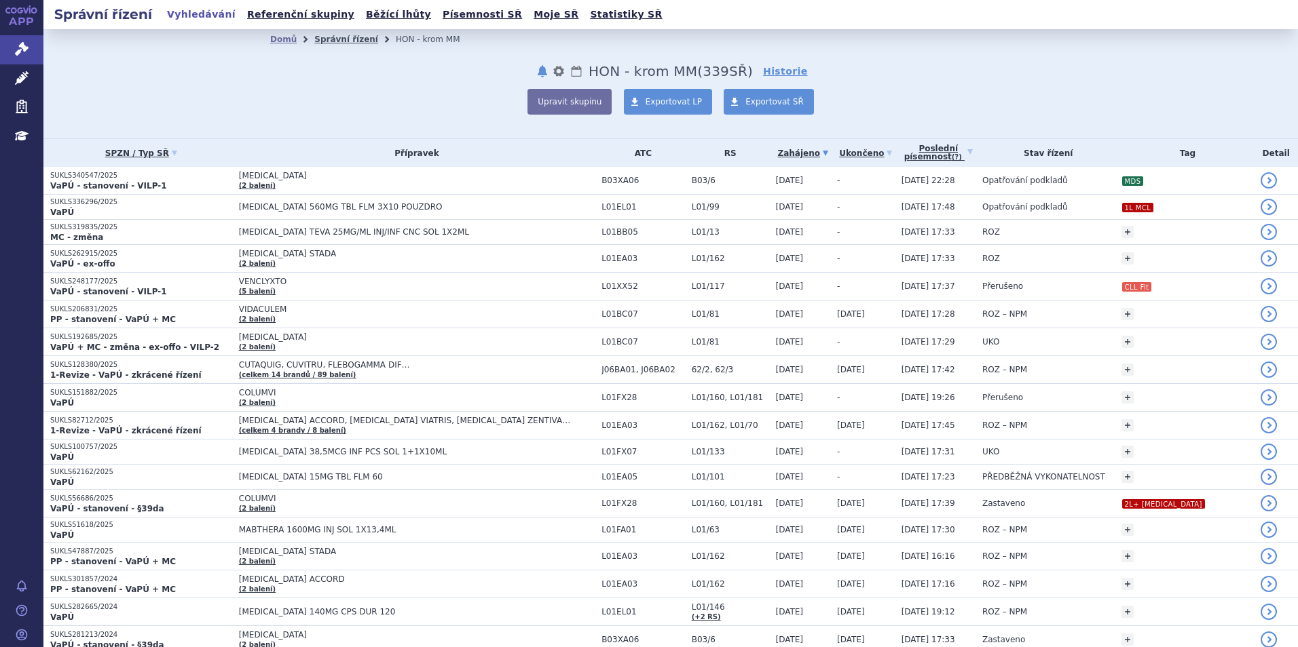
click at [339, 39] on link "Správní řízení" at bounding box center [346, 40] width 64 height 10
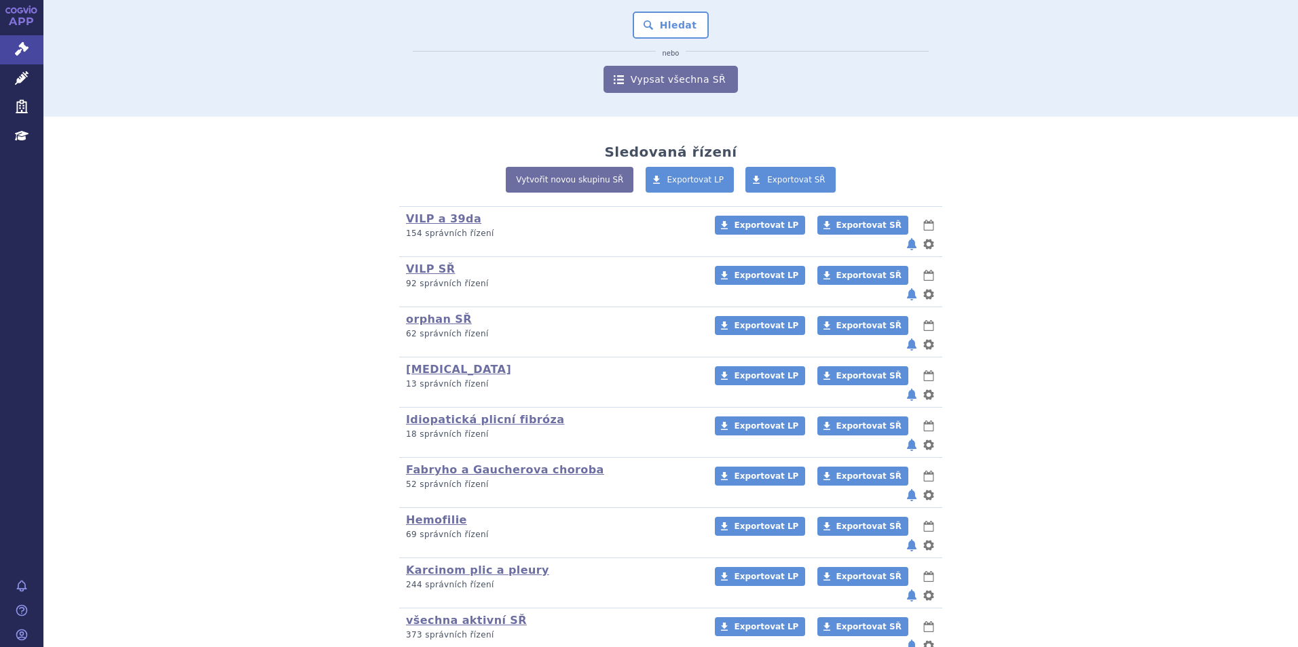
scroll to position [204, 0]
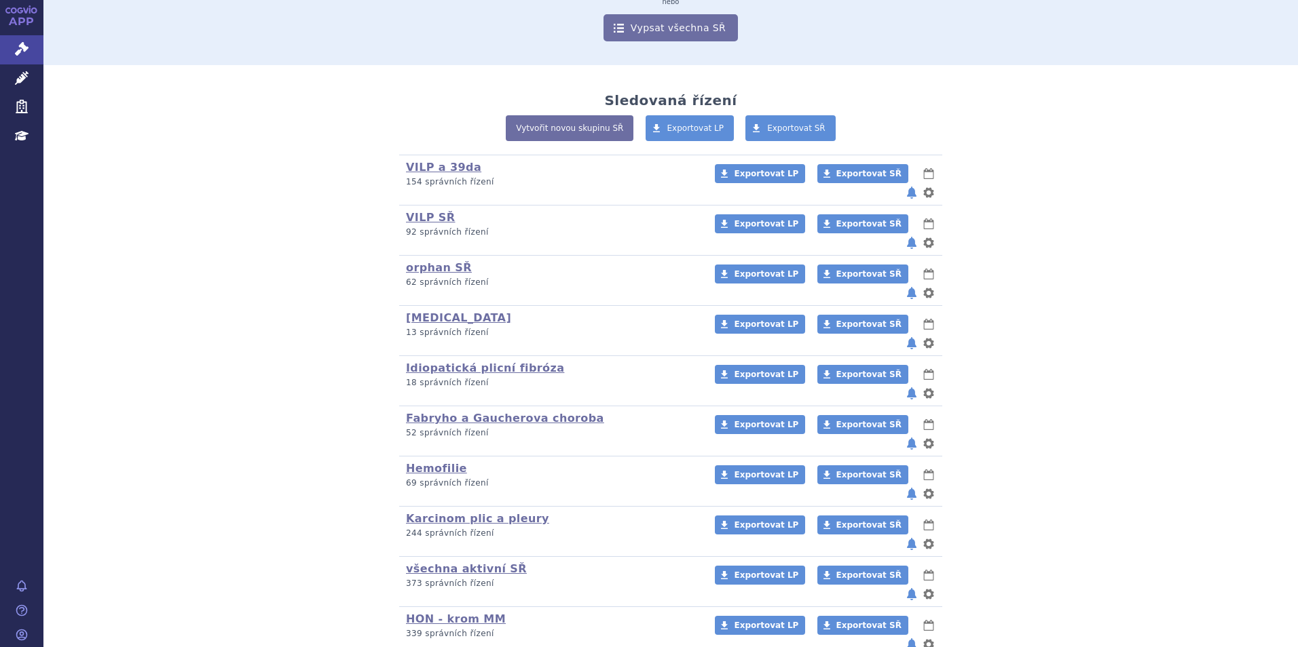
click at [320, 426] on div "VILP a 39da (bez ) (sdílená skupina) (Doporučení V/O) 154 správních řízení Expo…" at bounding box center [670, 532] width 801 height 754
click at [451, 362] on link "Idiopatická plicní fibróza" at bounding box center [485, 368] width 158 height 13
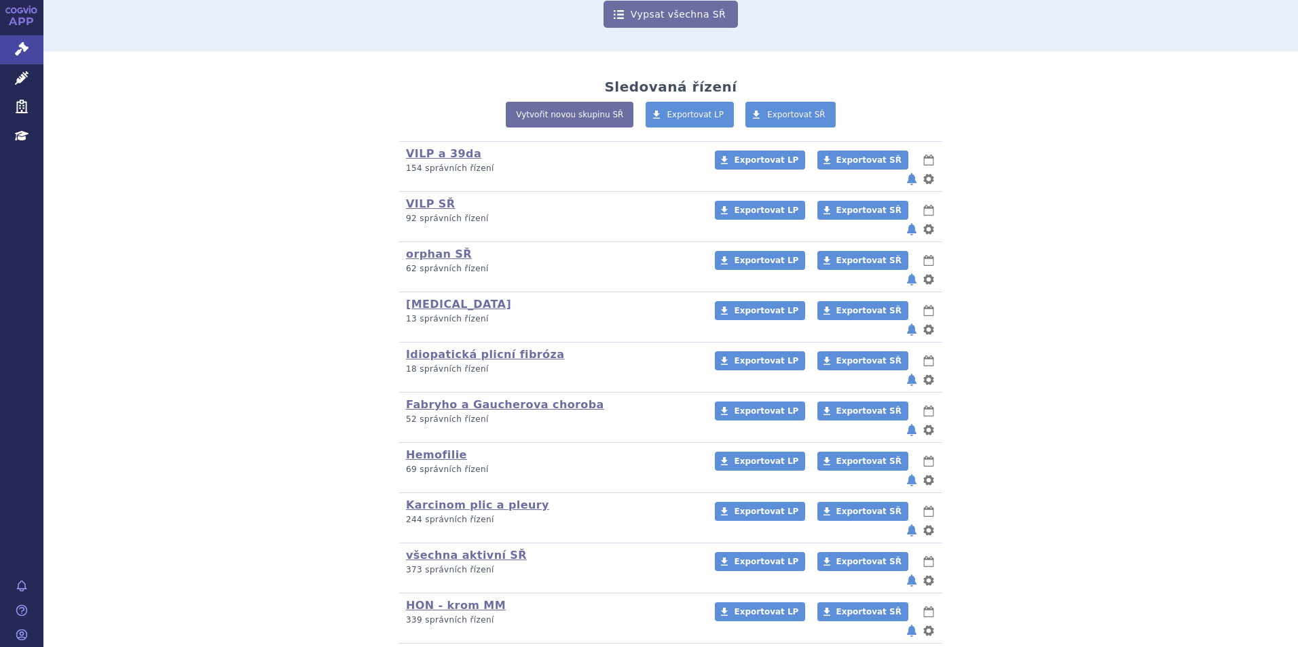
scroll to position [339, 0]
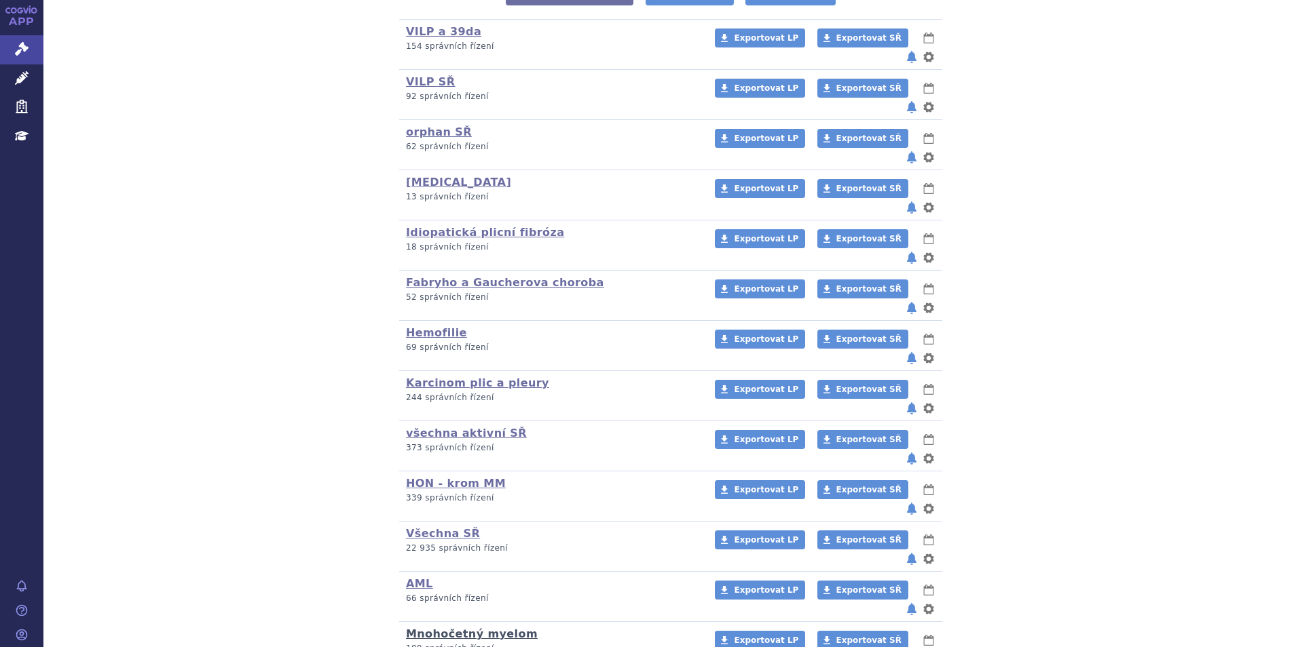
click at [423, 628] on link "Mnohočetný myelom" at bounding box center [472, 634] width 132 height 13
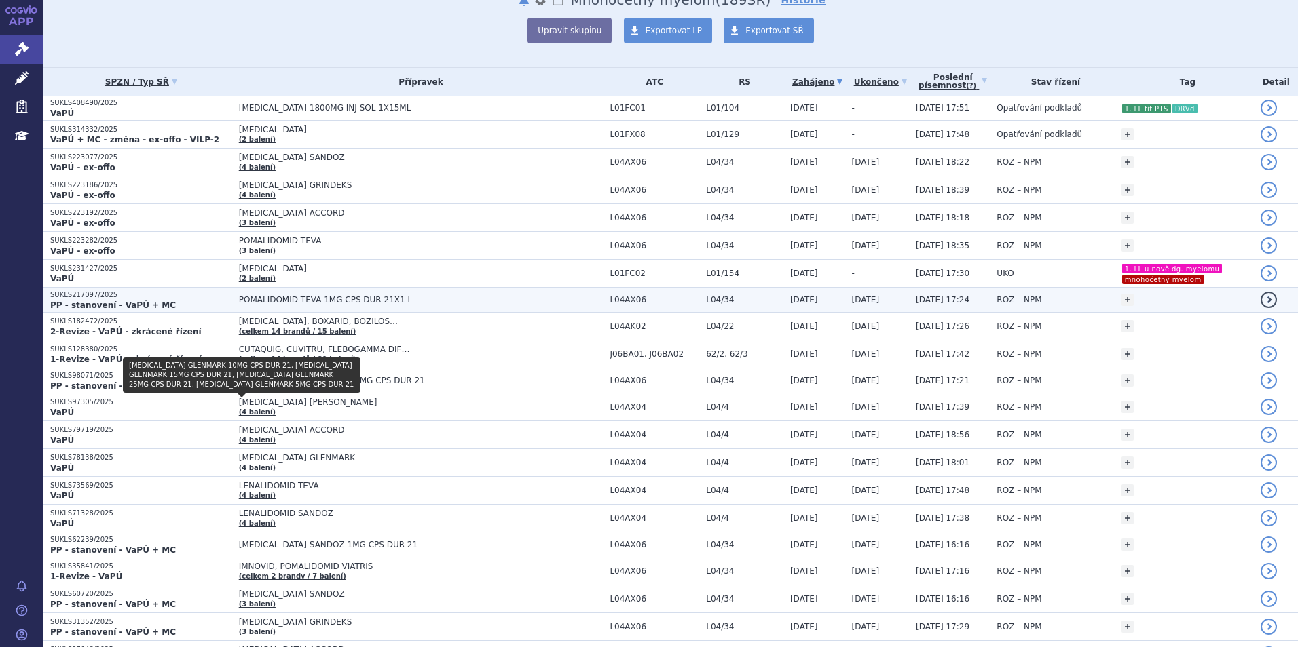
scroll to position [136, 0]
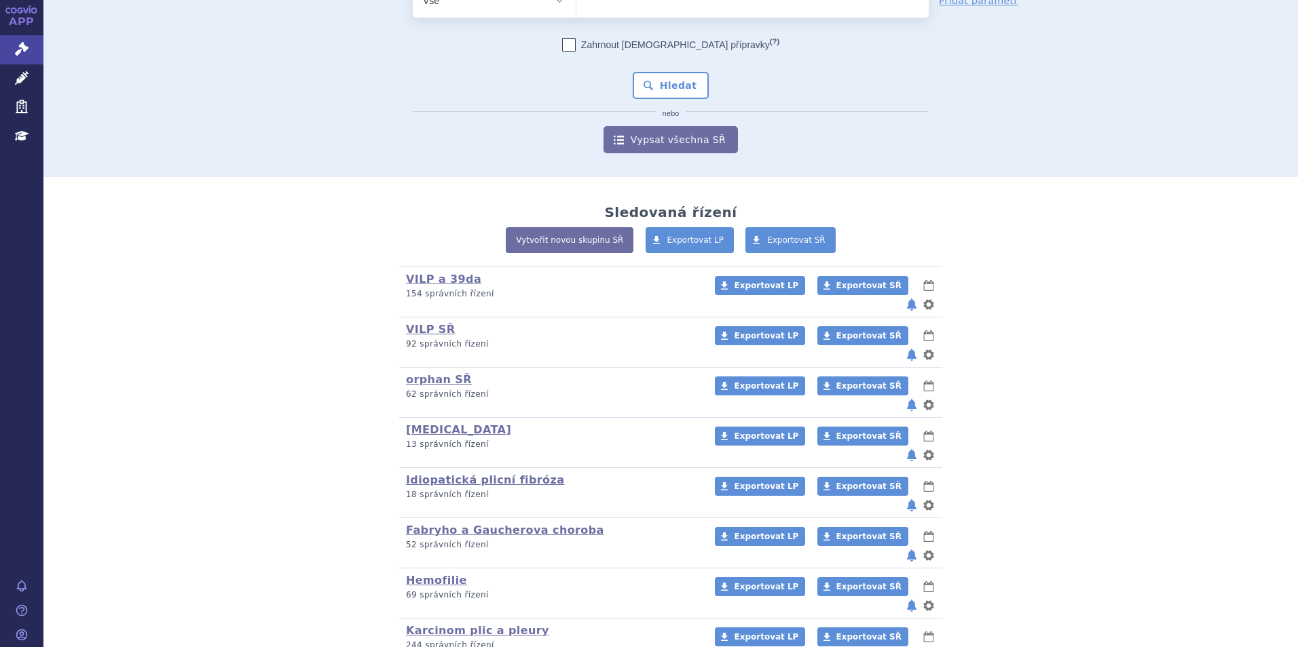
scroll to position [68, 0]
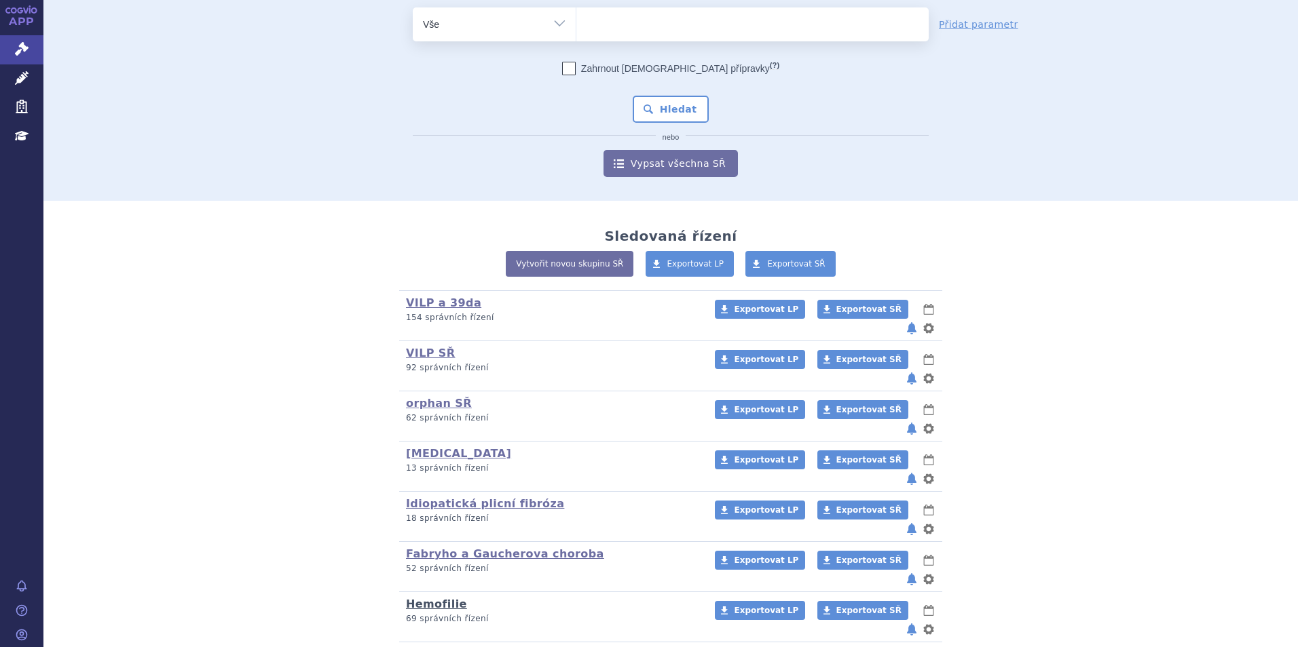
click at [419, 598] on link "Hemofilie" at bounding box center [436, 604] width 61 height 13
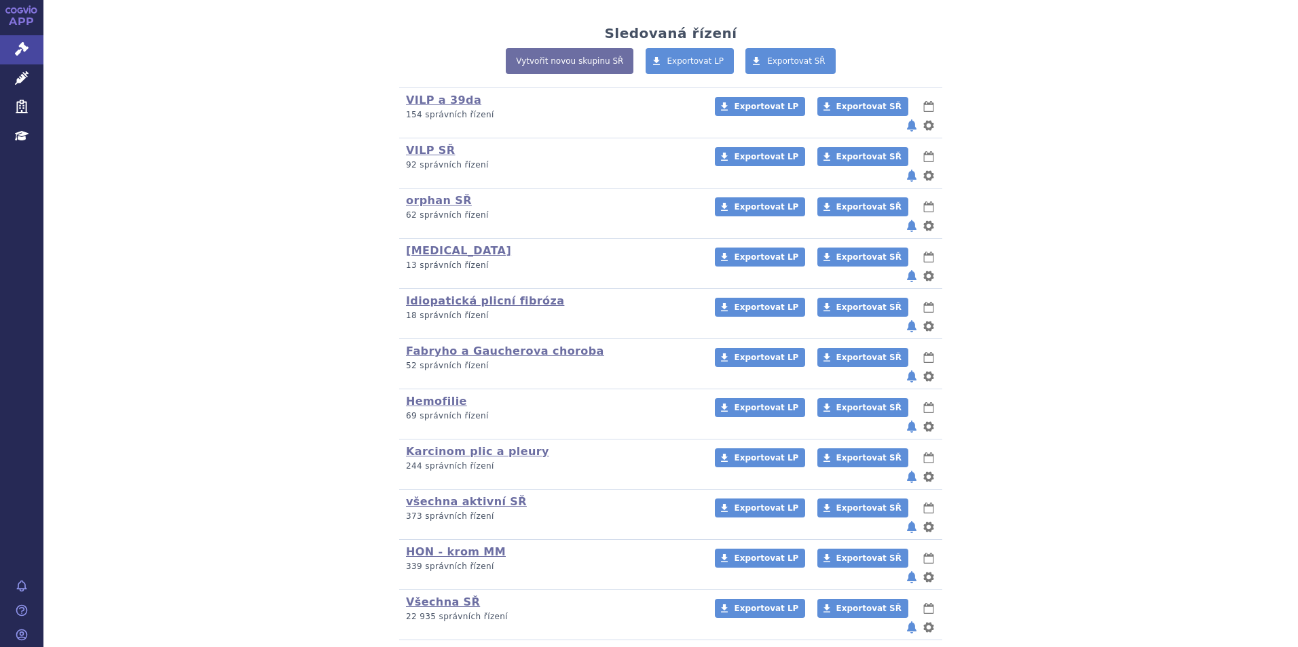
scroll to position [271, 0]
click at [418, 645] on link "AML" at bounding box center [419, 651] width 27 height 13
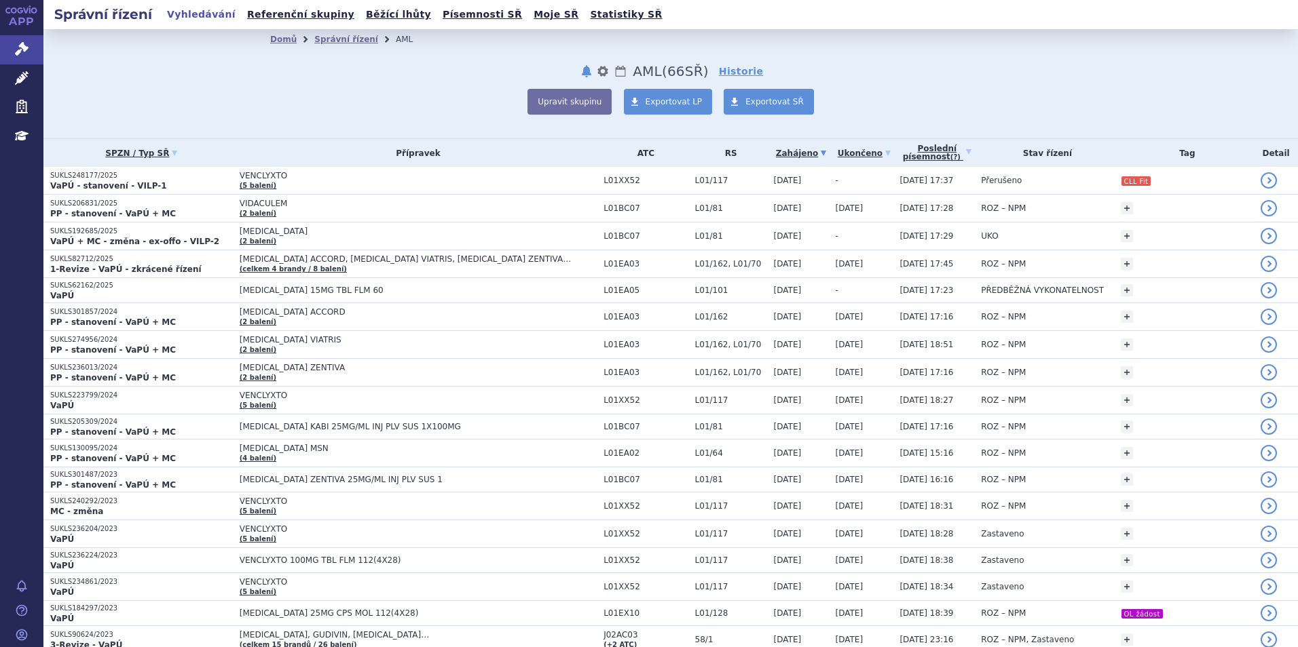
click at [184, 14] on link "Vyhledávání" at bounding box center [201, 14] width 77 height 18
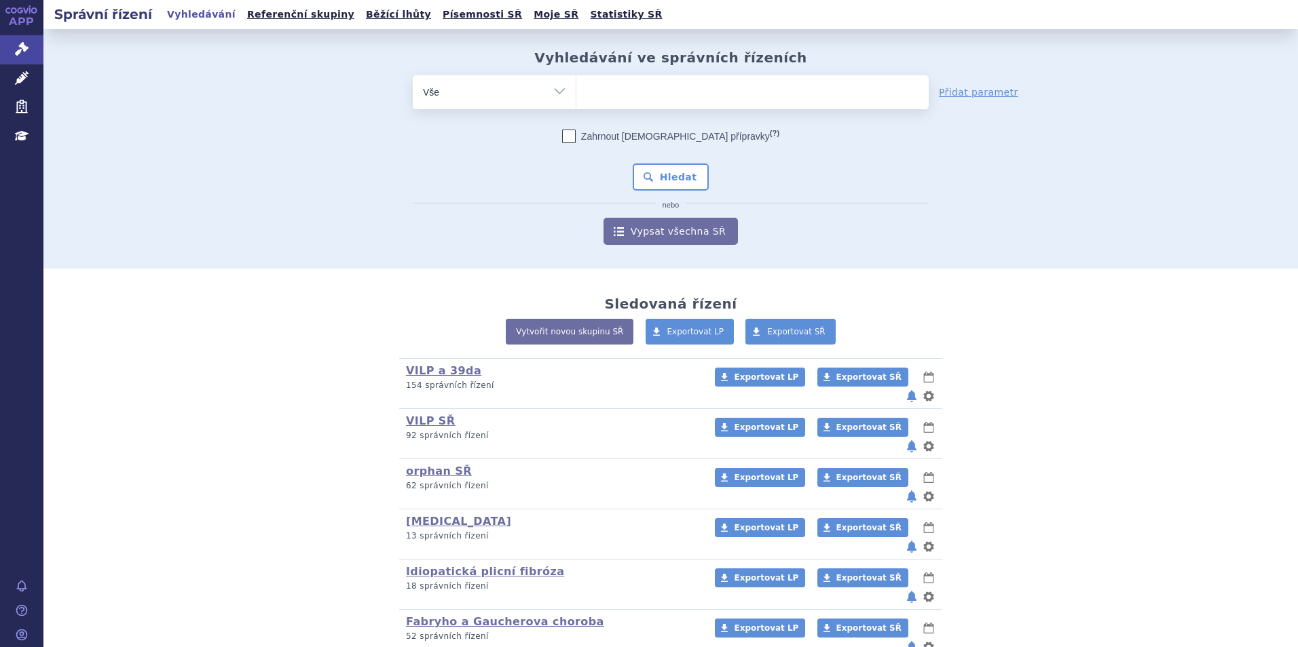
click at [646, 109] on form "odstranit Vše Spisová značka Typ SŘ (?) Hledat" at bounding box center [671, 160] width 516 height 170
click at [639, 88] on ul at bounding box center [752, 89] width 352 height 29
click at [576, 88] on select at bounding box center [576, 92] width 1 height 34
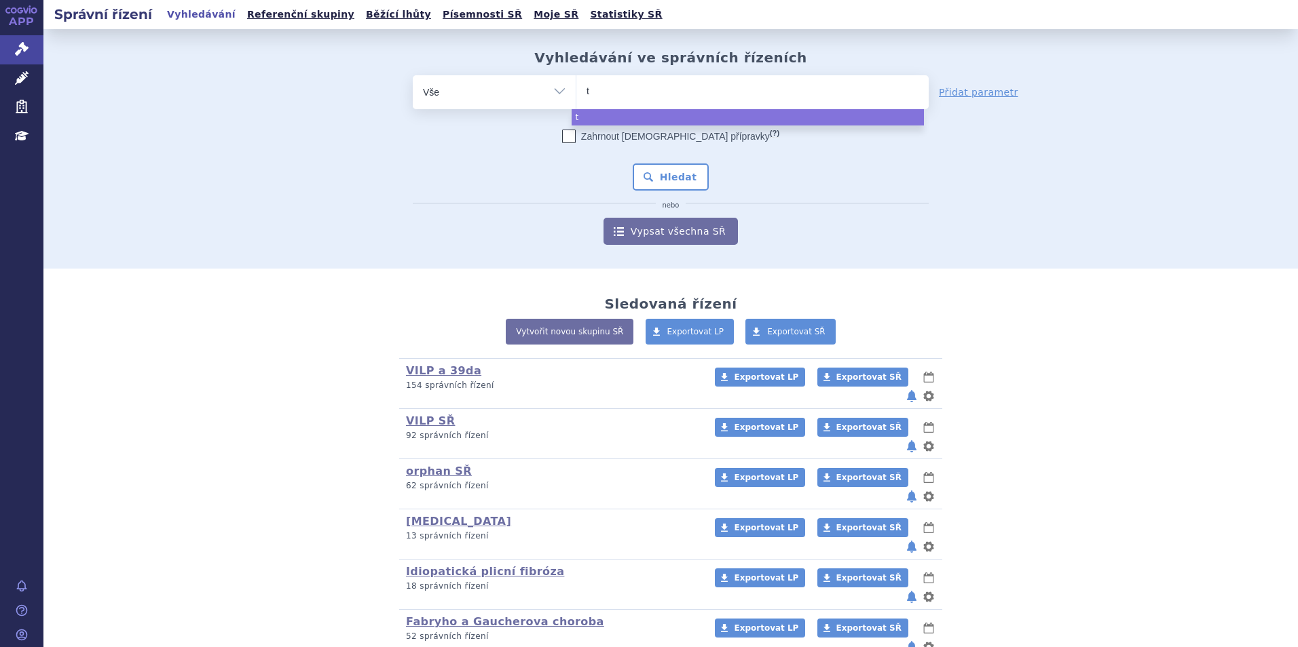
type input "ta"
type input "talv"
type input "talvey"
select select "talvey"
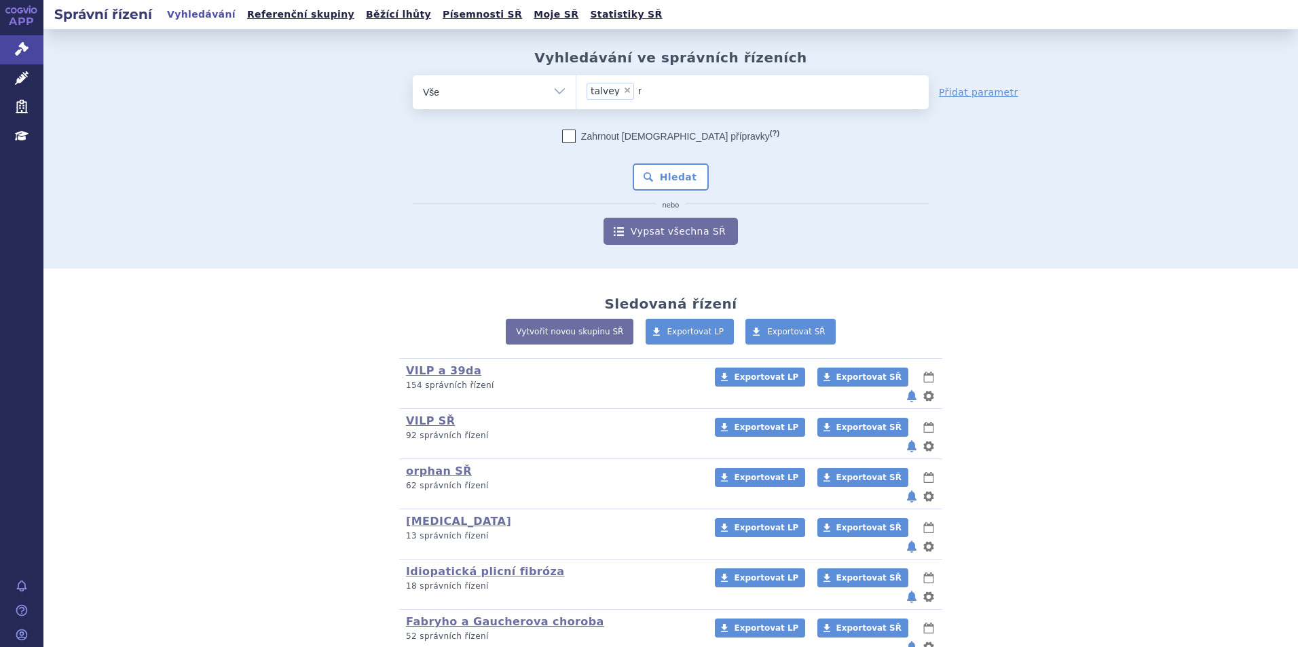
type input "re"
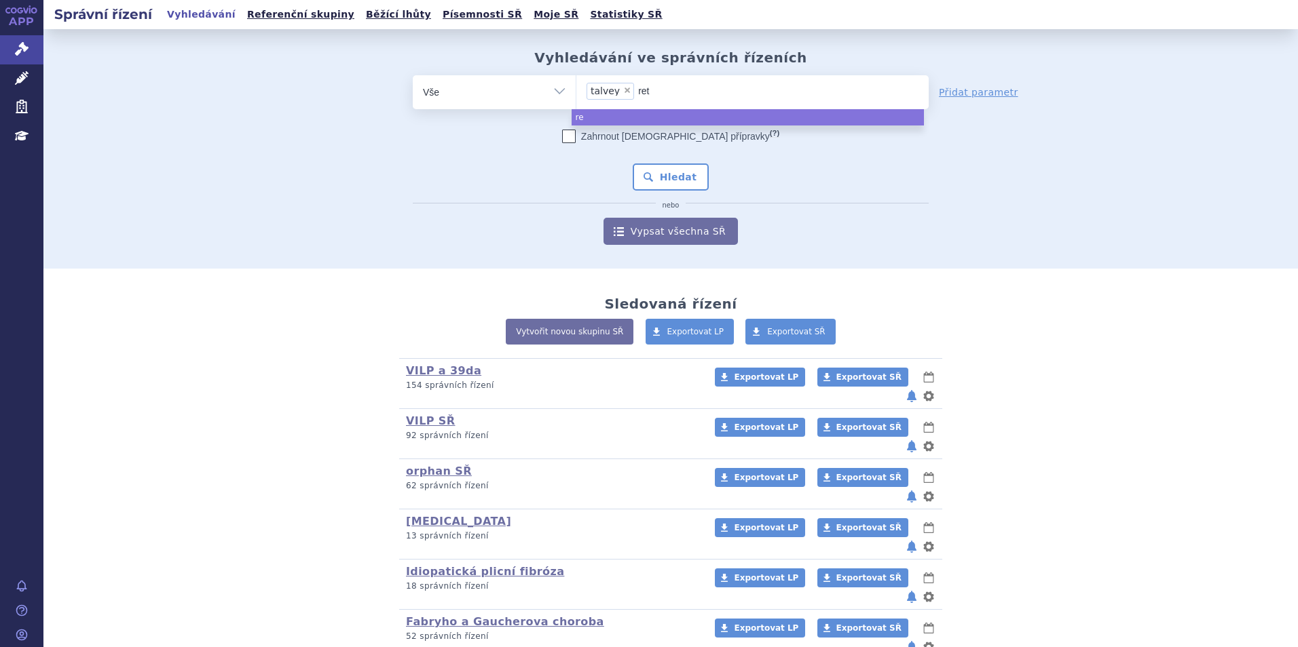
type input "rets"
type input "retse"
type input "retsevm"
type input "retsevmo"
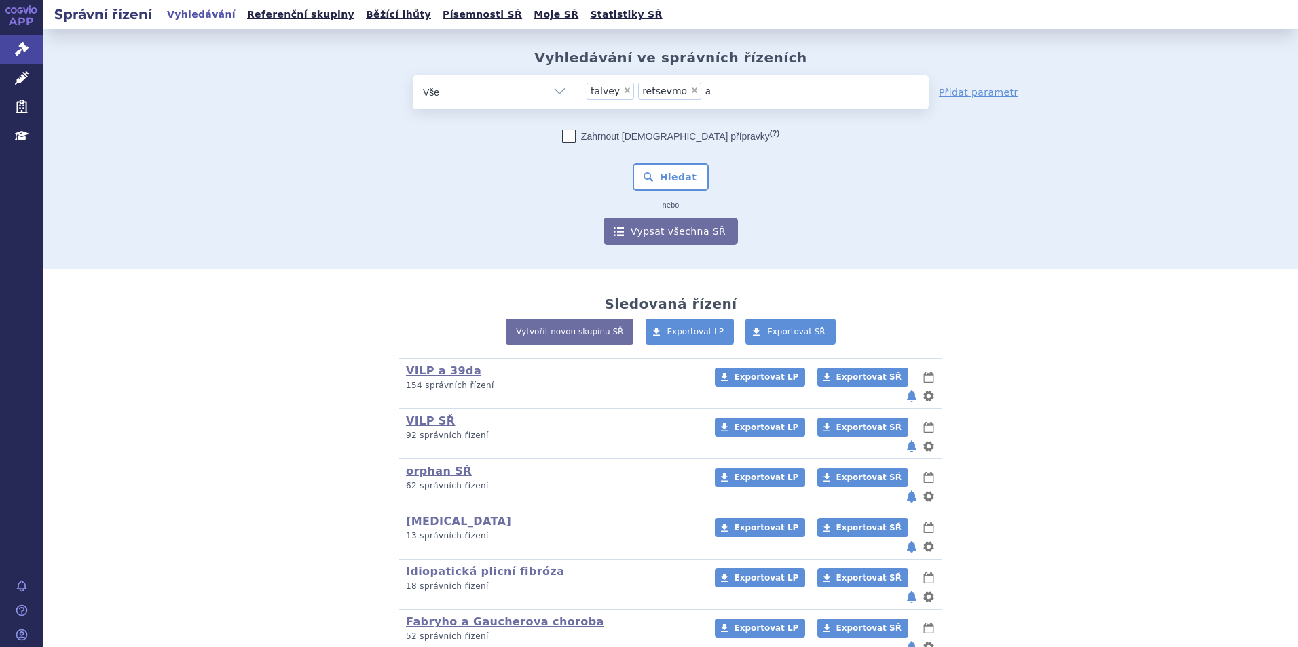
type input "ag"
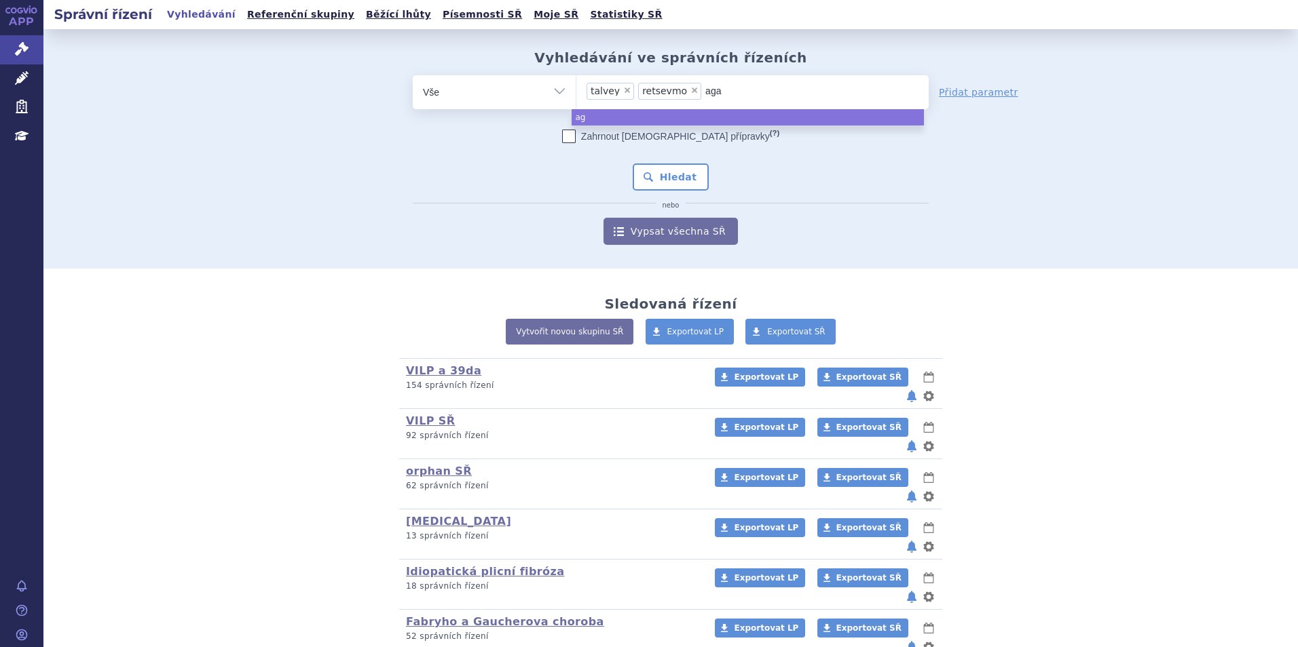
type input "agam"
type input "agamr"
type input "agam"
type input "agamr"
type input "agamre"
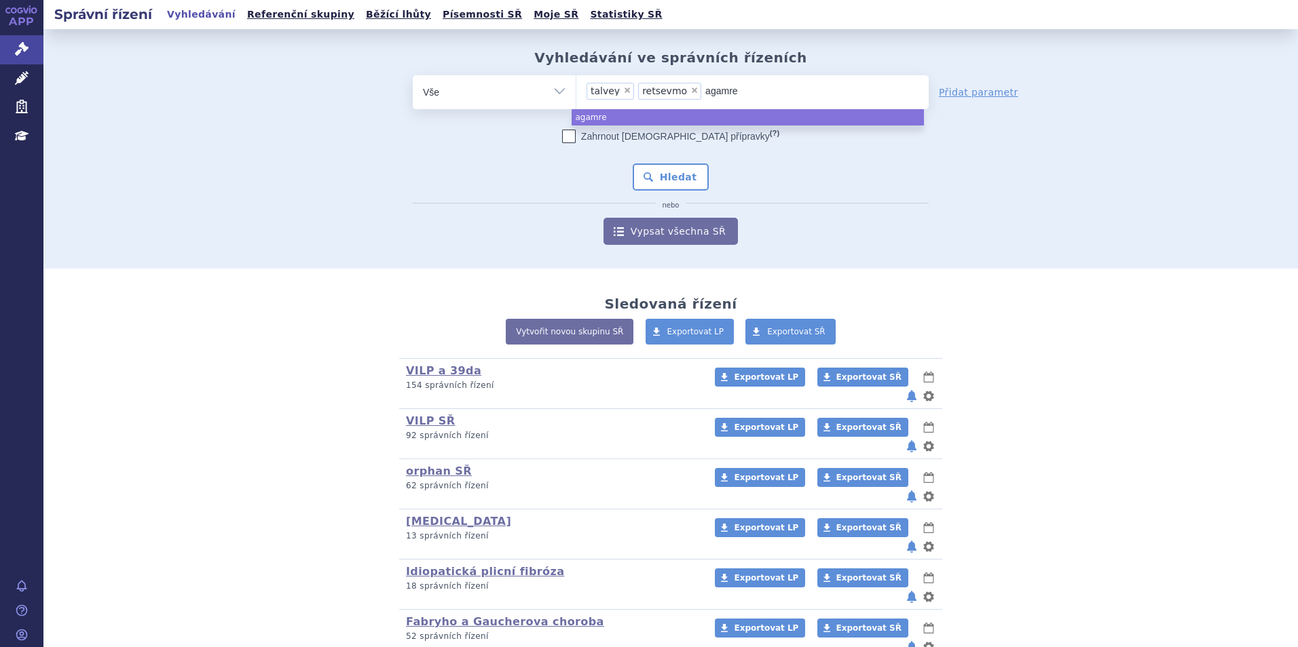
type input "agamree"
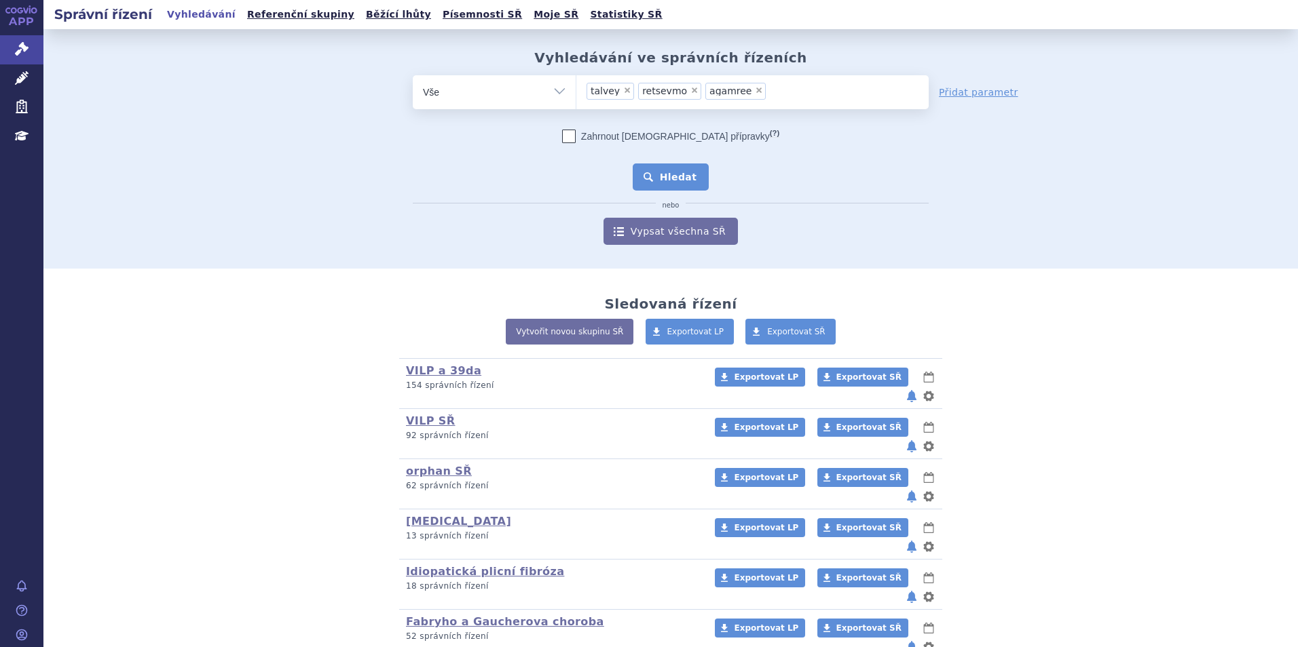
click at [666, 170] on button "Hledat" at bounding box center [671, 177] width 77 height 27
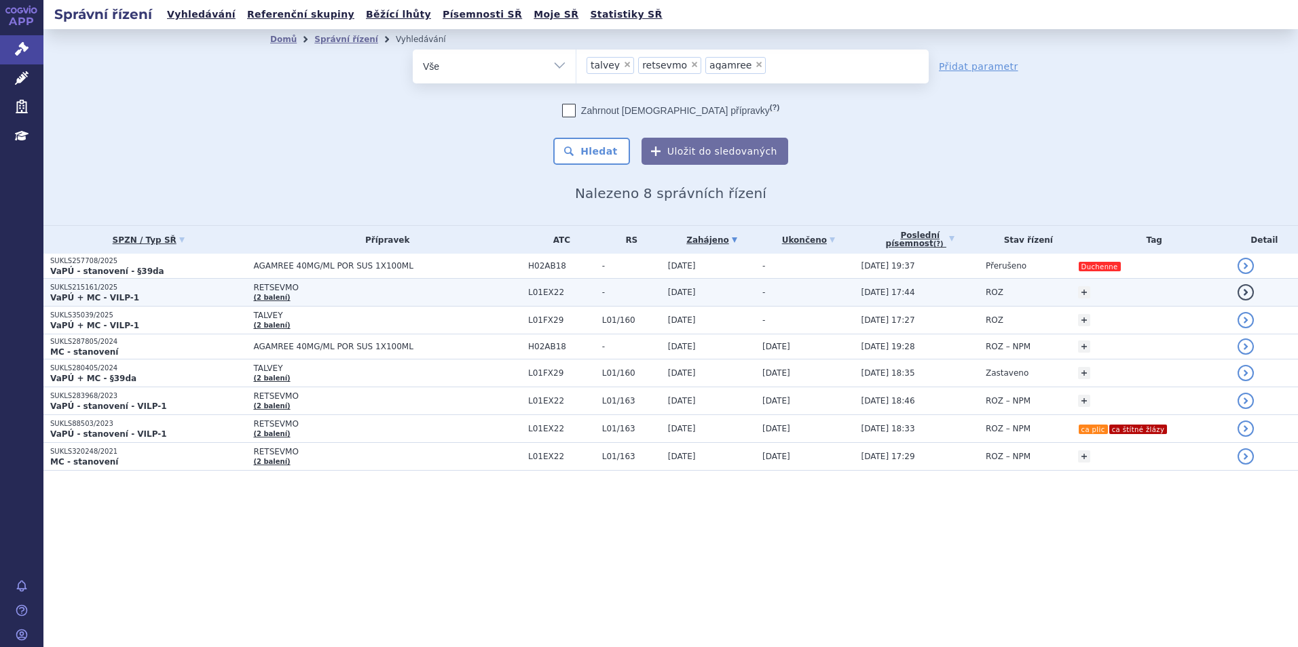
click at [413, 288] on span "RETSEVMO" at bounding box center [387, 288] width 268 height 10
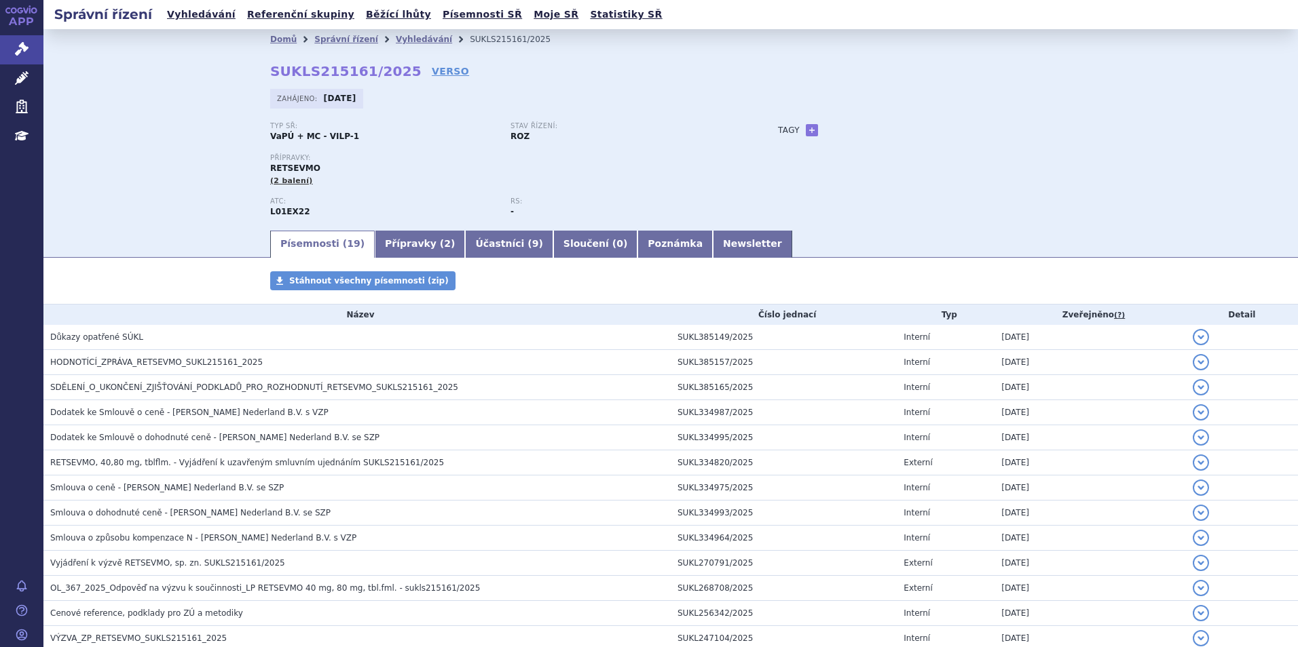
click at [404, 45] on li "Vyhledávání" at bounding box center [433, 39] width 74 height 20
click at [402, 40] on link "Vyhledávání" at bounding box center [424, 40] width 56 height 10
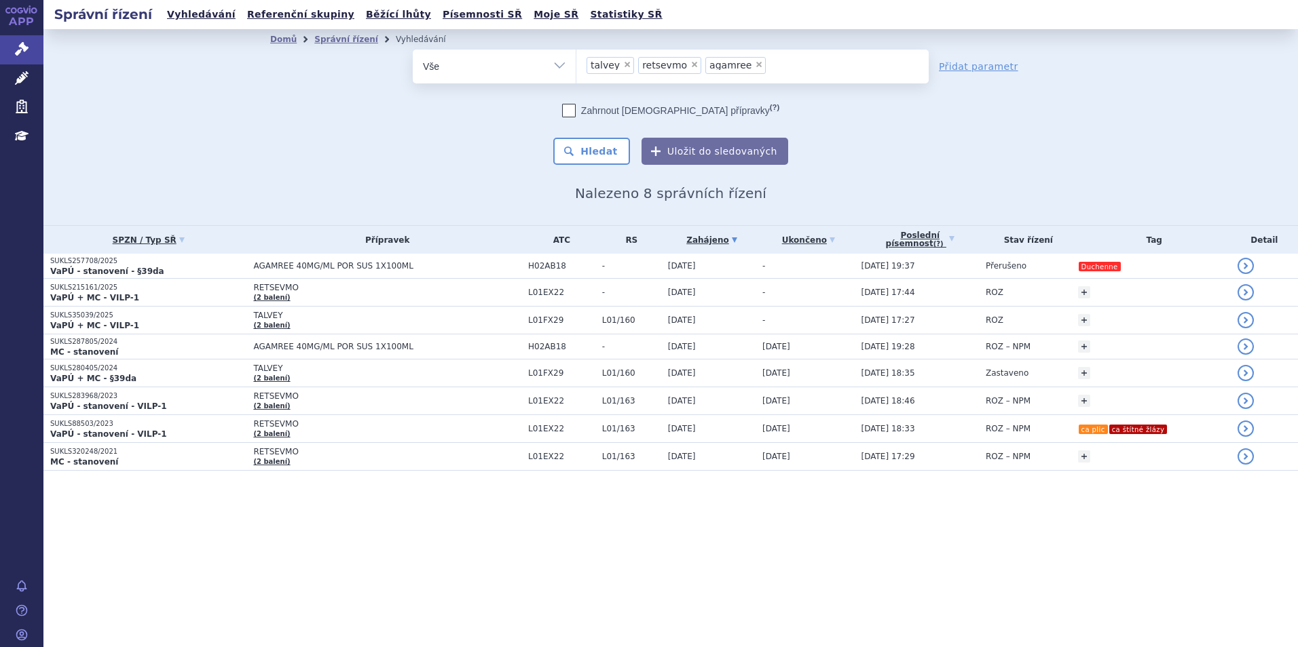
click at [623, 67] on span "×" at bounding box center [627, 64] width 8 height 8
click at [576, 67] on select "talvey retsevmo agamree" at bounding box center [576, 66] width 1 height 34
click at [638, 69] on li "× retsevmo" at bounding box center [617, 65] width 63 height 17
click at [576, 69] on select "talvey retsevmo agamree" at bounding box center [576, 66] width 1 height 34
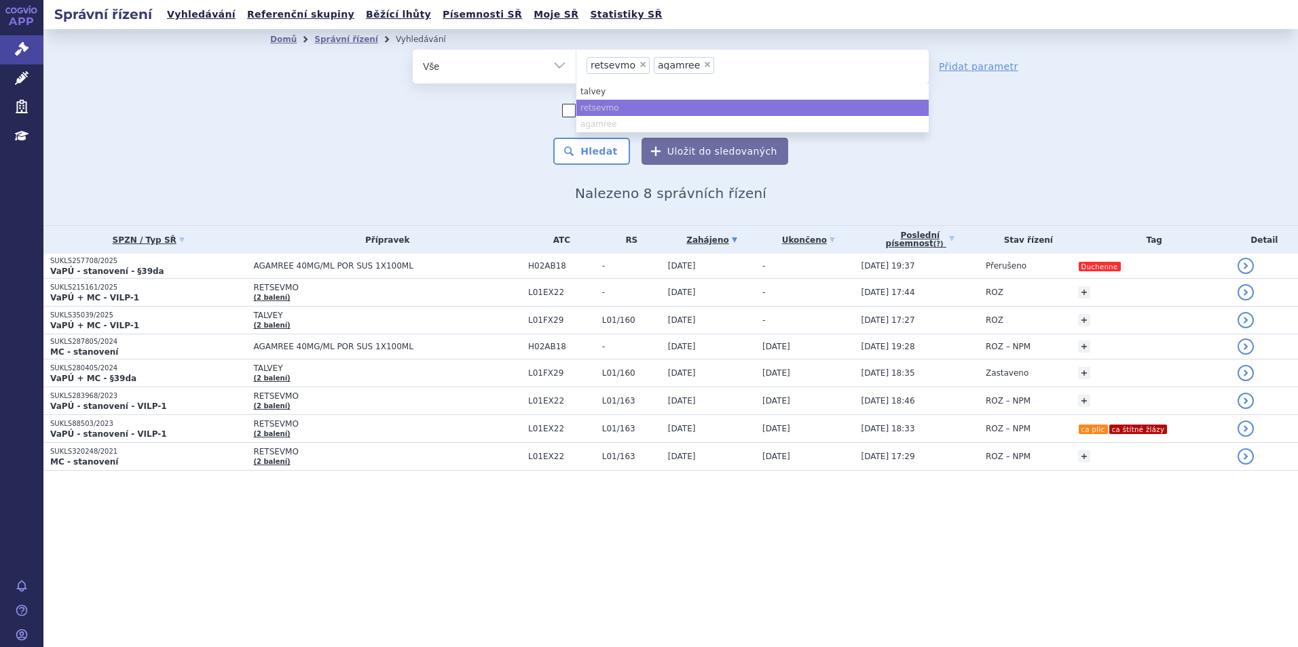
click at [639, 66] on span "×" at bounding box center [643, 64] width 8 height 8
click at [576, 66] on select "talvey retsevmo agamree" at bounding box center [576, 66] width 1 height 34
select select "agamree"
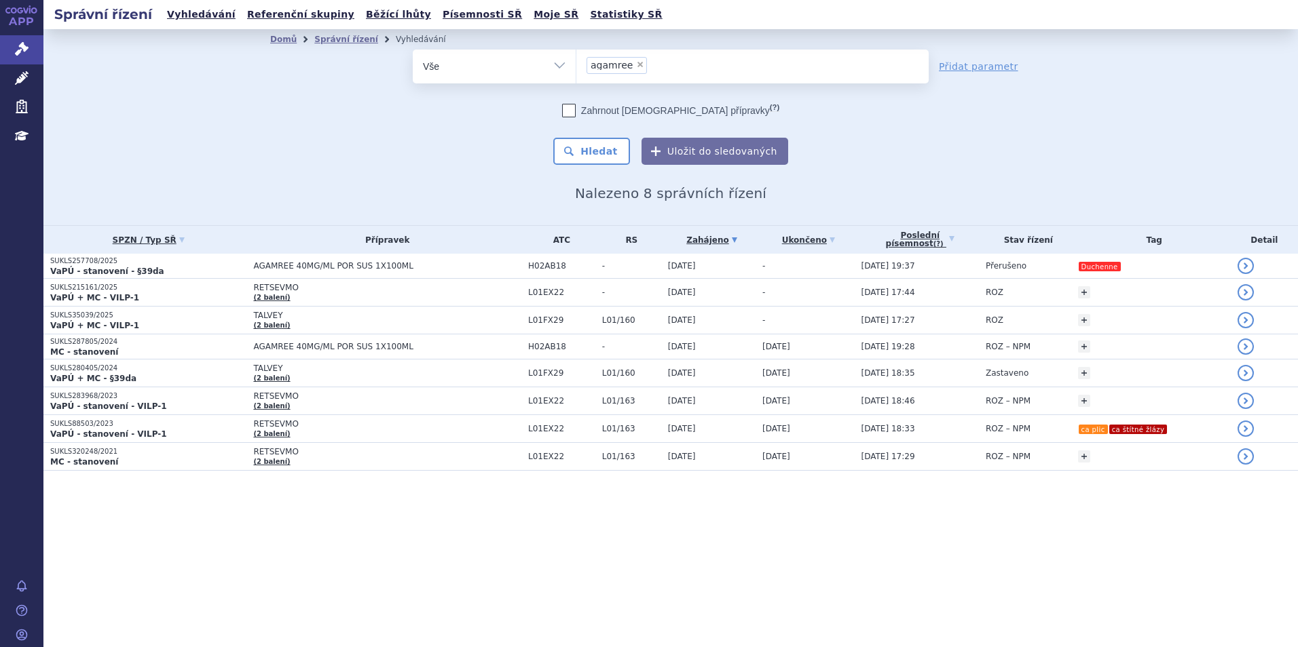
click at [636, 66] on span "×" at bounding box center [640, 64] width 8 height 8
click at [576, 66] on select "talvey retsevmo agamree" at bounding box center [576, 66] width 1 height 34
select select
click at [635, 66] on ul at bounding box center [752, 64] width 352 height 29
click at [576, 66] on select "talvey retsevmo agamree" at bounding box center [576, 66] width 1 height 34
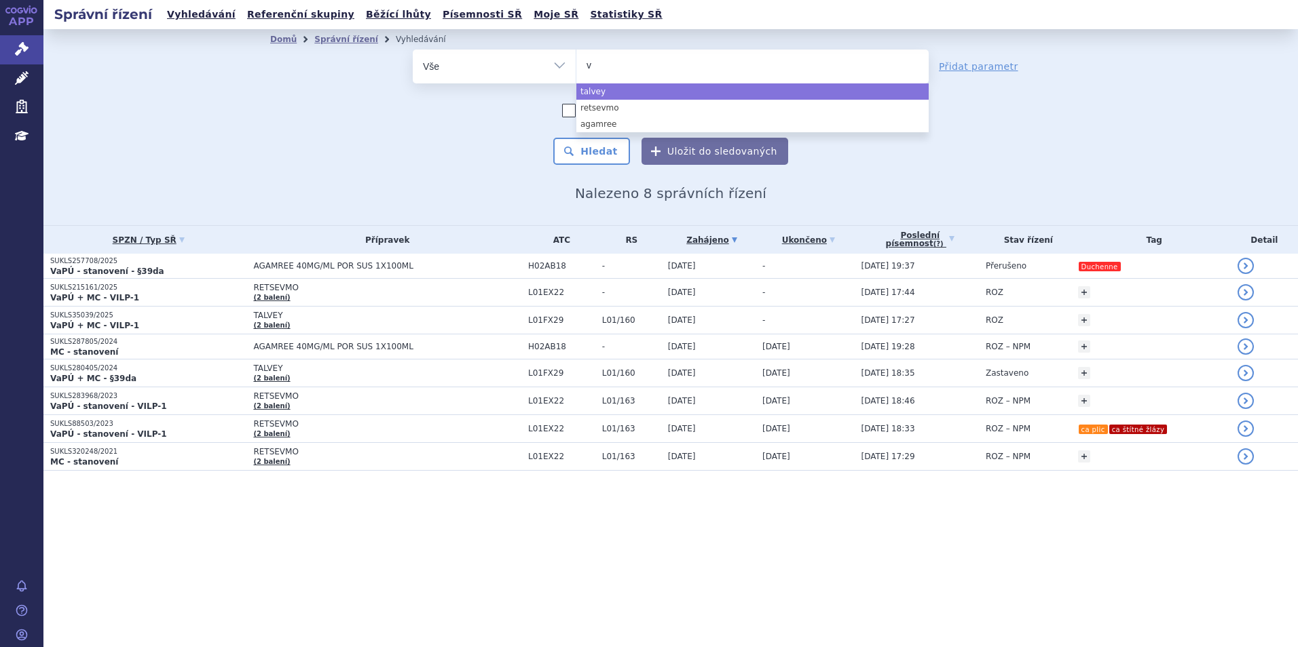
type input "vy"
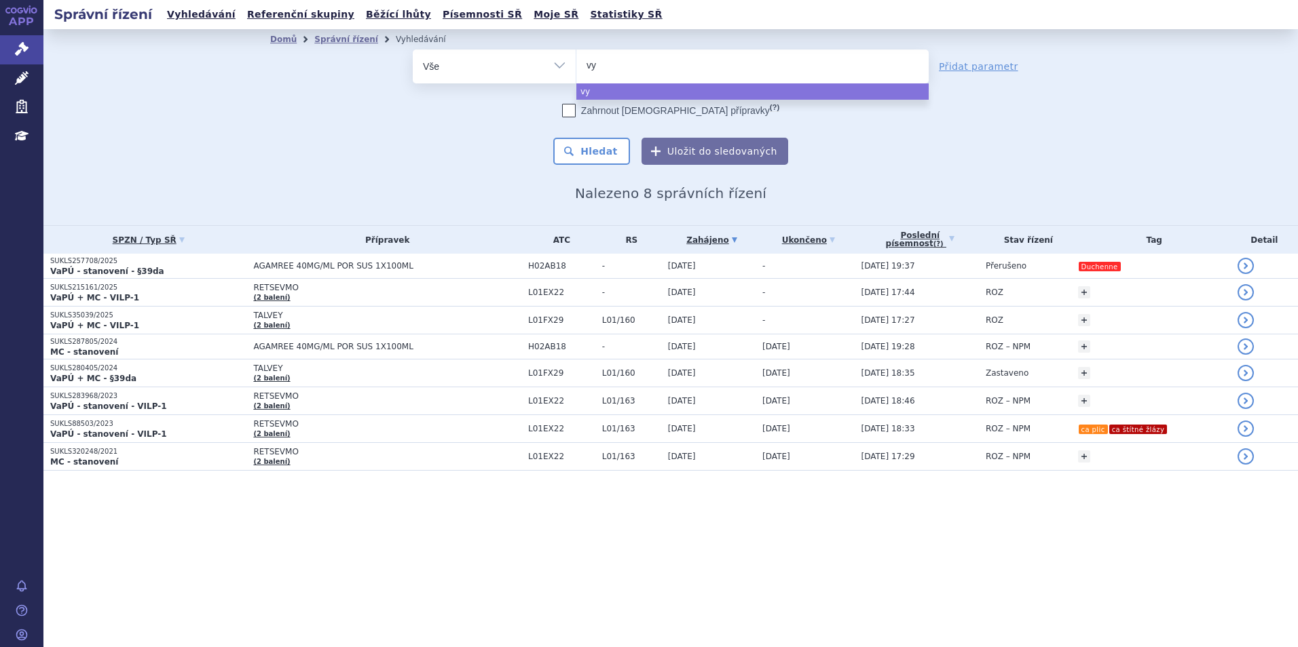
type input "vyv"
type input "vyvg"
type input "vyvgar"
type input "vyvgart"
select select "vyvgart"
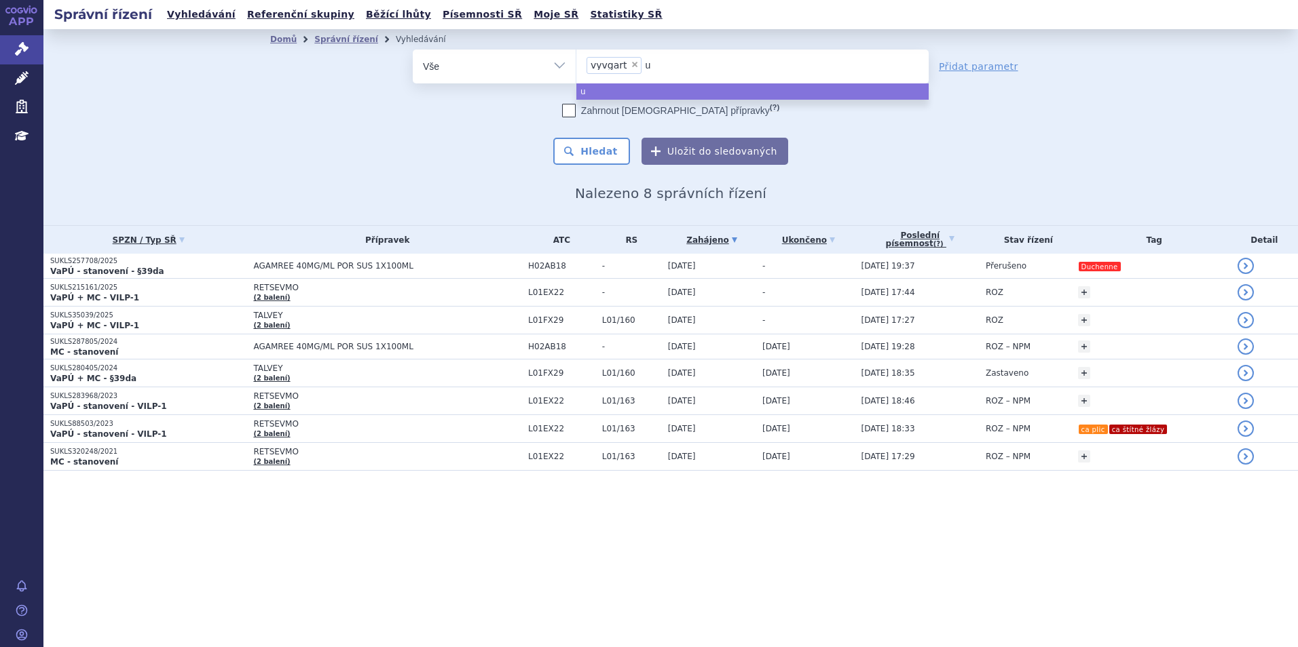
type input "ul"
type input "ulto"
type input "ultomi"
type input "ultomiri"
type input "ultomiris"
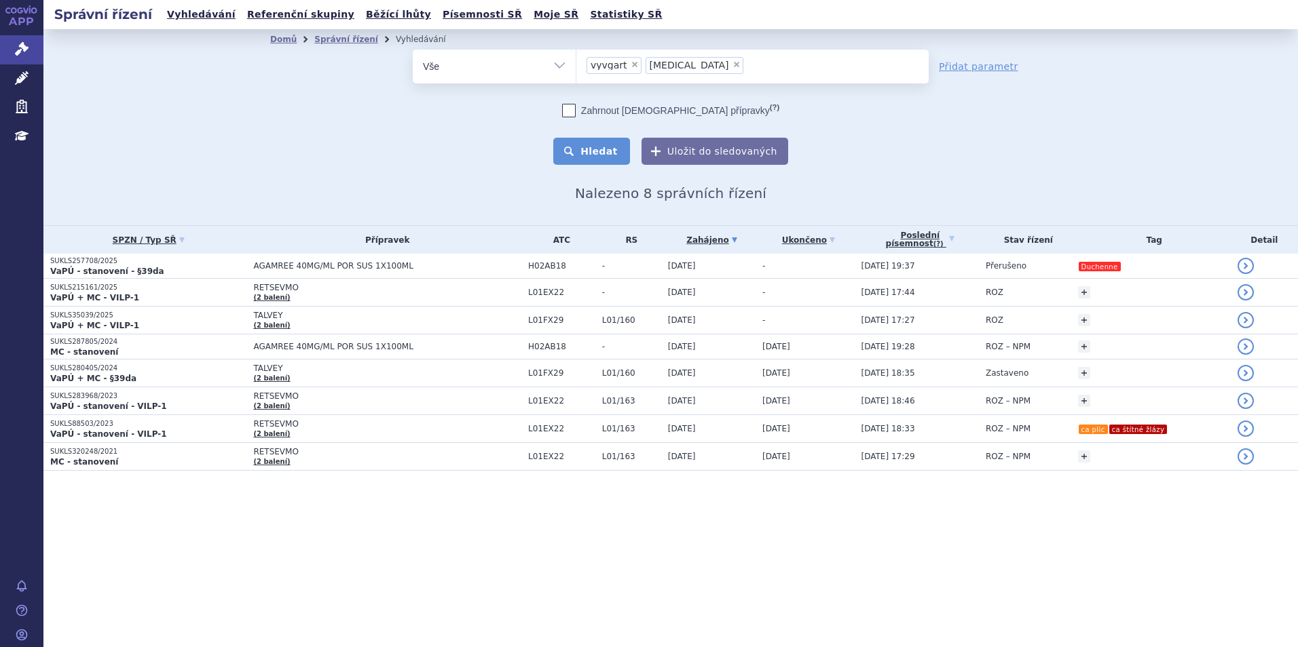
click at [603, 162] on button "Hledat" at bounding box center [591, 151] width 77 height 27
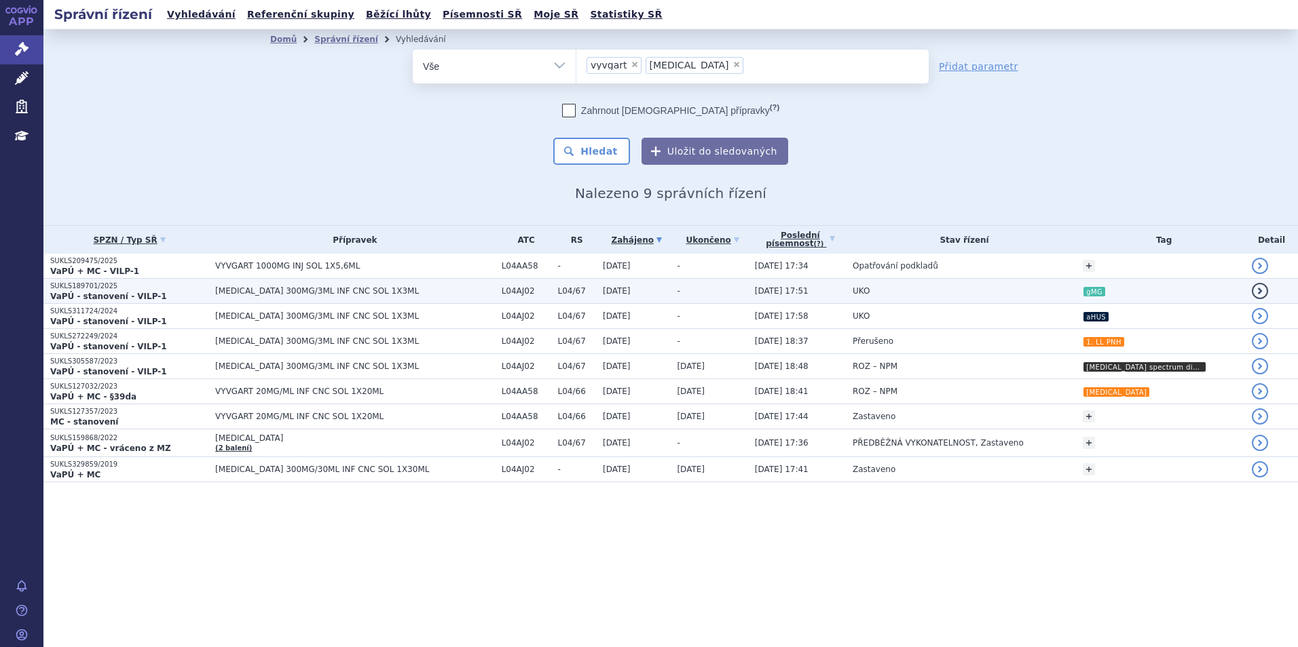
click at [362, 292] on span "[MEDICAL_DATA] 300MG/3ML INF CNC SOL 1X3ML" at bounding box center [355, 291] width 280 height 10
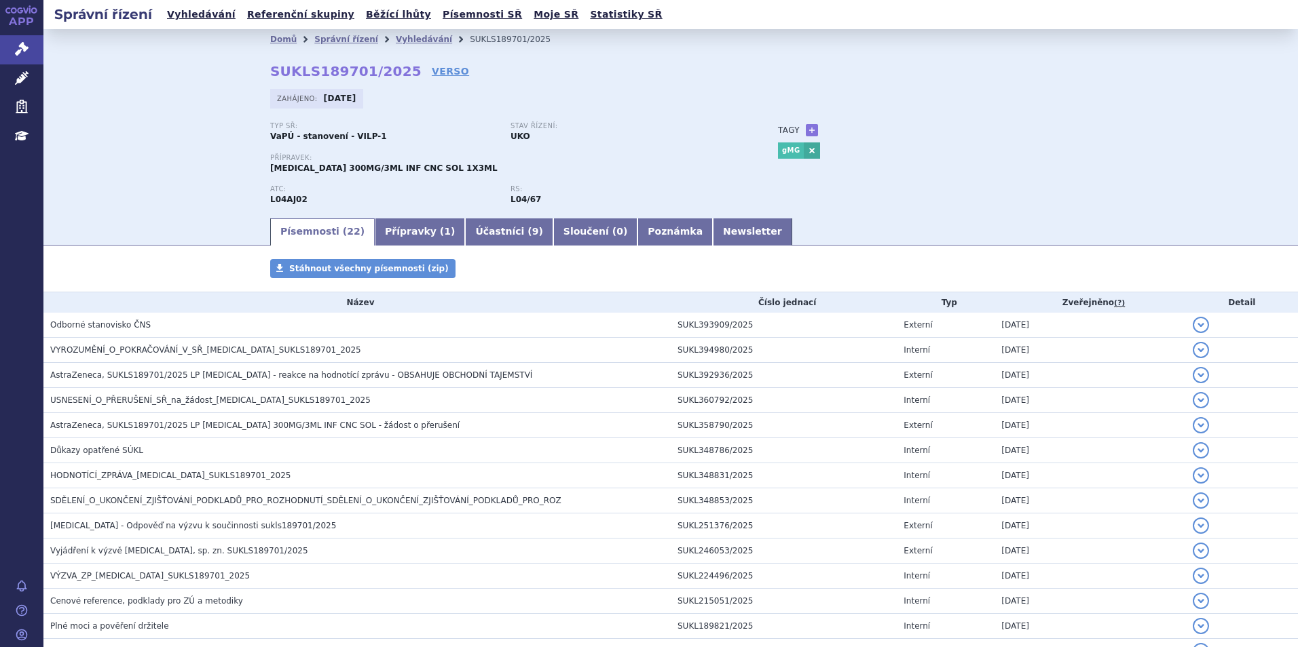
click at [400, 46] on li "Vyhledávání" at bounding box center [433, 39] width 74 height 20
click at [400, 39] on link "Vyhledávání" at bounding box center [424, 40] width 56 height 10
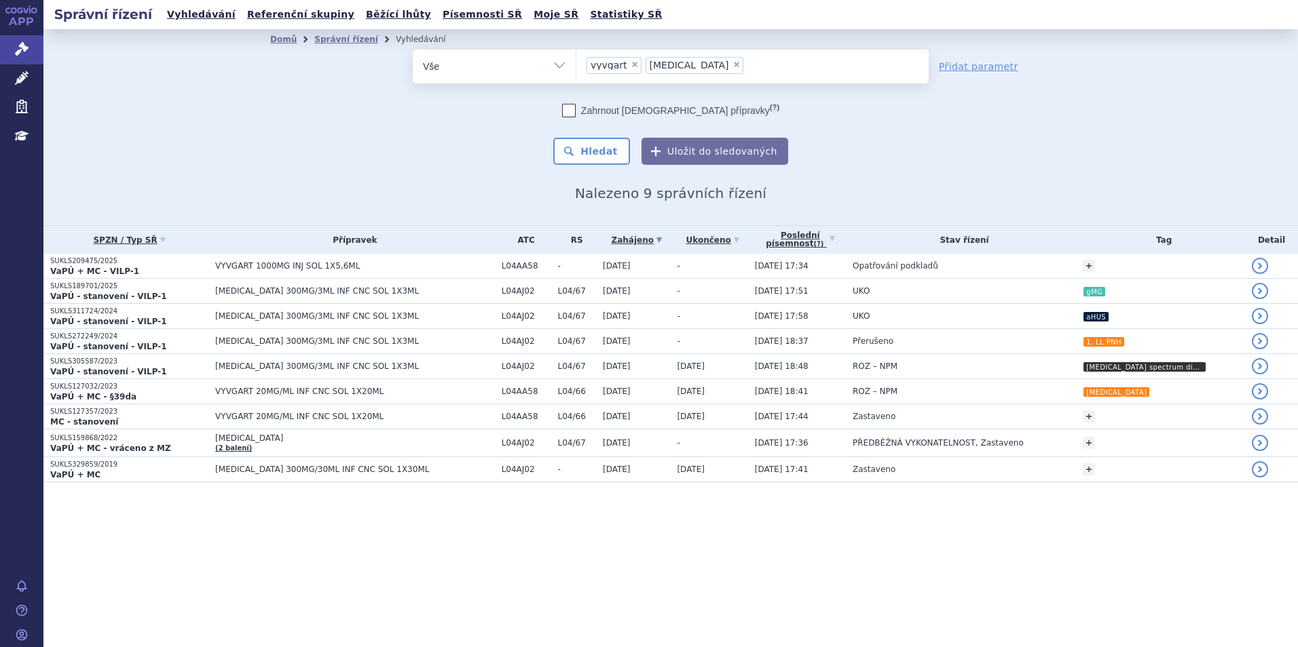
click at [631, 63] on span "×" at bounding box center [635, 64] width 8 height 8
click at [576, 63] on select "vyvgart [MEDICAL_DATA]" at bounding box center [576, 66] width 1 height 34
select select "ultomiris"
click at [673, 64] on span "×" at bounding box center [677, 64] width 8 height 8
click at [576, 64] on select "vyvgart ultomiris" at bounding box center [576, 66] width 1 height 34
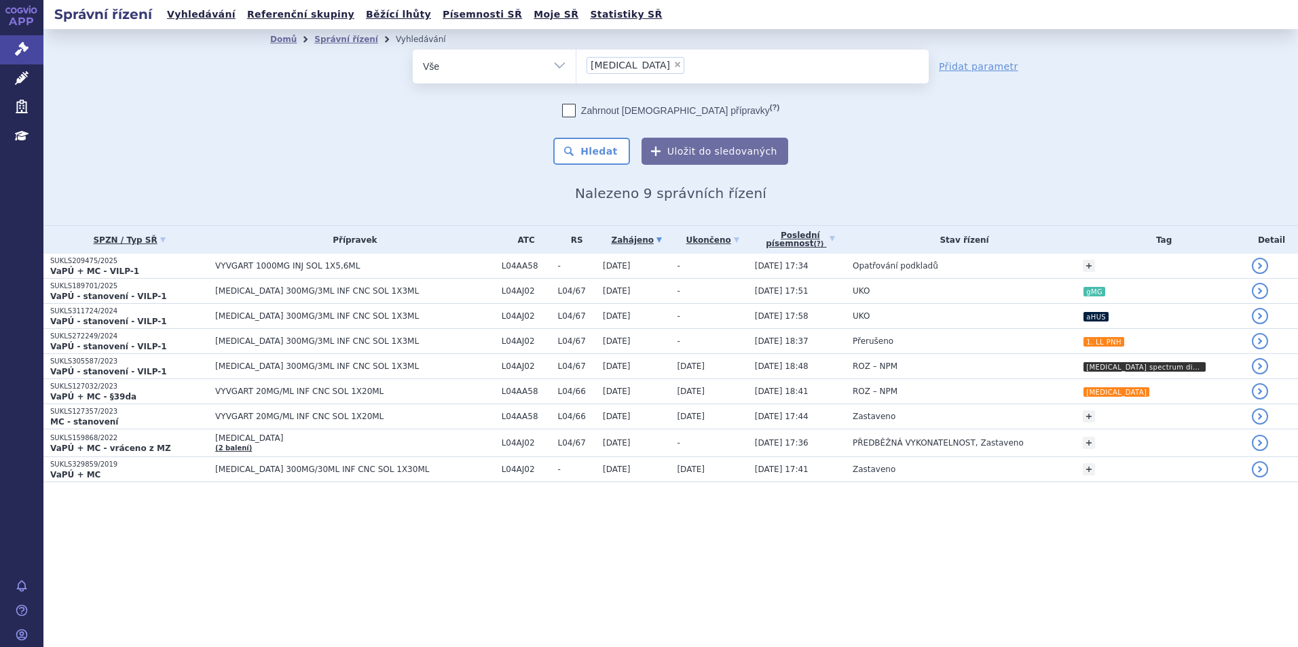
select select
drag, startPoint x: 635, startPoint y: 64, endPoint x: 663, endPoint y: 14, distance: 58.0
click at [635, 63] on ul at bounding box center [752, 64] width 352 height 29
click at [576, 63] on select "vyvgart ultomiris" at bounding box center [576, 66] width 1 height 34
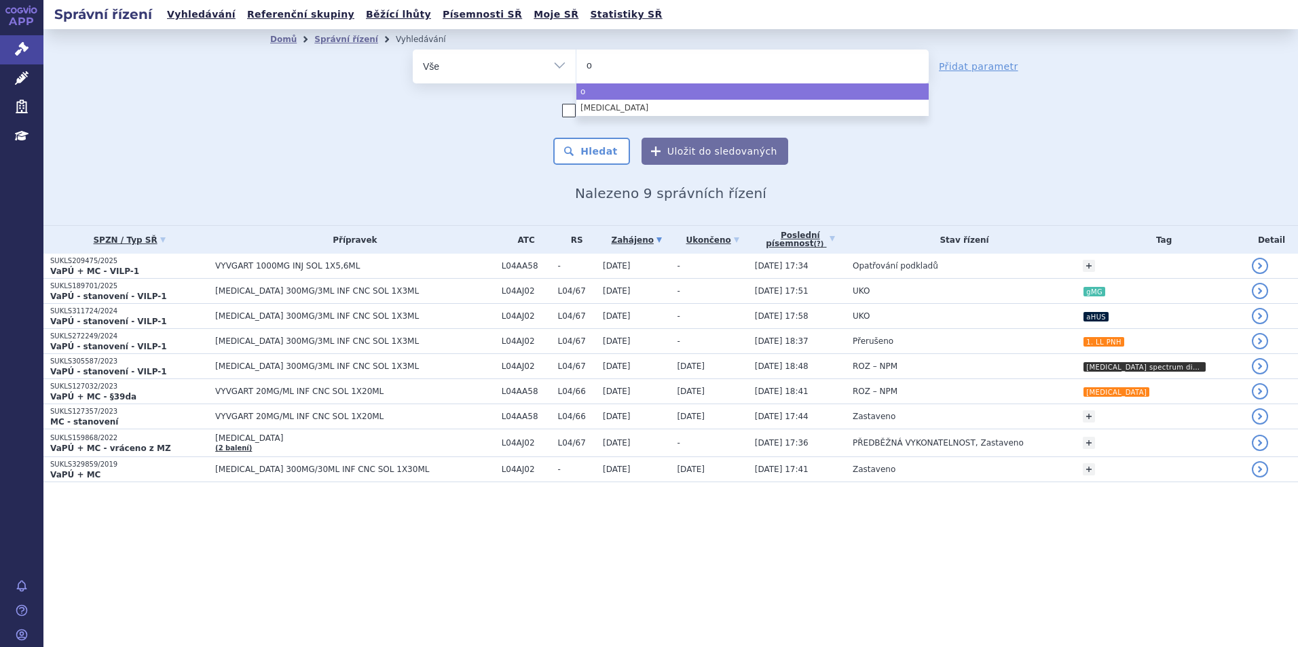
type input "om"
type input "omj"
type input "omjja"
type input "omjjara"
select select "omjjara"
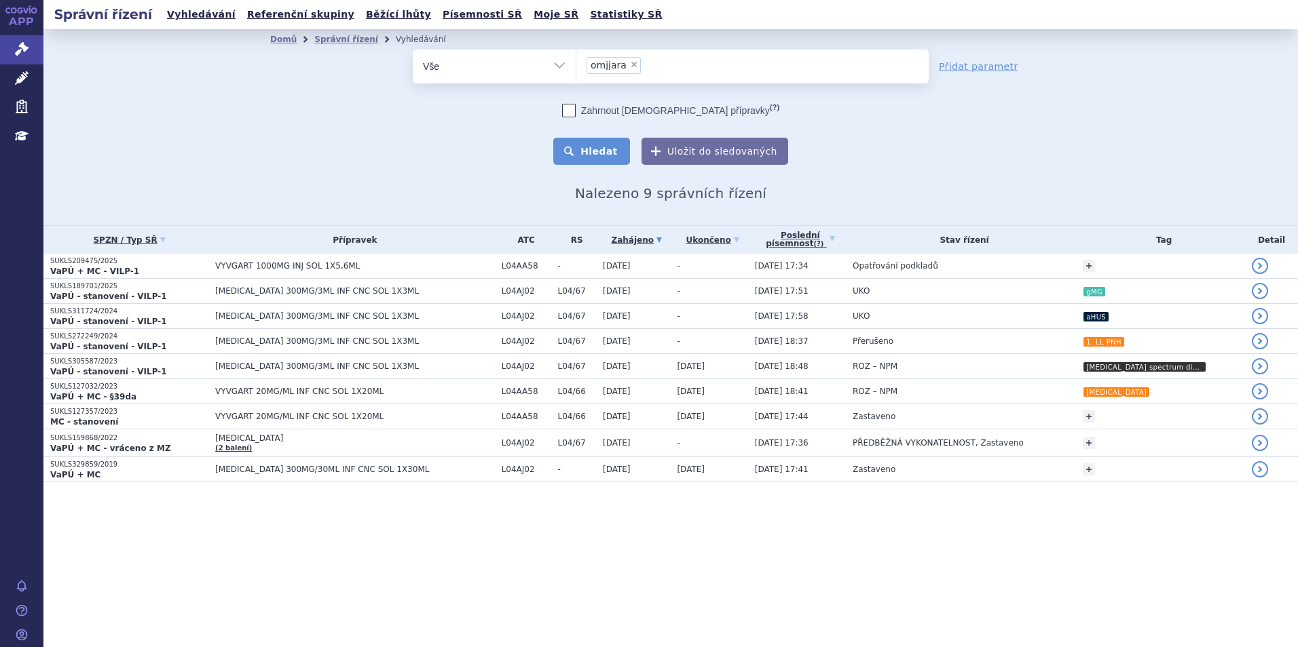
click at [596, 147] on button "Hledat" at bounding box center [591, 151] width 77 height 27
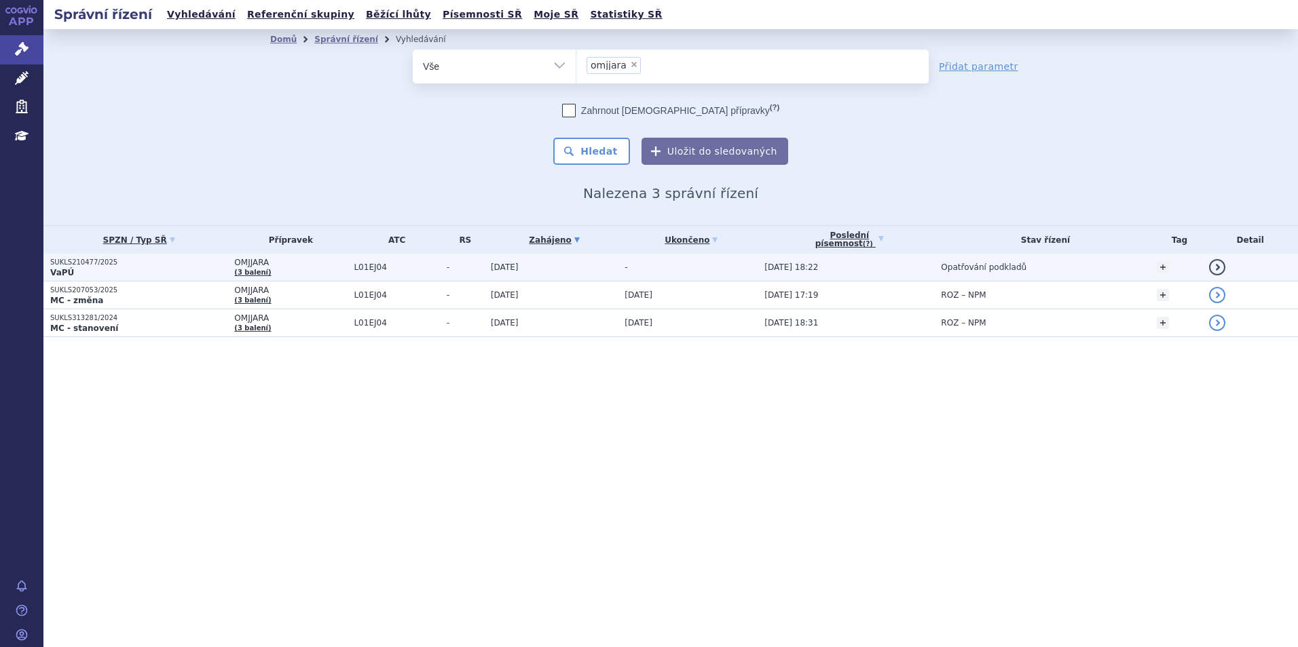
click at [132, 265] on p "SUKLS210477/2025" at bounding box center [138, 263] width 177 height 10
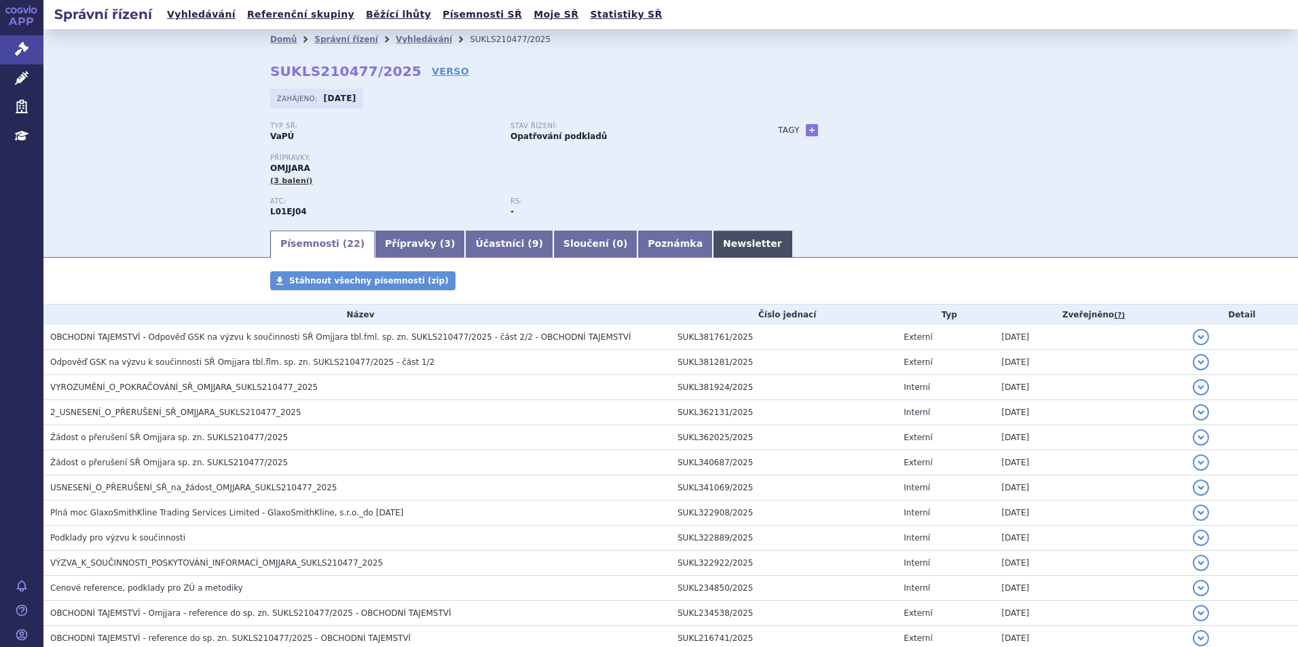
click at [713, 246] on link "Newsletter" at bounding box center [752, 244] width 79 height 27
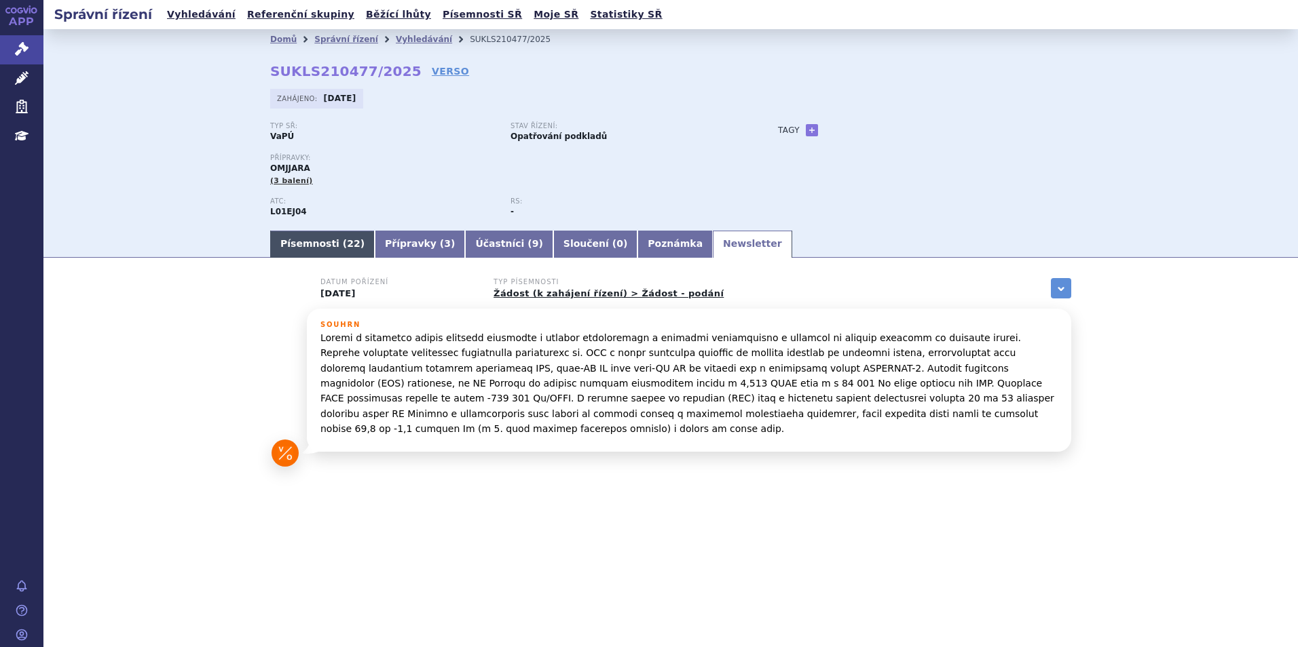
click at [318, 252] on link "Písemnosti ( 22 )" at bounding box center [322, 244] width 105 height 27
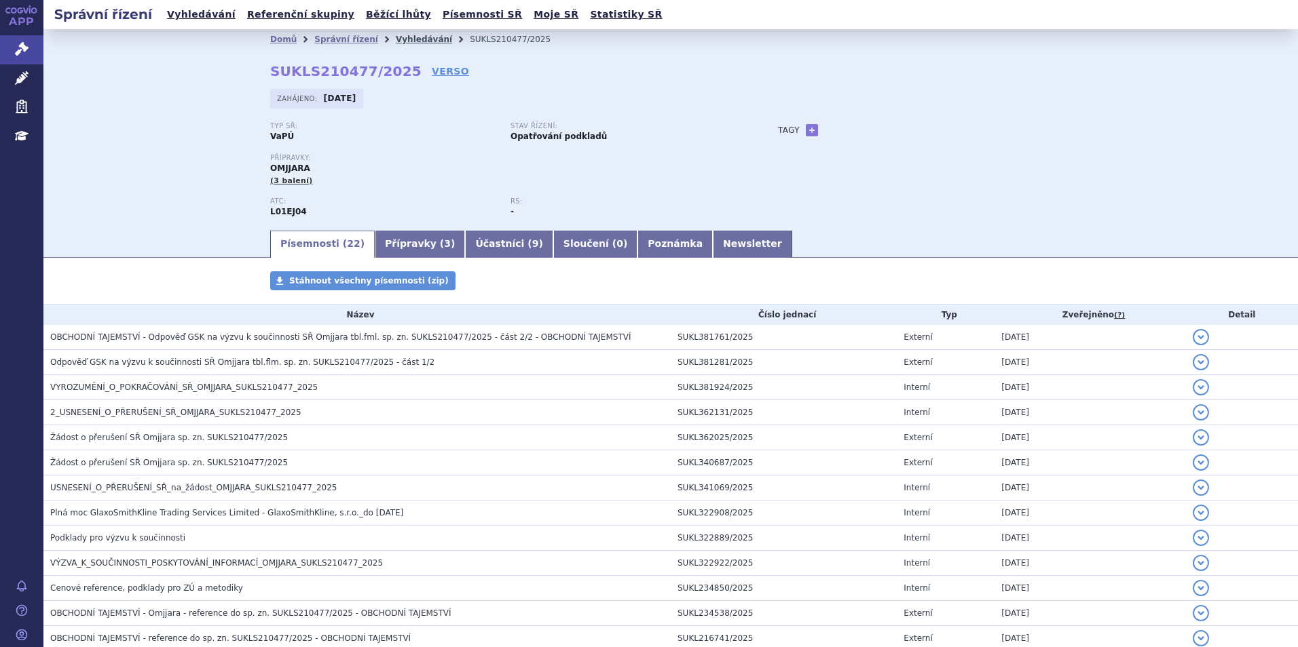
click at [405, 39] on link "Vyhledávání" at bounding box center [424, 40] width 56 height 10
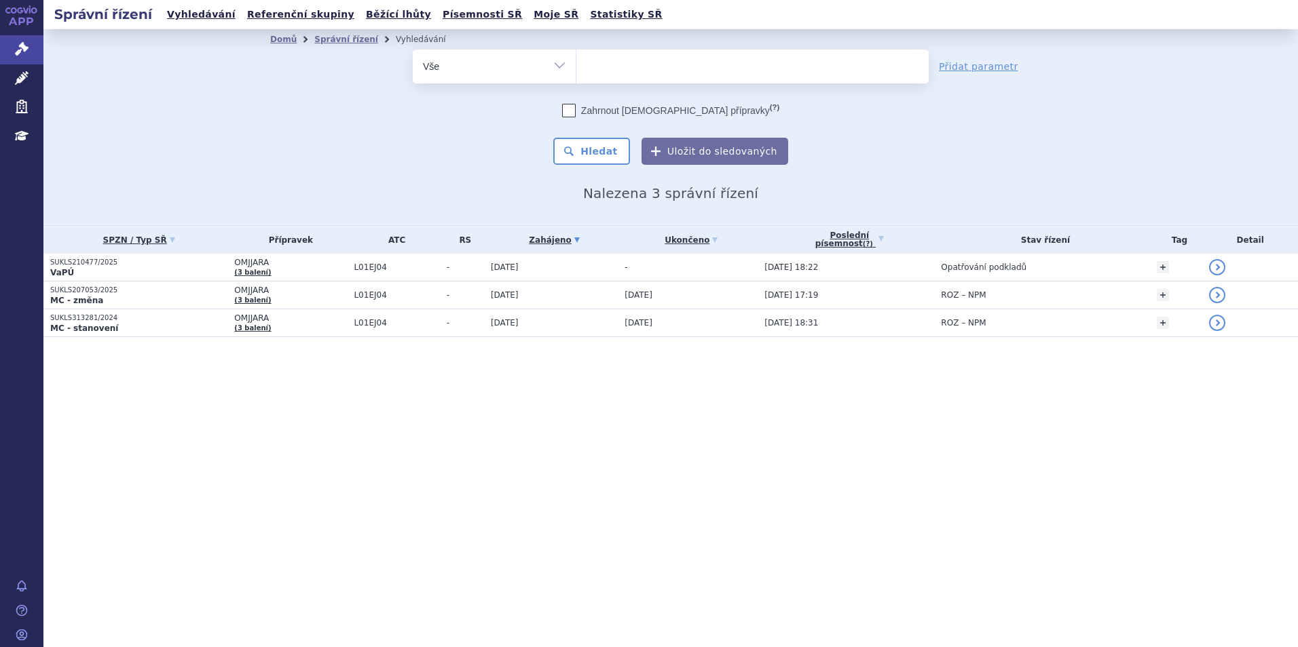
select select
click at [631, 65] on ul at bounding box center [752, 64] width 352 height 29
click at [576, 65] on select "omjjara" at bounding box center [576, 66] width 1 height 34
type input "op"
type input "opdi"
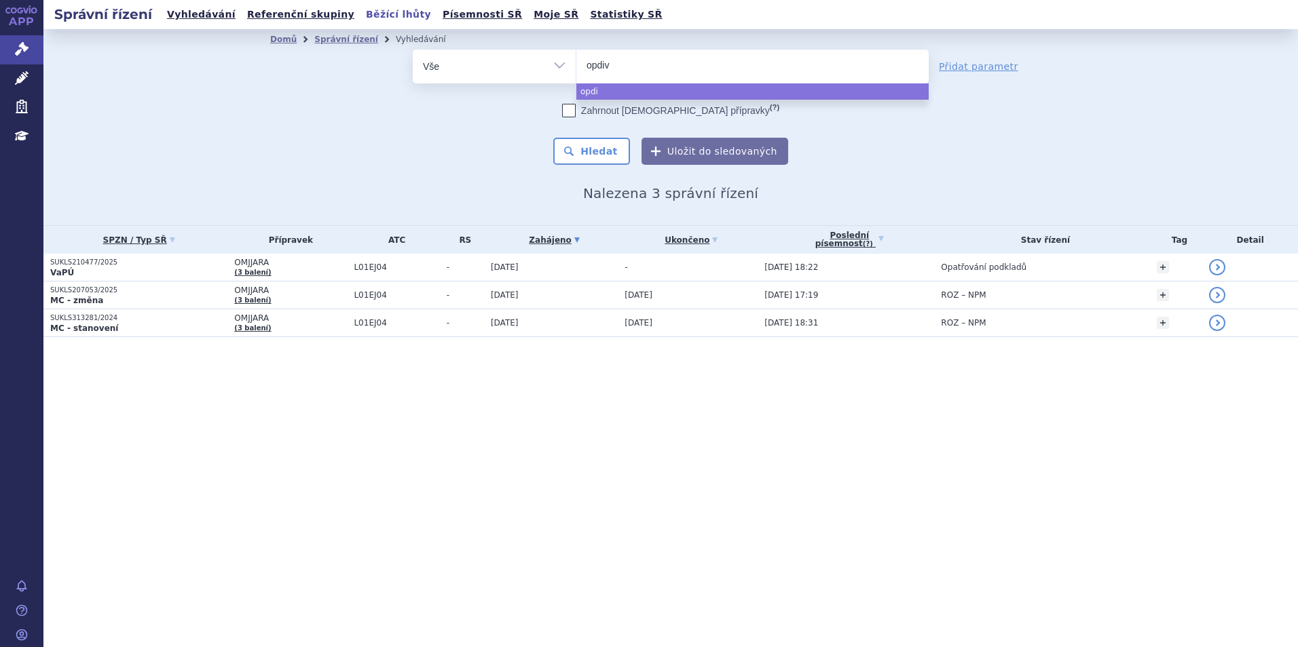
type input "[MEDICAL_DATA]"
select select "[MEDICAL_DATA]"
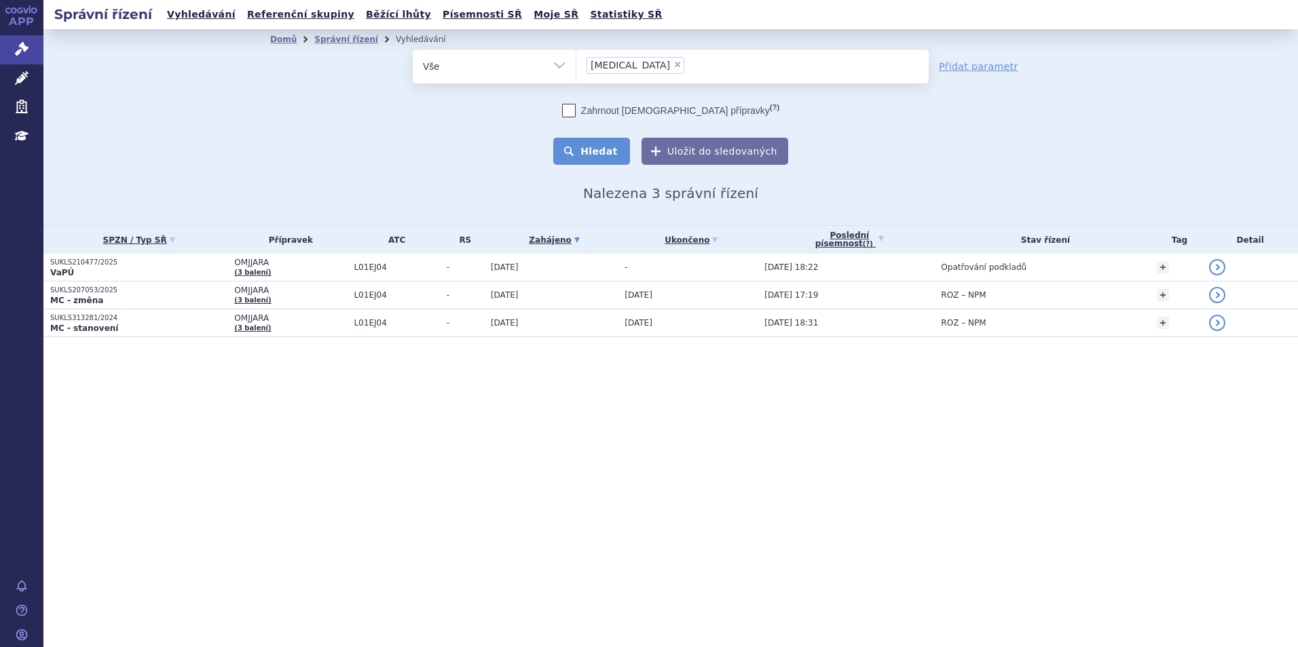
click at [603, 149] on button "Hledat" at bounding box center [591, 151] width 77 height 27
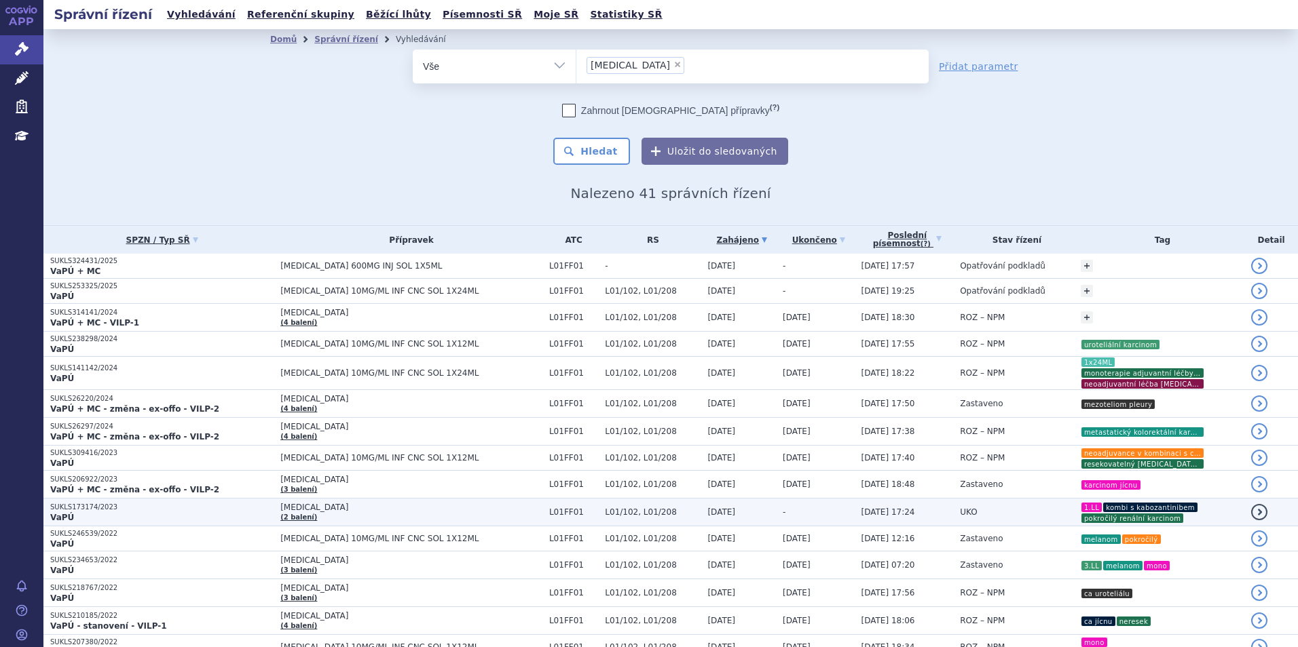
click at [994, 504] on td "UKO" at bounding box center [1013, 513] width 121 height 28
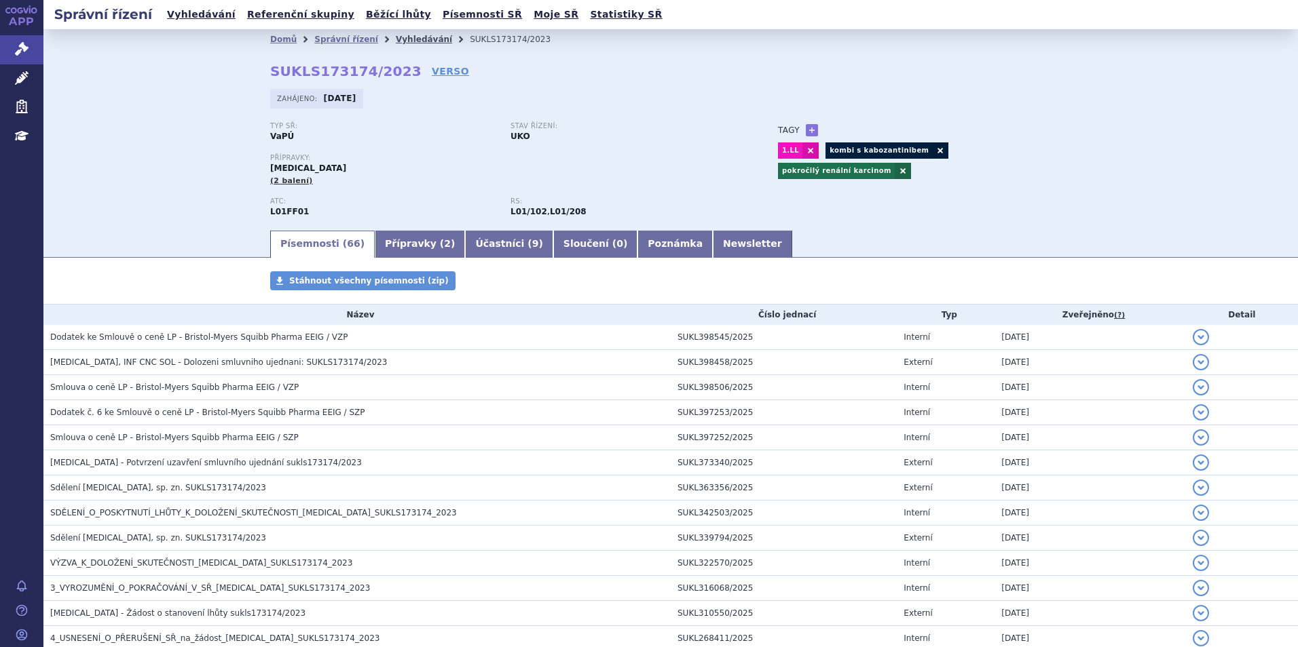
click at [396, 40] on link "Vyhledávání" at bounding box center [424, 40] width 56 height 10
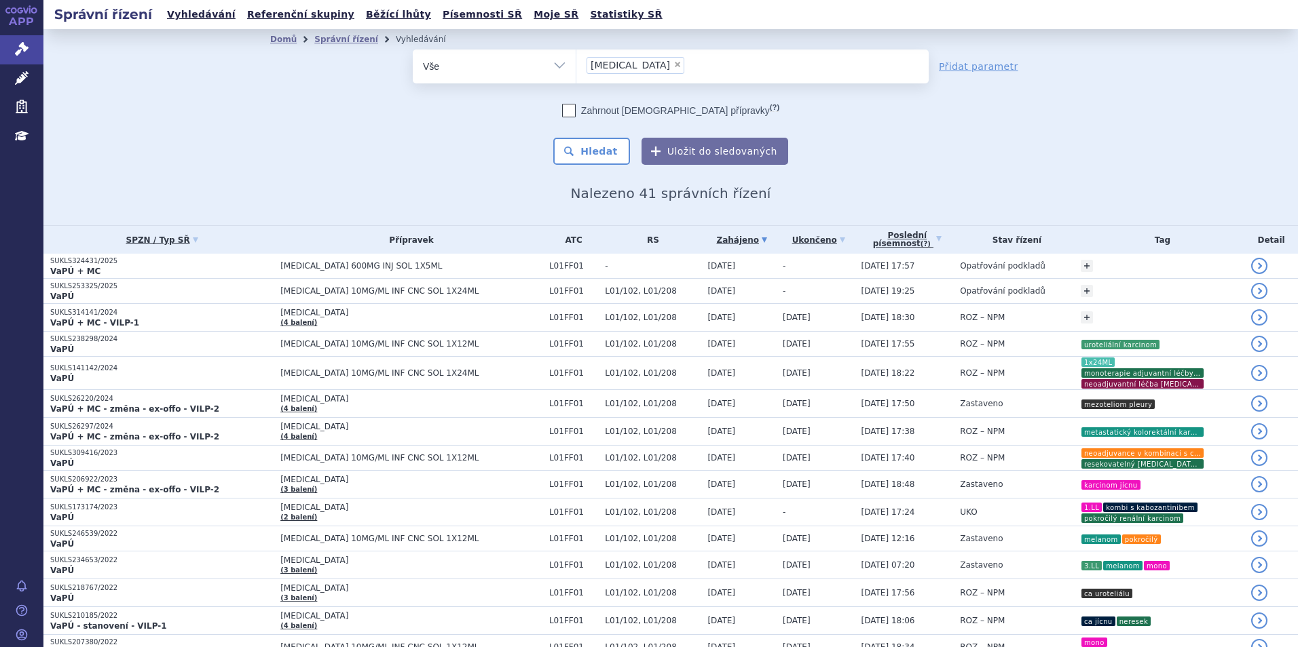
click at [673, 67] on span "×" at bounding box center [677, 64] width 8 height 8
click at [576, 67] on select "opdivo" at bounding box center [576, 66] width 1 height 34
select select
click at [624, 67] on ul at bounding box center [752, 64] width 352 height 29
click at [576, 67] on select "opdivo" at bounding box center [576, 66] width 1 height 34
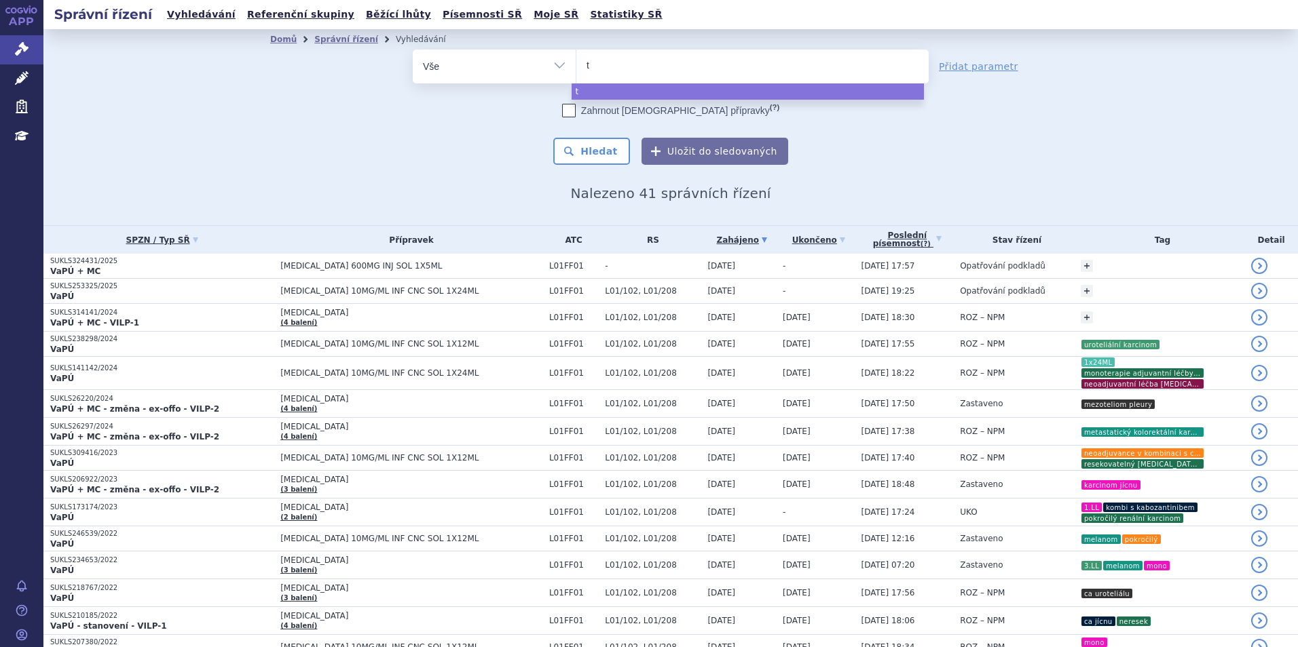
type input "ta"
type input "tal"
type input "talv"
type input "talve"
type input "talvey"
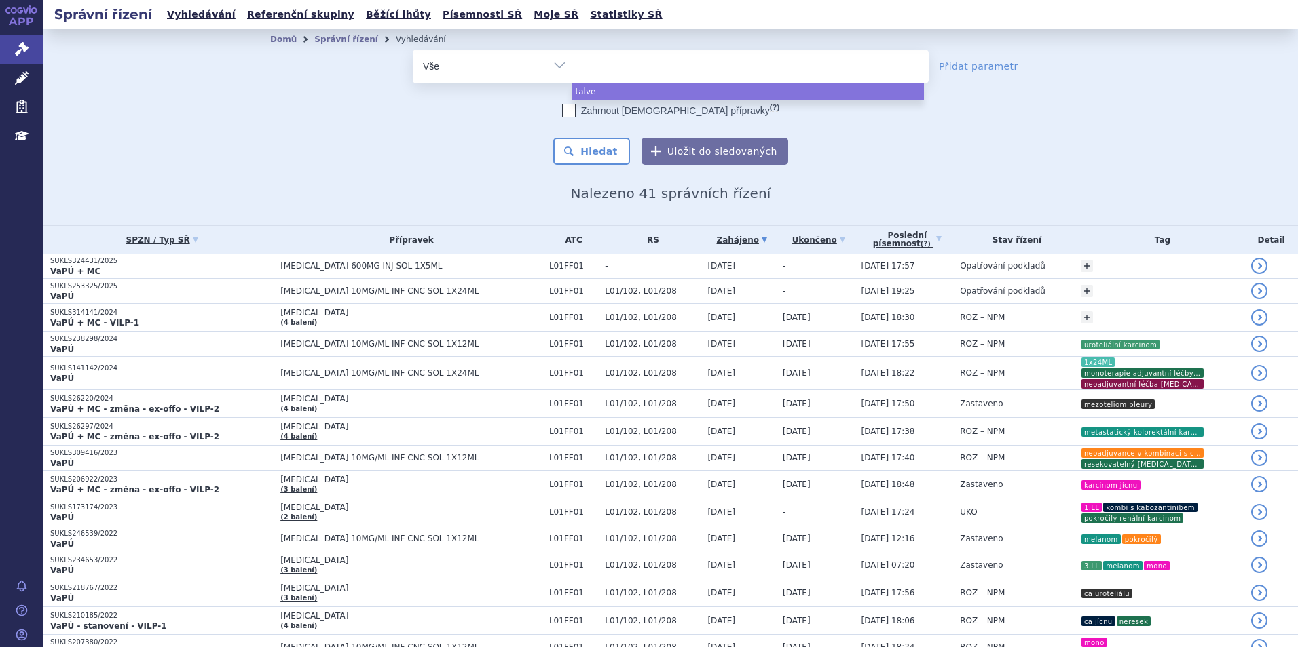
select select "talvey"
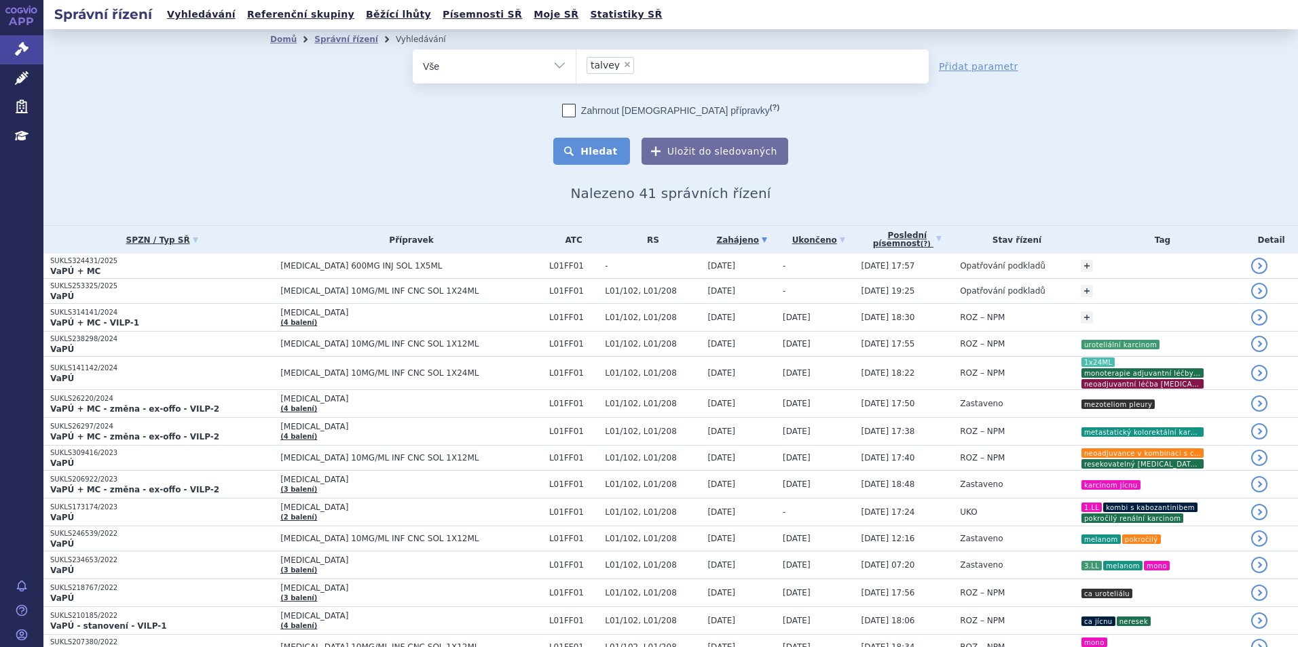
click at [562, 145] on button "Hledat" at bounding box center [591, 151] width 77 height 27
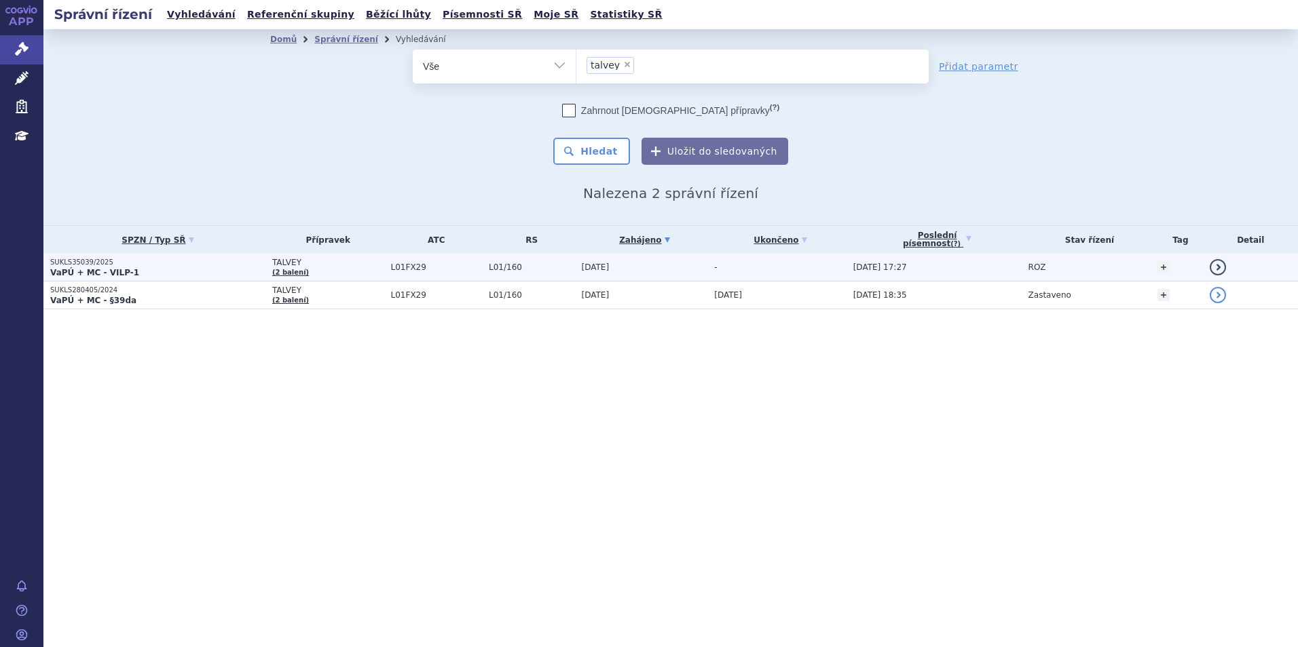
click at [231, 267] on p "VaPÚ + MC - VILP-1" at bounding box center [157, 272] width 215 height 11
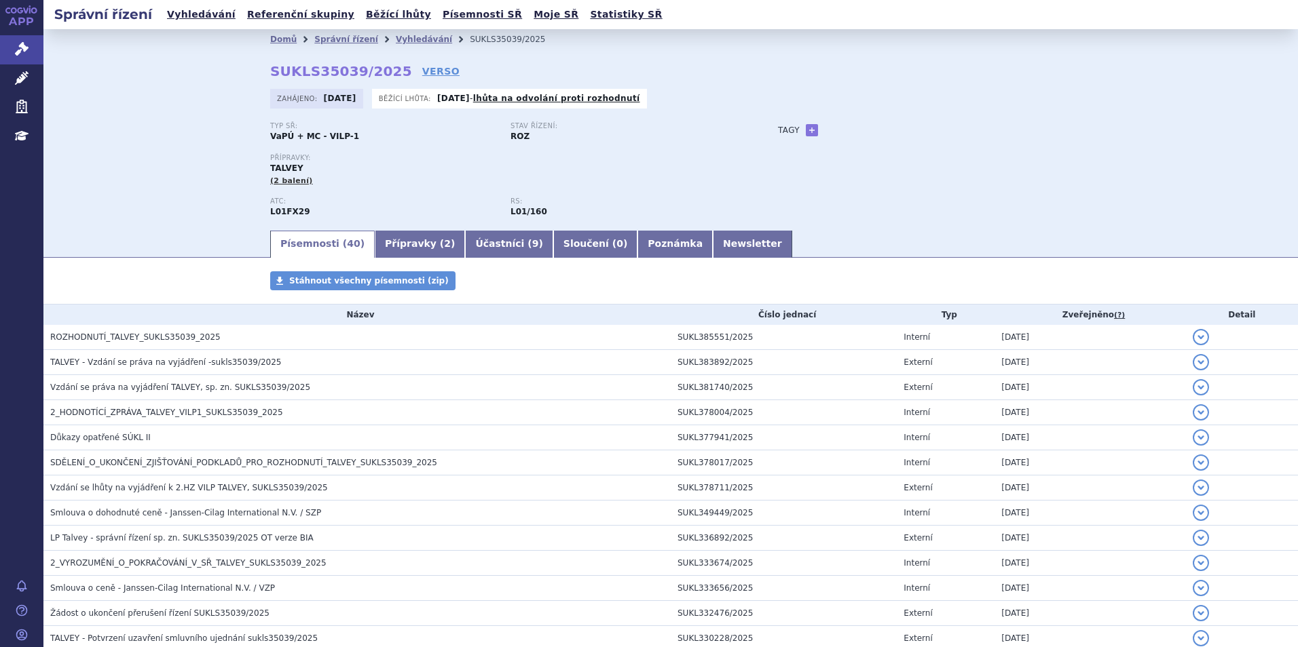
click at [983, 123] on div "Tagy + Přidat" at bounding box center [911, 130] width 320 height 16
